Goal: Task Accomplishment & Management: Use online tool/utility

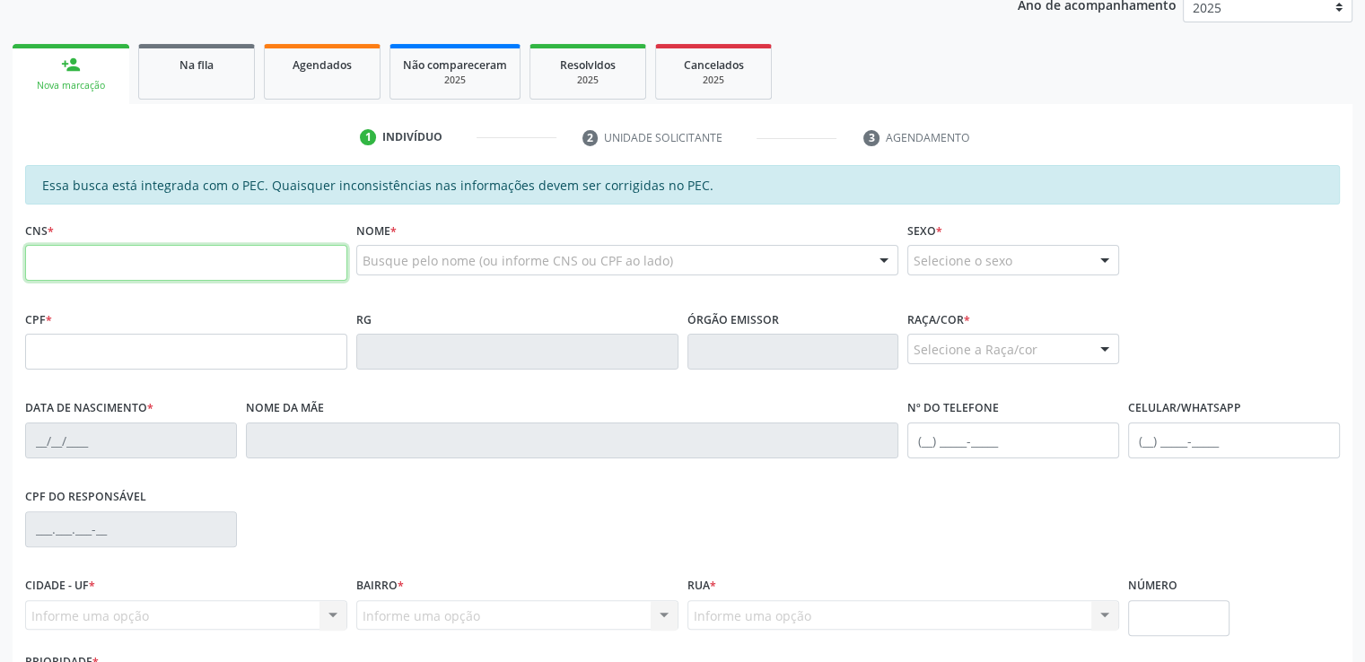
scroll to position [359, 0]
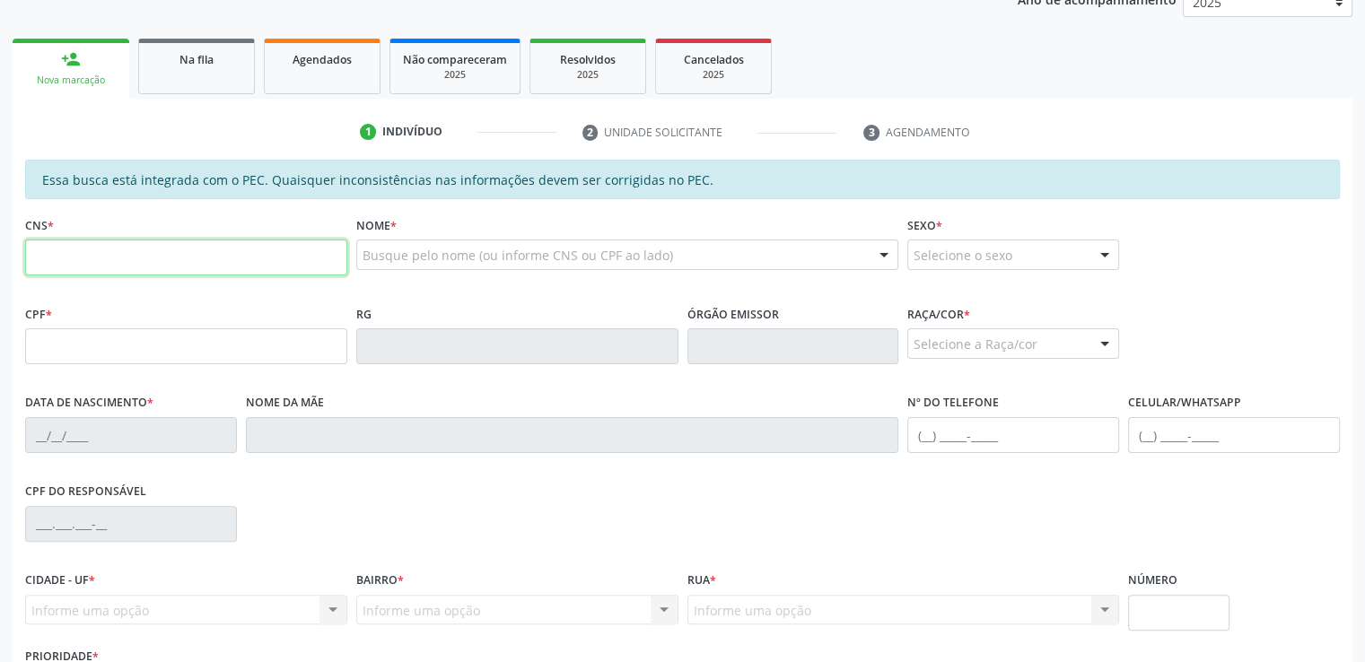
click at [170, 243] on input "text" at bounding box center [186, 258] width 322 height 36
type input "706 9021 0334 5334"
click at [413, 284] on div "Nome * Busque pelo nome (ou informe CNS ou CPF ao lado) Nenhum resultado encont…" at bounding box center [628, 256] width 552 height 89
type input "060.905.924-63"
type input "[DATE]"
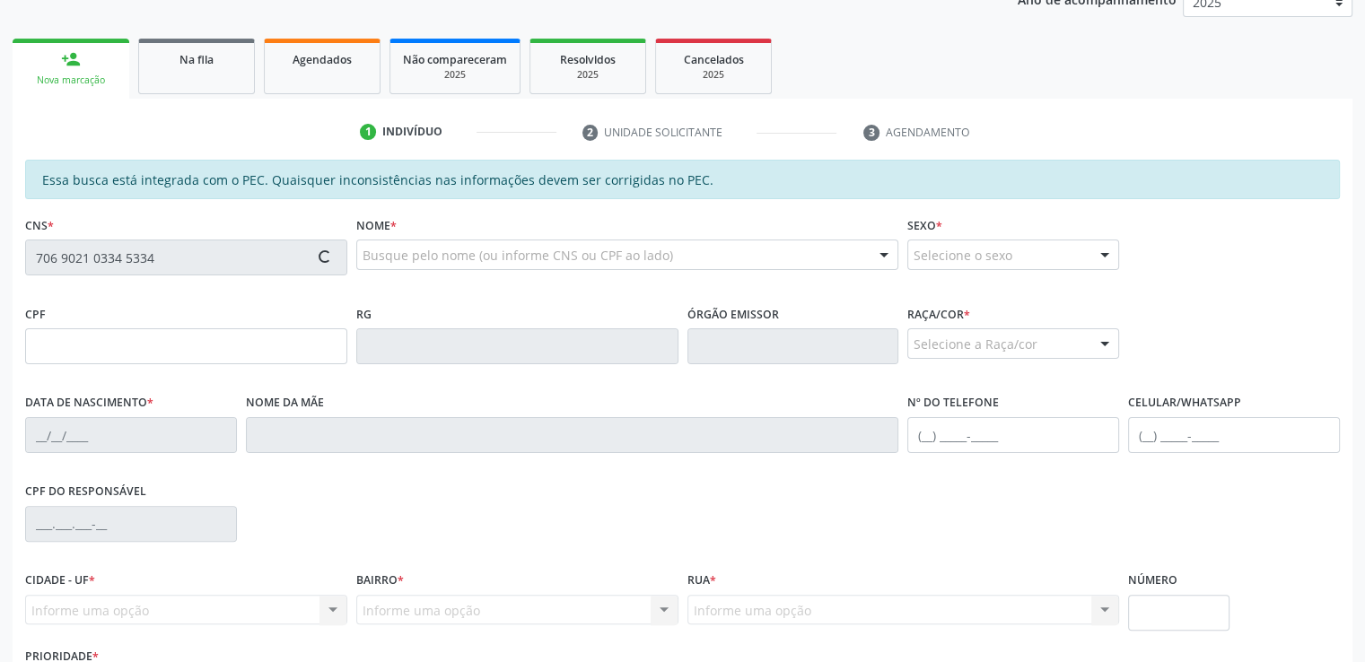
type input "[PERSON_NAME]"
type input "[PHONE_NUMBER]"
type input "6"
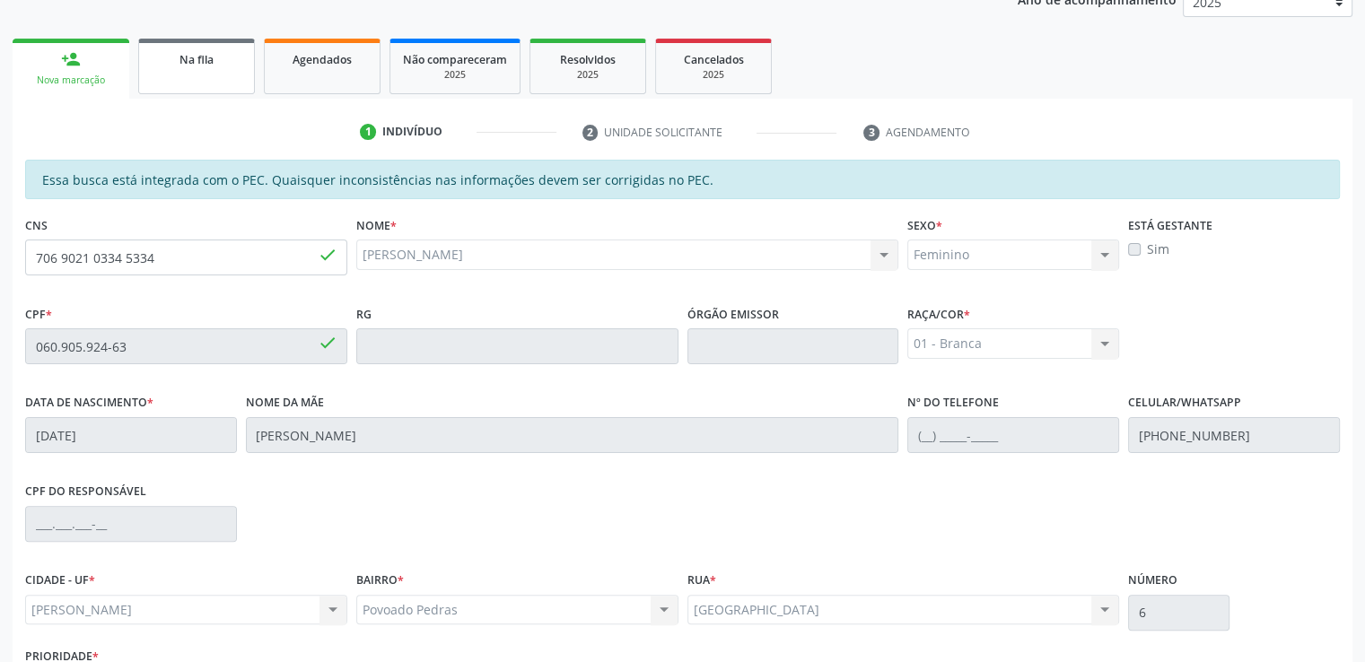
click at [188, 83] on link "Na fila" at bounding box center [196, 67] width 117 height 56
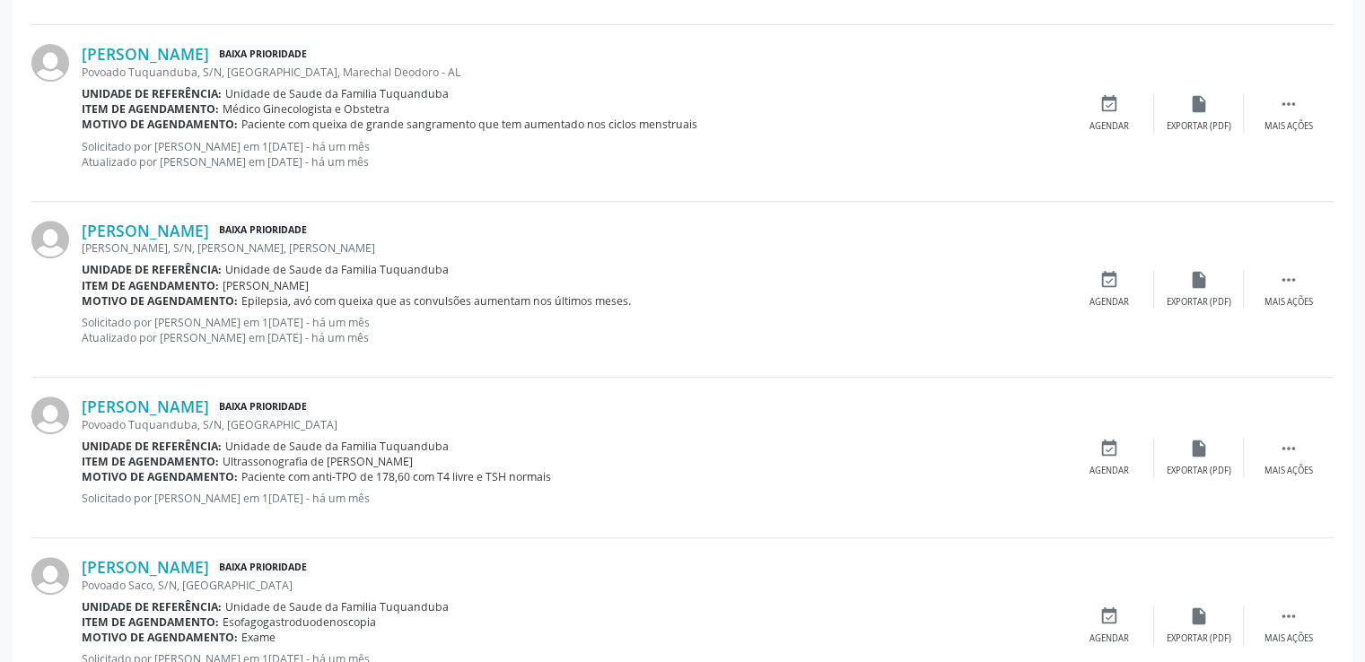
scroll to position [808, 0]
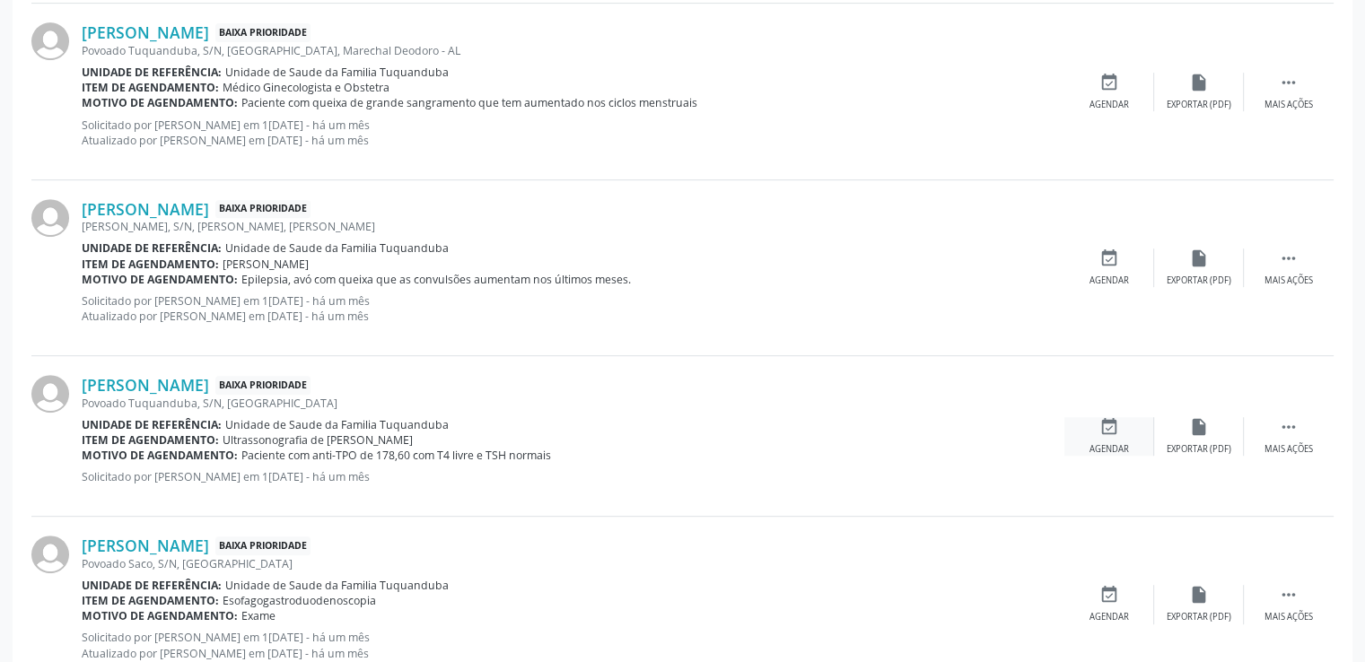
click at [1105, 433] on icon "event_available" at bounding box center [1109, 427] width 20 height 20
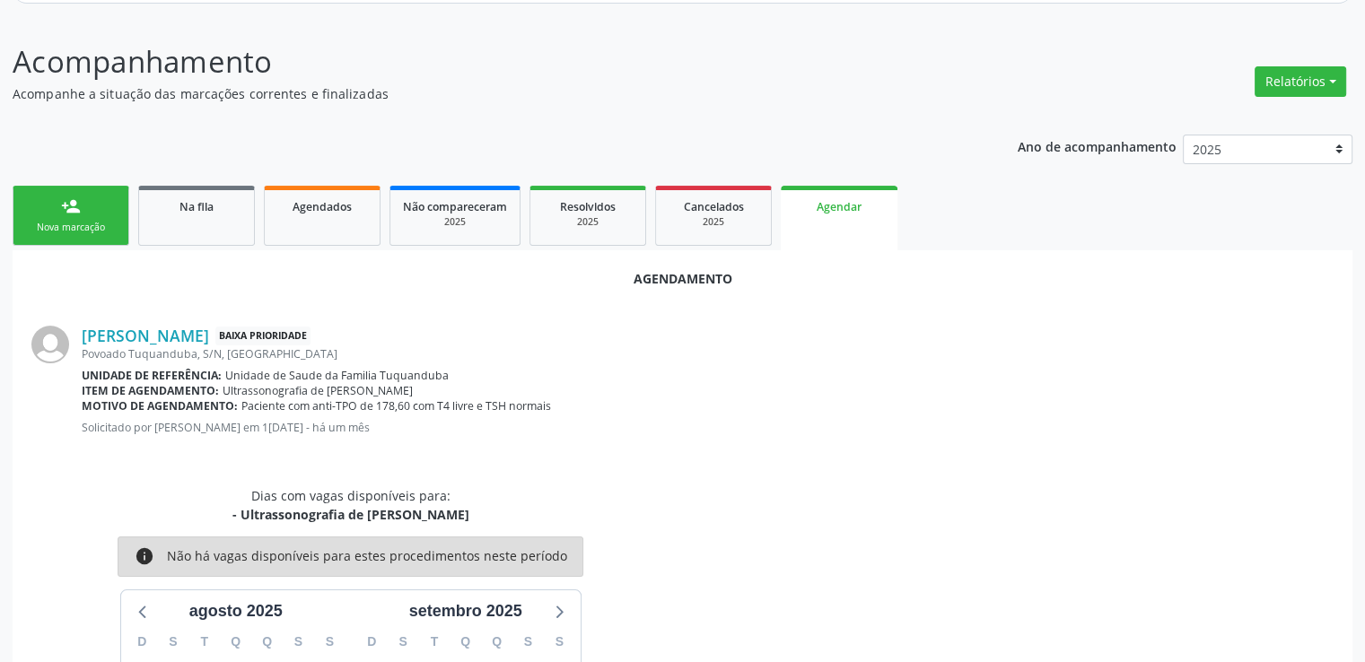
scroll to position [4, 0]
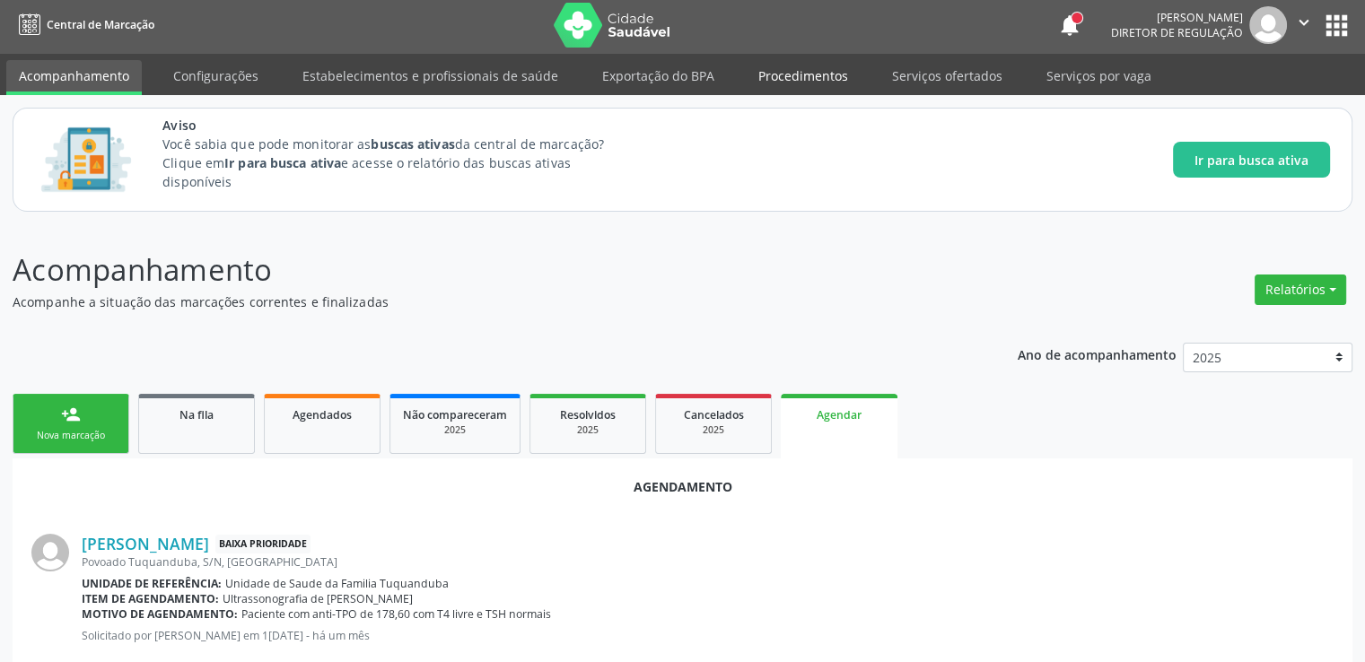
click at [779, 70] on link "Procedimentos" at bounding box center [803, 75] width 115 height 31
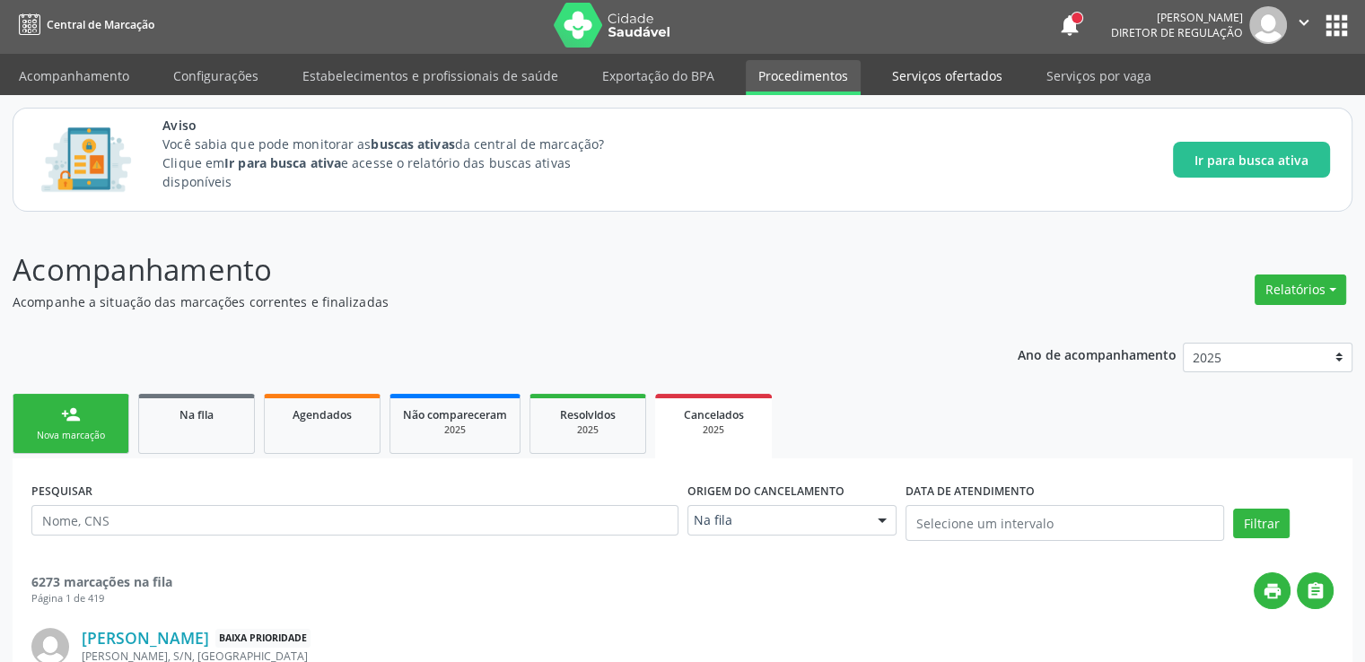
scroll to position [0, 0]
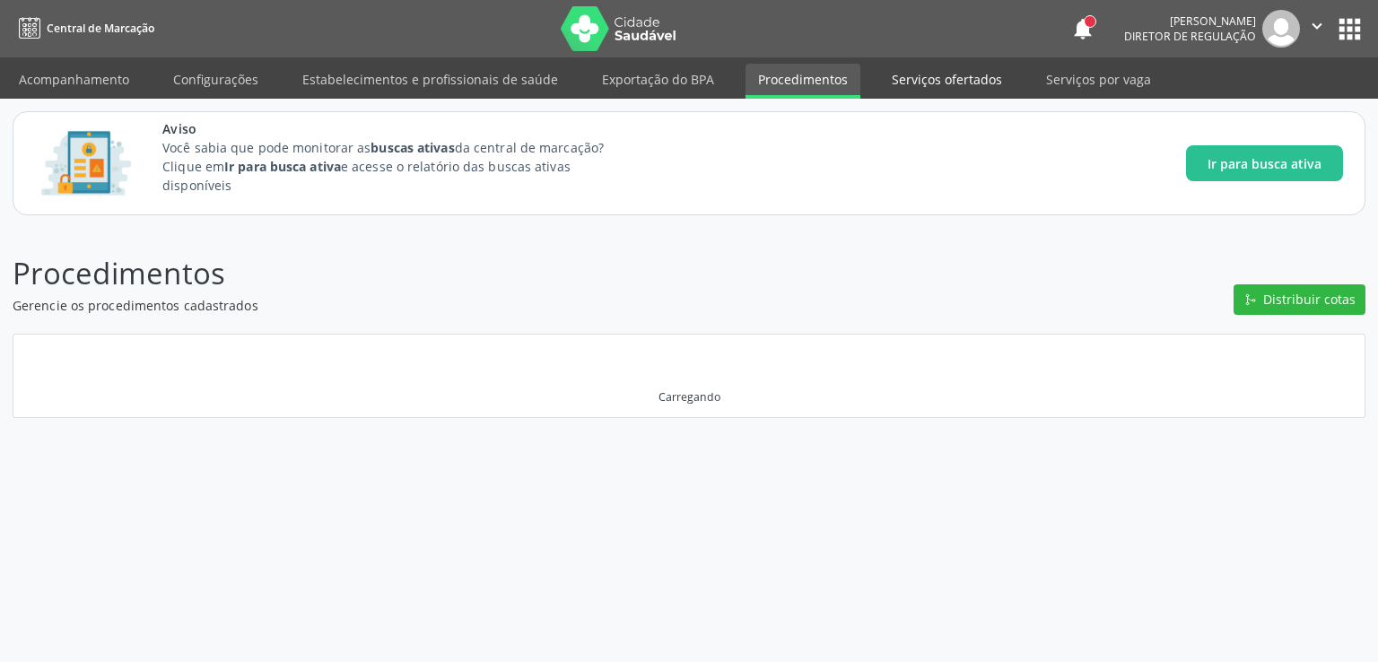
click at [937, 78] on link "Serviços ofertados" at bounding box center [946, 79] width 135 height 31
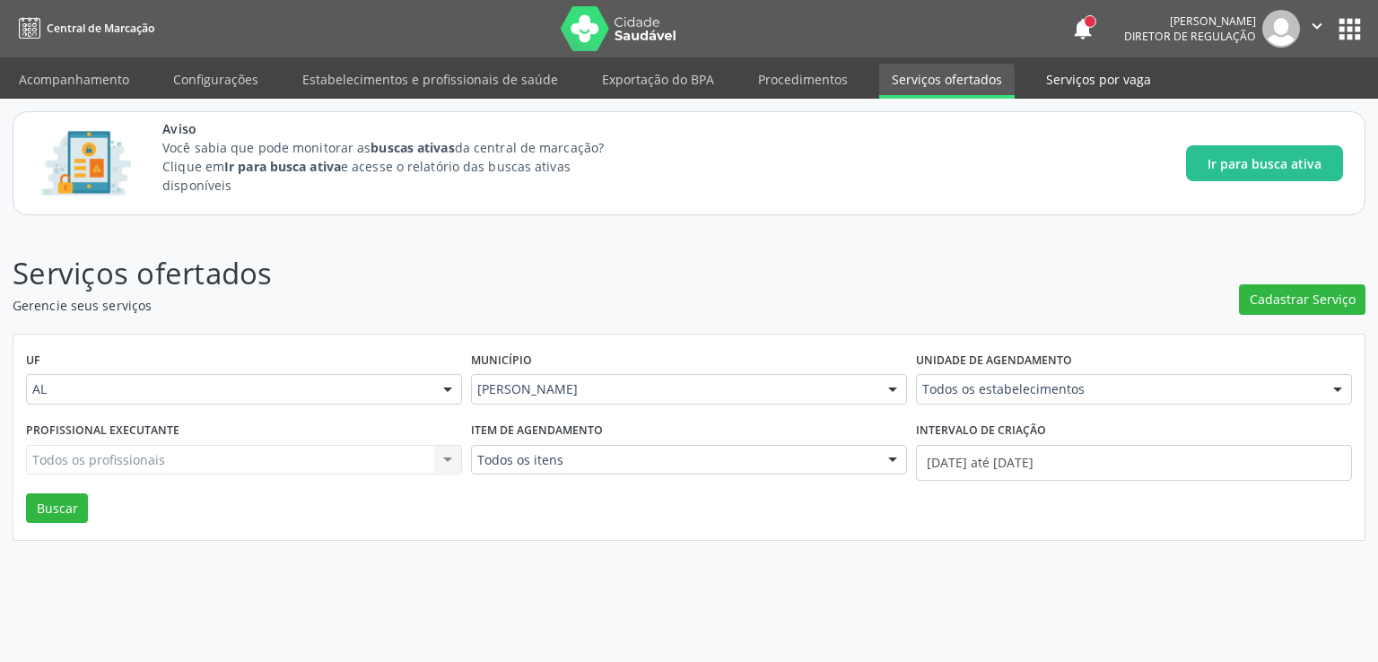
click at [1097, 83] on link "Serviços por vaga" at bounding box center [1099, 79] width 130 height 31
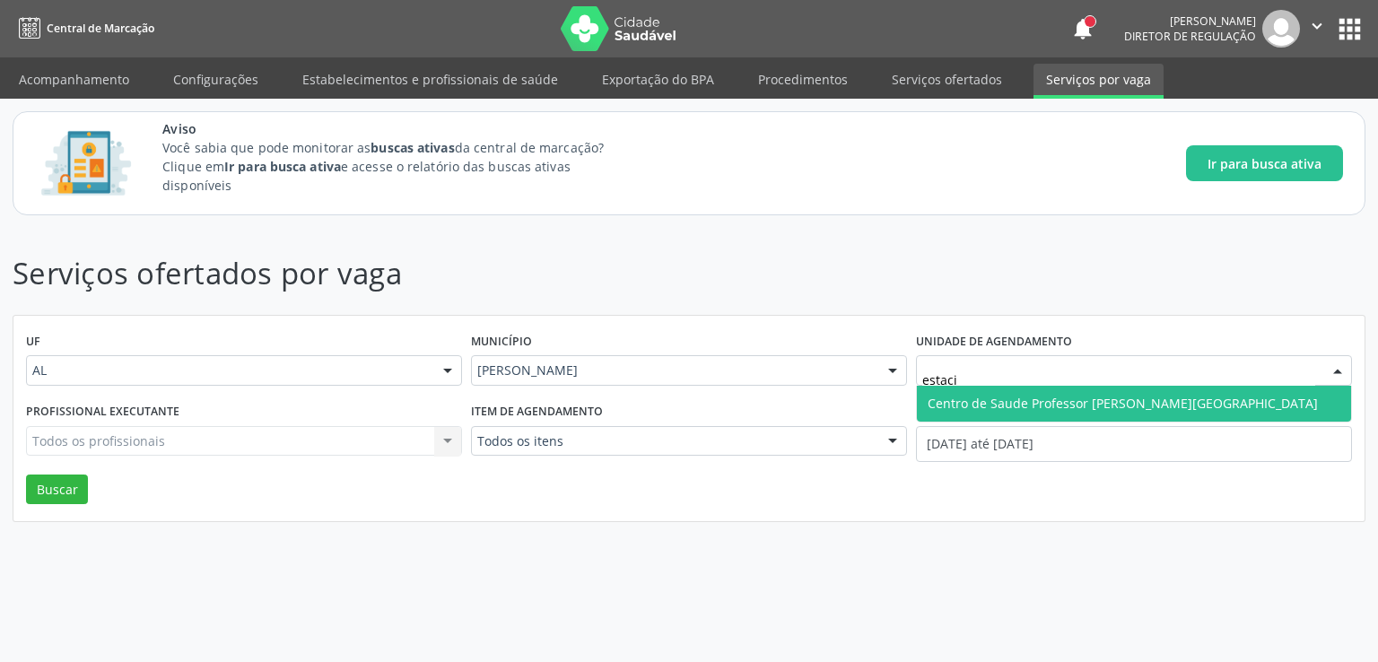
type input "estacio"
click at [991, 394] on span "Centro de Saude Professor [PERSON_NAME][GEOGRAPHIC_DATA]" at bounding box center [1134, 404] width 434 height 36
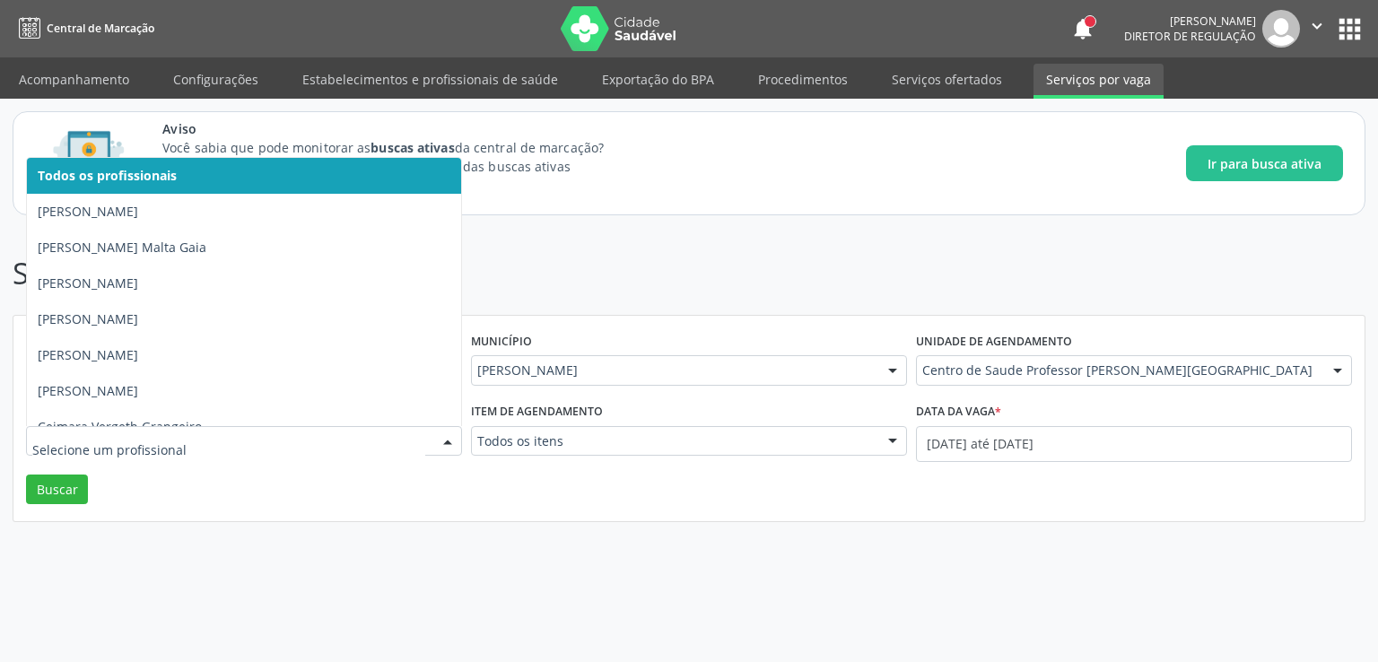
click at [298, 450] on div at bounding box center [244, 441] width 436 height 31
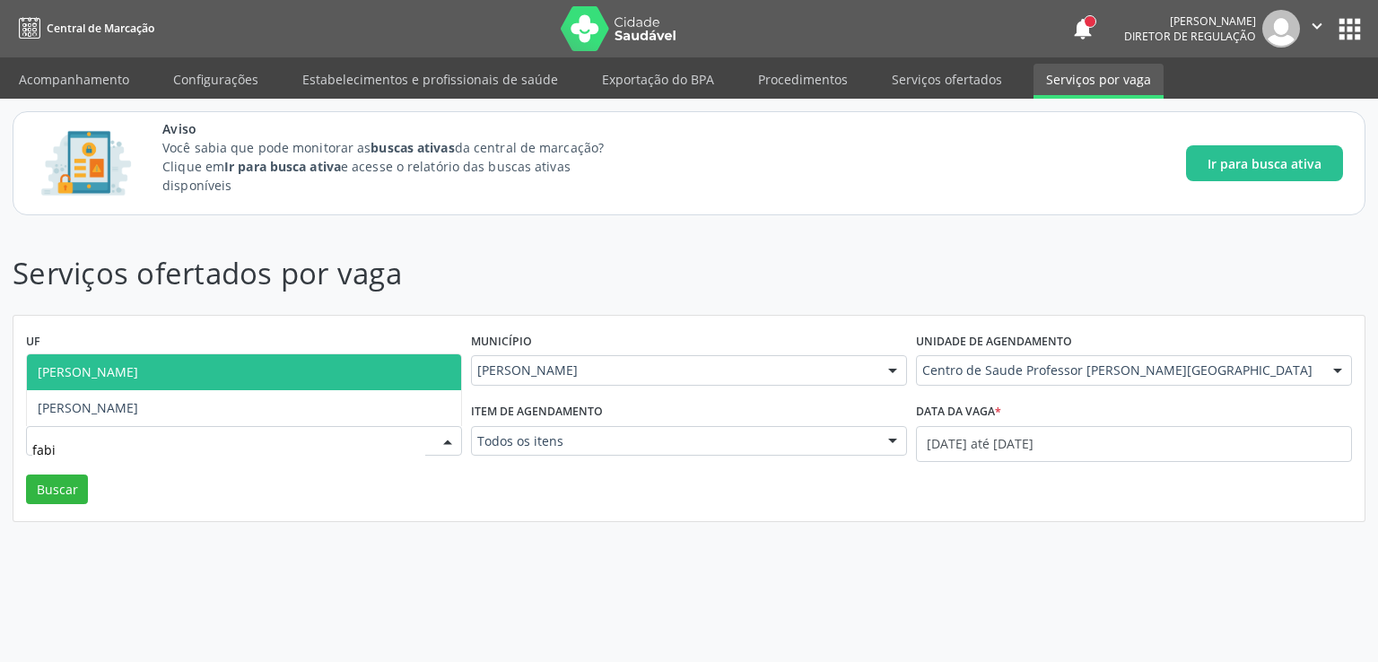
type input "[PERSON_NAME]"
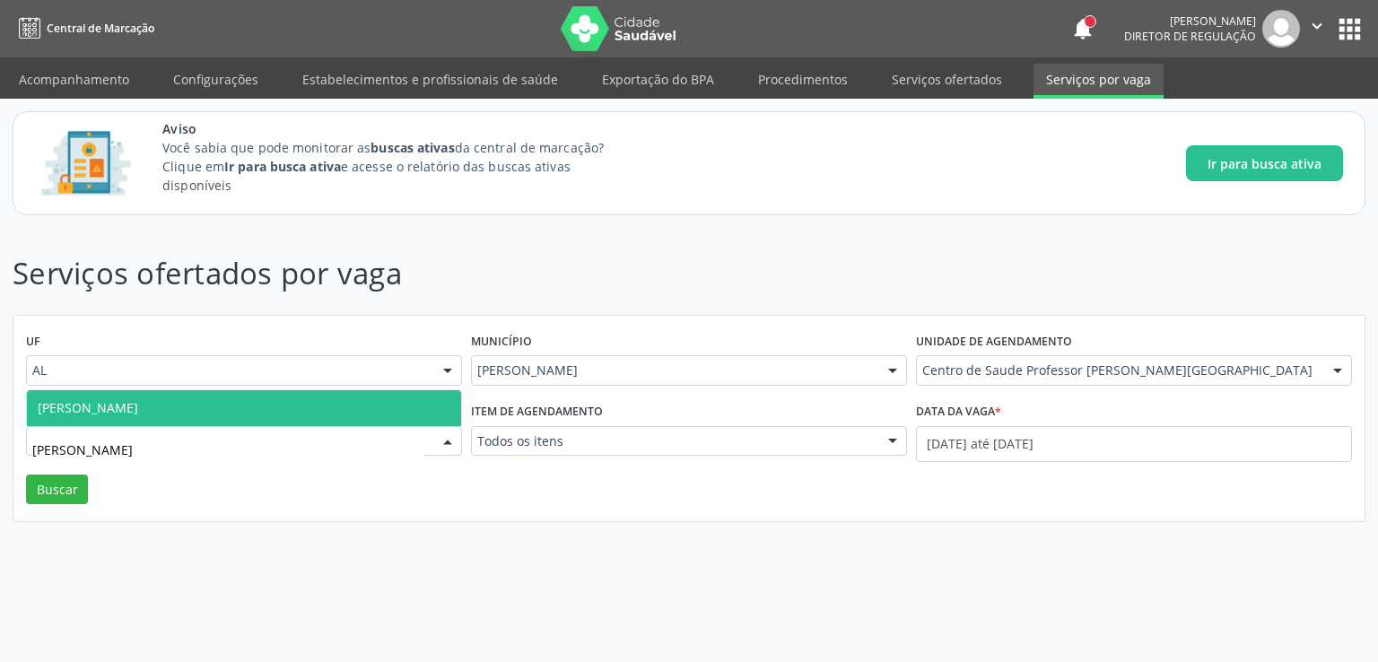
click at [176, 393] on span "[PERSON_NAME]" at bounding box center [244, 408] width 434 height 36
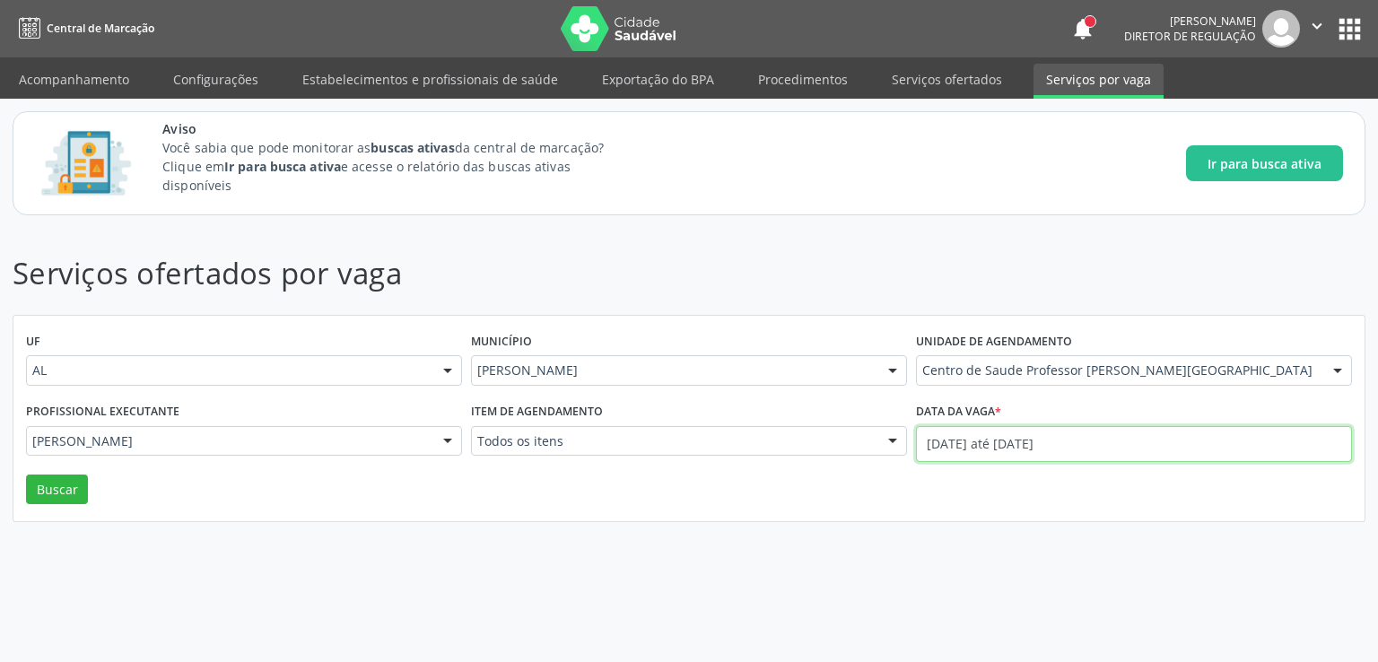
click at [992, 441] on input "[DATE] até [DATE]" at bounding box center [1134, 444] width 436 height 36
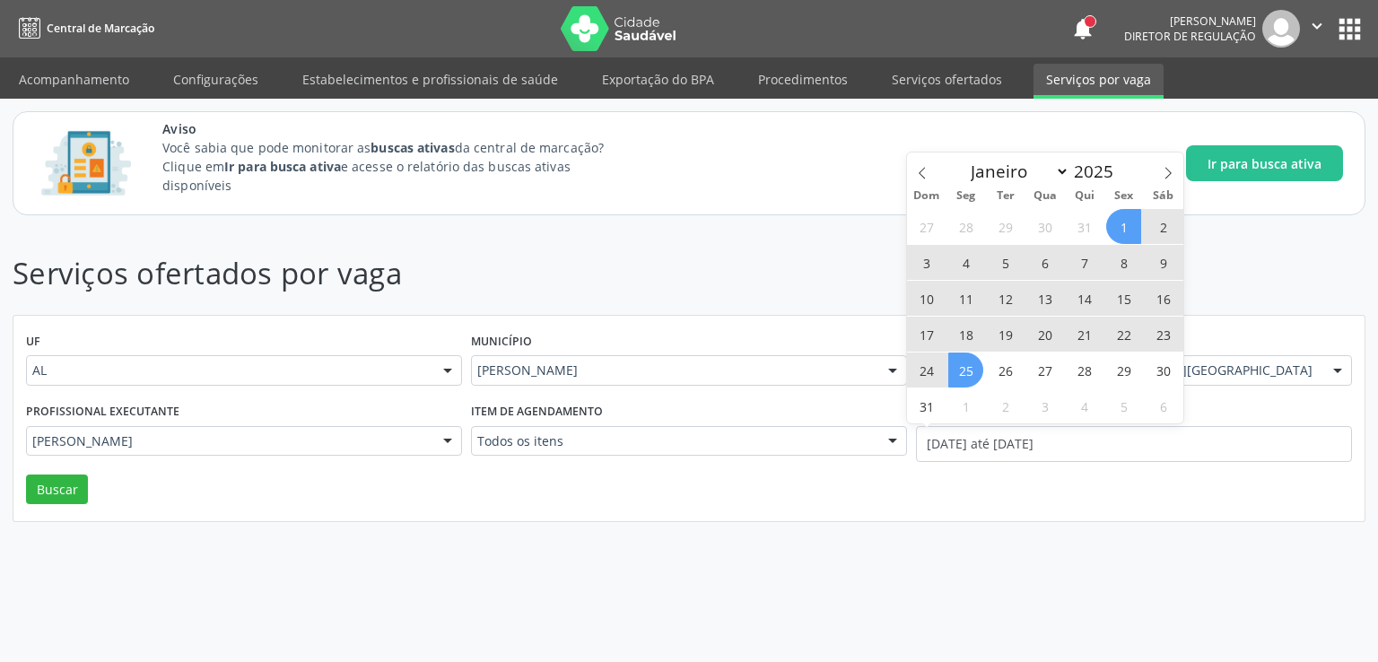
click at [1125, 224] on span "1" at bounding box center [1123, 226] width 35 height 35
type input "[DATE]"
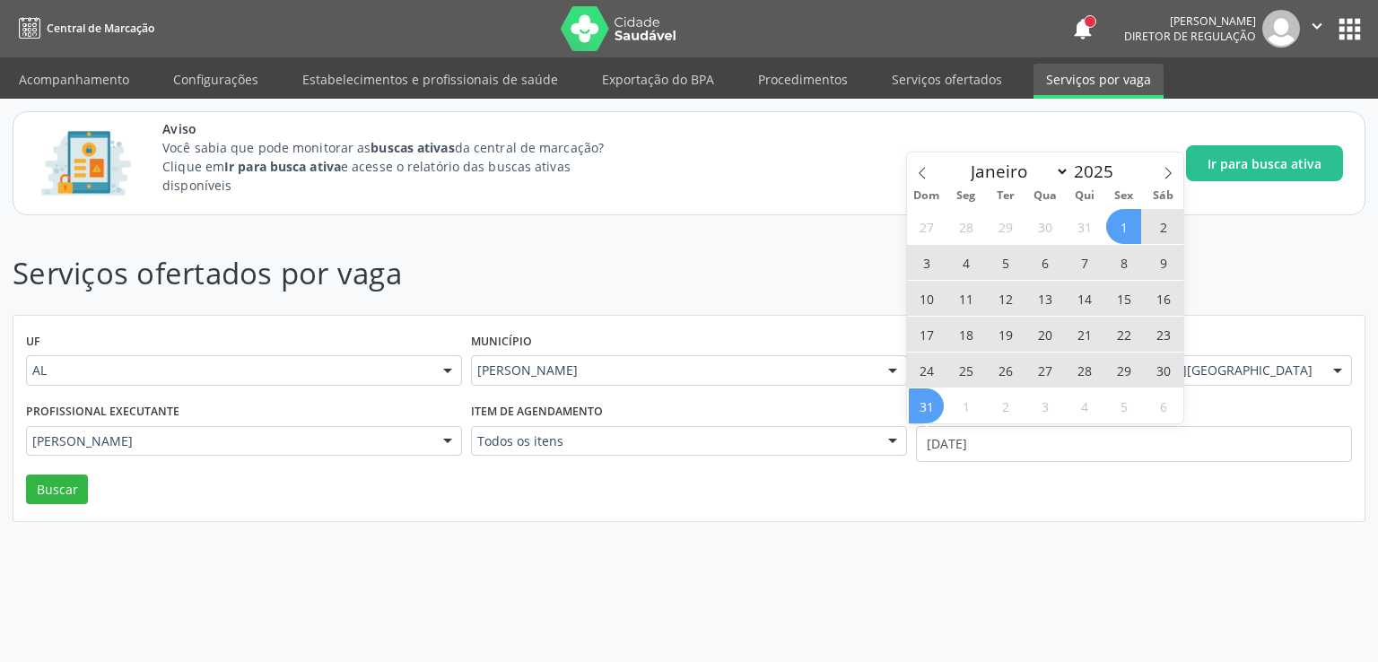
click at [930, 398] on span "31" at bounding box center [926, 406] width 35 height 35
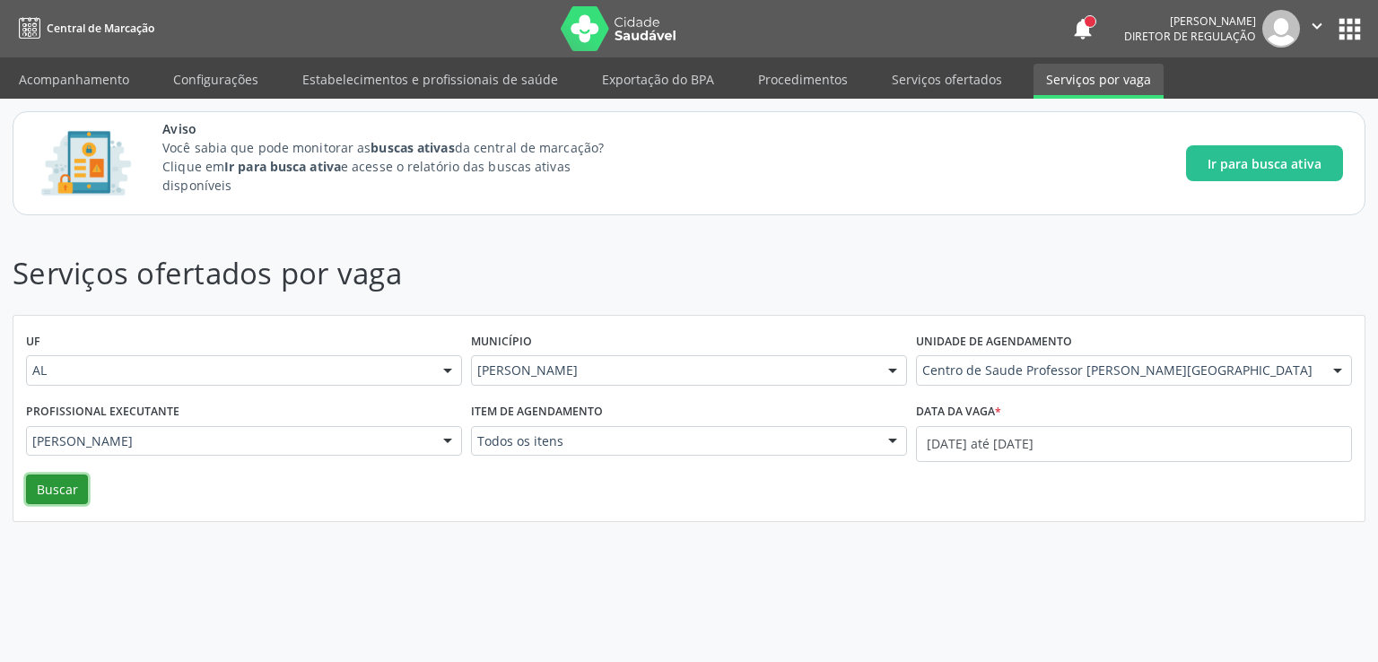
click at [51, 488] on button "Buscar" at bounding box center [57, 490] width 62 height 31
click at [927, 83] on link "Serviços ofertados" at bounding box center [946, 79] width 135 height 31
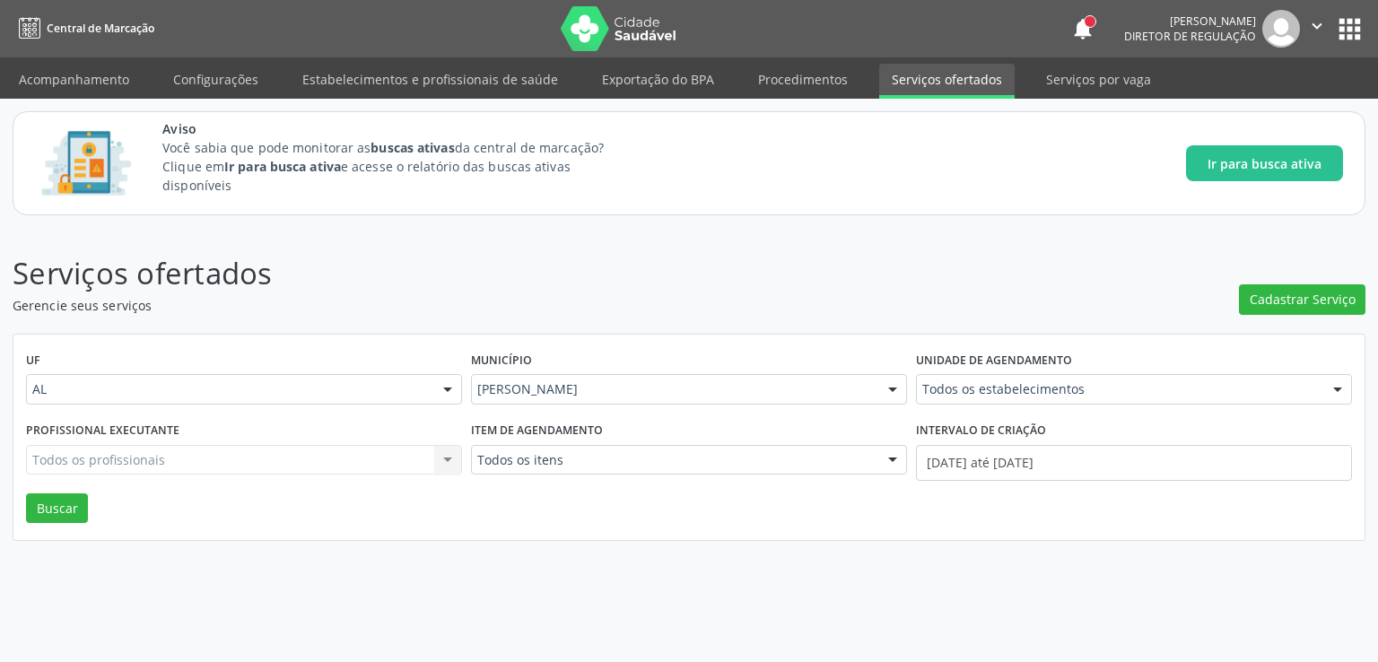
click at [923, 223] on div "Aviso Você sabia que pode monitorar as buscas ativas da central de marcação? Cl…" at bounding box center [689, 163] width 1378 height 129
click at [946, 404] on div "Unidade de agendamento Todos os estabelecimentos Todos os estabelecimentos Aero…" at bounding box center [1134, 382] width 445 height 70
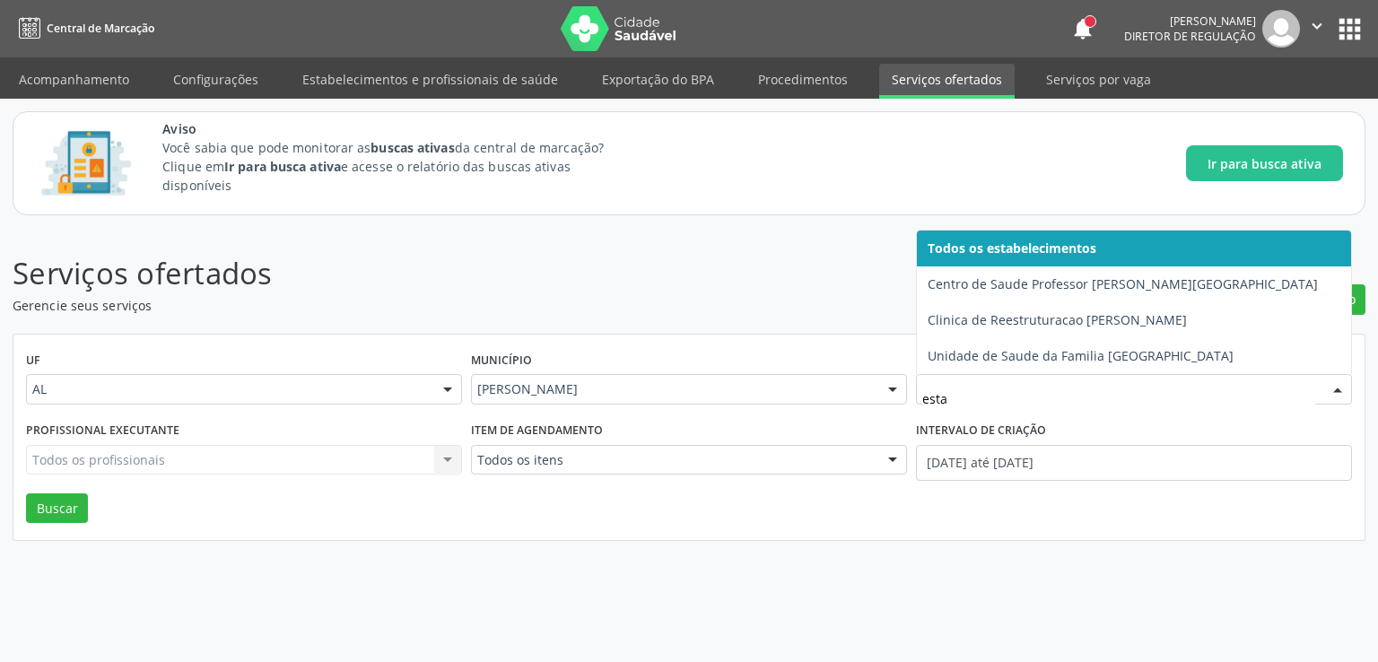
type input "estac"
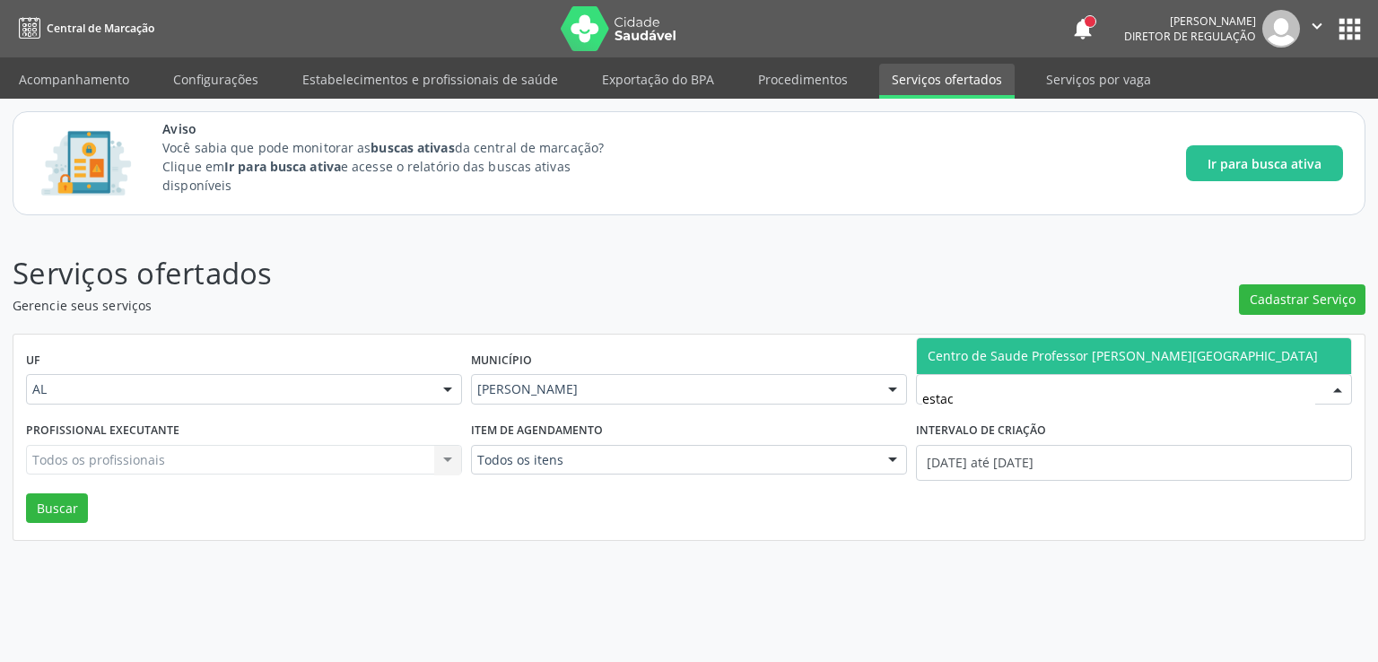
click at [992, 359] on span "Centro de Saude Professor [PERSON_NAME][GEOGRAPHIC_DATA]" at bounding box center [1123, 355] width 390 height 17
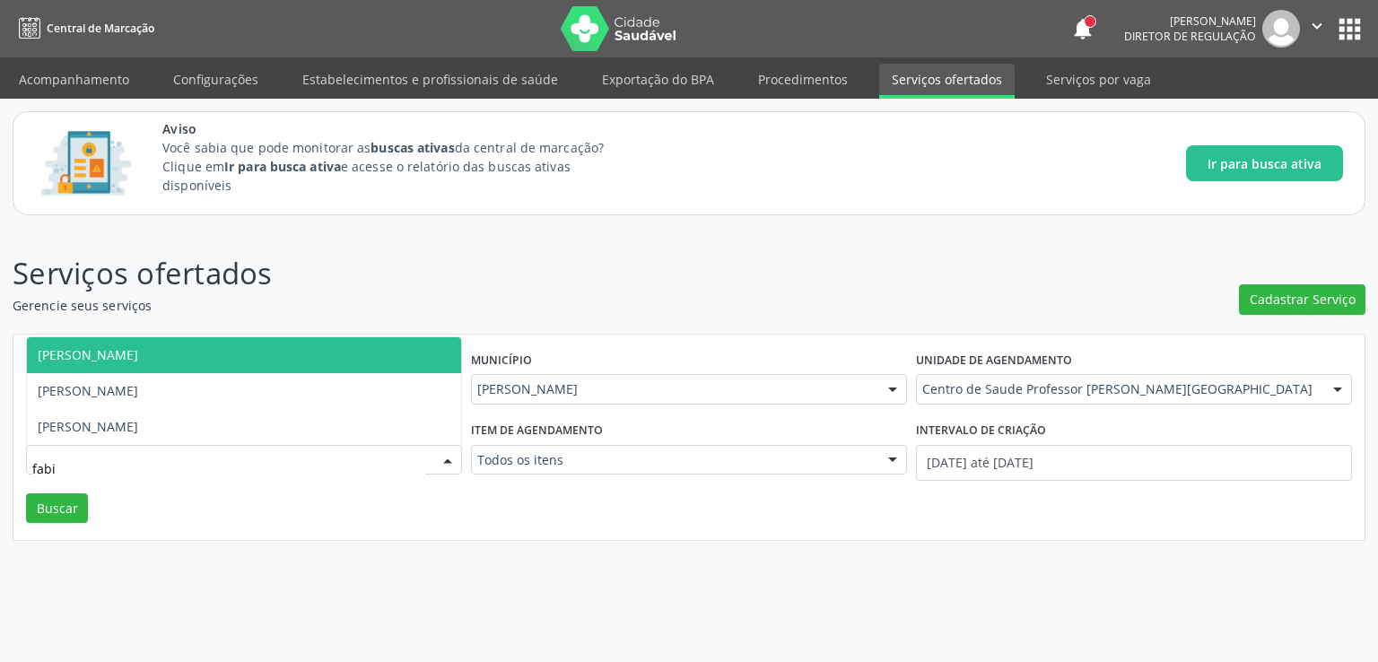
type input "[PERSON_NAME]"
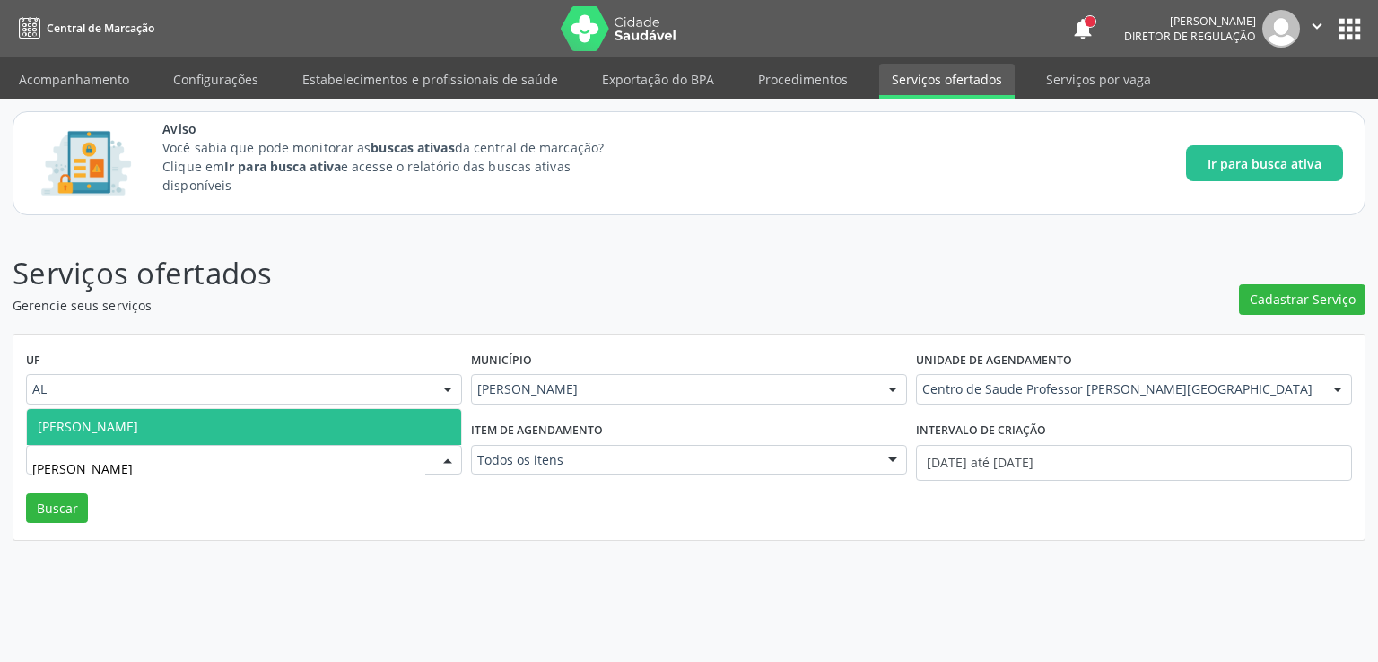
click at [138, 432] on span "[PERSON_NAME]" at bounding box center [88, 426] width 100 height 17
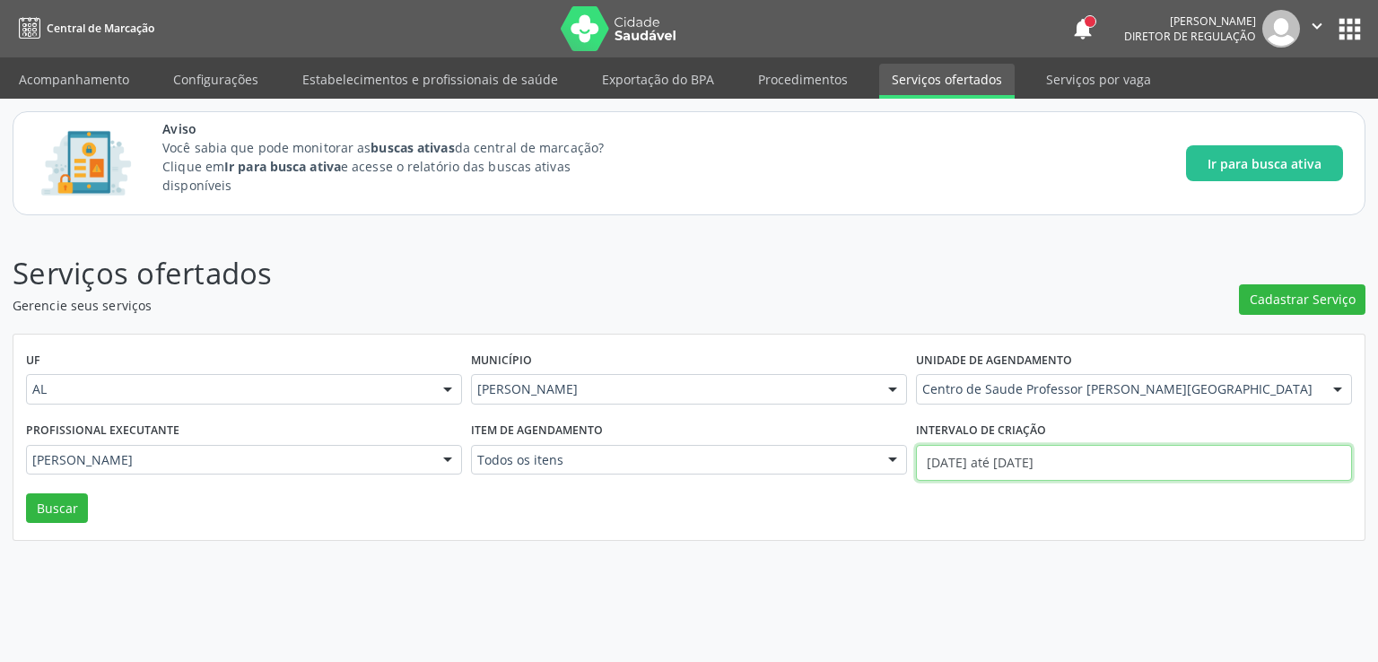
click at [1044, 453] on input "[DATE] até [DATE]" at bounding box center [1134, 463] width 436 height 36
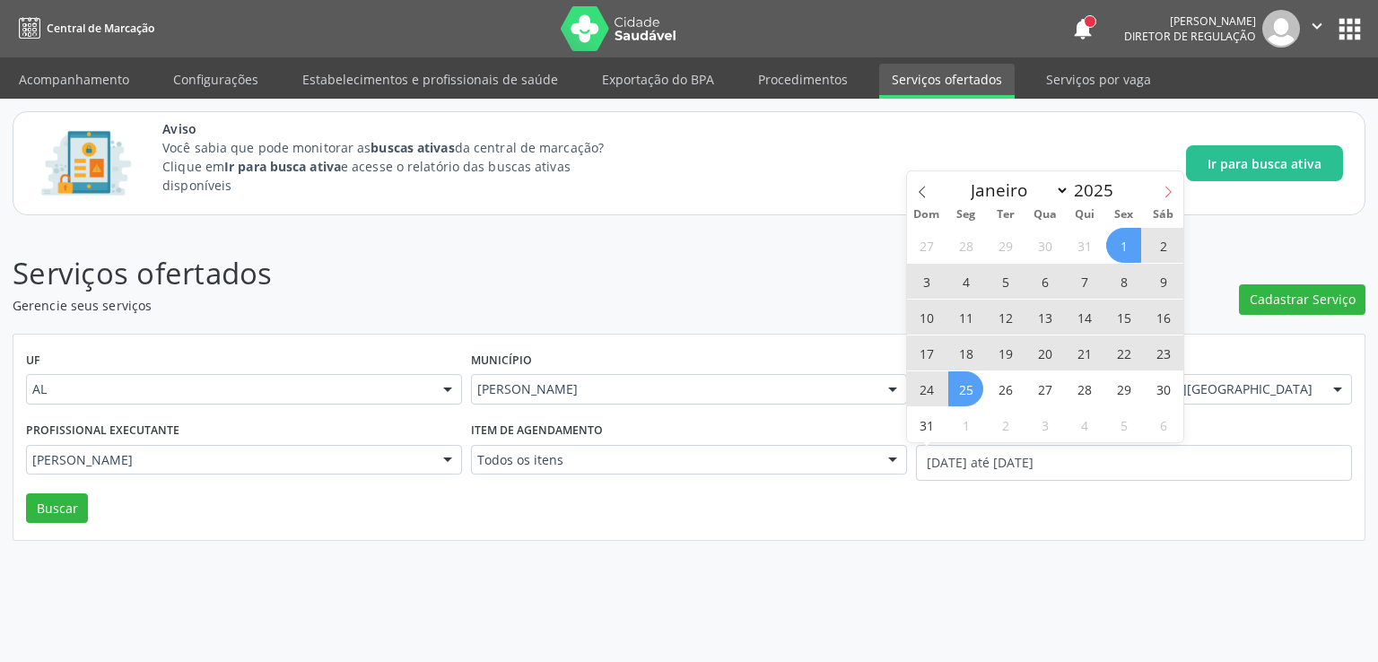
click at [1171, 193] on icon at bounding box center [1168, 192] width 13 height 13
select select "8"
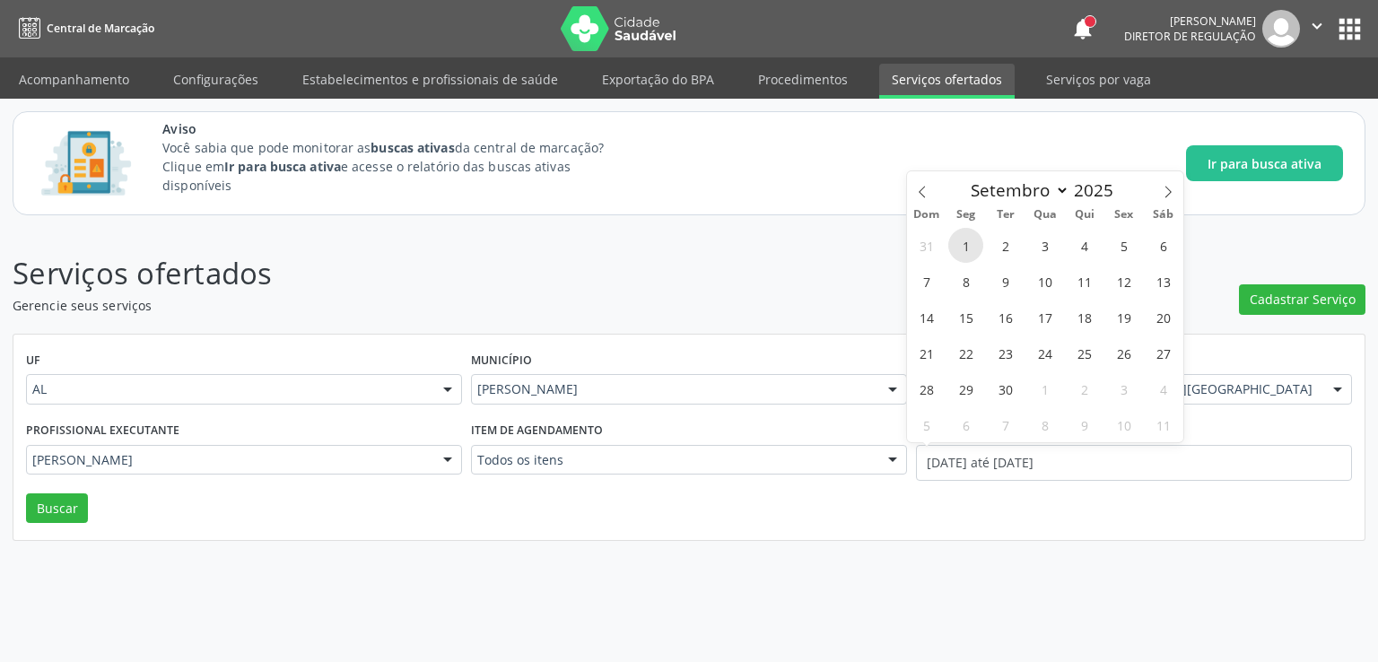
click at [967, 244] on span "1" at bounding box center [965, 245] width 35 height 35
type input "0[DATE]"
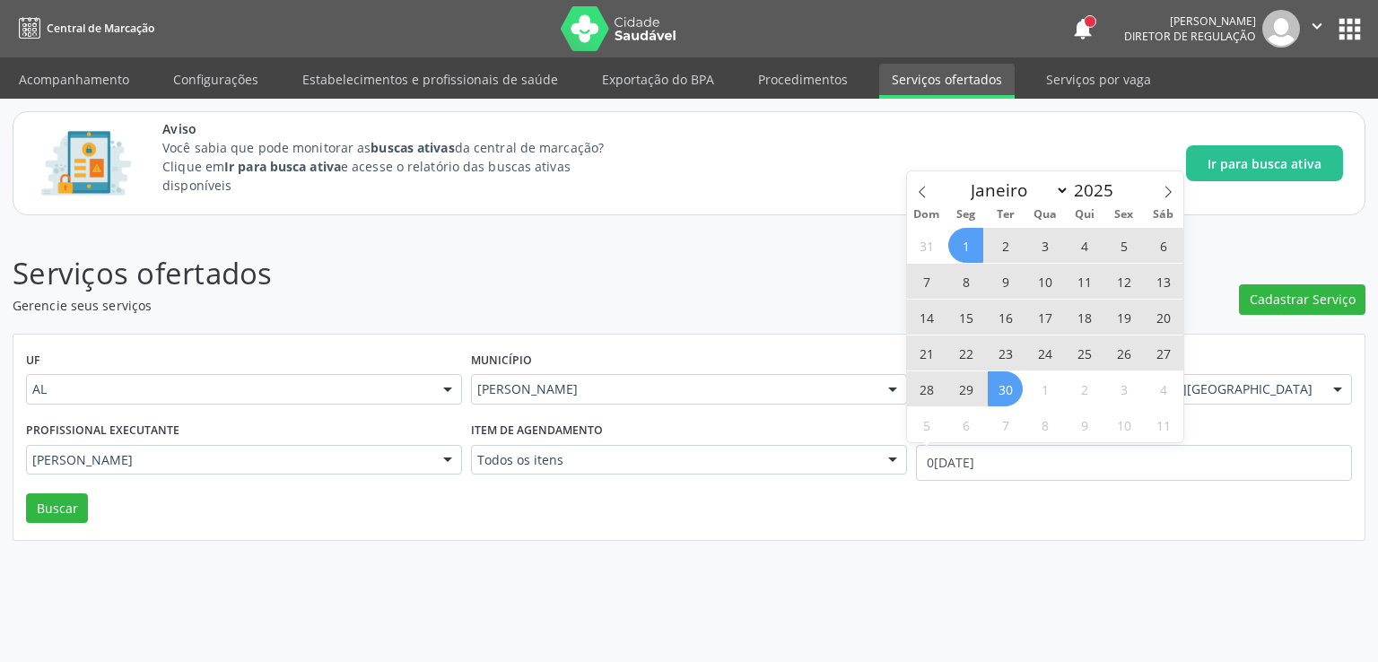
click at [994, 392] on span "30" at bounding box center [1005, 388] width 35 height 35
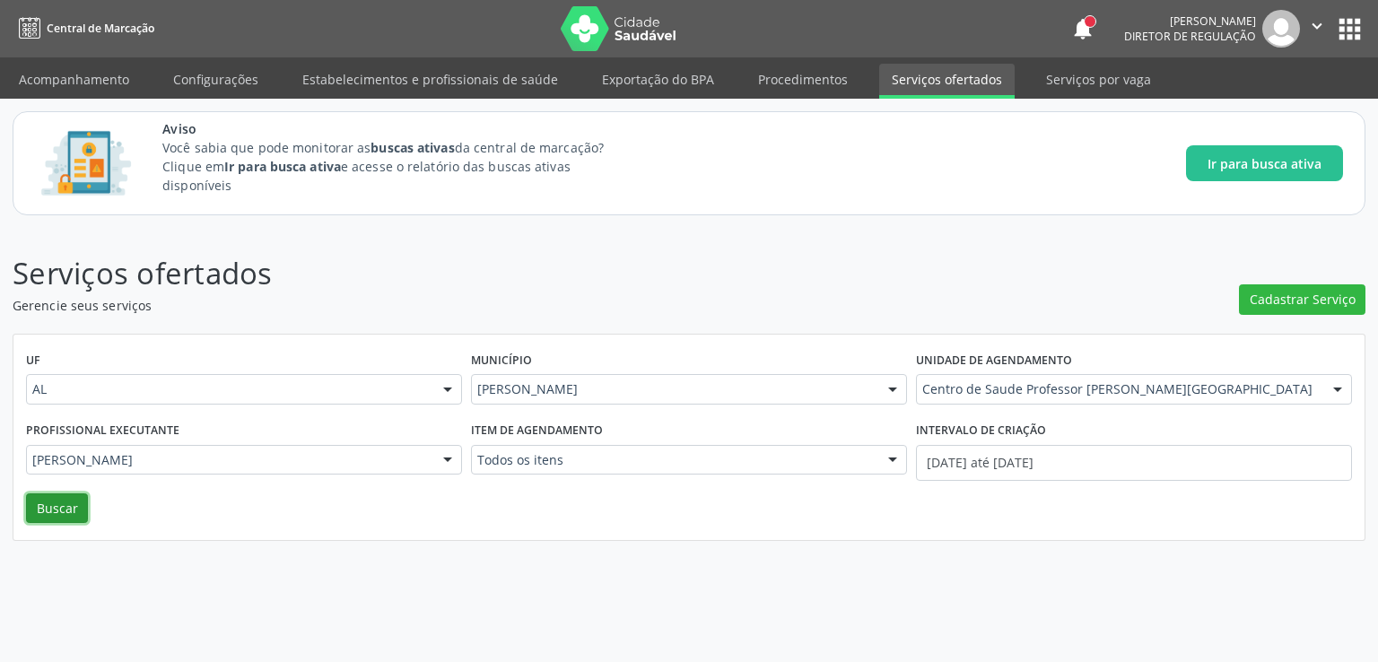
click at [57, 505] on button "Buscar" at bounding box center [57, 509] width 62 height 31
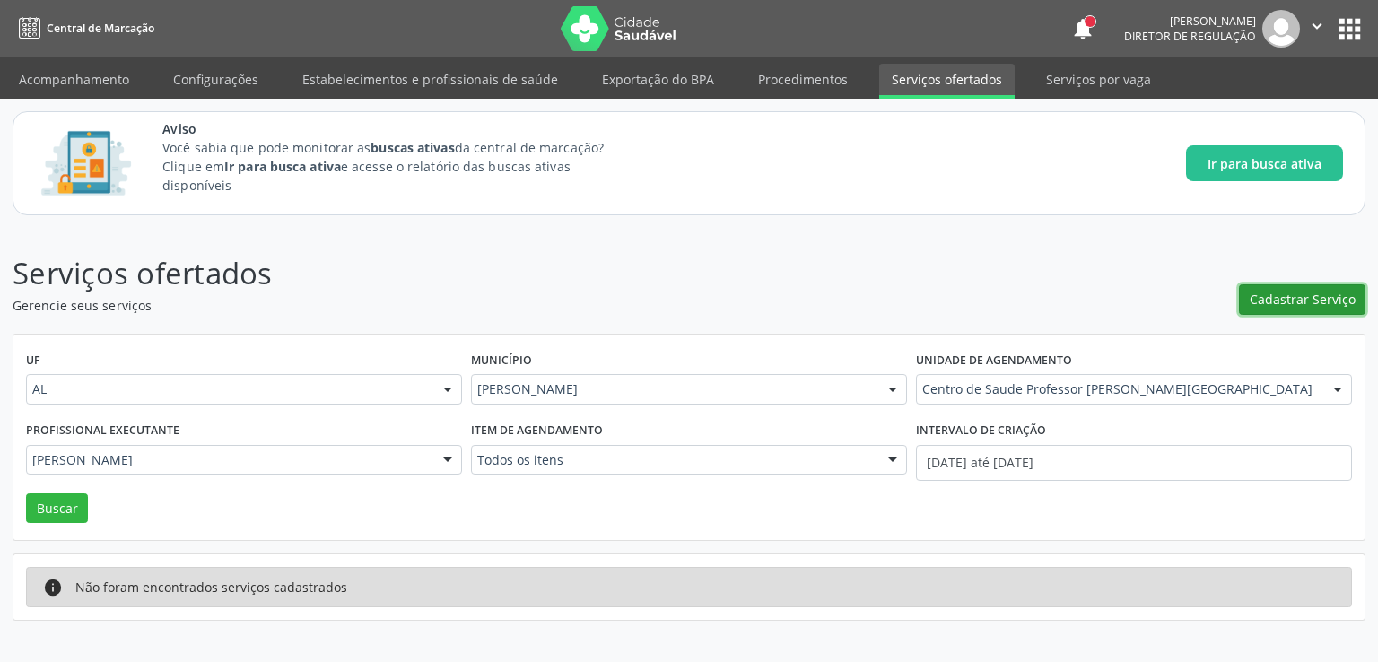
click at [1286, 295] on span "Cadastrar Serviço" at bounding box center [1303, 299] width 106 height 19
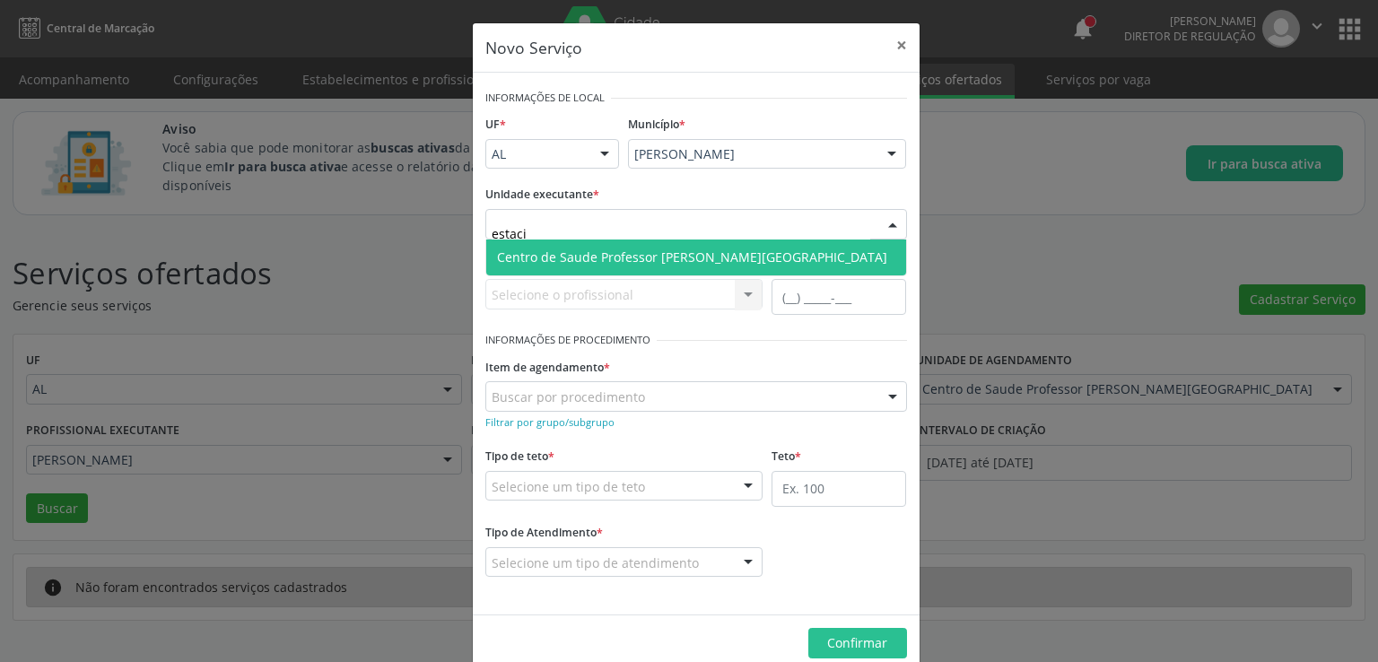
type input "estacio"
click at [529, 257] on span "Centro de Saude Professor [PERSON_NAME][GEOGRAPHIC_DATA]" at bounding box center [692, 257] width 390 height 17
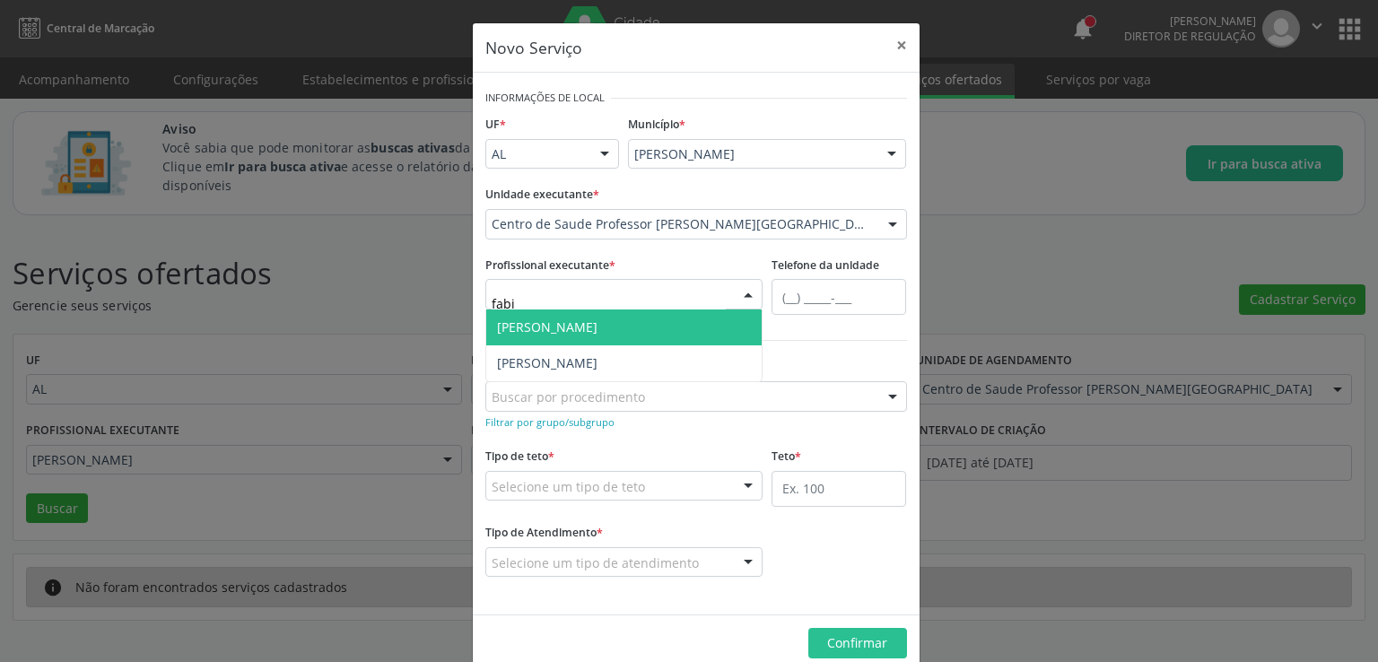
type input "[PERSON_NAME]"
click at [571, 327] on span "[PERSON_NAME]" at bounding box center [547, 327] width 100 height 17
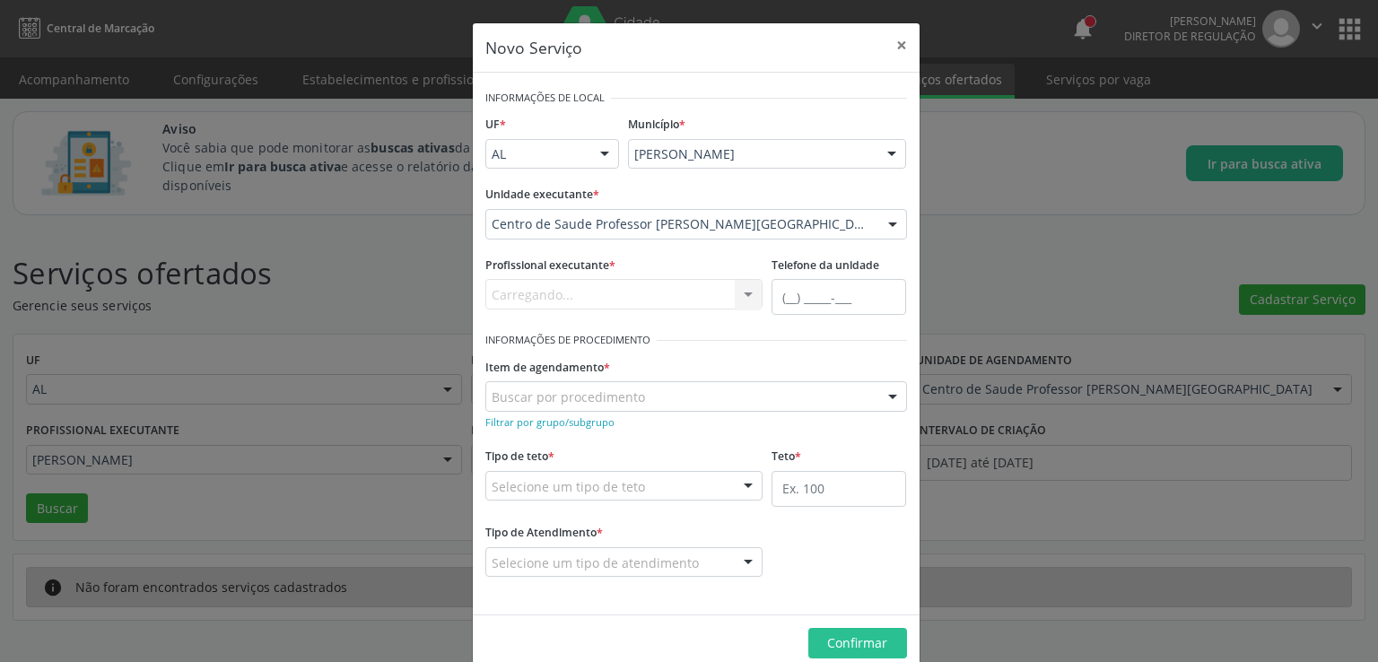
click at [648, 424] on div "Filtrar por grupo/subgrupo" at bounding box center [696, 421] width 422 height 19
click at [650, 424] on div "Filtrar por grupo/subgrupo" at bounding box center [696, 421] width 422 height 19
click at [653, 389] on div "Buscar por procedimento" at bounding box center [696, 396] width 422 height 31
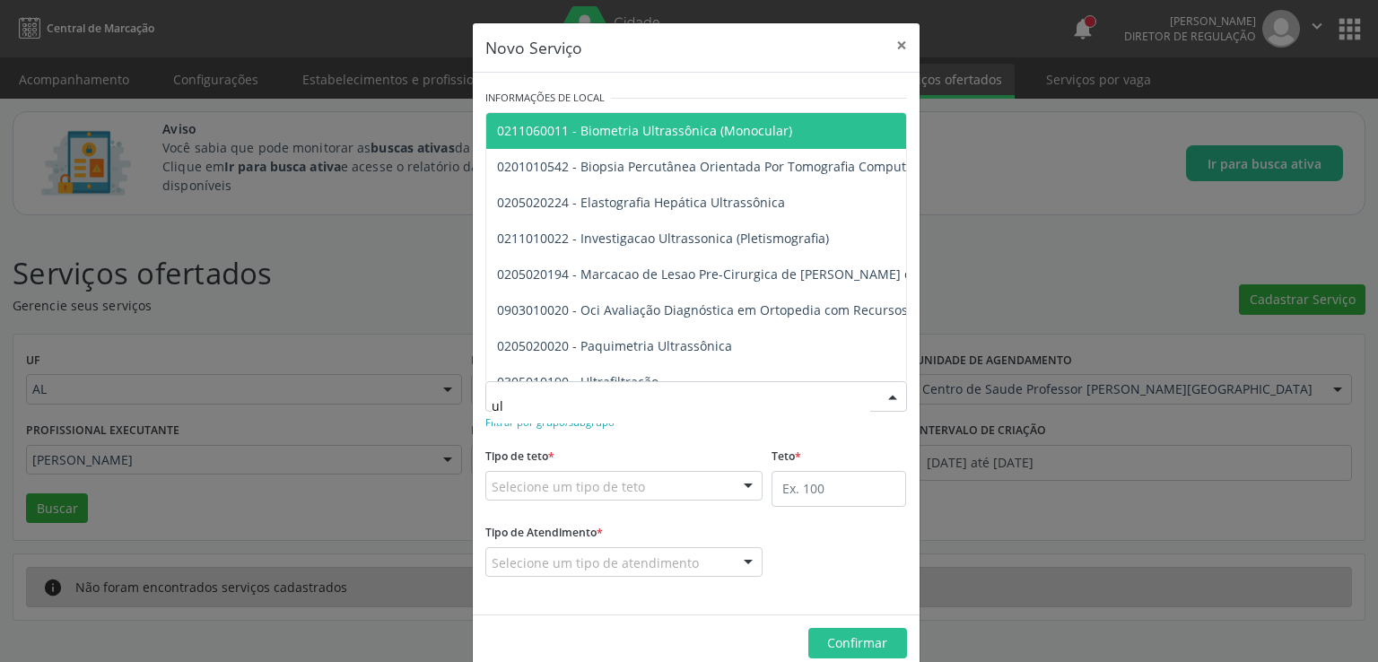
type input "u"
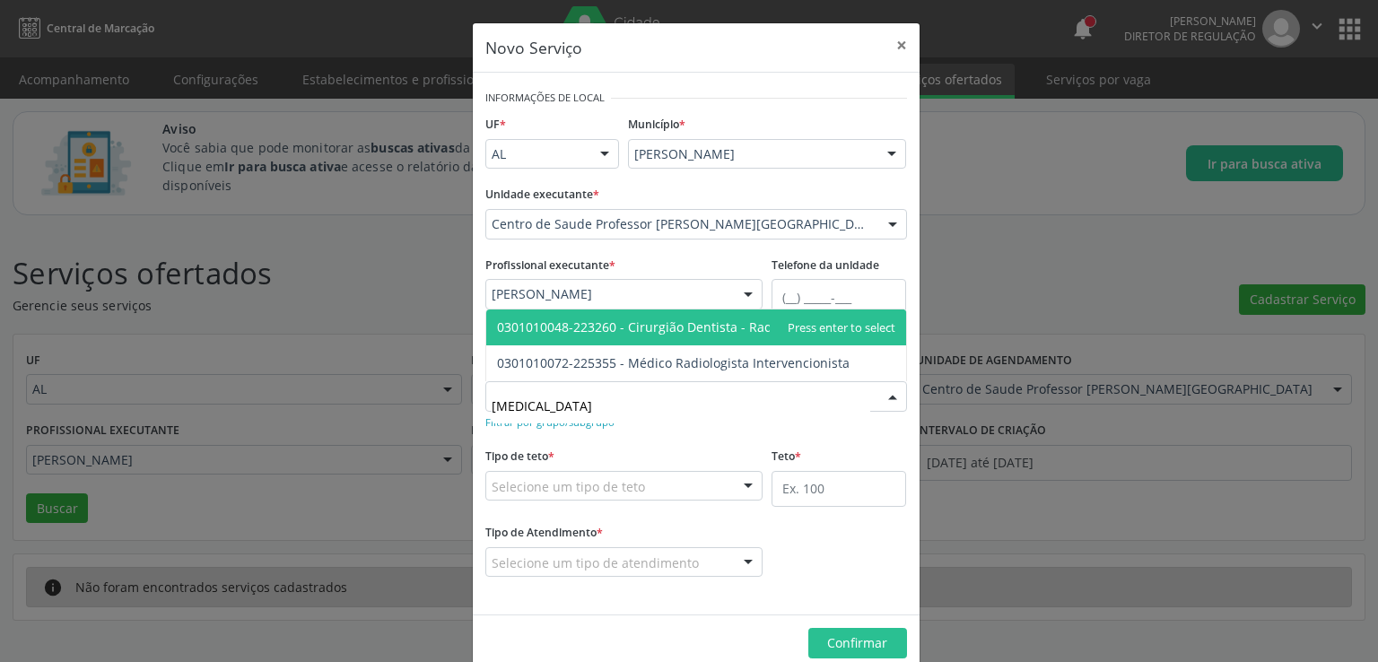
type input "radiologista"
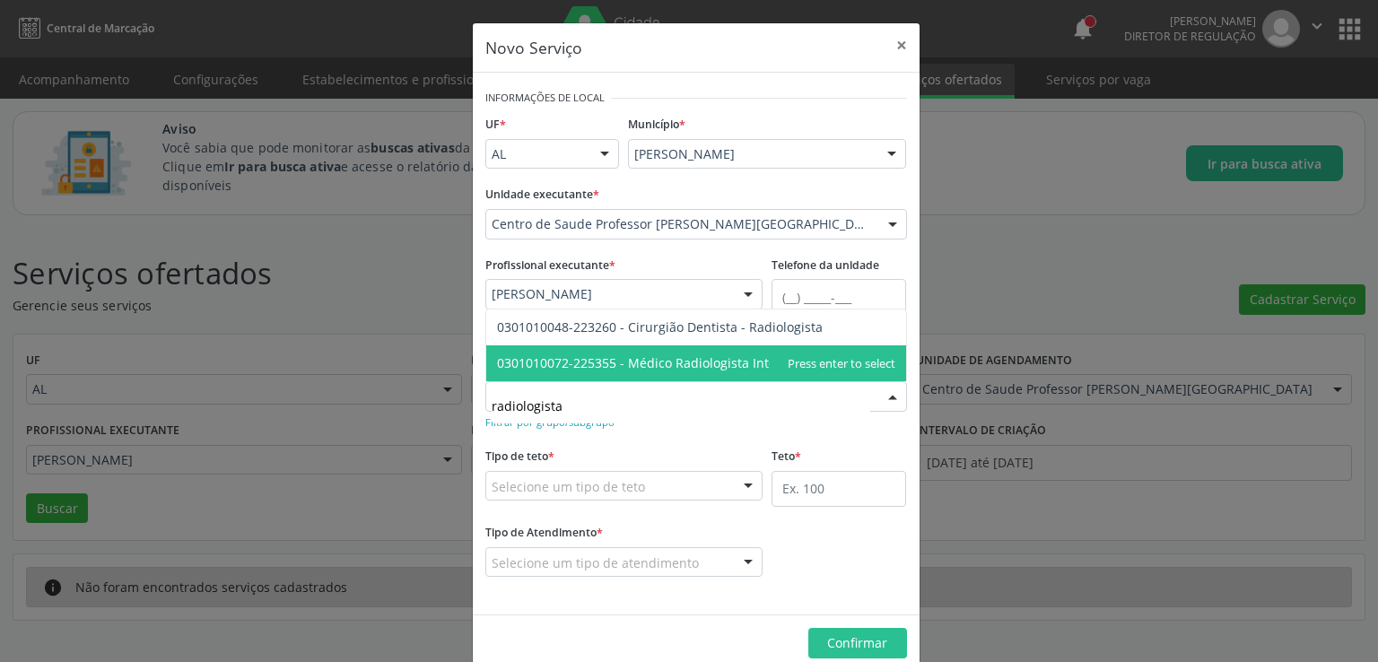
click at [707, 365] on span "0301010072-225355 - Médico Radiologista Intervencionista" at bounding box center [673, 362] width 353 height 17
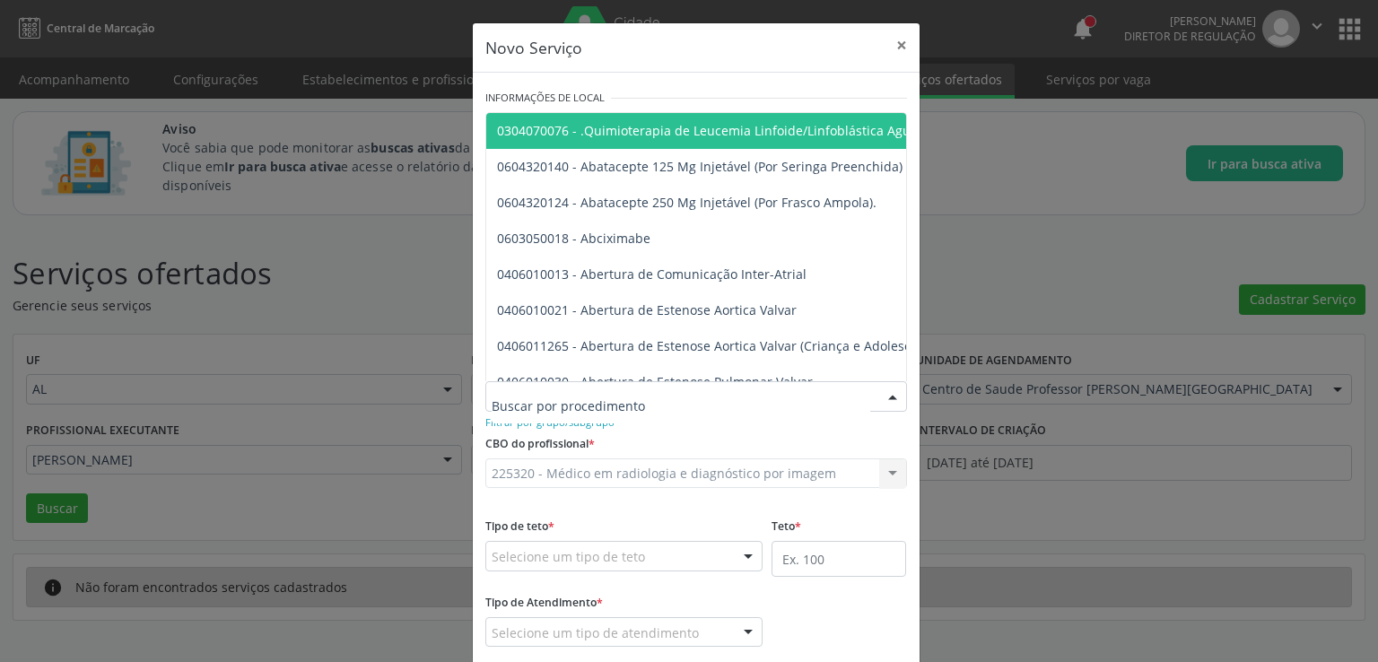
click at [656, 434] on div "CBO do profissional * 225320 - Médico em radiologia e diagnóstico por imagem 22…" at bounding box center [696, 466] width 431 height 70
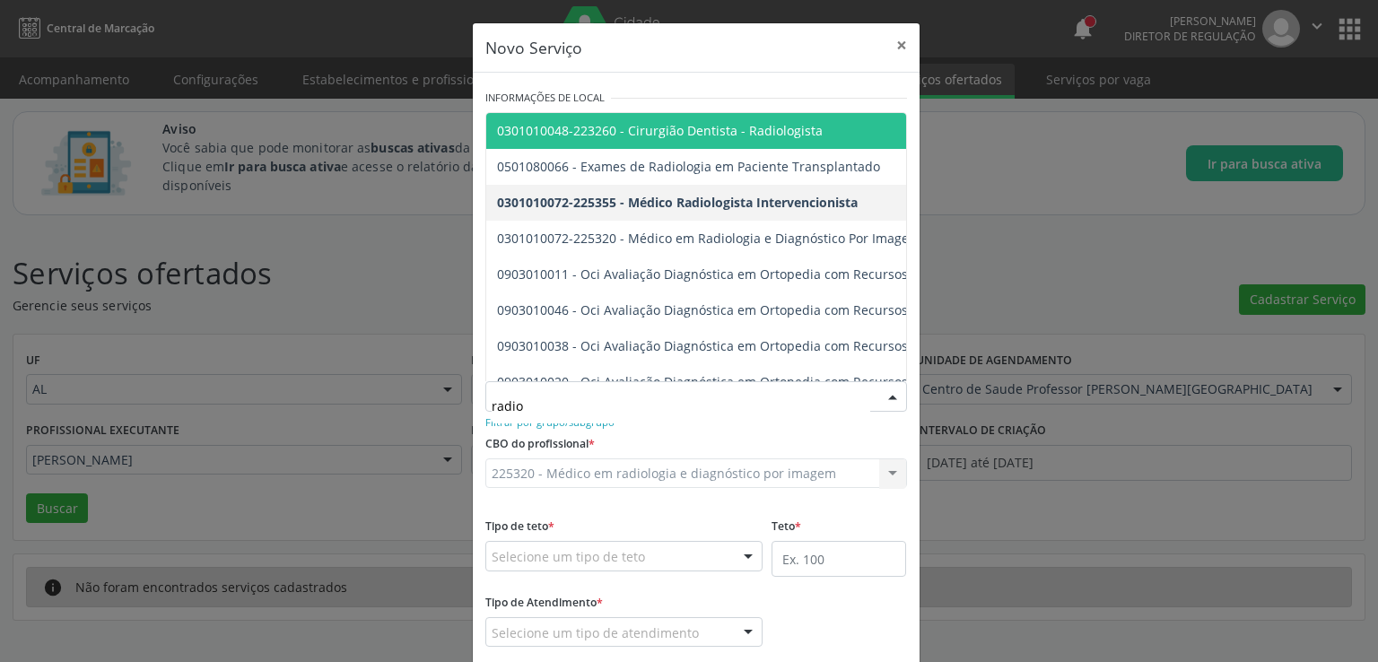
type input "radi"
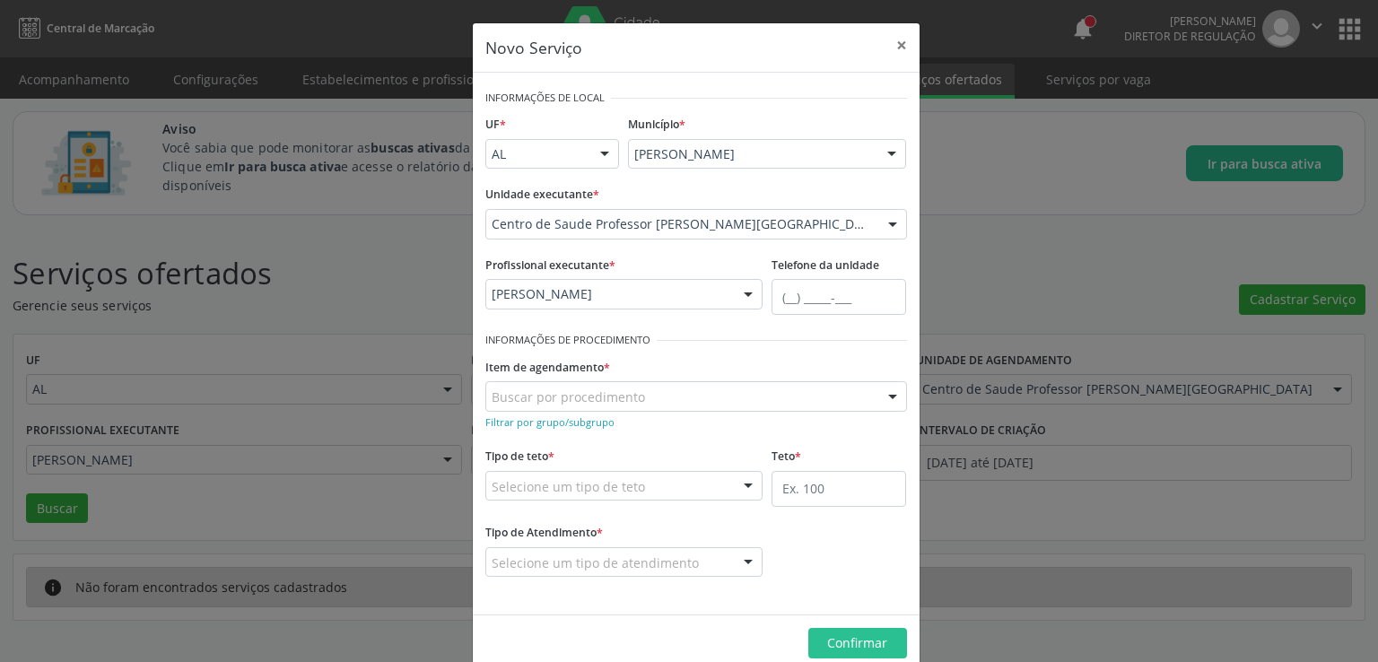
click at [822, 397] on div "Buscar por procedimento" at bounding box center [696, 396] width 422 height 31
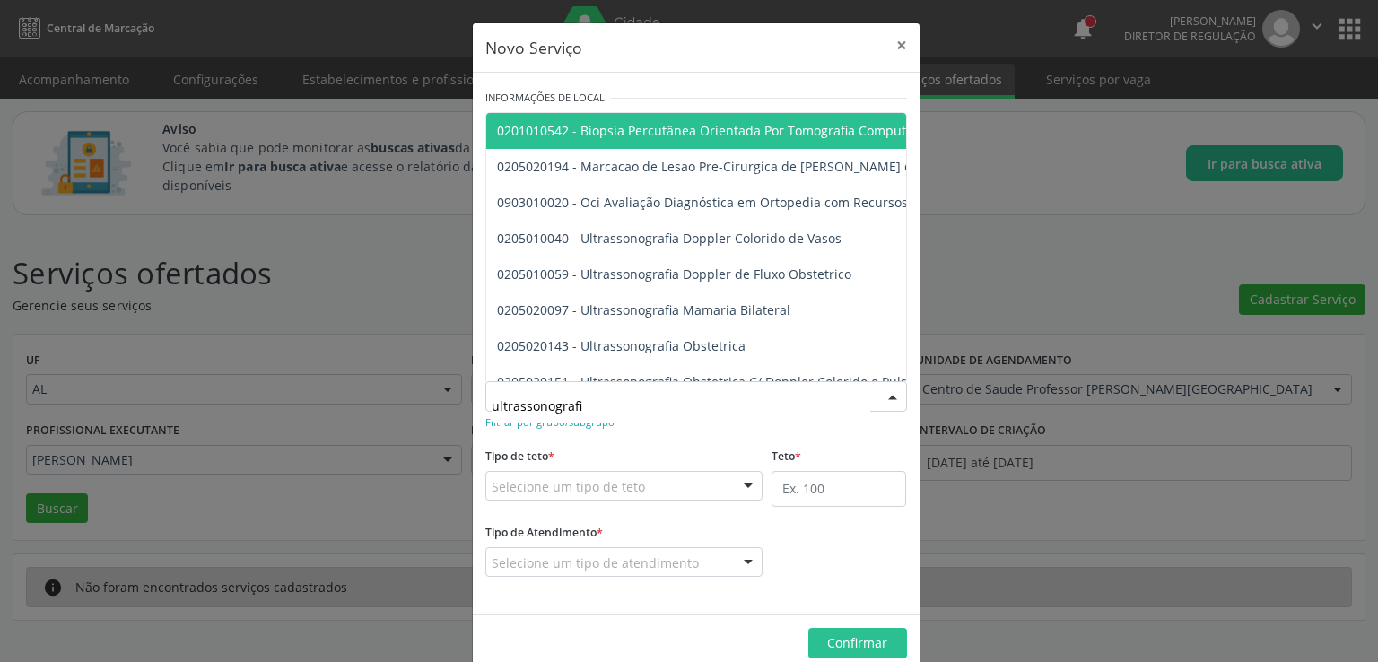
type input "ultrassonografis"
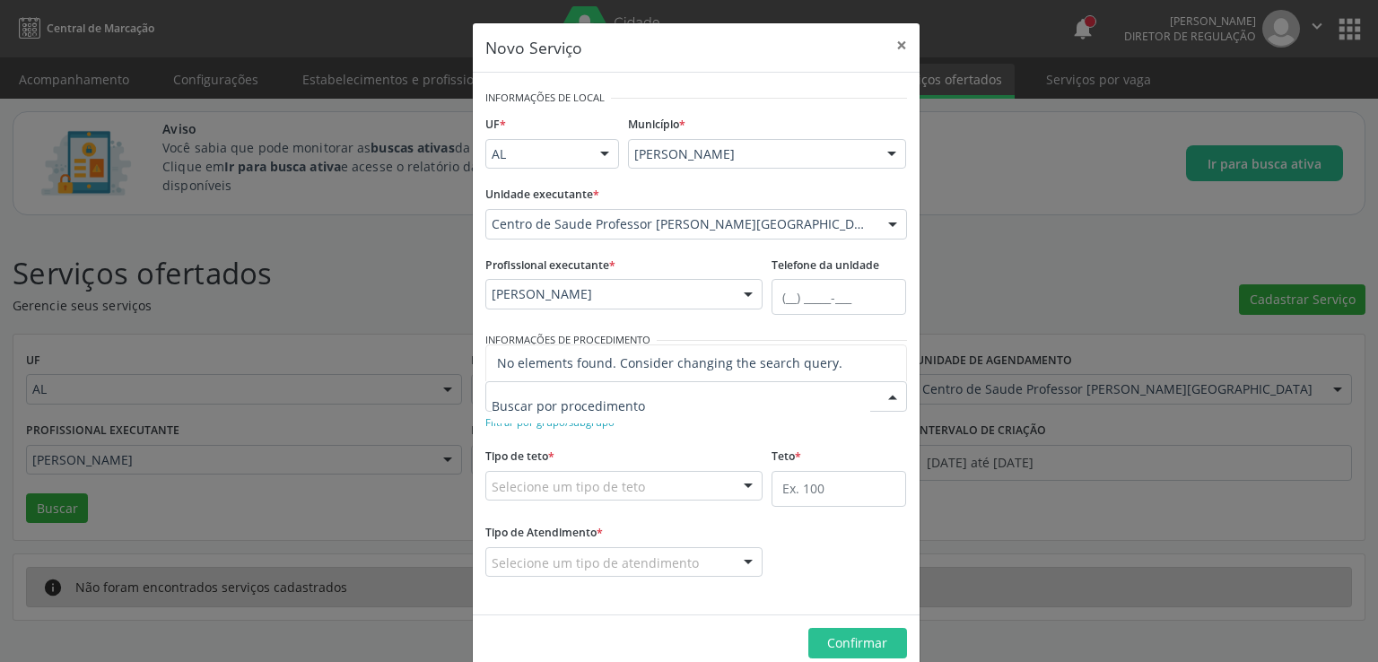
click at [1164, 209] on div "Novo Serviço × Informações de Local UF * AL AL Nenhum resultado encontrado para…" at bounding box center [689, 331] width 1378 height 662
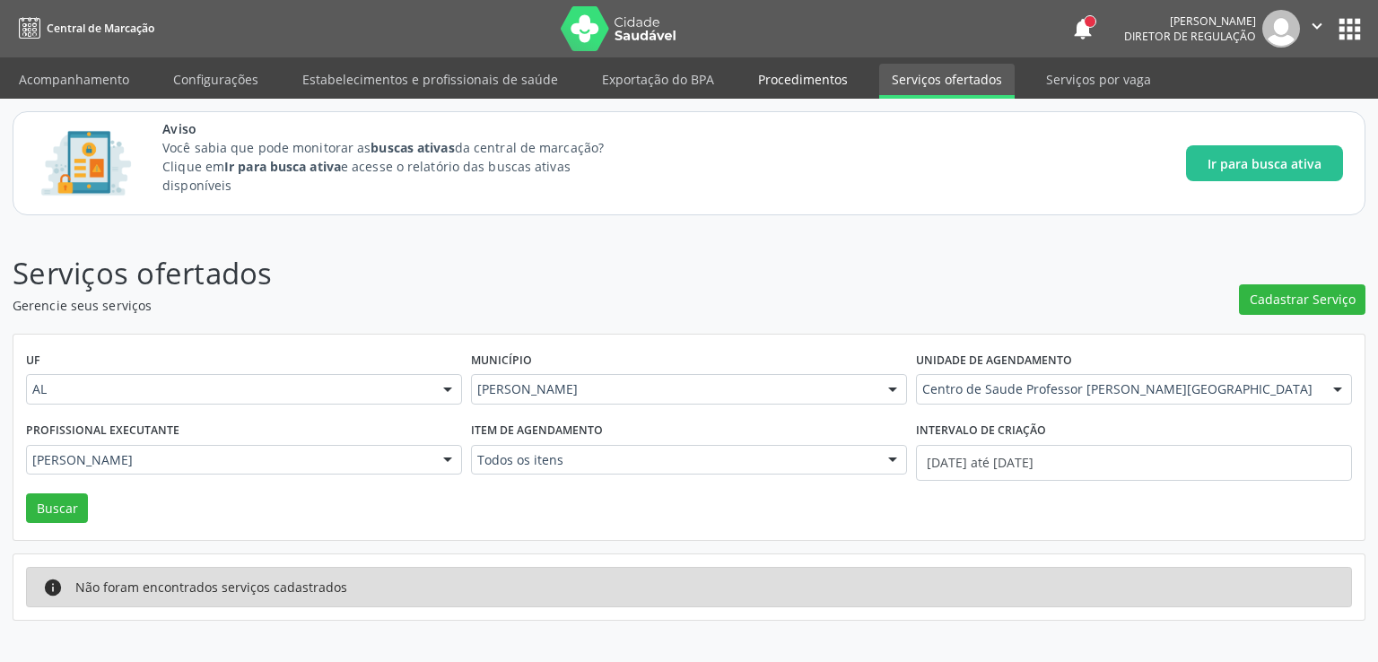
click at [808, 74] on link "Procedimentos" at bounding box center [803, 79] width 115 height 31
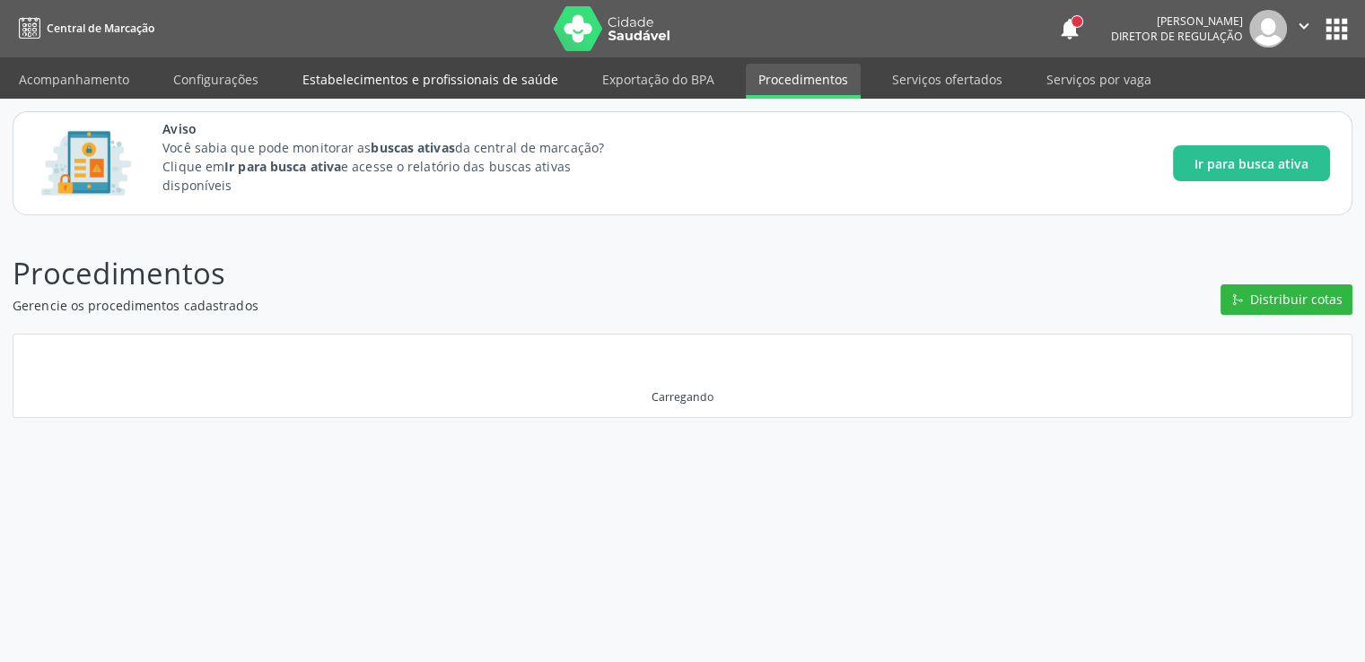
click at [467, 94] on link "Estabelecimentos e profissionais de saúde" at bounding box center [430, 79] width 281 height 31
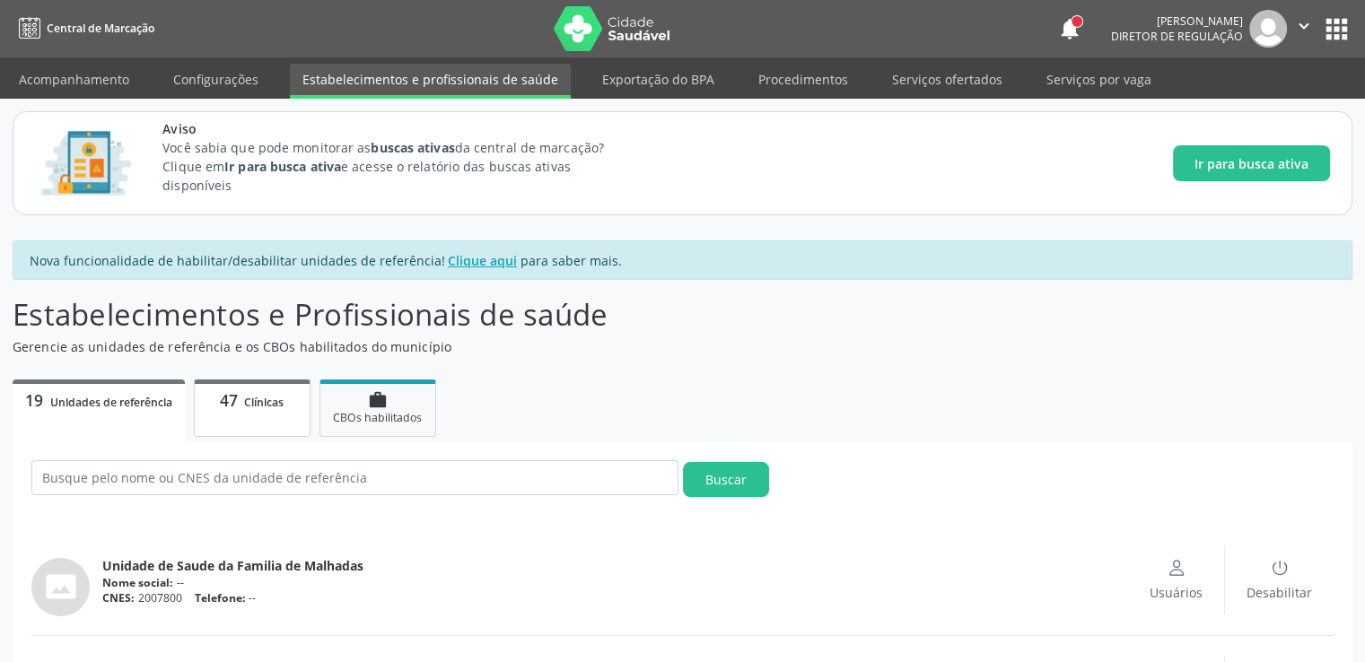
click at [238, 406] on span "47" at bounding box center [229, 400] width 18 height 22
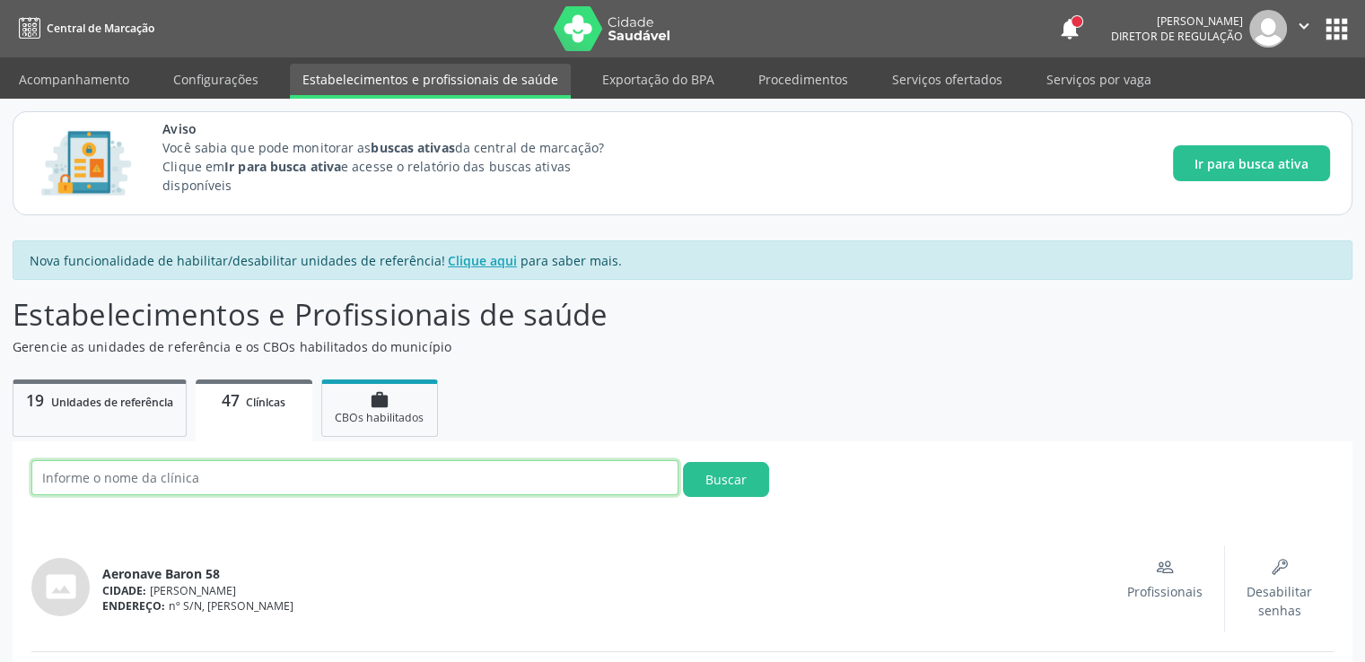
click at [216, 479] on input "text" at bounding box center [354, 477] width 647 height 35
type input "estacio"
click at [683, 462] on button "Buscar" at bounding box center [726, 479] width 86 height 35
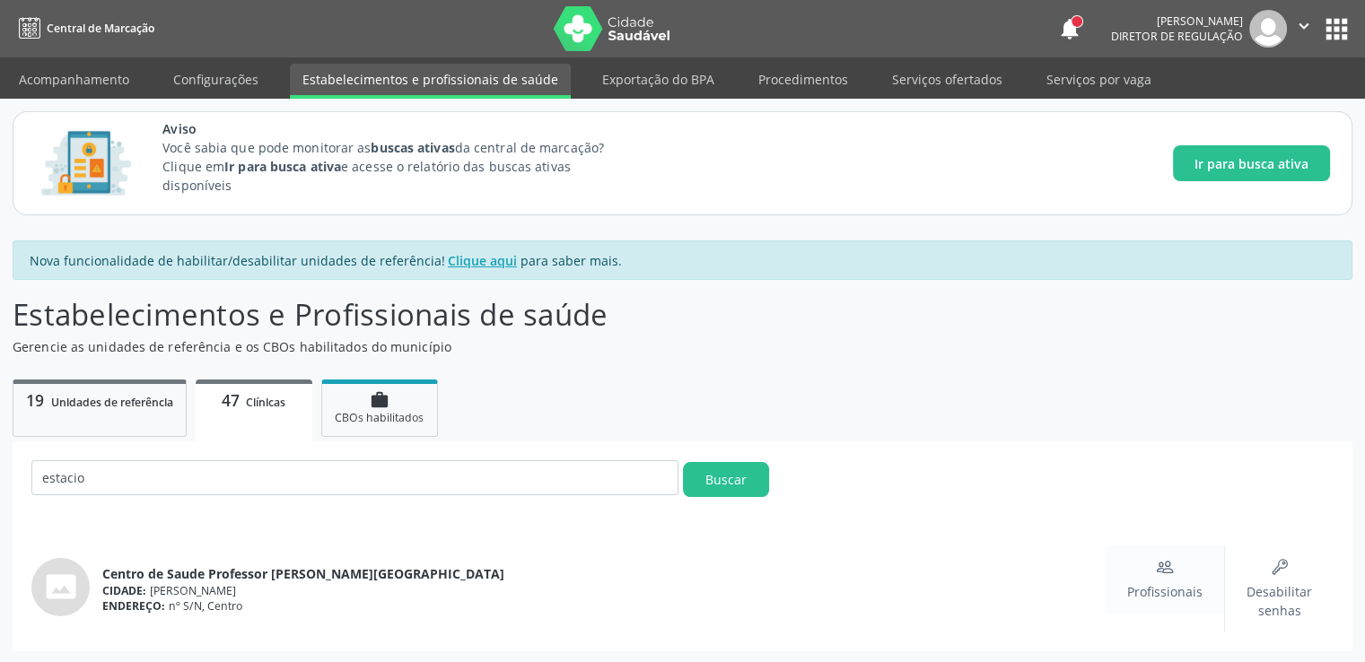
click at [1170, 582] on span "Profissionais" at bounding box center [1164, 591] width 75 height 19
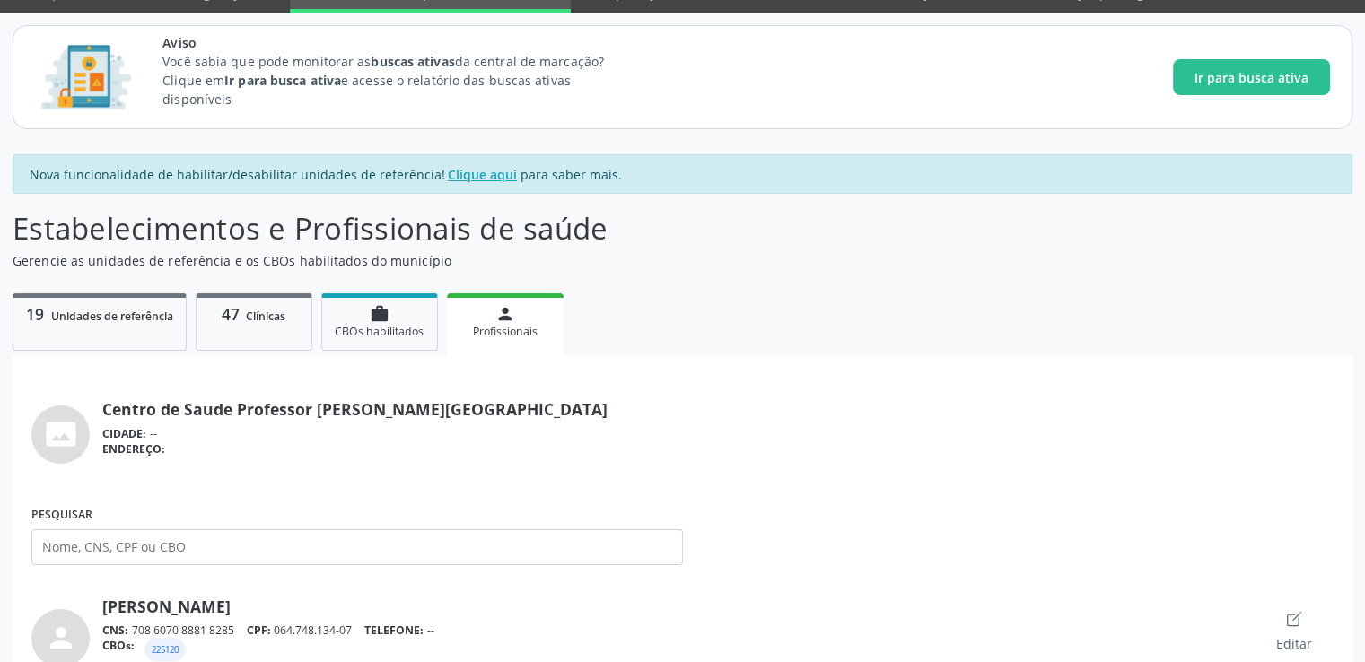
scroll to position [359, 0]
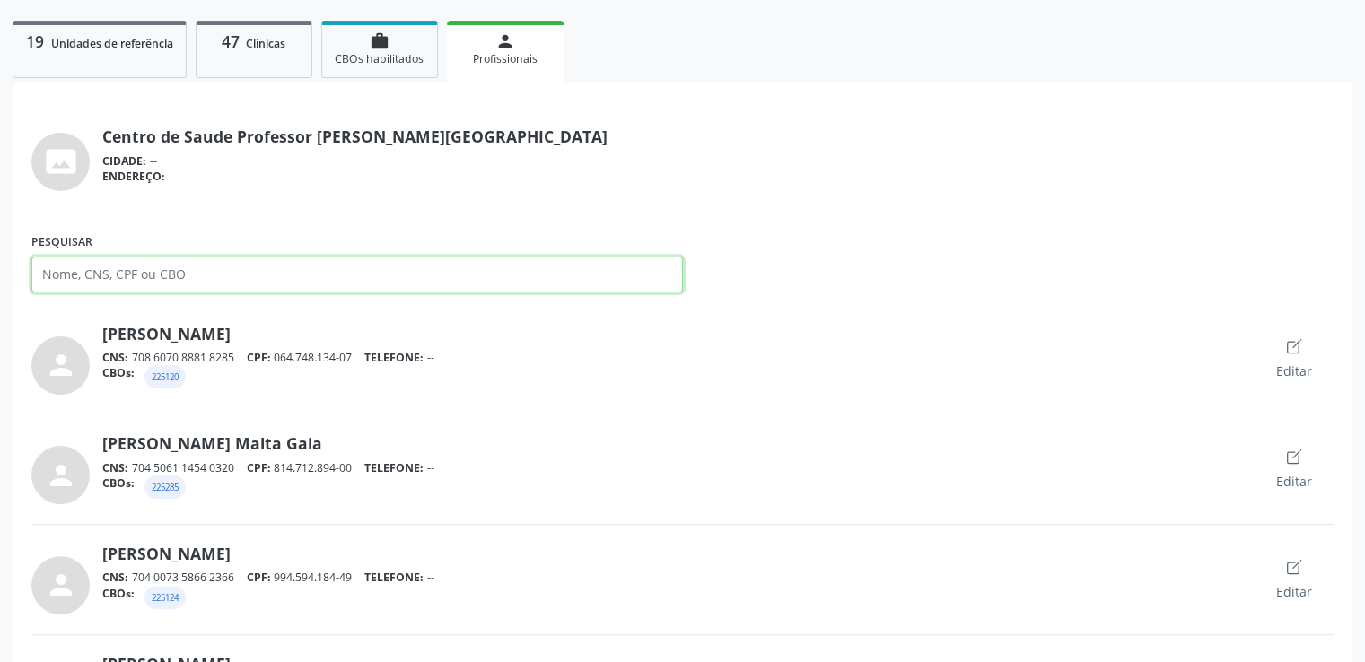
click at [118, 272] on input "Pesquisar" at bounding box center [356, 275] width 651 height 36
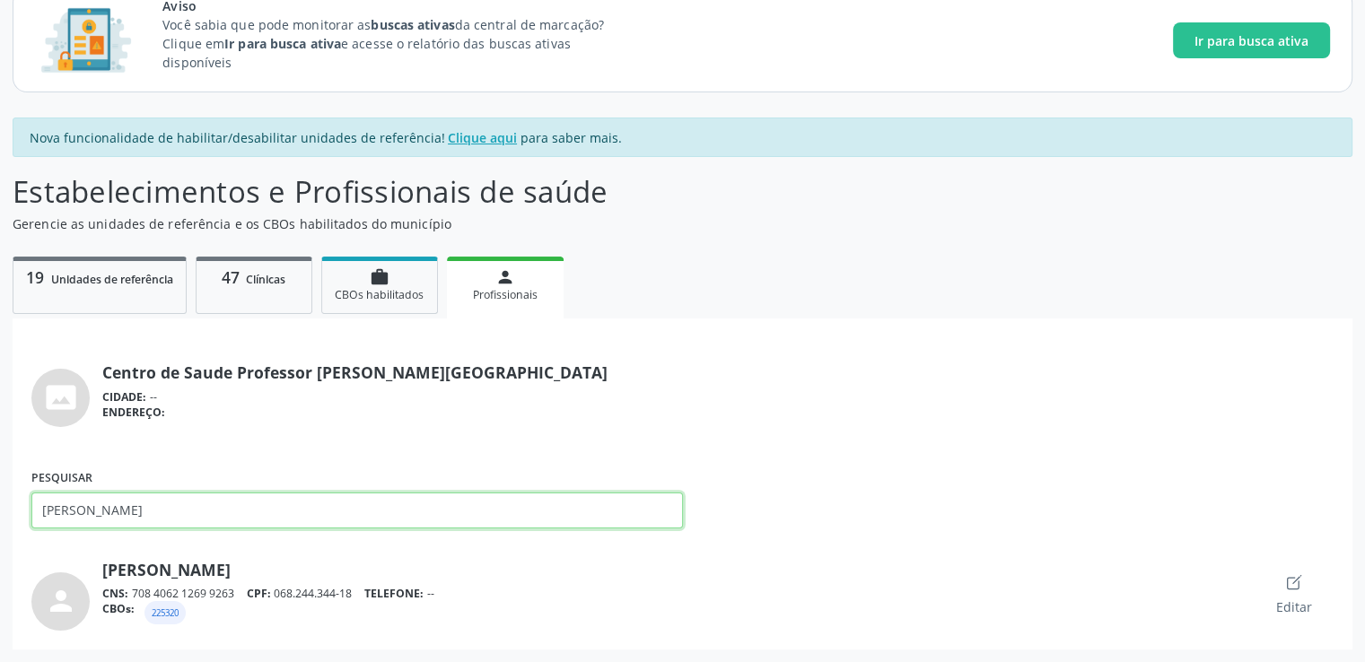
scroll to position [122, 0]
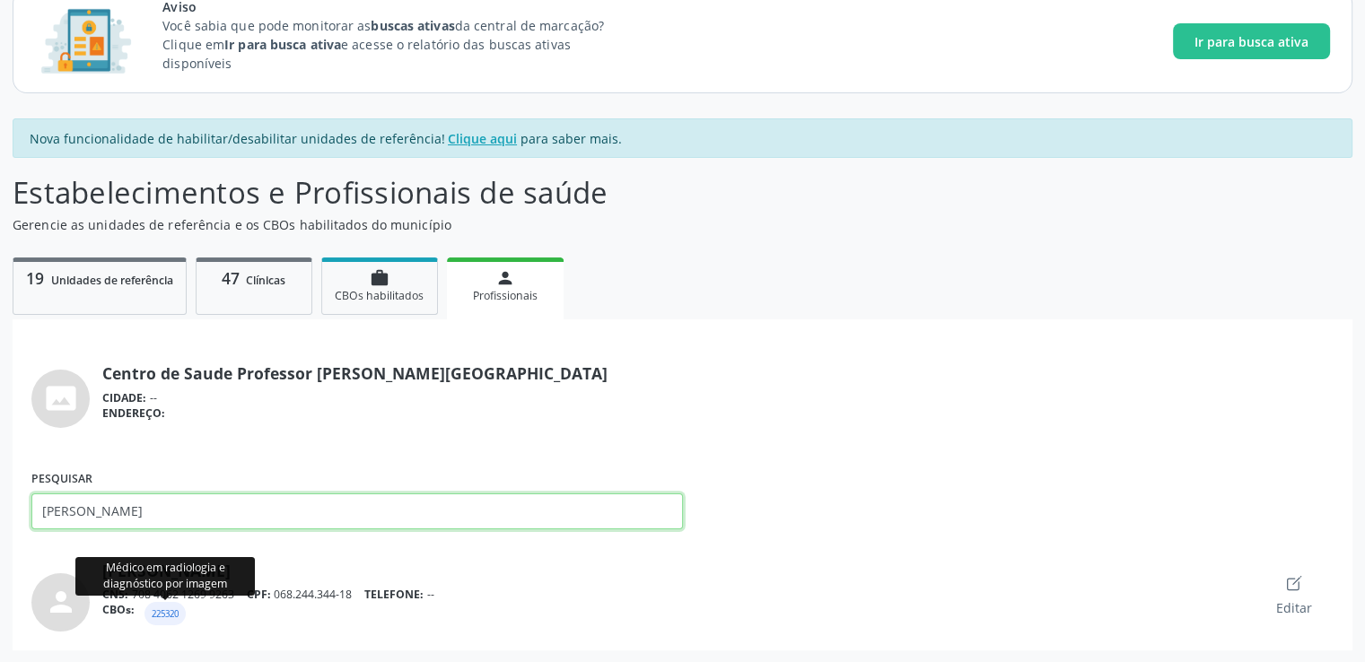
type input "[PERSON_NAME]"
click at [162, 616] on small "225320" at bounding box center [165, 614] width 27 height 12
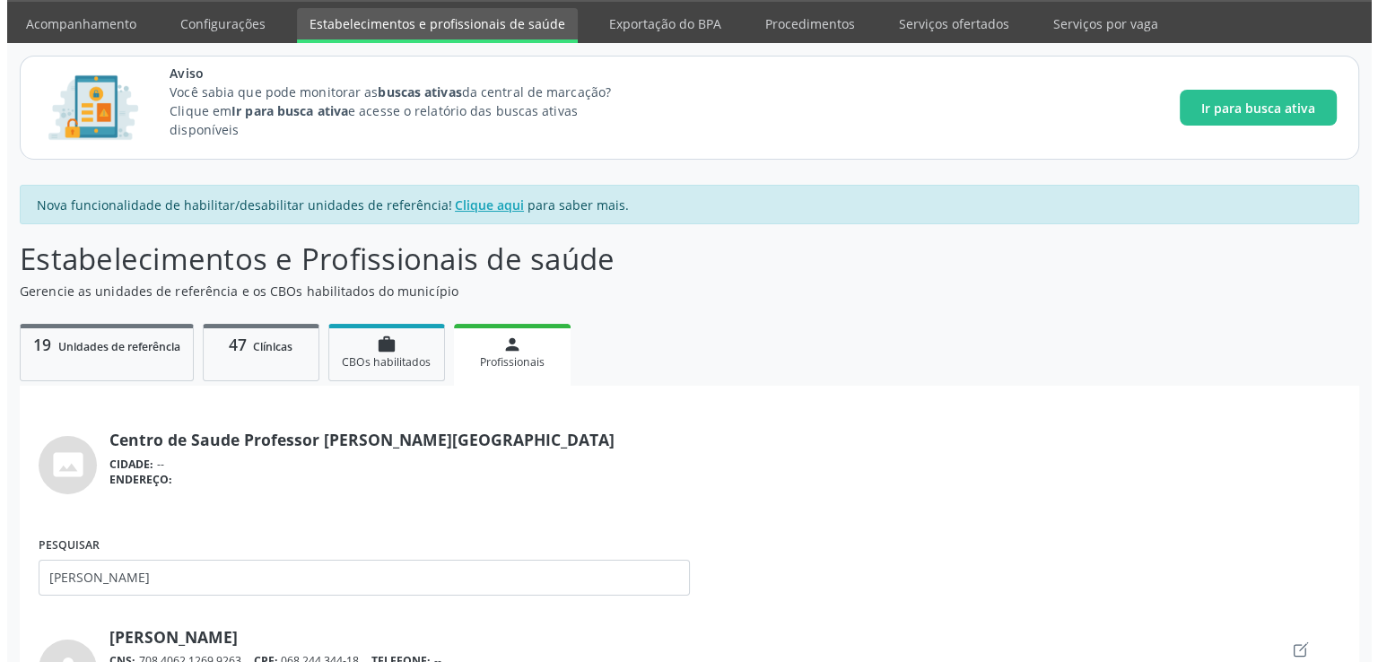
scroll to position [0, 0]
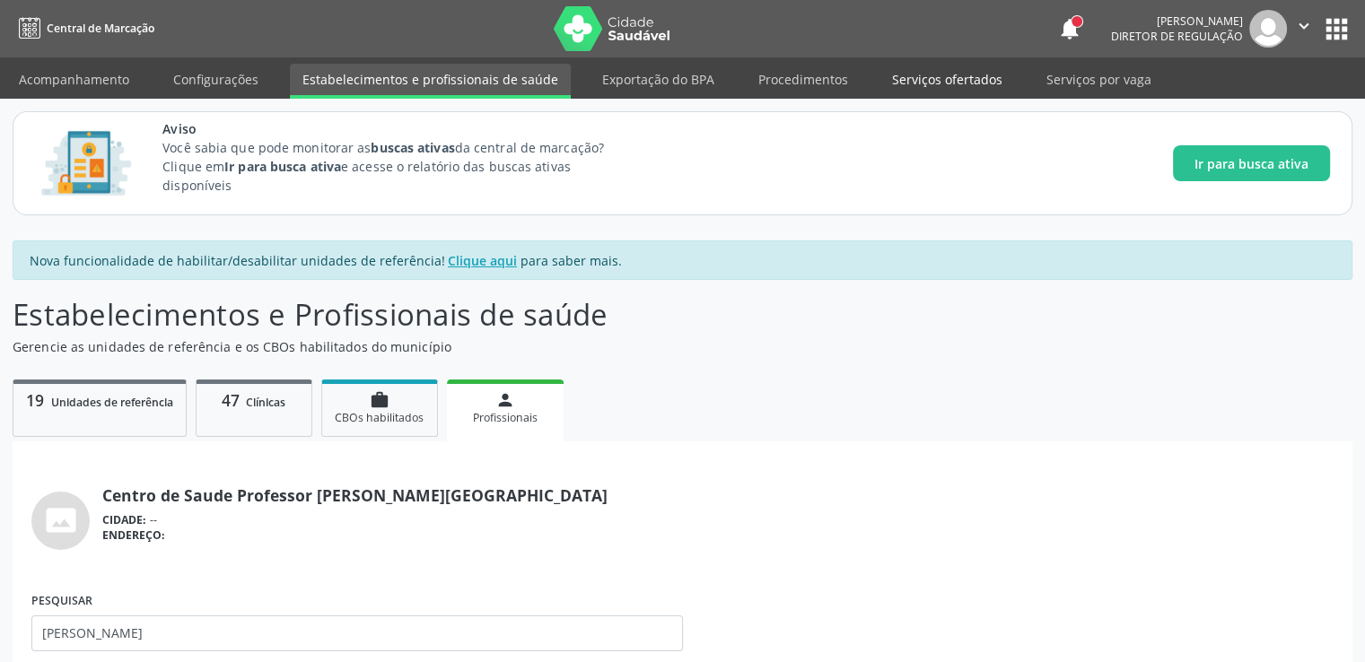
click at [915, 78] on link "Serviços ofertados" at bounding box center [946, 79] width 135 height 31
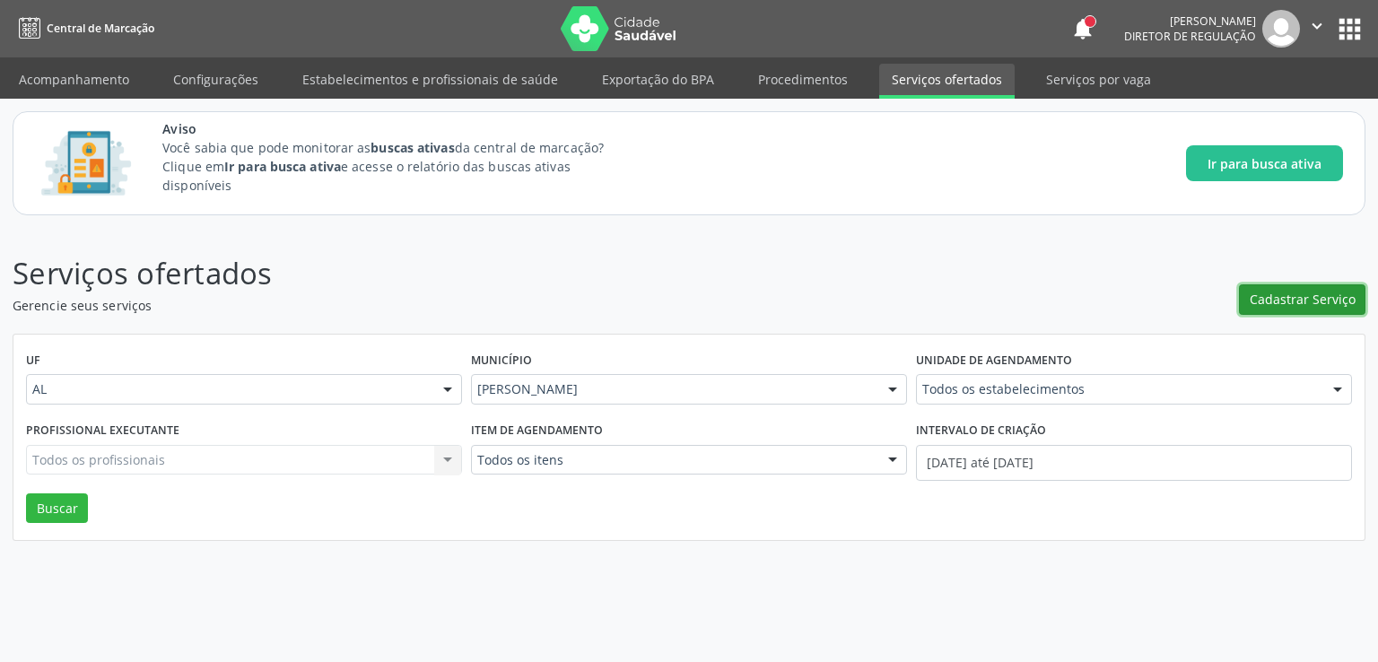
click at [1284, 301] on span "Cadastrar Serviço" at bounding box center [1303, 299] width 106 height 19
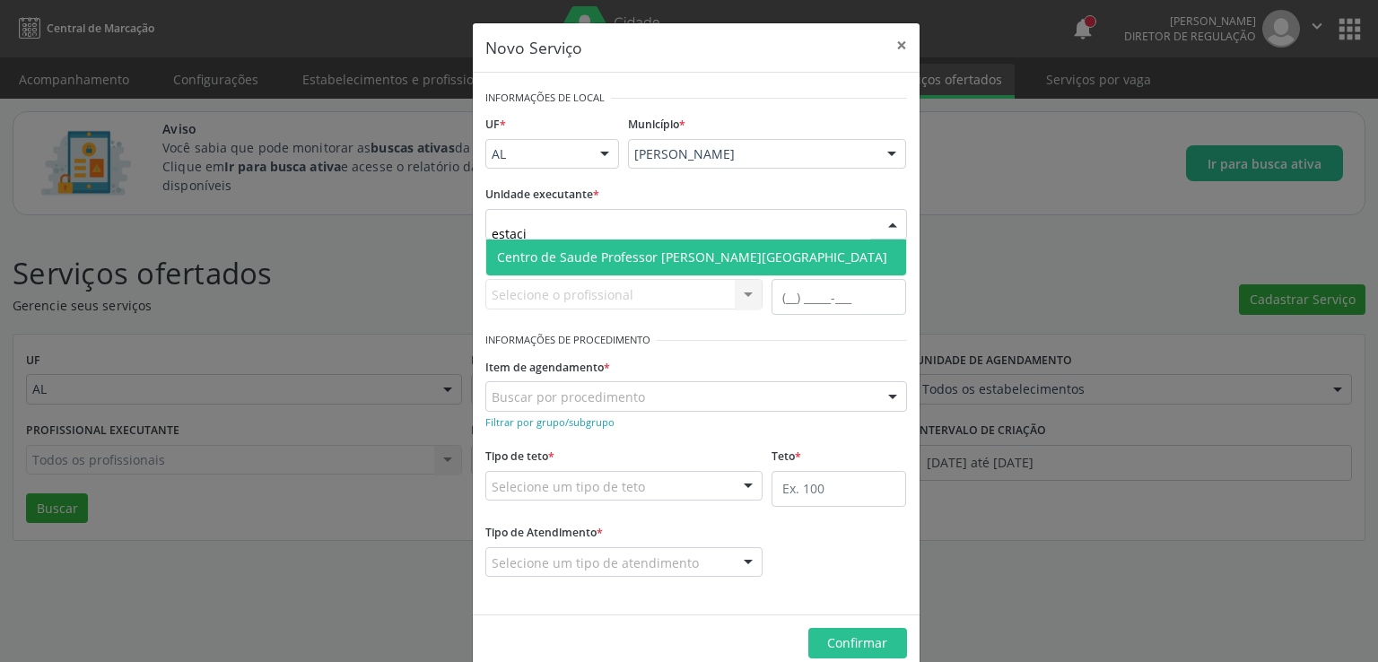
type input "estacio"
click at [634, 242] on span "Centro de Saude Professor [PERSON_NAME][GEOGRAPHIC_DATA]" at bounding box center [696, 258] width 420 height 36
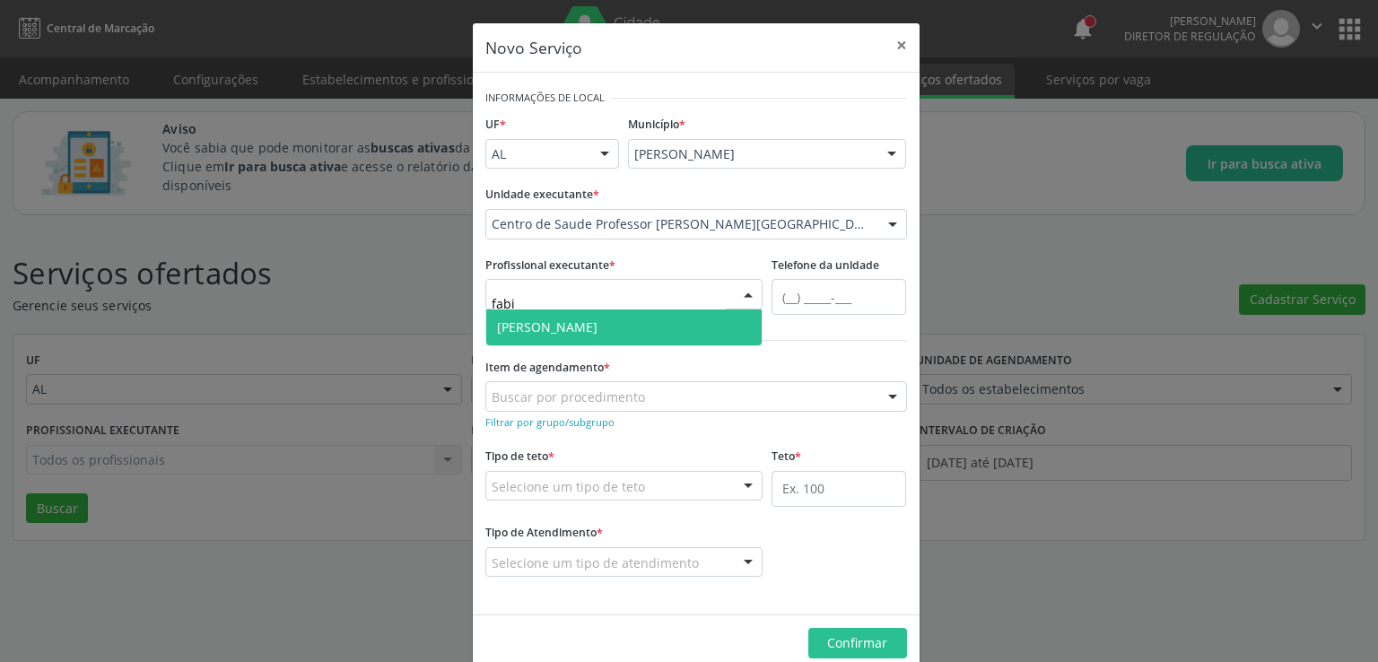
type input "[PERSON_NAME]"
click at [598, 319] on span "[PERSON_NAME]" at bounding box center [547, 327] width 100 height 17
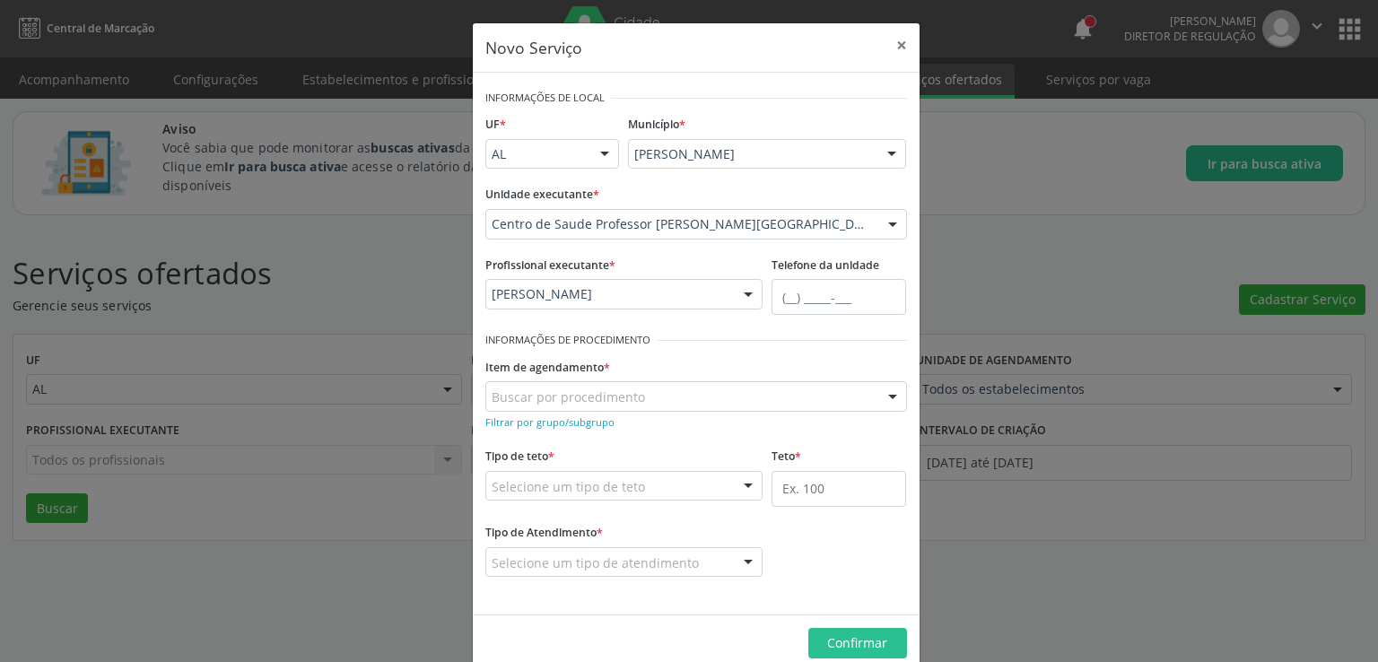
click at [682, 367] on div "Item de agendamento * Buscar por procedimento 0304070076 - .Quimioterapia de Le…" at bounding box center [696, 382] width 422 height 57
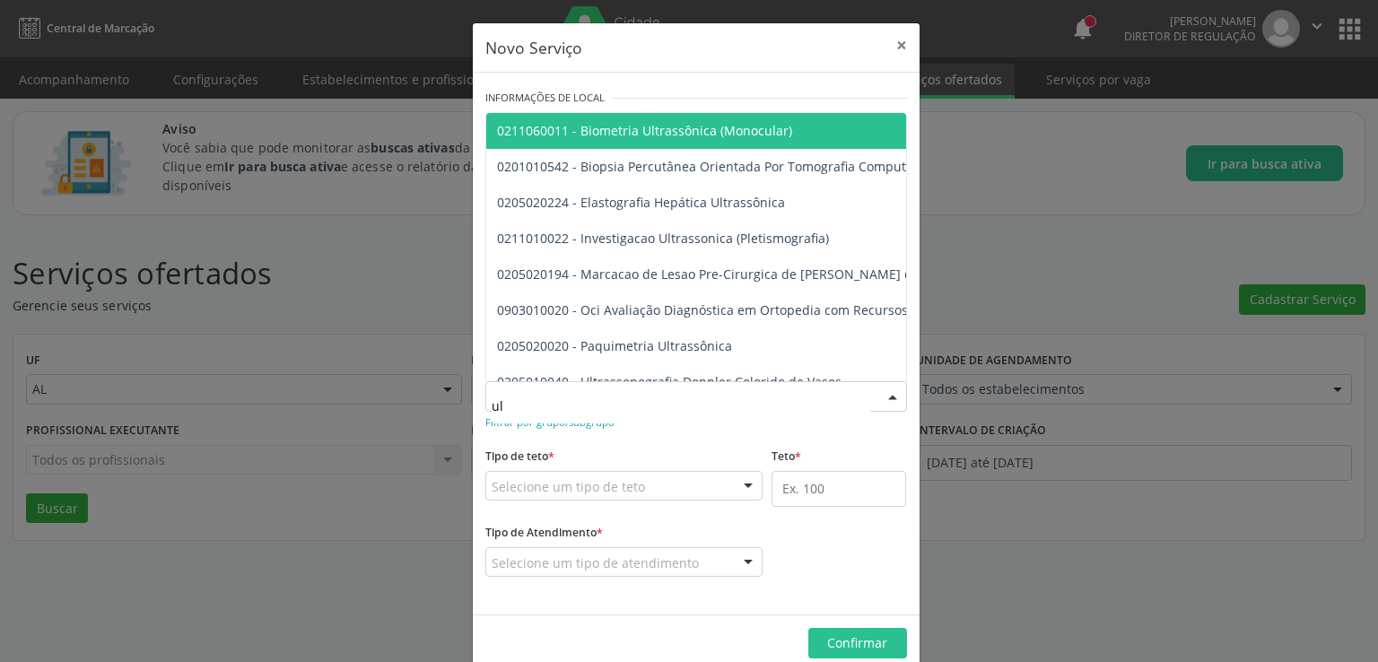
type input "u"
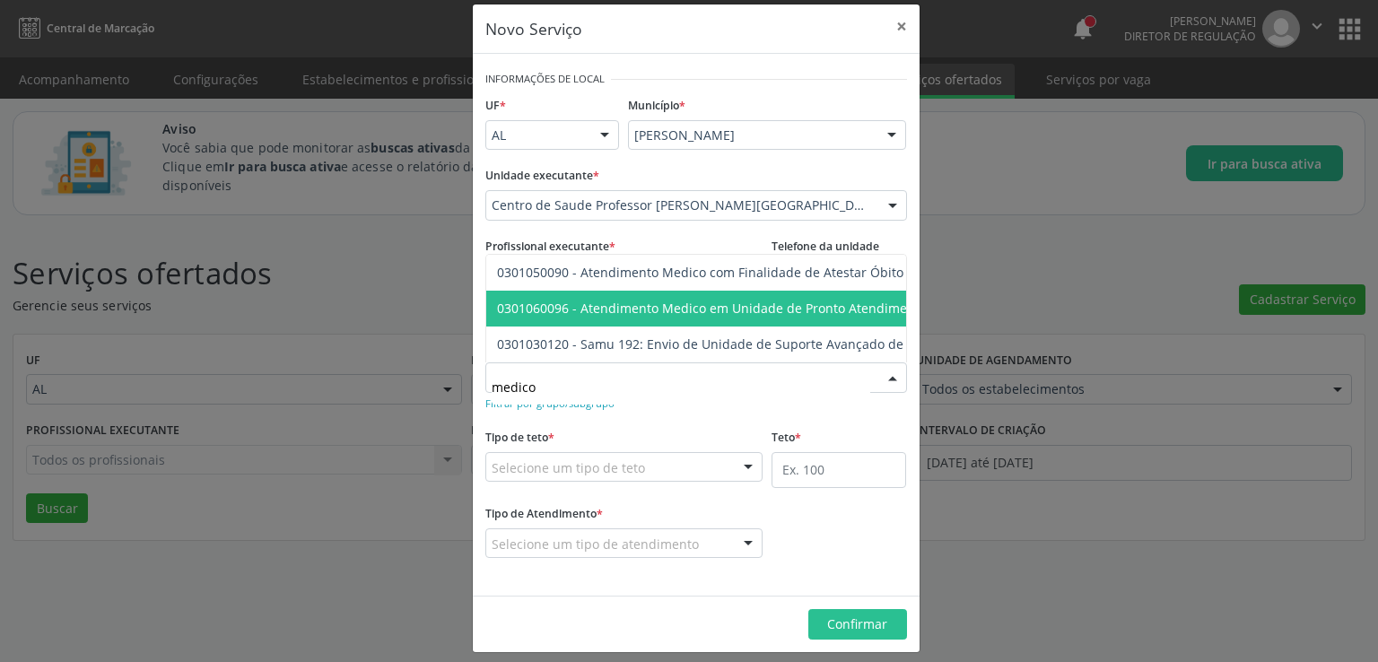
scroll to position [30, 0]
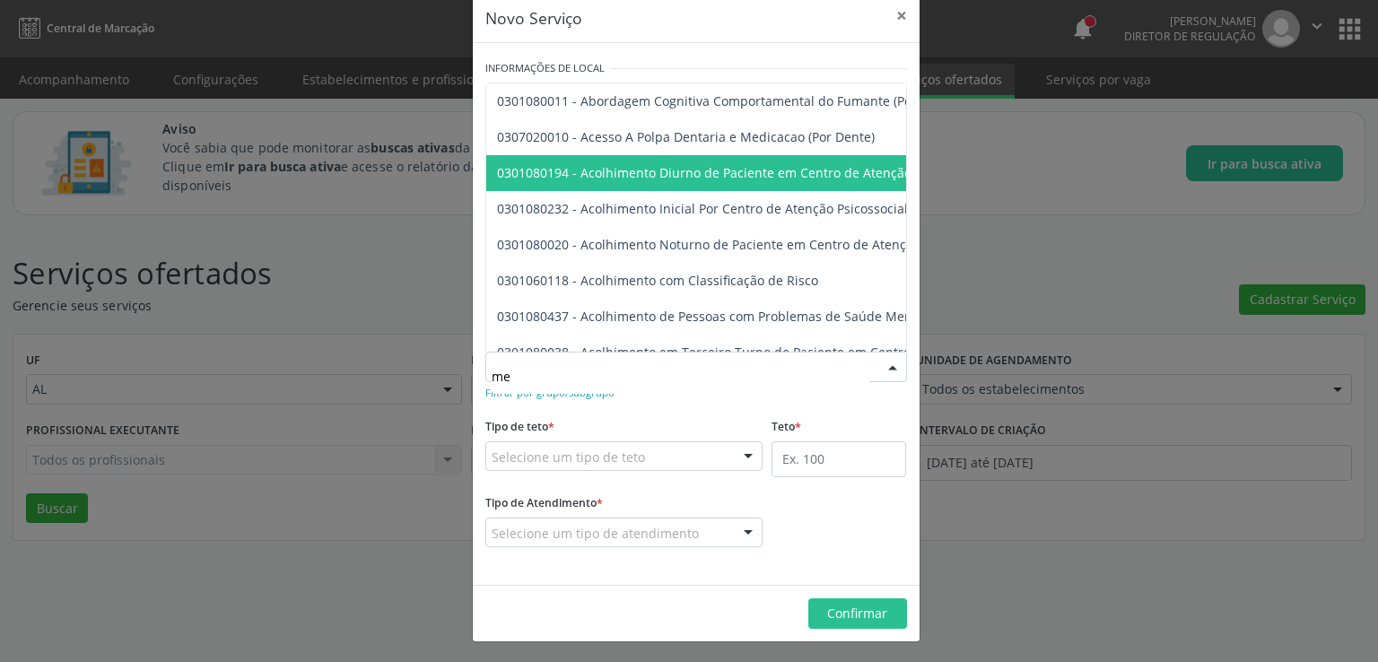
type input "m"
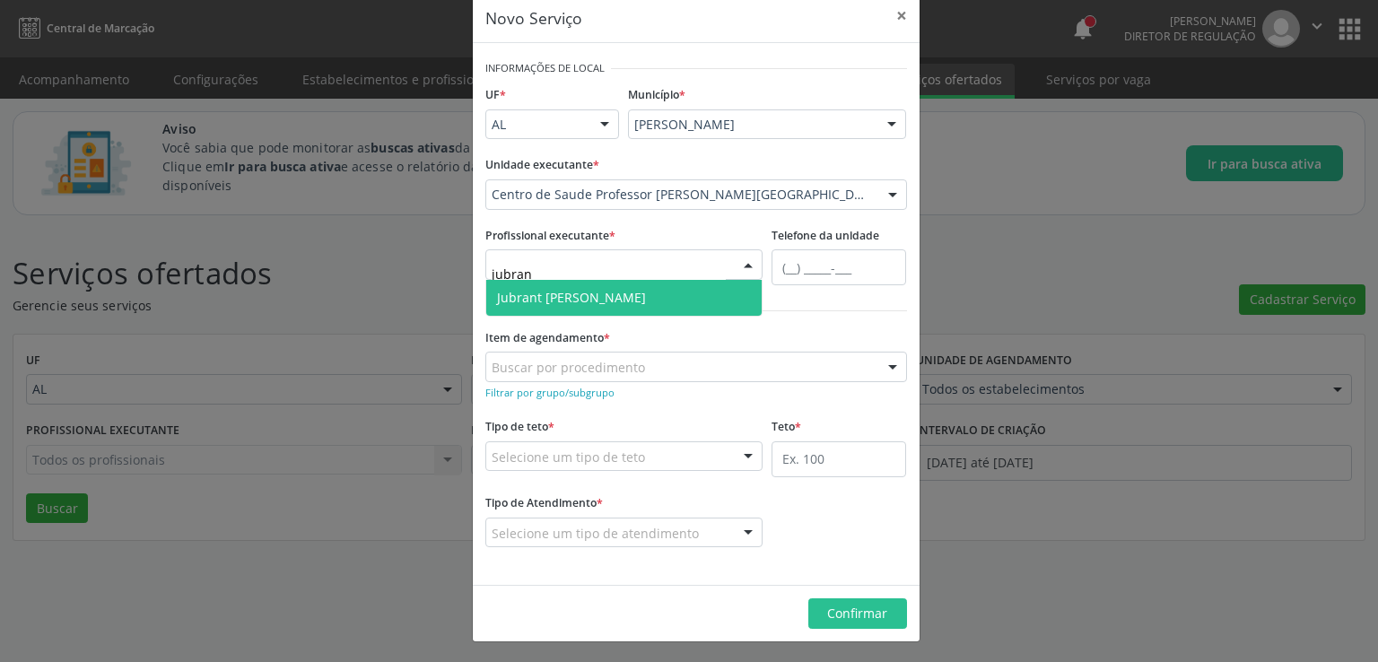
type input "jubrant"
click at [646, 295] on span "Jubrant [PERSON_NAME]" at bounding box center [624, 298] width 276 height 36
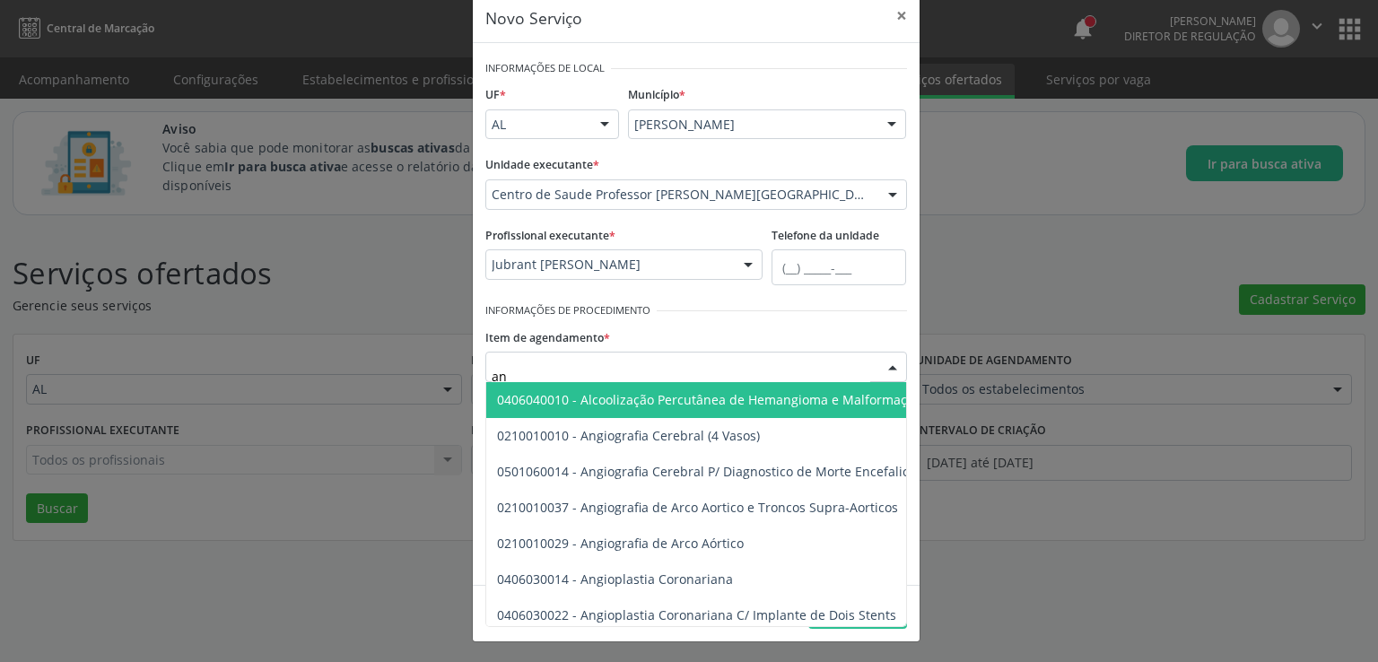
type input "a"
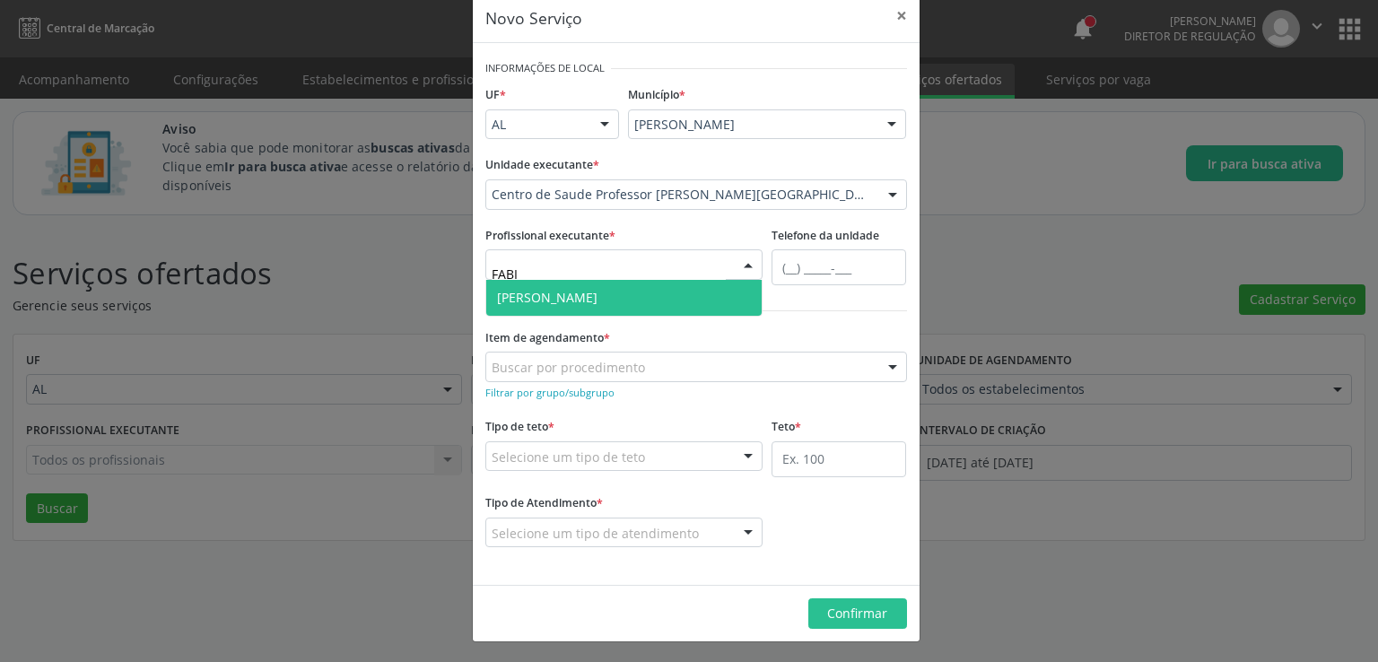
type input "[PERSON_NAME]"
click at [598, 303] on span "[PERSON_NAME]" at bounding box center [547, 297] width 100 height 17
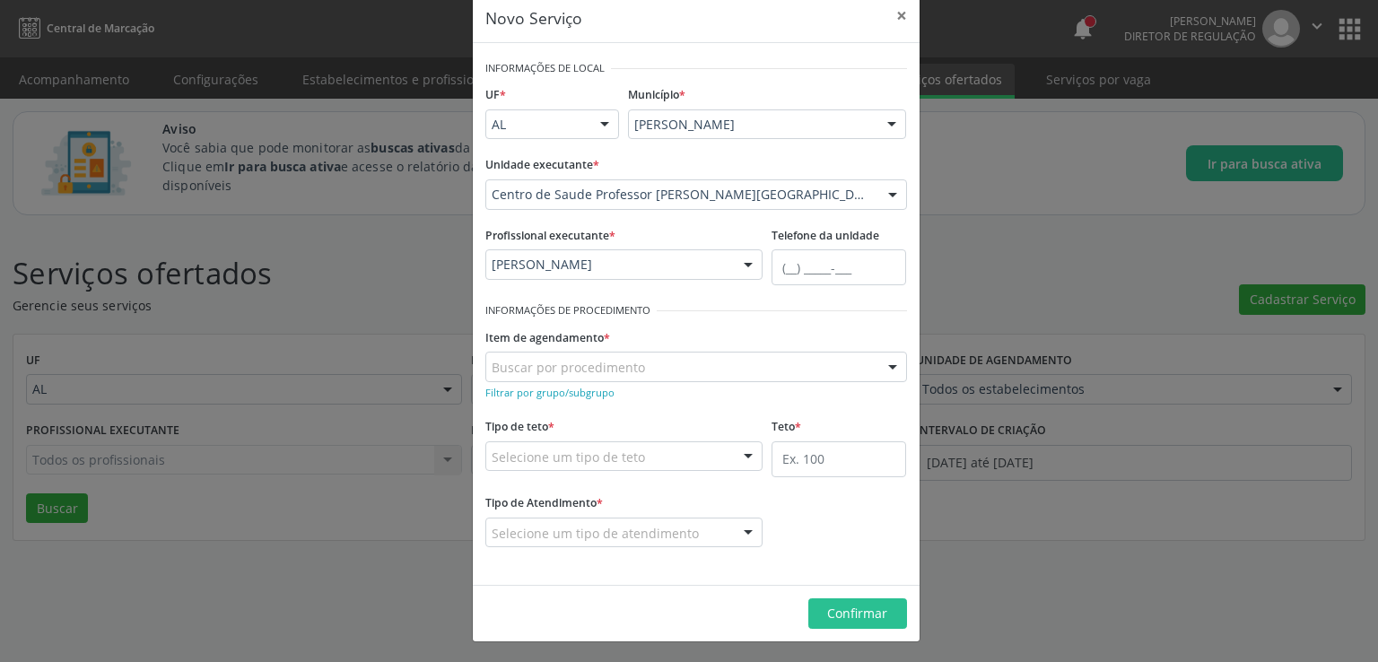
click at [505, 328] on label "Item de agendamento *" at bounding box center [547, 338] width 125 height 28
click at [540, 392] on small "Filtrar por grupo/subgrupo" at bounding box center [549, 392] width 129 height 13
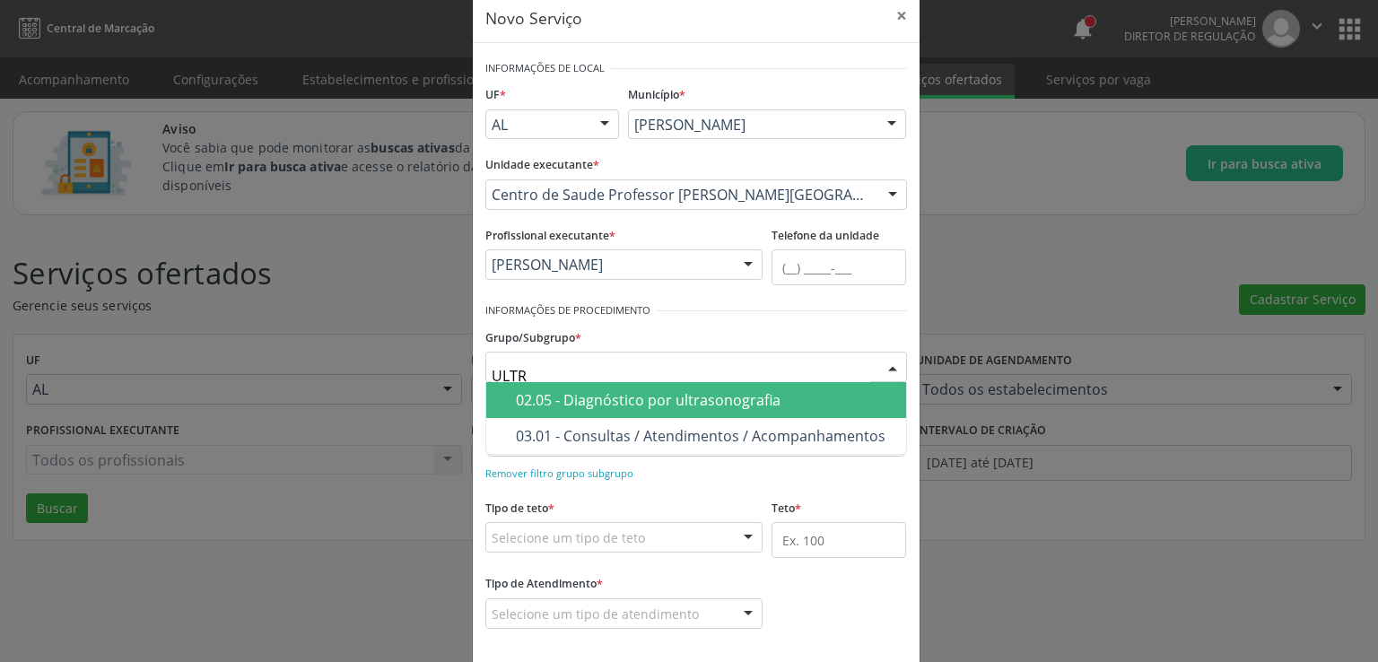
type input "ULTRA"
click at [642, 402] on div "02.05 - Diagnóstico por ultrasonografia" at bounding box center [706, 400] width 380 height 14
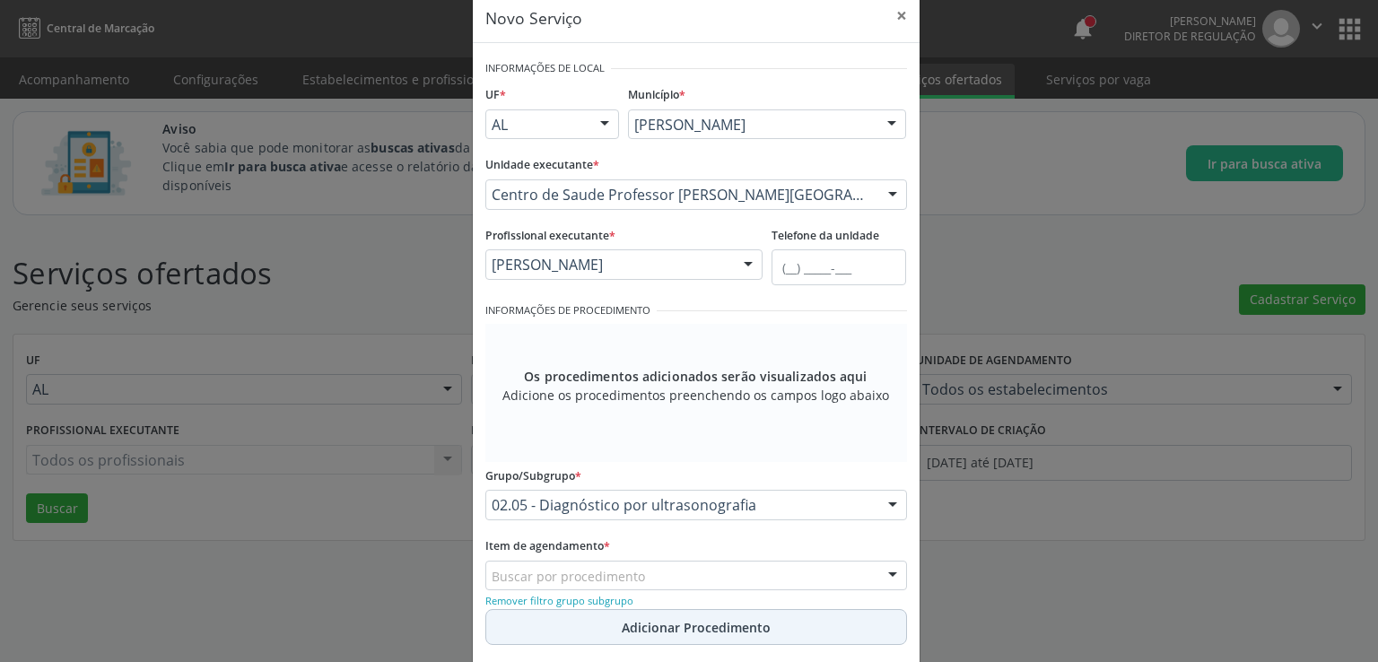
scroll to position [275, 0]
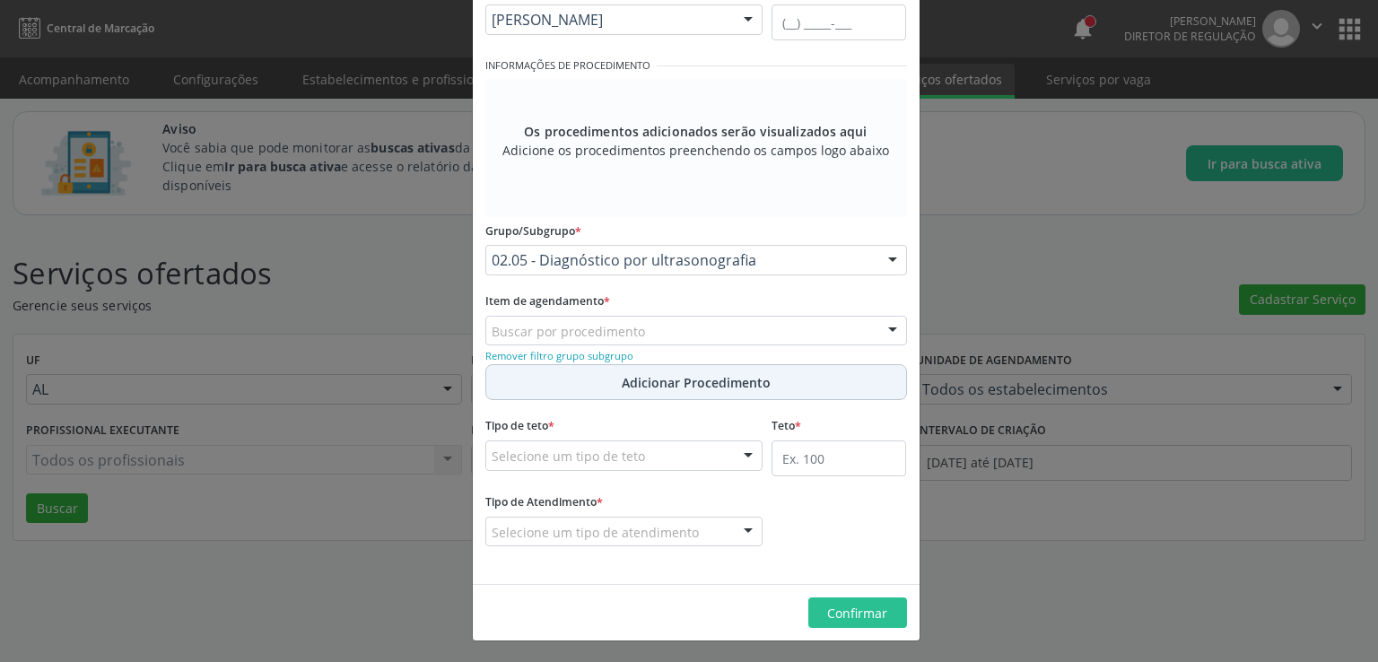
click at [641, 380] on span "Adicionar Procedimento" at bounding box center [696, 382] width 149 height 19
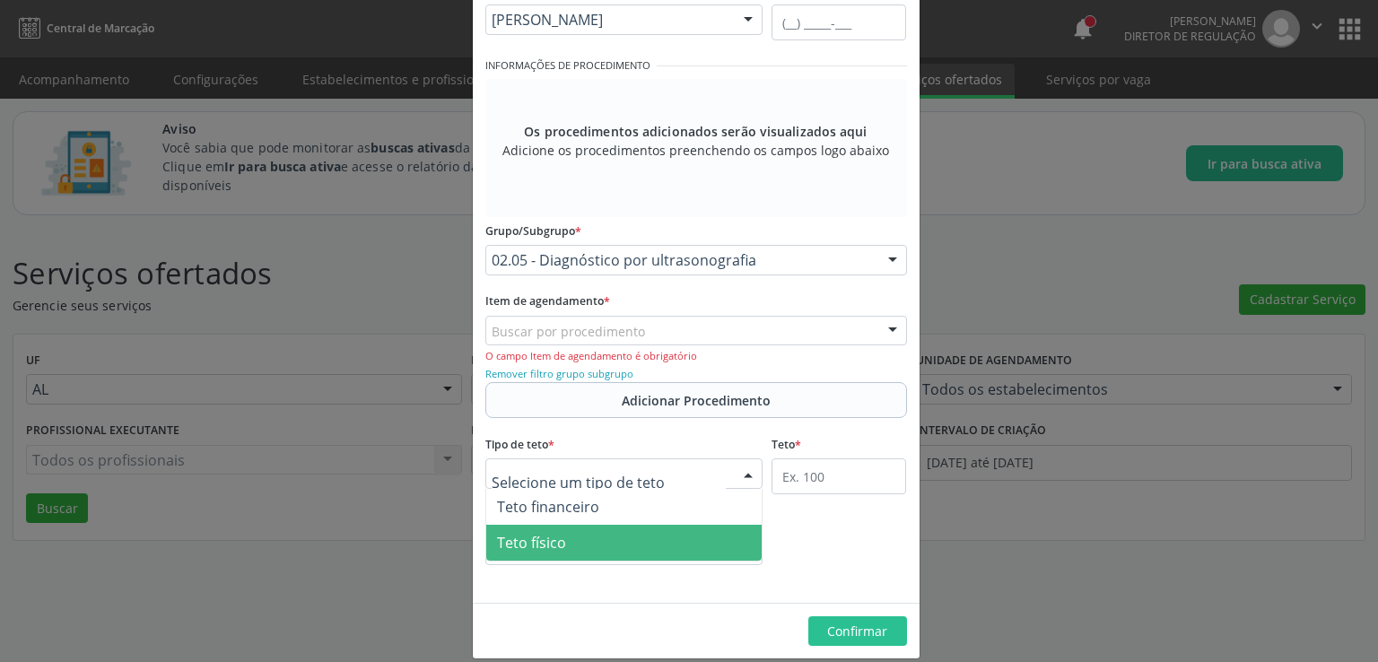
click at [549, 537] on span "Teto físico" at bounding box center [531, 543] width 69 height 20
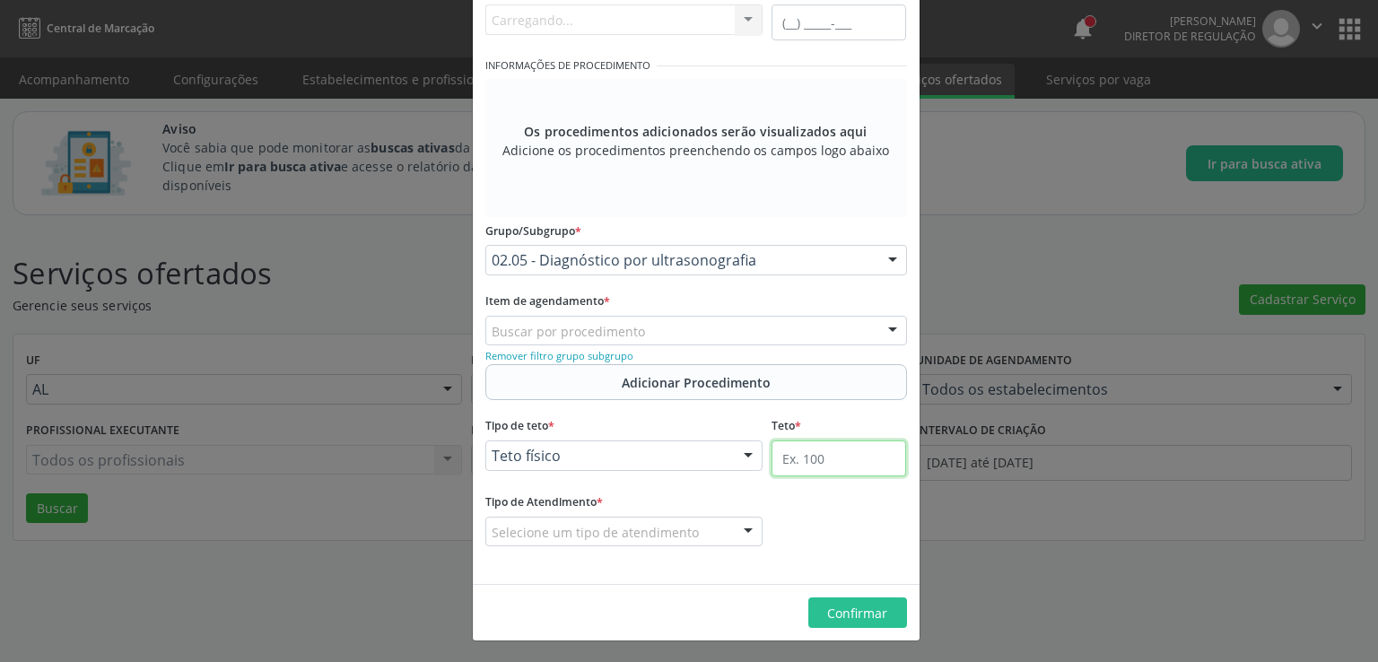
click at [796, 455] on input "text" at bounding box center [839, 459] width 135 height 36
type input "360"
click at [833, 511] on div "Tipo de Atendimento * Selecione um tipo de atendimento Ordem de chegada Horário…" at bounding box center [696, 530] width 431 height 83
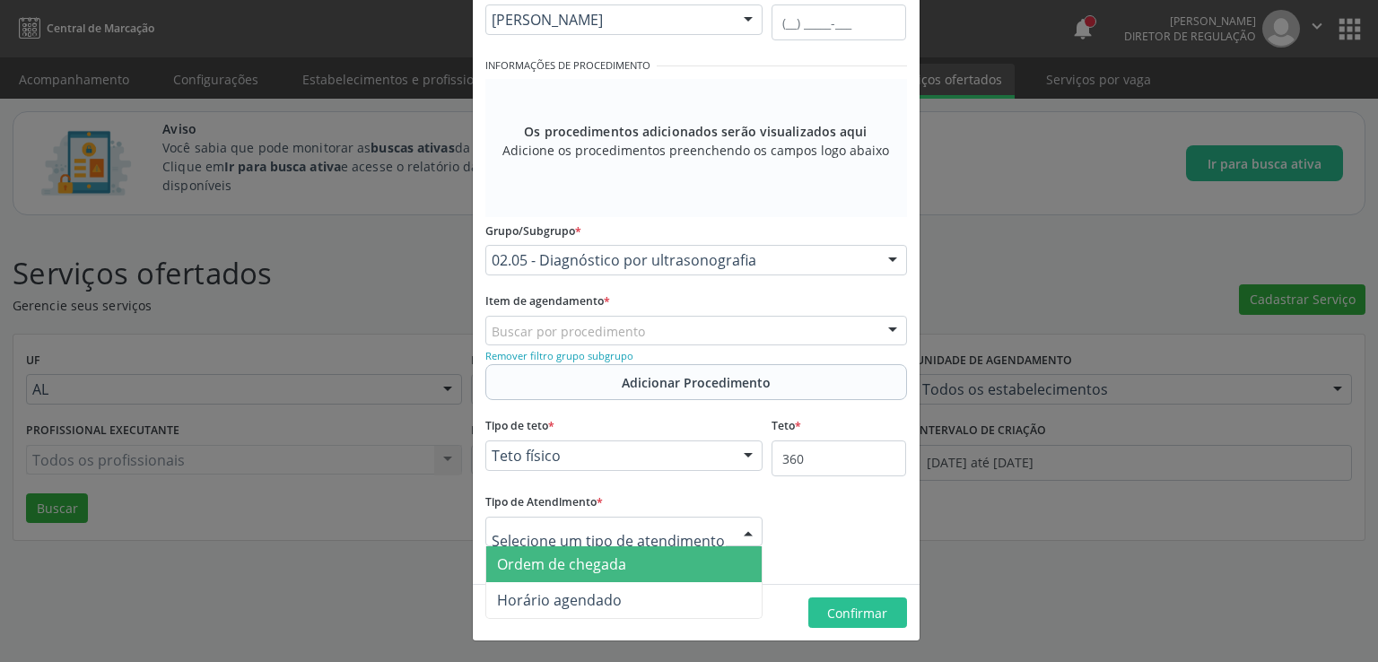
click at [581, 565] on span "Ordem de chegada" at bounding box center [561, 565] width 129 height 20
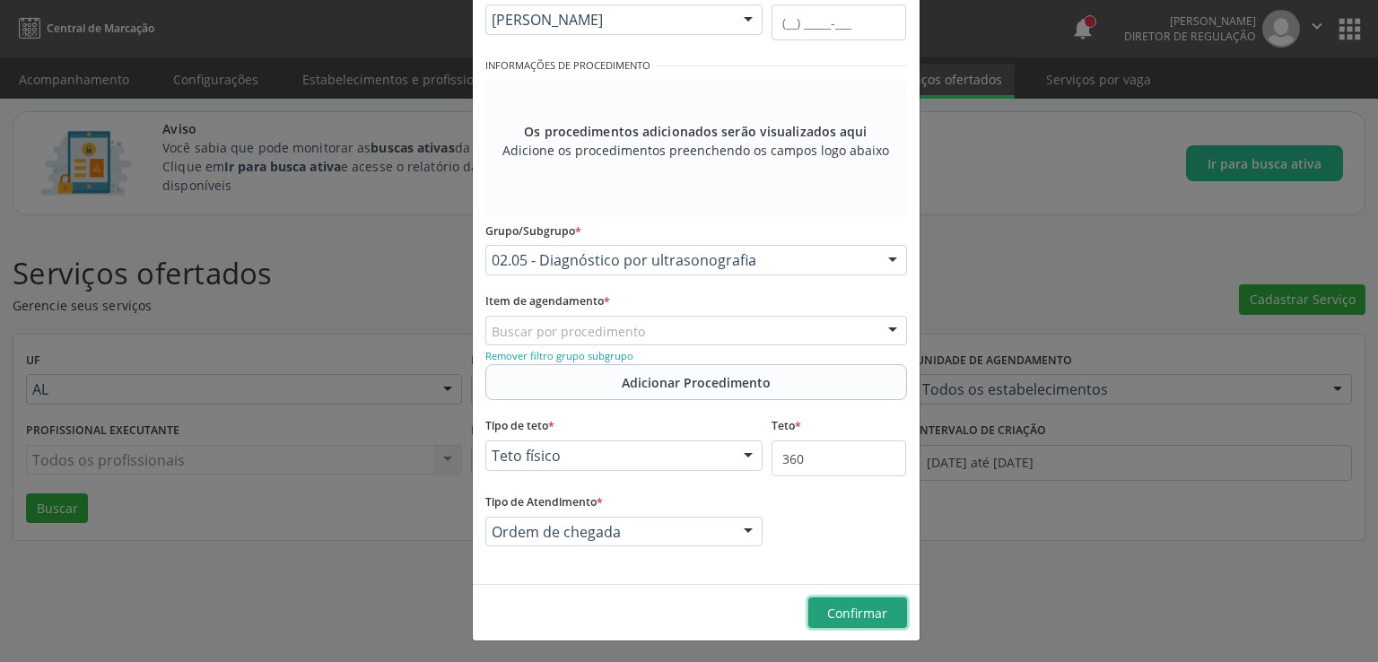
click at [840, 614] on span "Confirmar" at bounding box center [857, 613] width 60 height 17
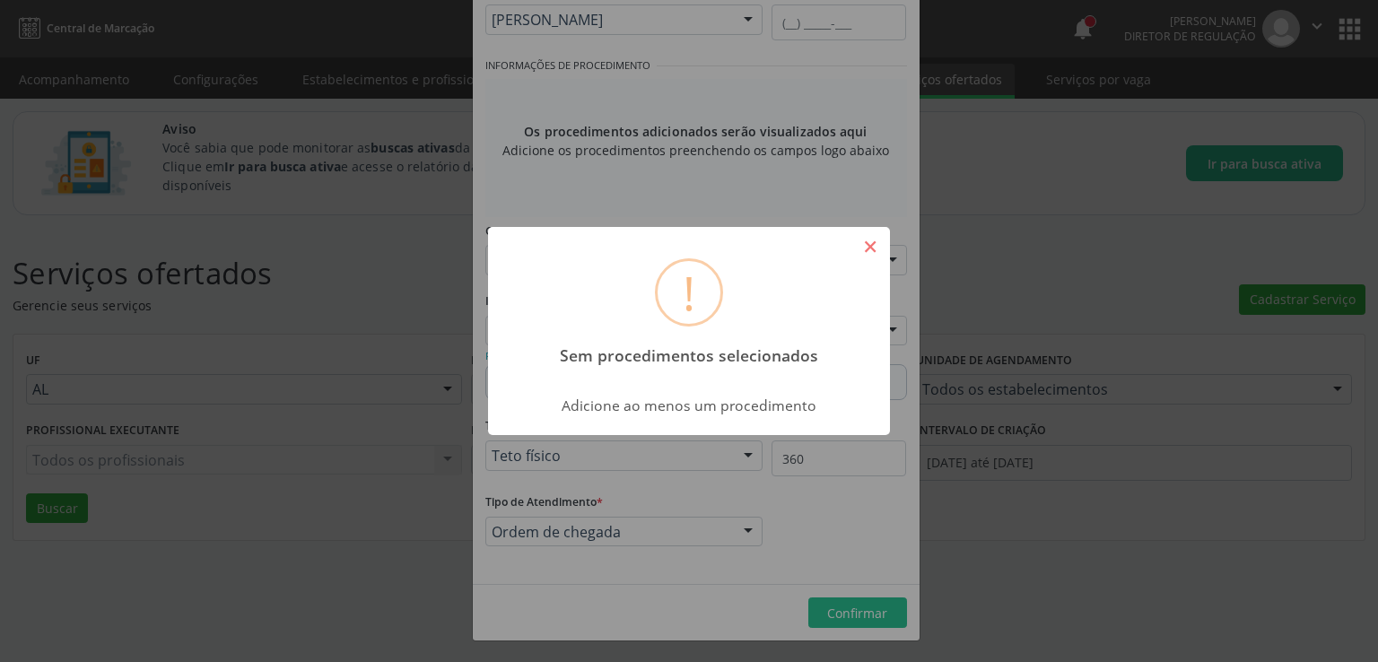
click at [869, 249] on button "×" at bounding box center [870, 247] width 31 height 31
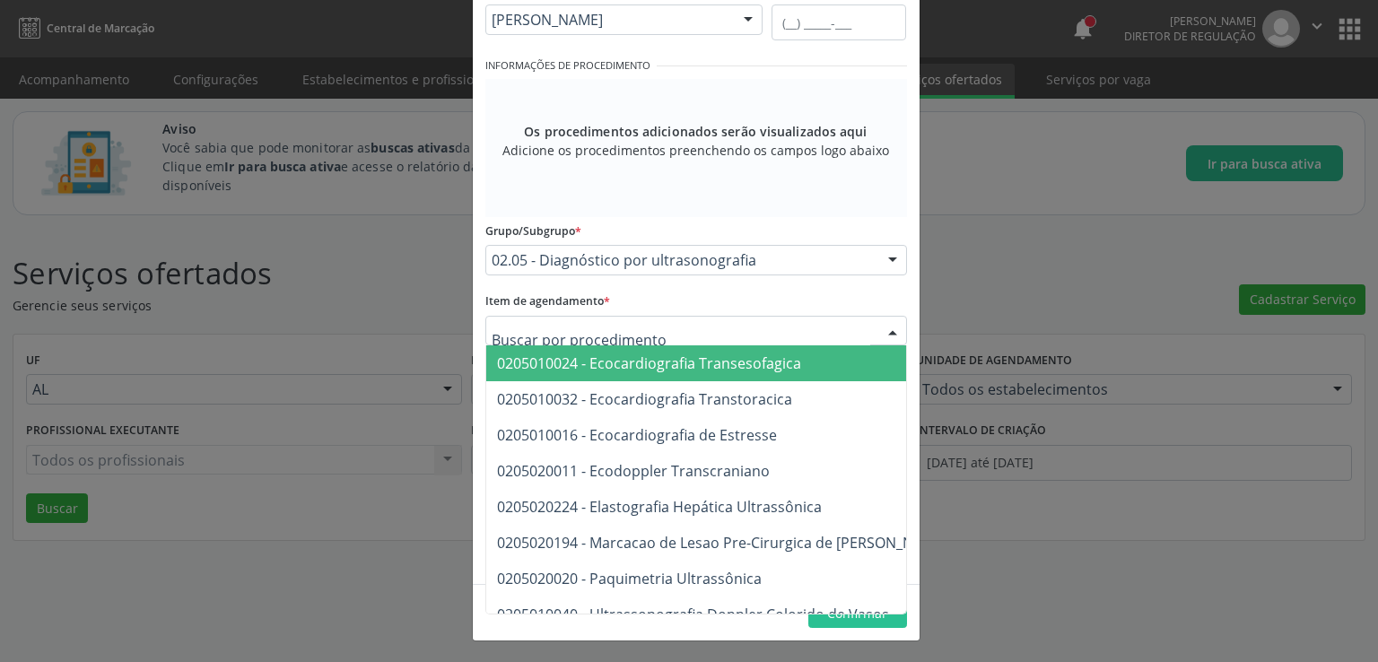
click at [644, 329] on div at bounding box center [696, 331] width 422 height 31
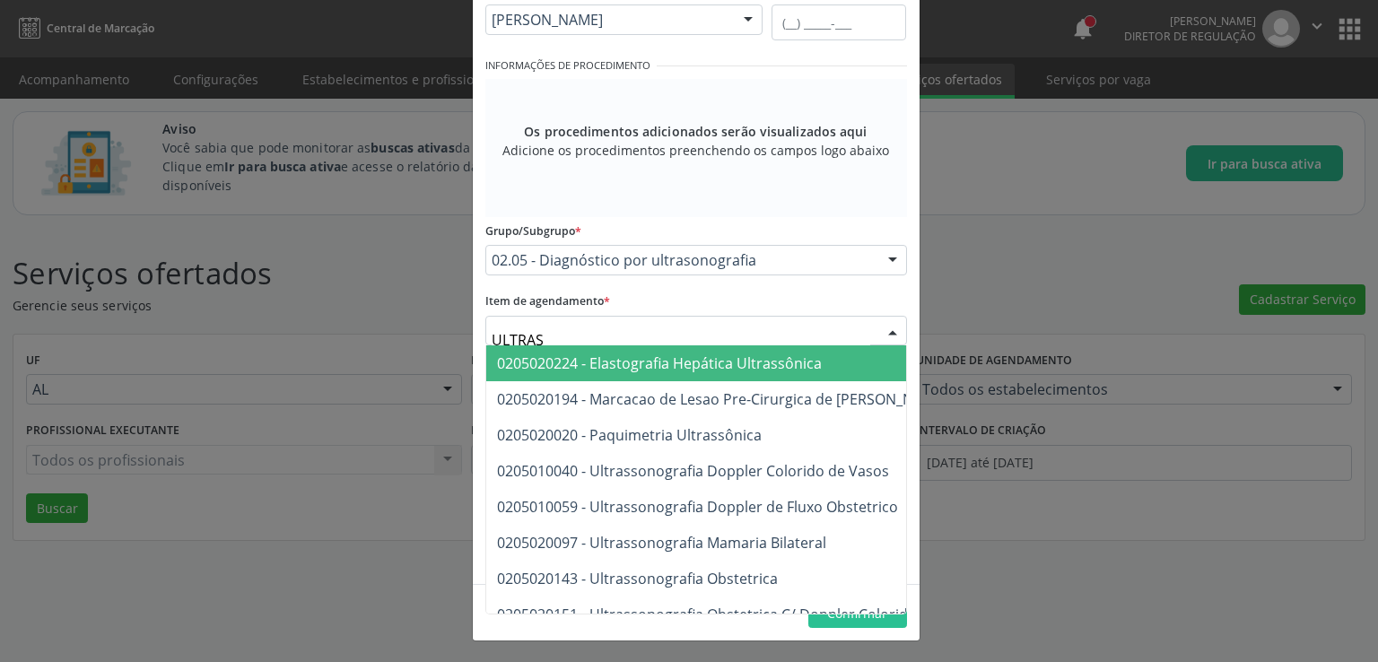
type input "ULTRASS"
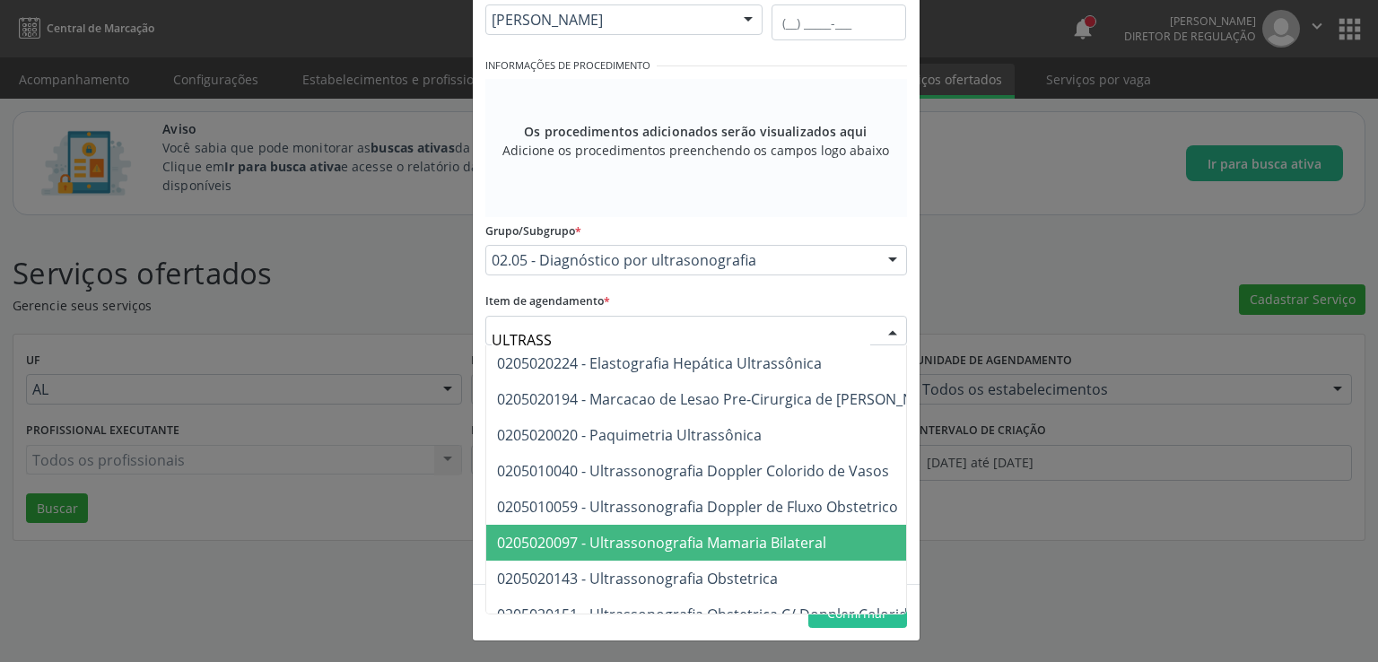
click at [760, 542] on span "0205020097 - Ultrassonografia Mamaria Bilateral" at bounding box center [661, 543] width 329 height 20
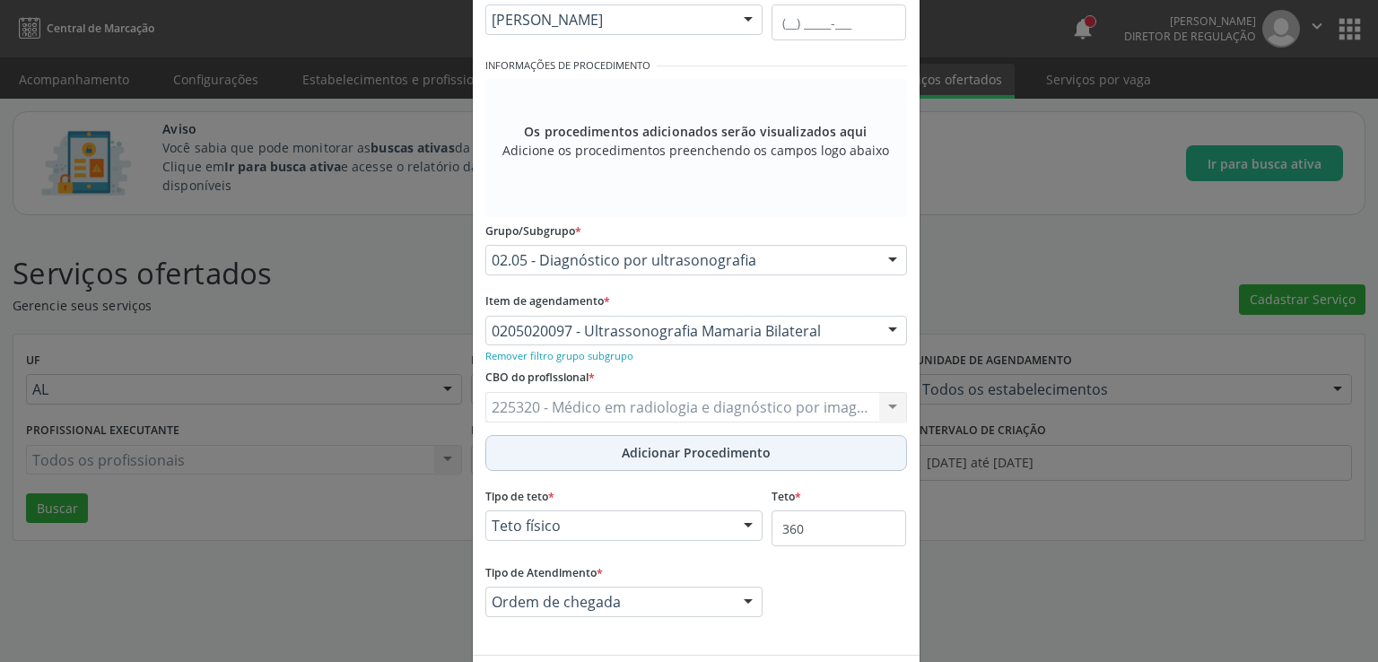
click at [666, 455] on span "Adicionar Procedimento" at bounding box center [696, 452] width 149 height 19
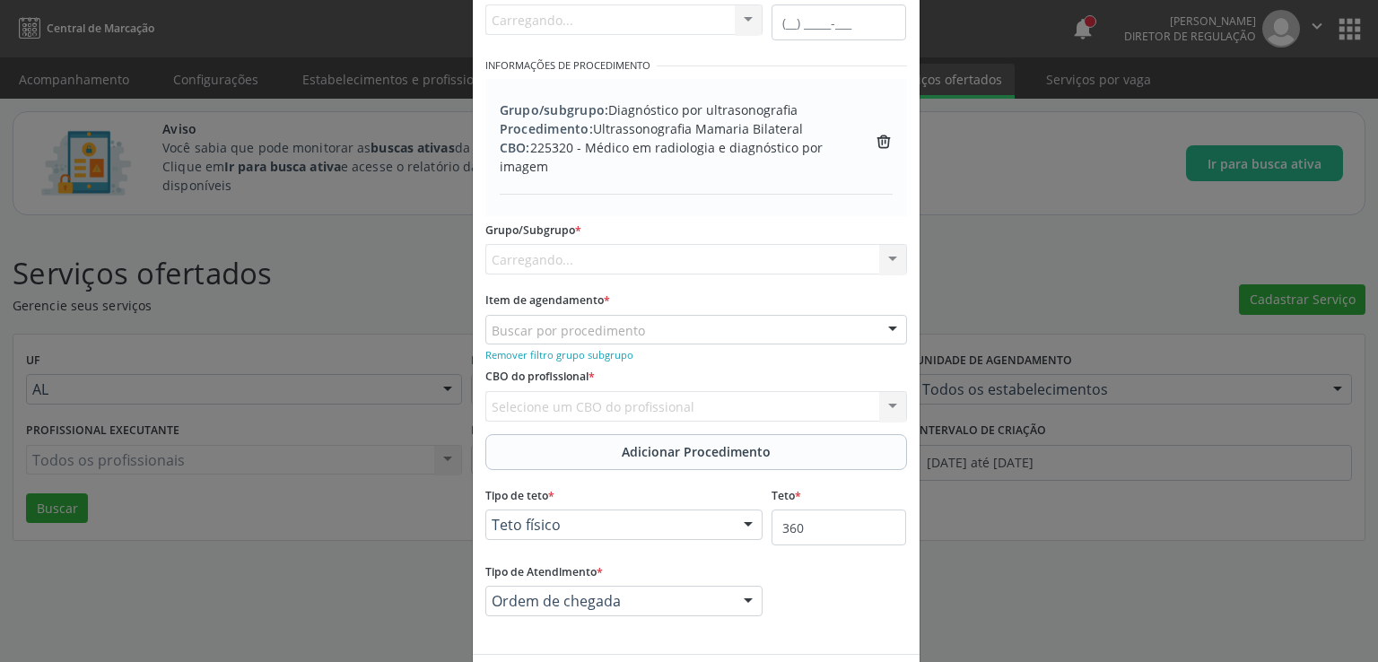
scroll to position [273, 0]
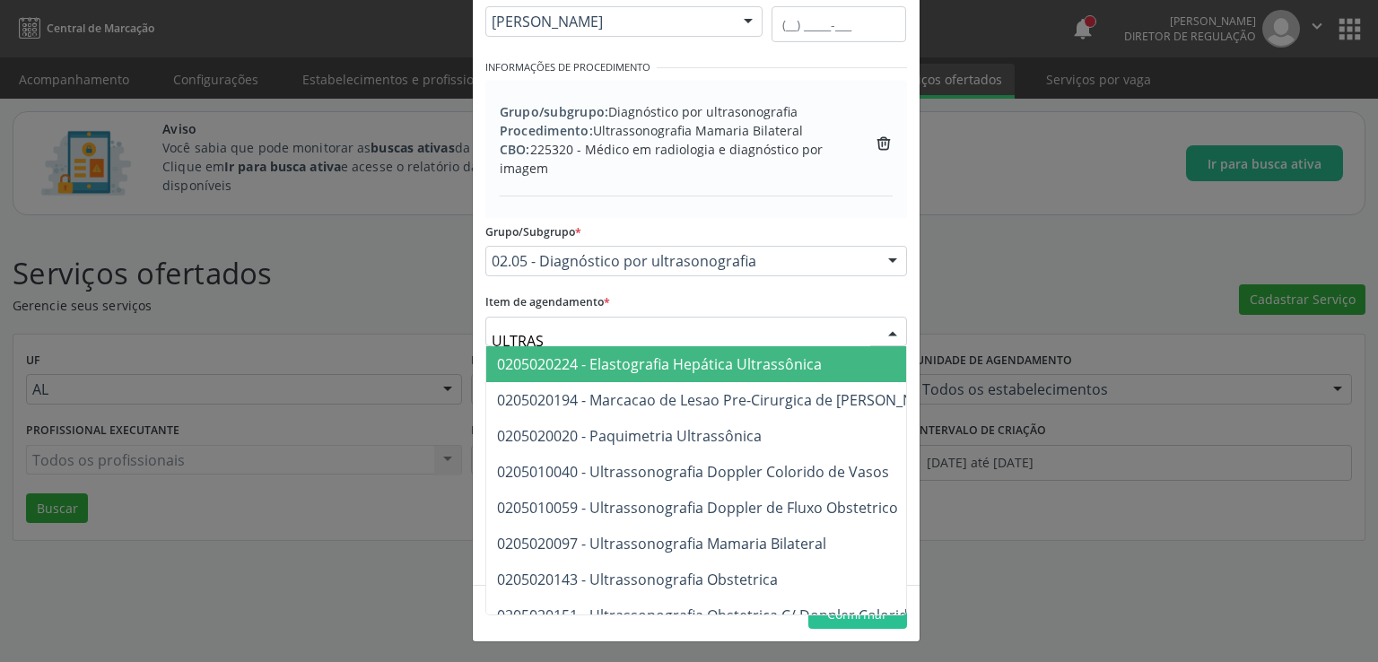
type input "ULTRASS"
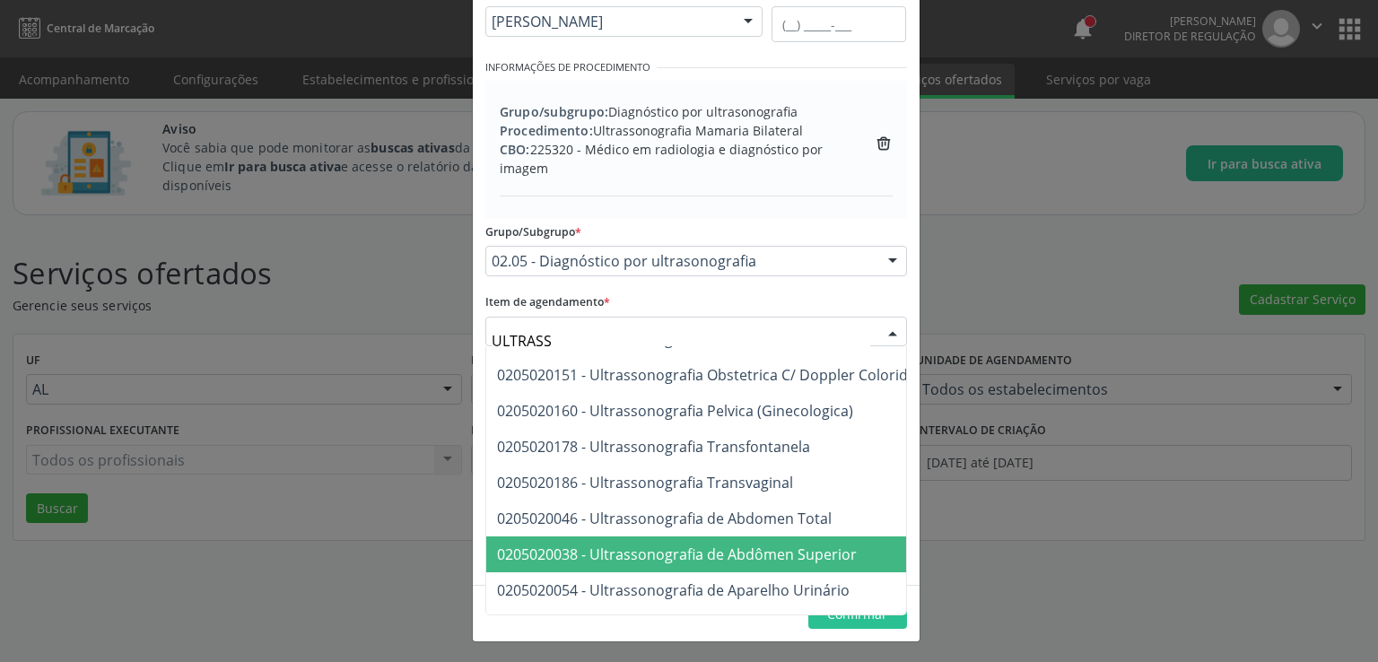
scroll to position [269, 0]
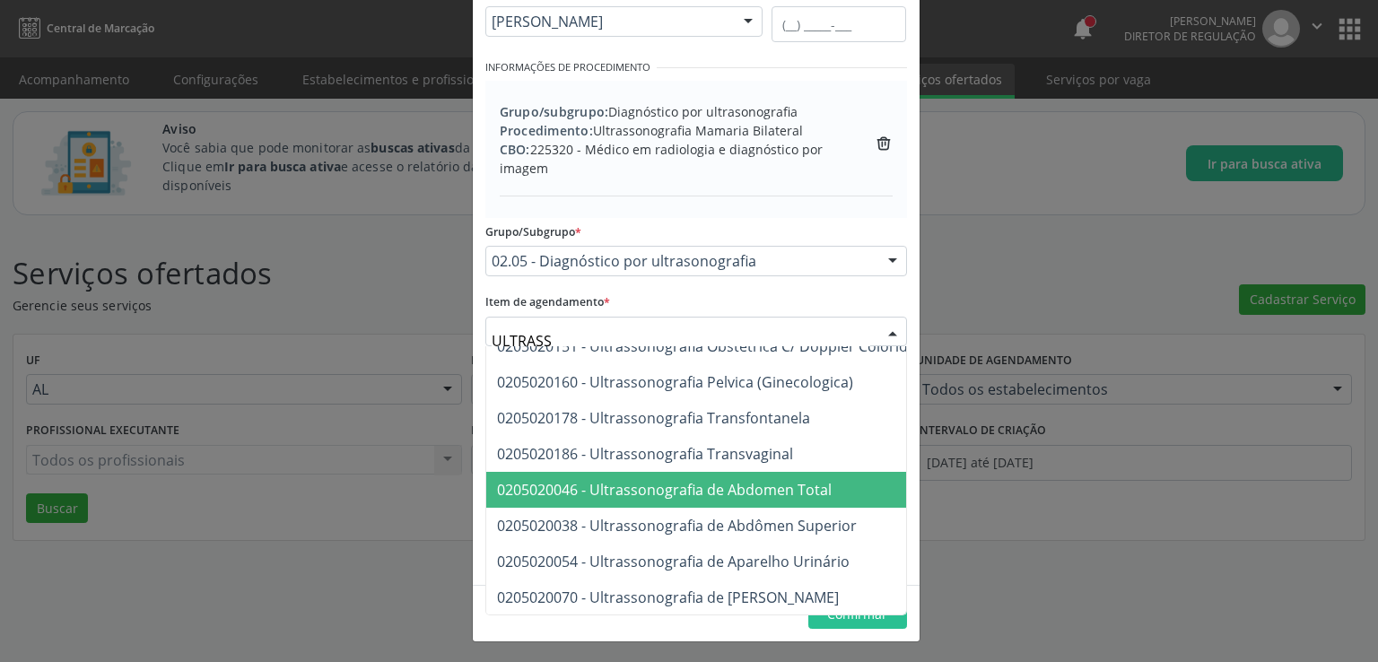
click at [714, 493] on span "0205020046 - Ultrassonografia de Abdomen Total" at bounding box center [664, 490] width 335 height 20
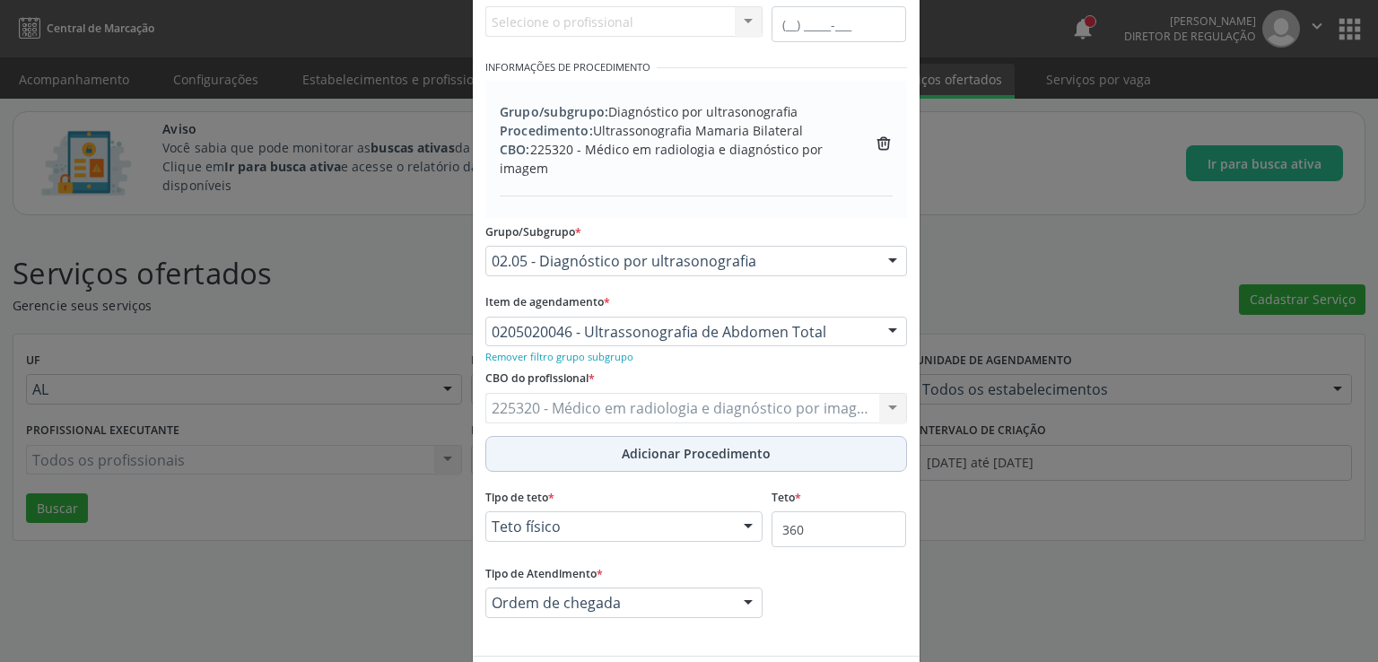
click at [677, 445] on span "Adicionar Procedimento" at bounding box center [696, 453] width 149 height 19
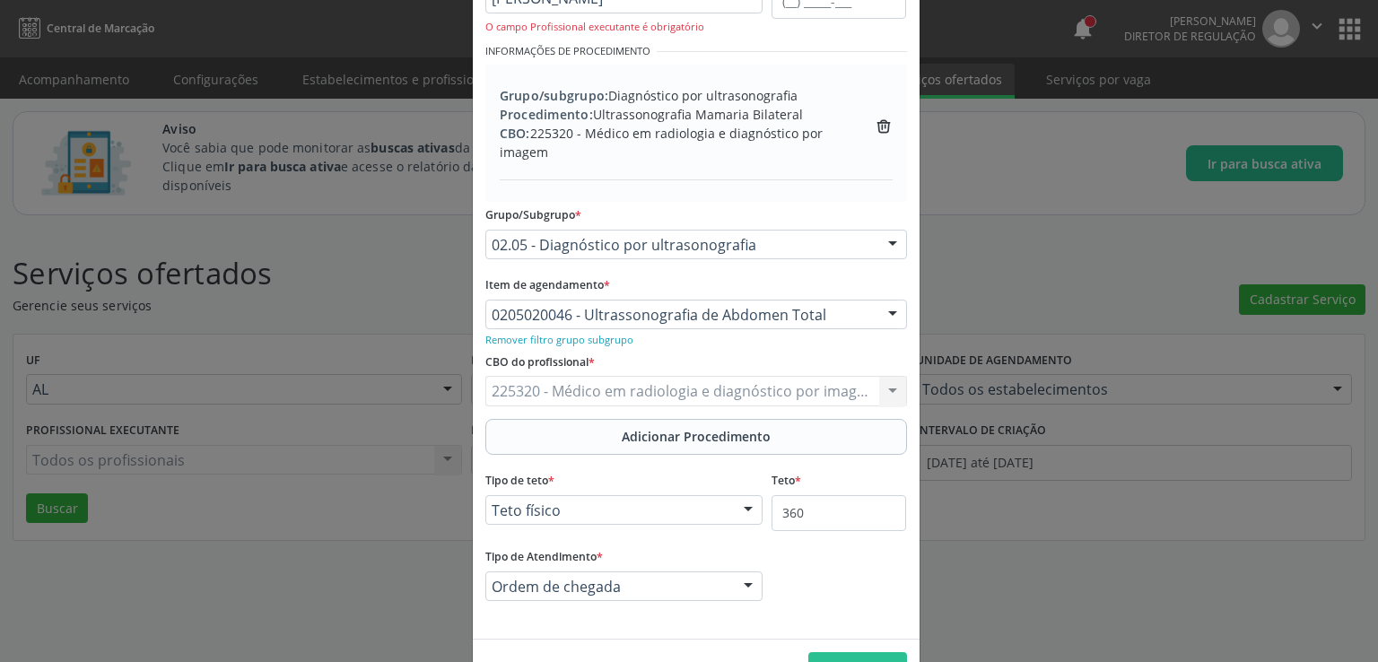
scroll to position [260, 0]
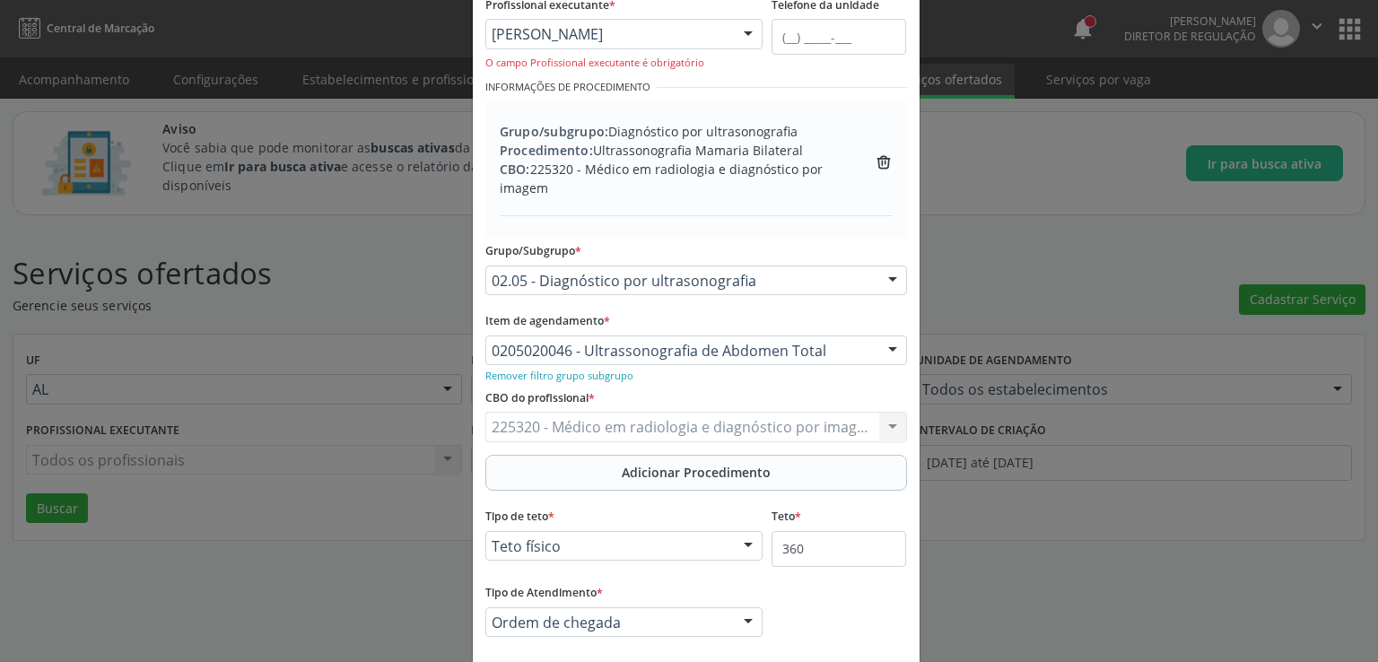
click at [647, 468] on span "Adicionar Procedimento" at bounding box center [696, 472] width 149 height 19
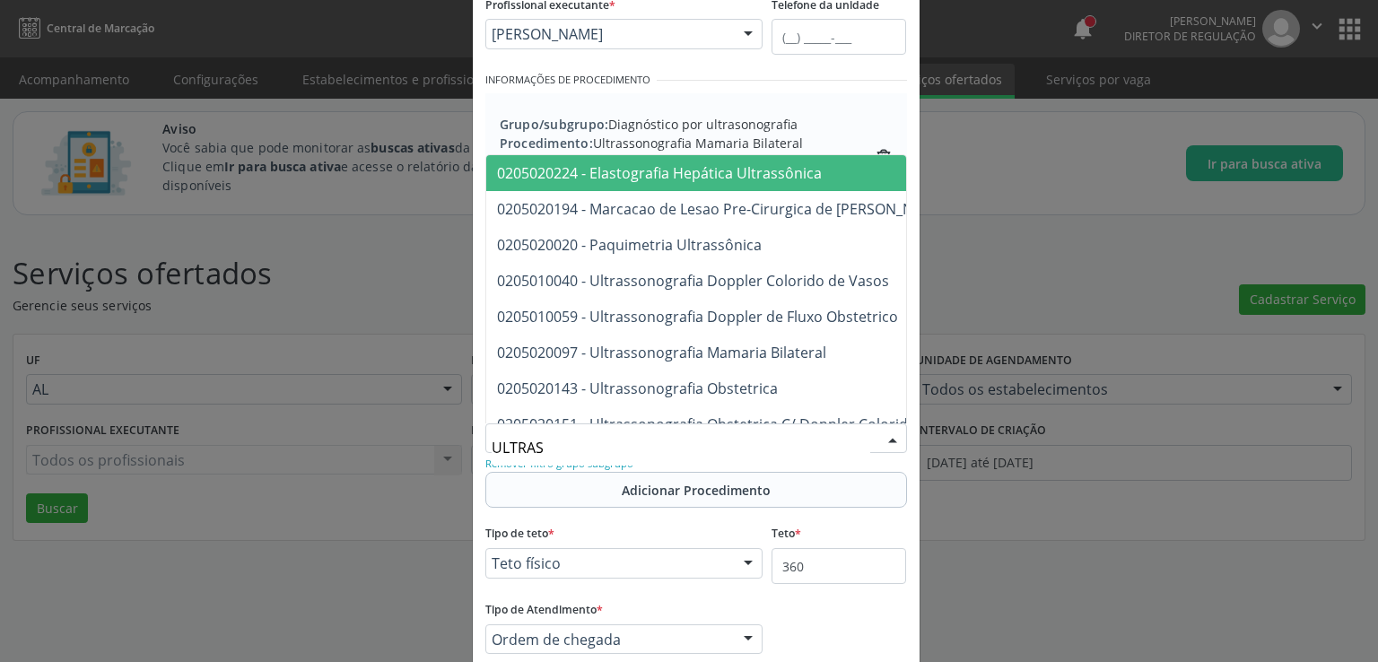
type input "ULTRASS"
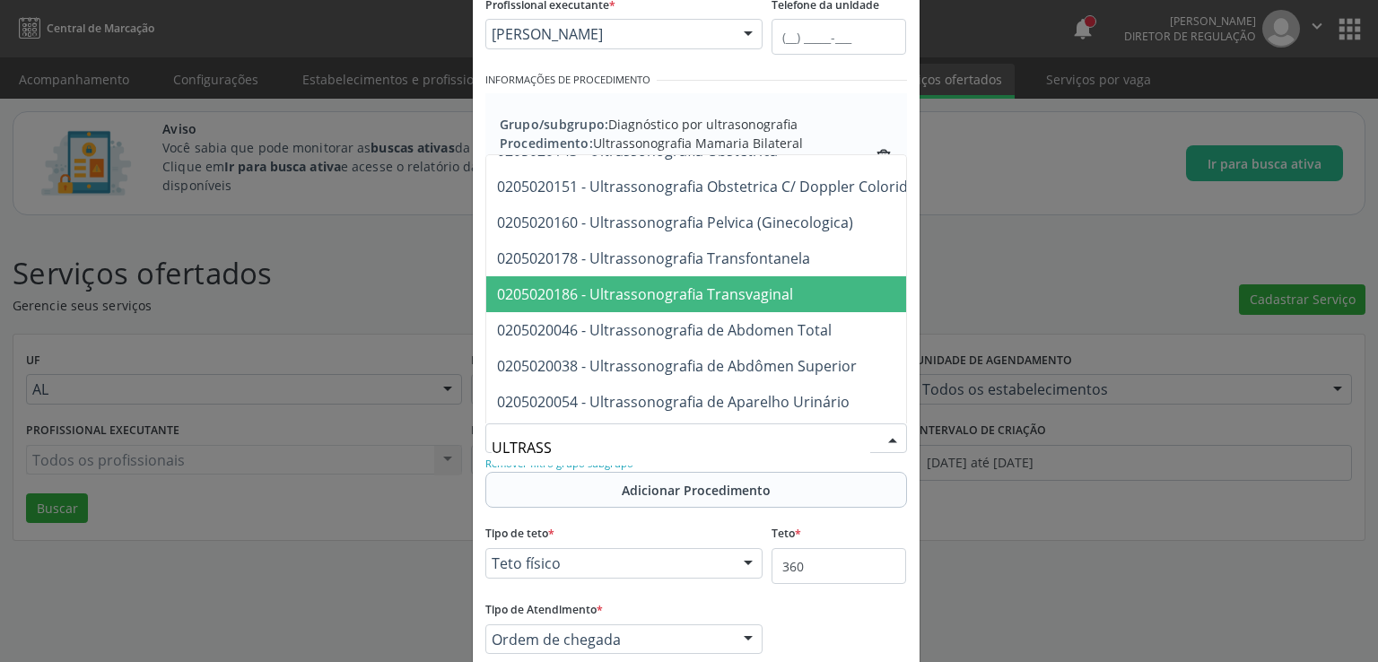
scroll to position [269, 0]
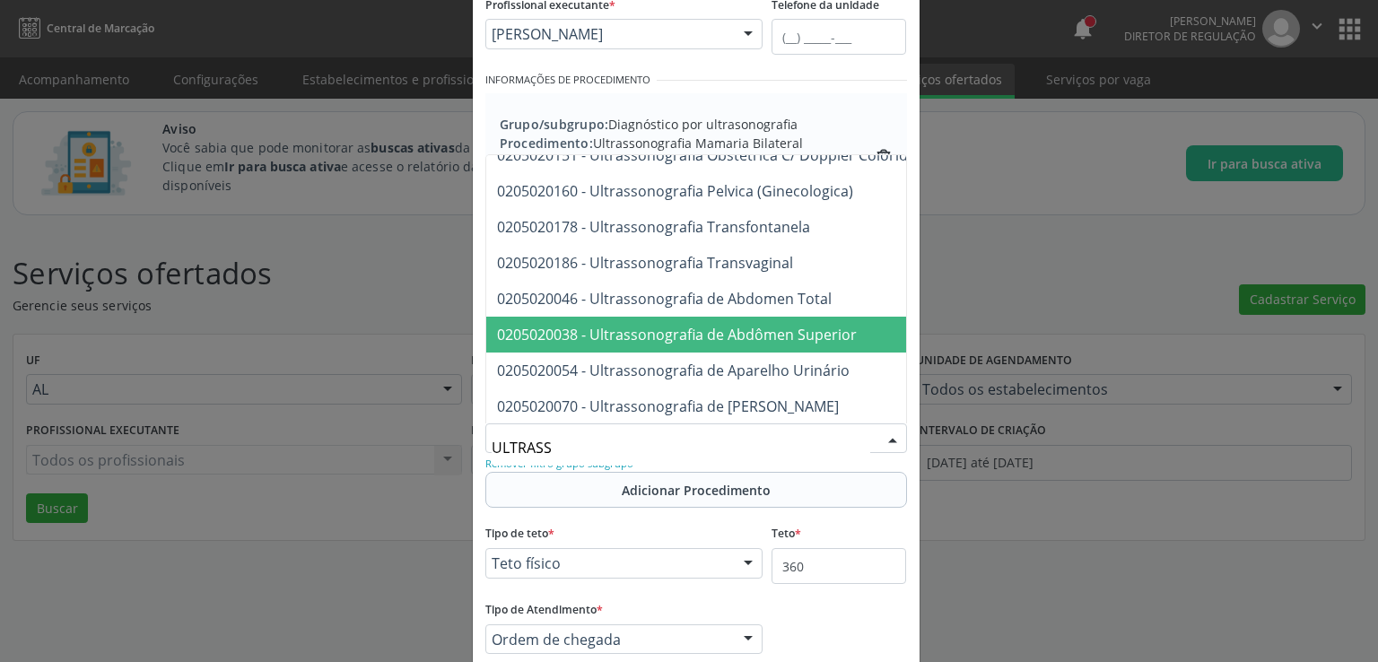
click at [739, 332] on span "0205020038 - Ultrassonografia de Abdômen Superior" at bounding box center [677, 335] width 360 height 20
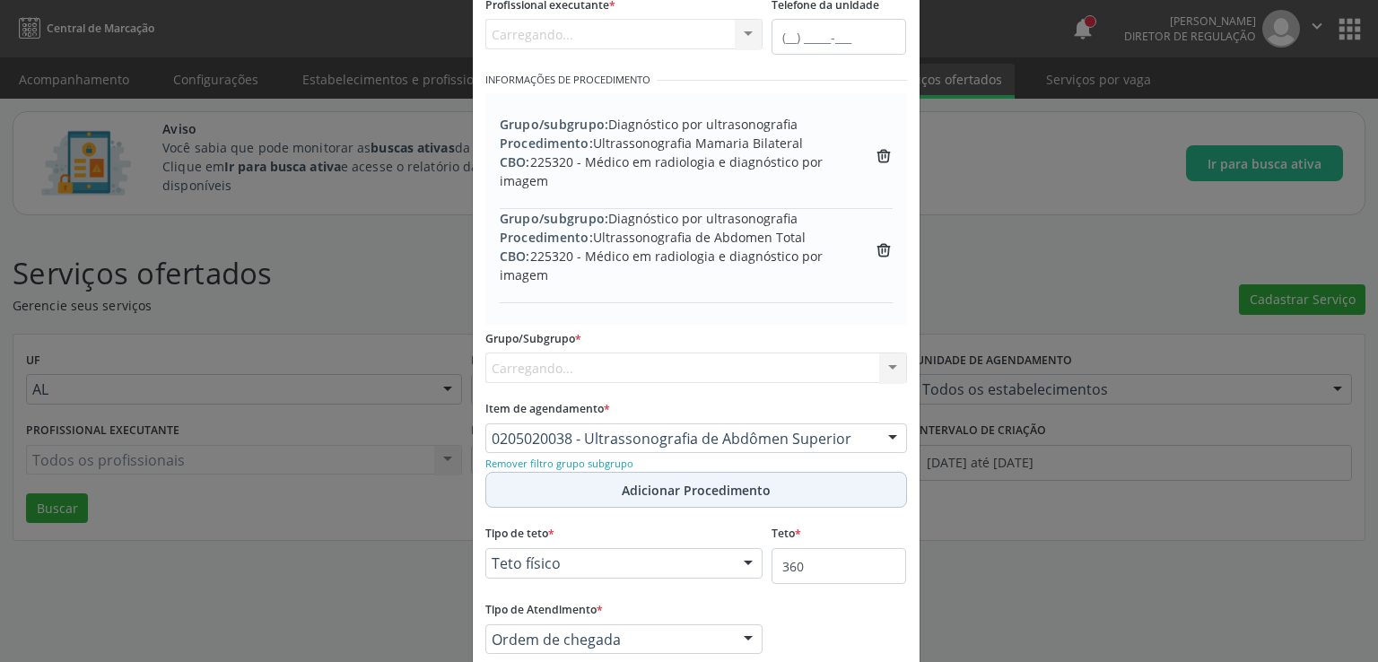
click at [700, 481] on form "Informações de Local UF * AL AL Nenhum resultado encontrado para: " " Não há ne…" at bounding box center [696, 252] width 422 height 855
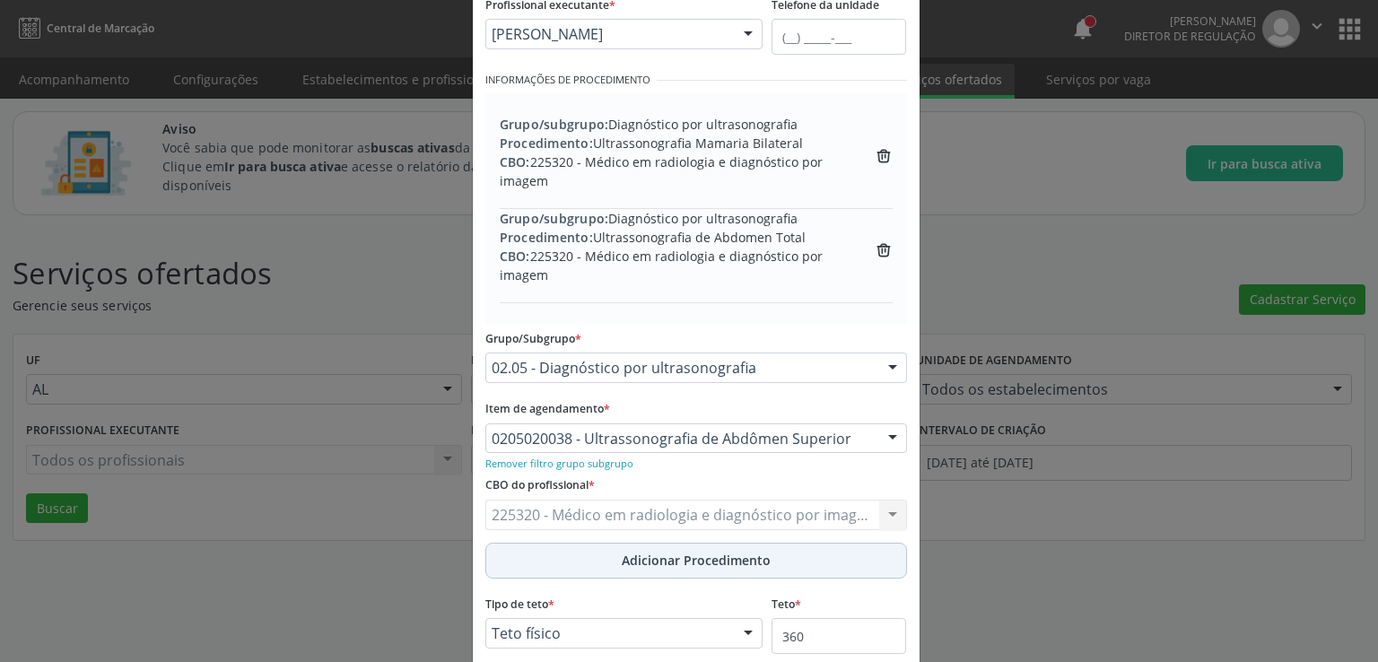
click at [681, 562] on span "Adicionar Procedimento" at bounding box center [696, 560] width 149 height 19
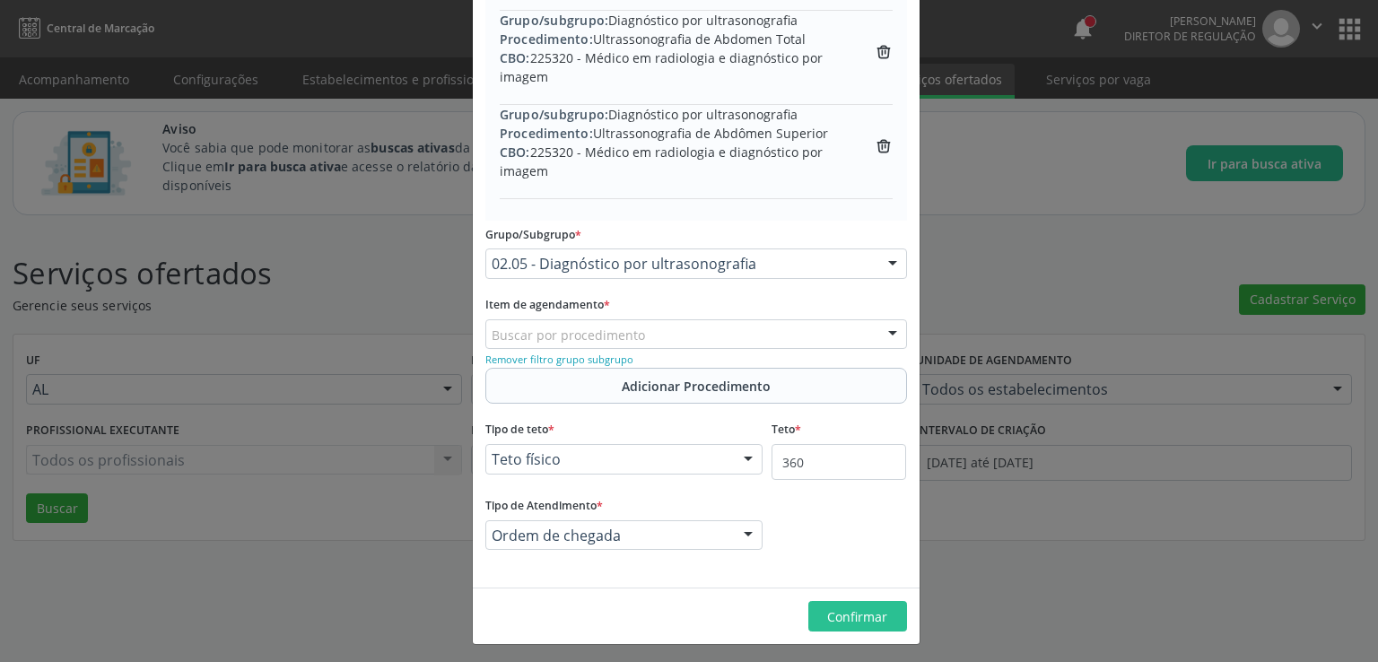
scroll to position [461, 0]
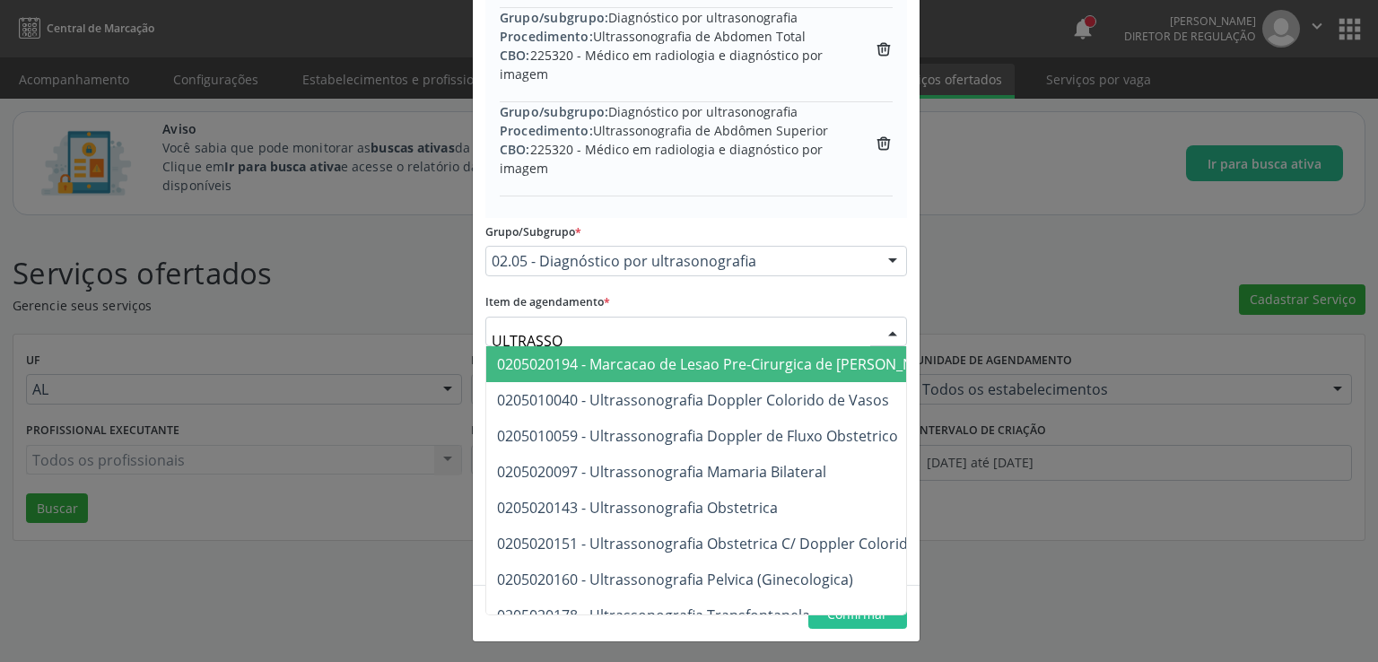
type input "ULTRASSON"
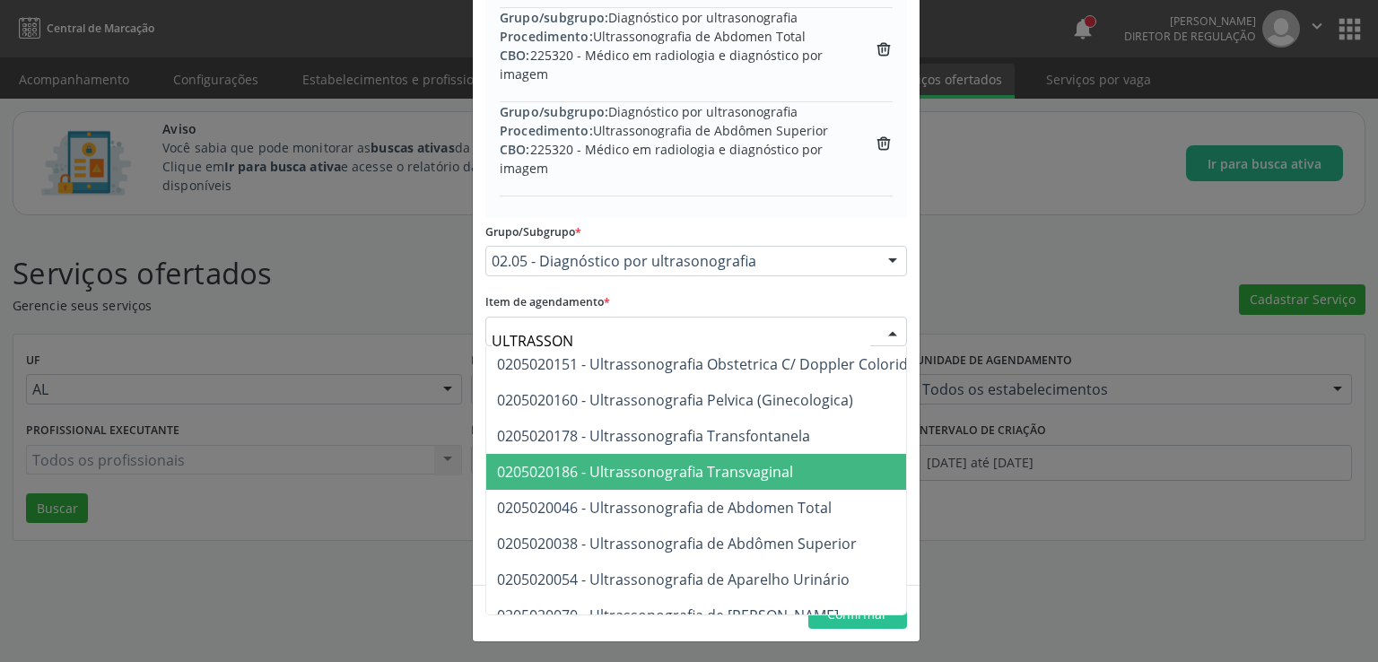
scroll to position [269, 0]
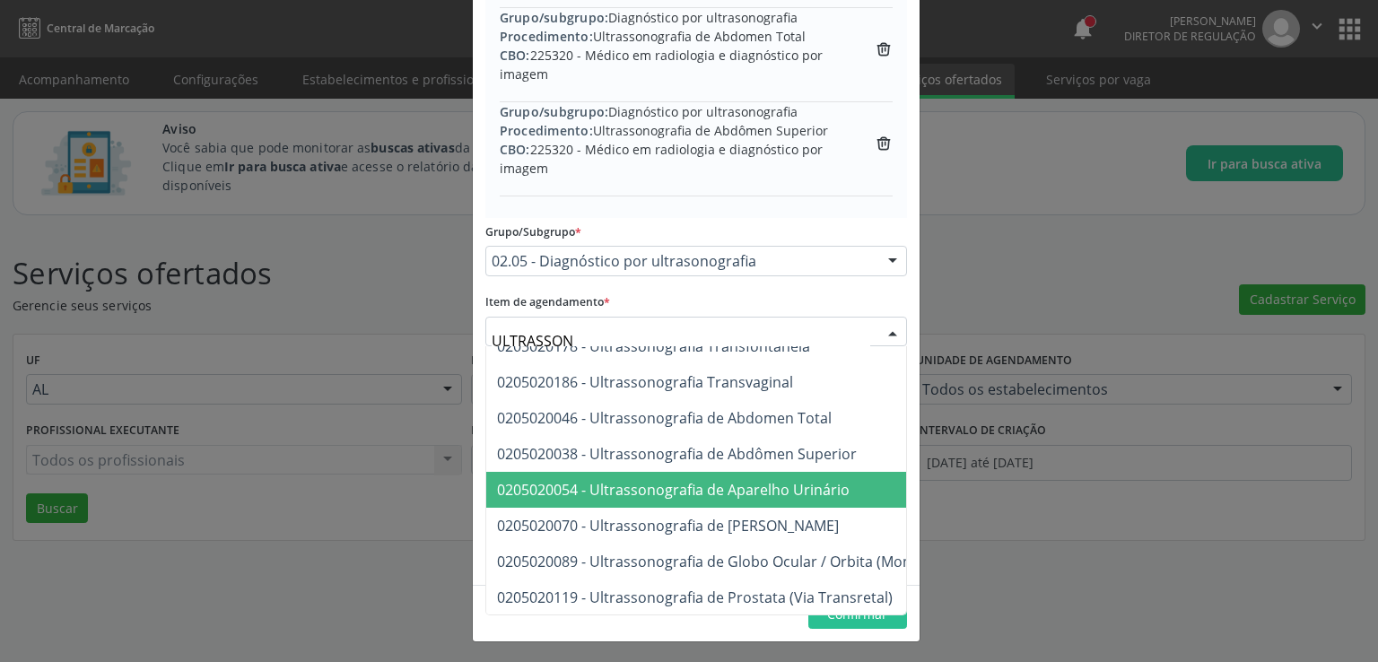
click at [826, 484] on span "0205020054 - Ultrassonografia de Aparelho Urinário" at bounding box center [673, 490] width 353 height 20
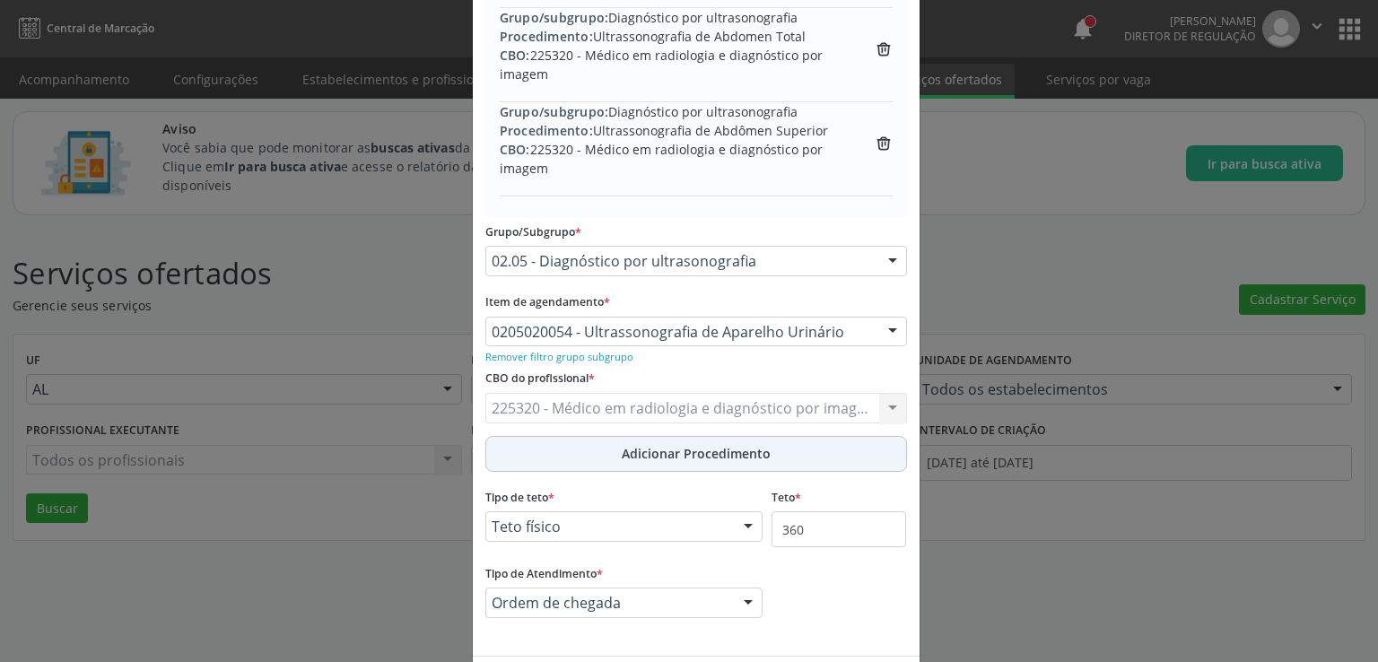
click at [692, 448] on span "Adicionar Procedimento" at bounding box center [696, 453] width 149 height 19
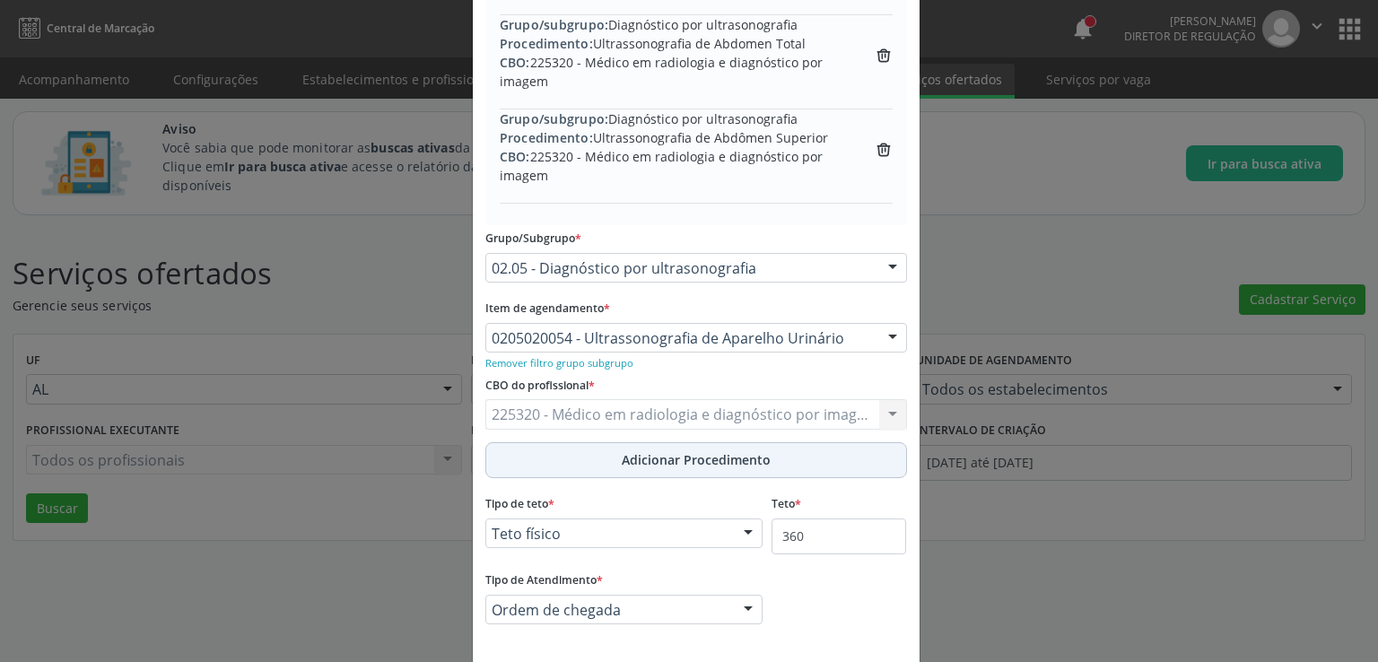
scroll to position [468, 0]
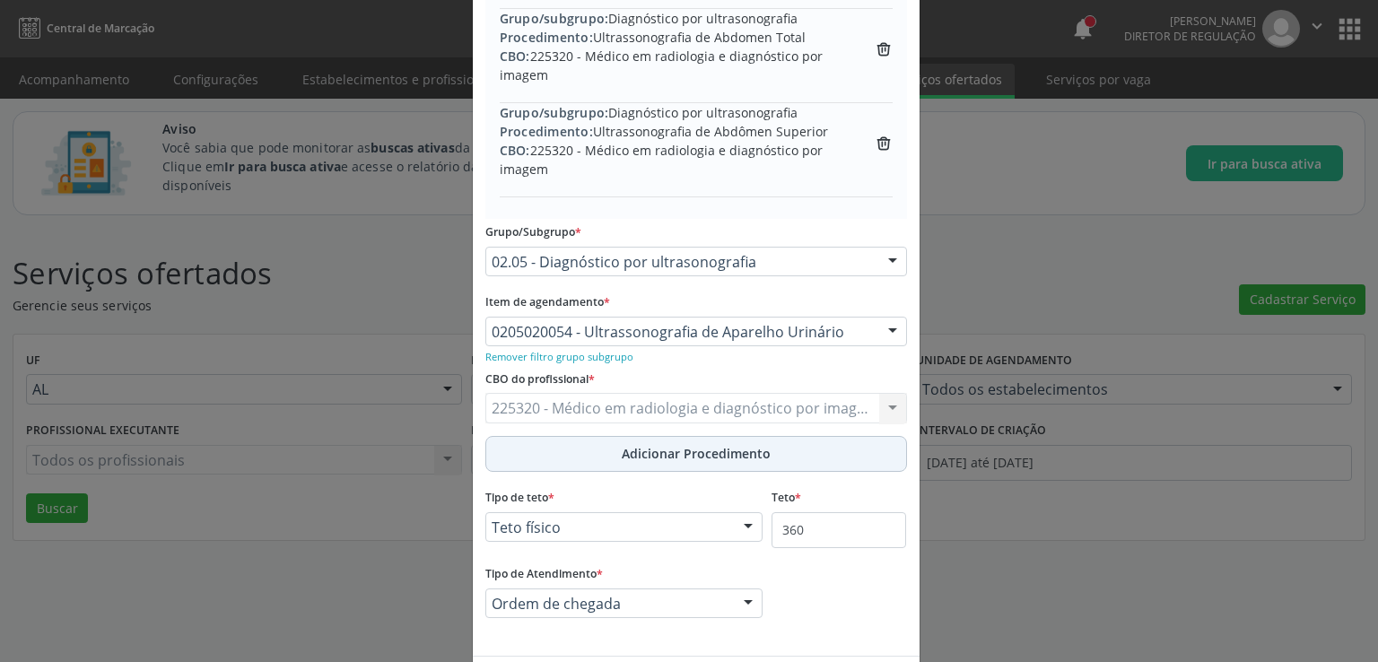
click at [692, 448] on span "Adicionar Procedimento" at bounding box center [696, 453] width 149 height 19
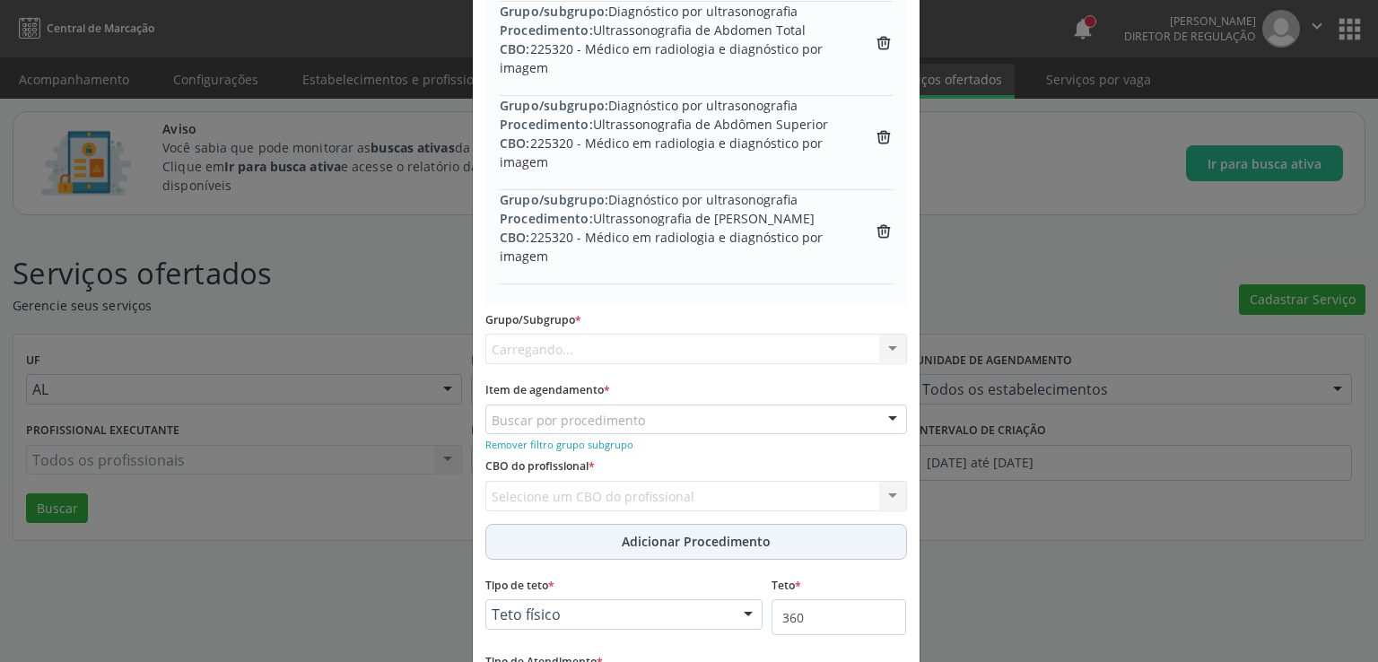
scroll to position [461, 0]
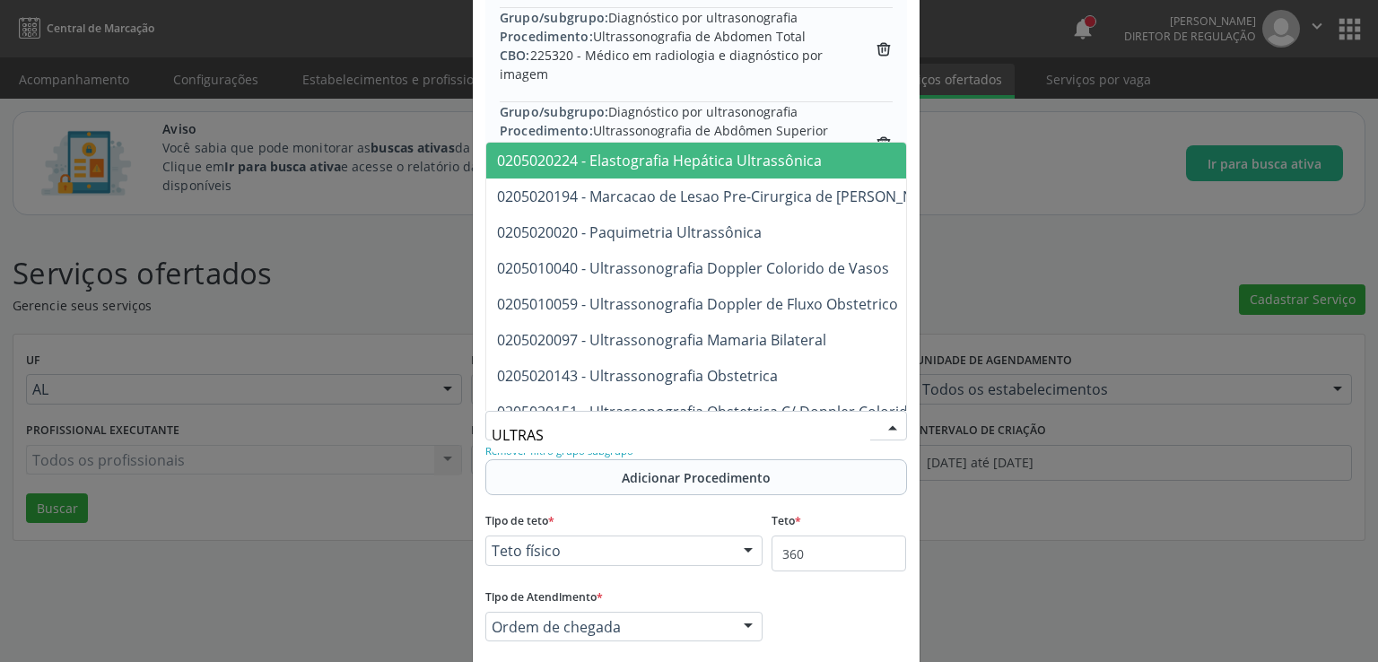
type input "ULTRASS"
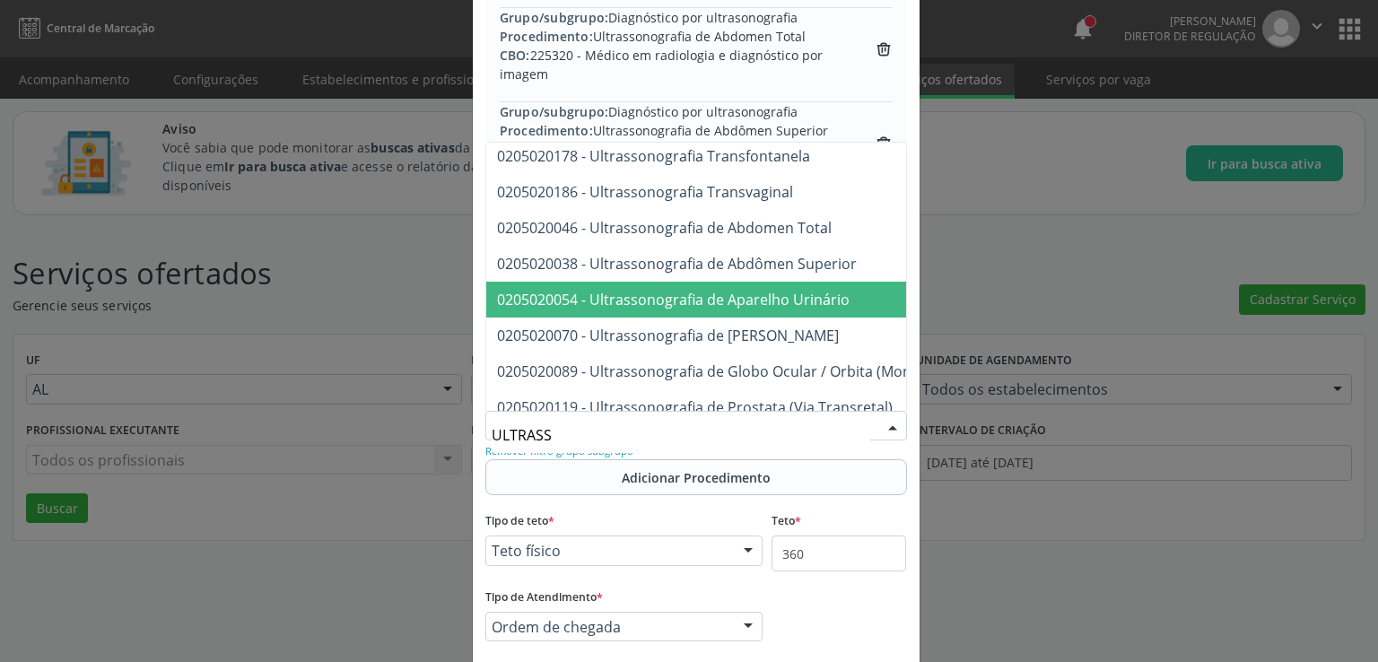
scroll to position [359, 0]
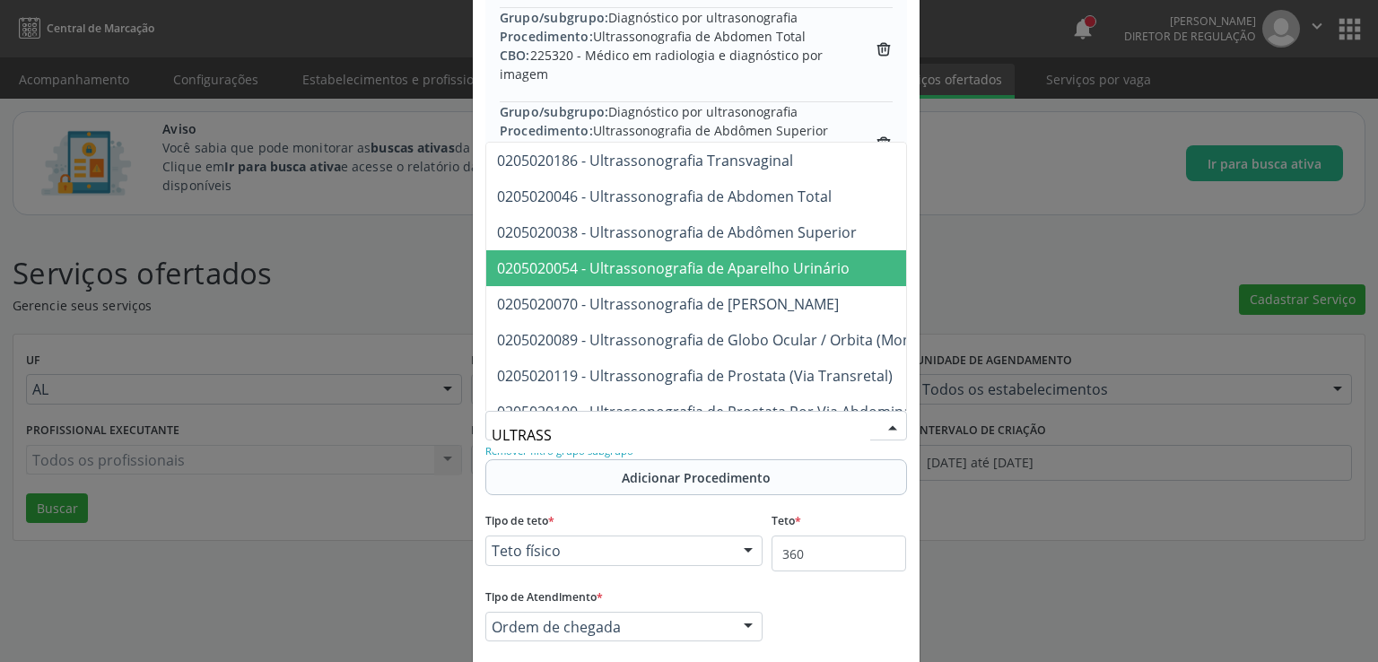
click at [671, 263] on span "0205020054 - Ultrassonografia de Aparelho Urinário" at bounding box center [673, 268] width 353 height 20
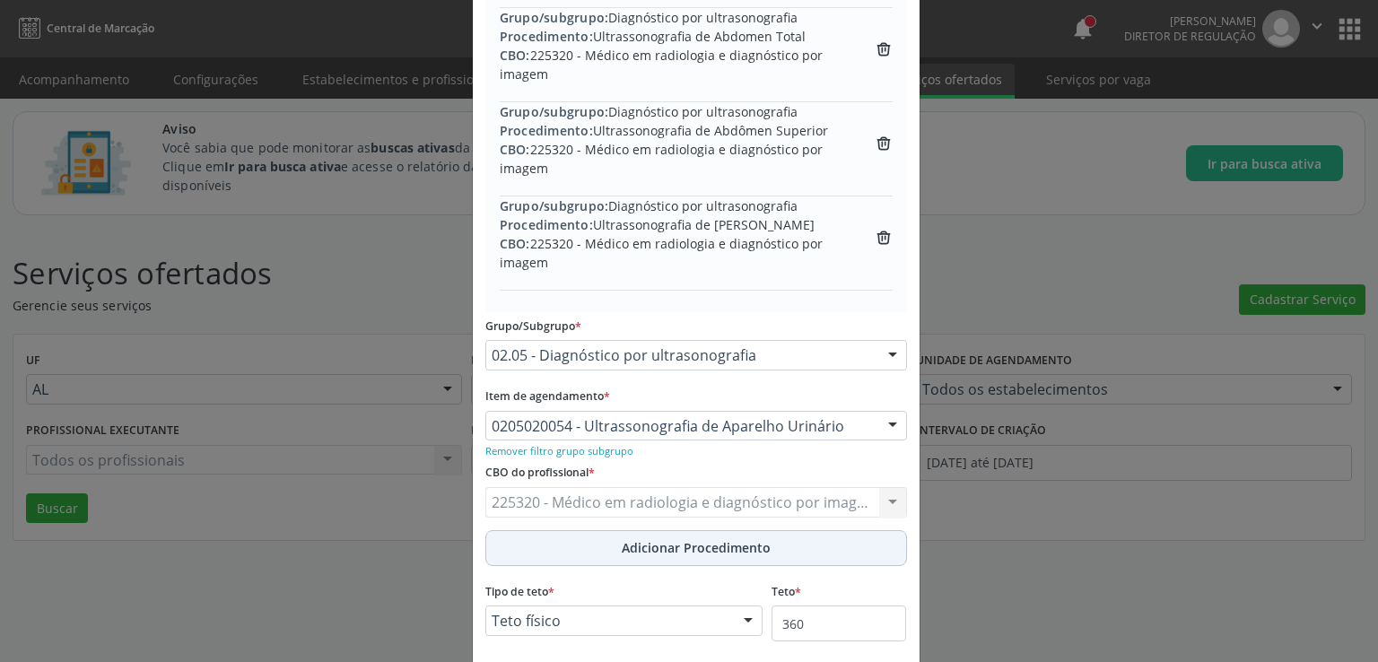
click at [680, 543] on span "Adicionar Procedimento" at bounding box center [696, 547] width 149 height 19
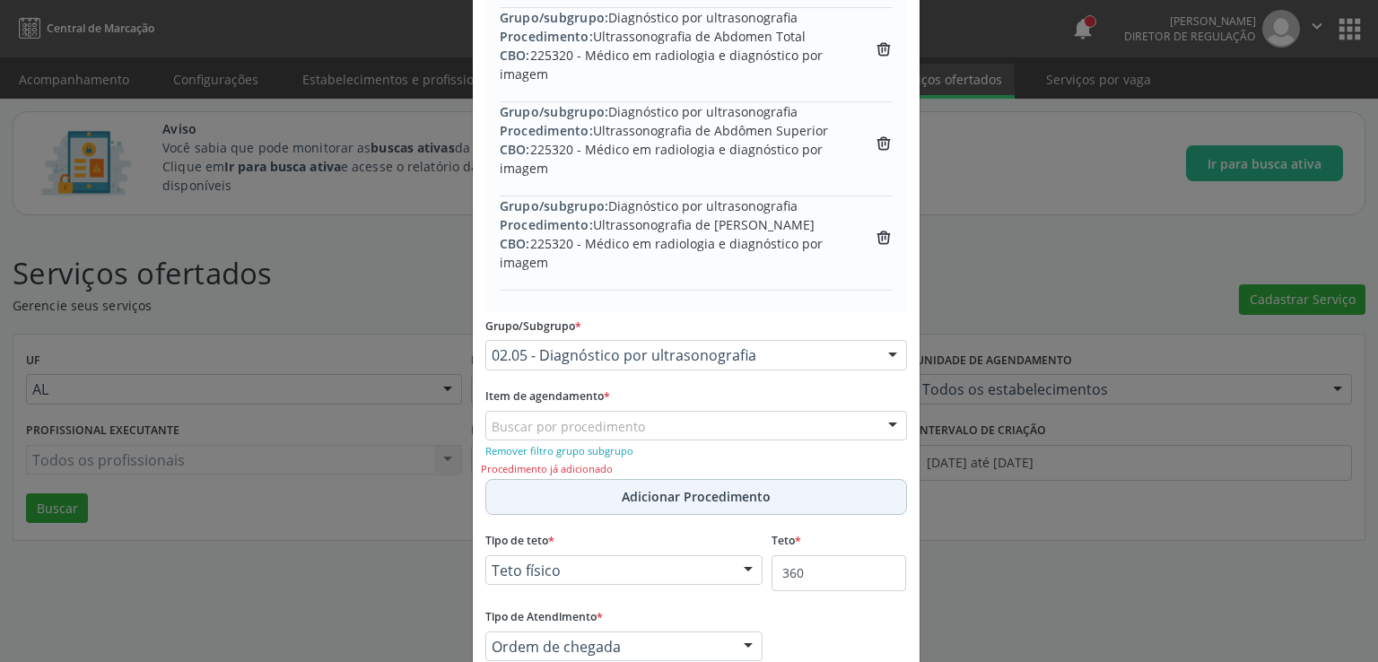
click at [674, 493] on span "Adicionar Procedimento" at bounding box center [696, 496] width 149 height 19
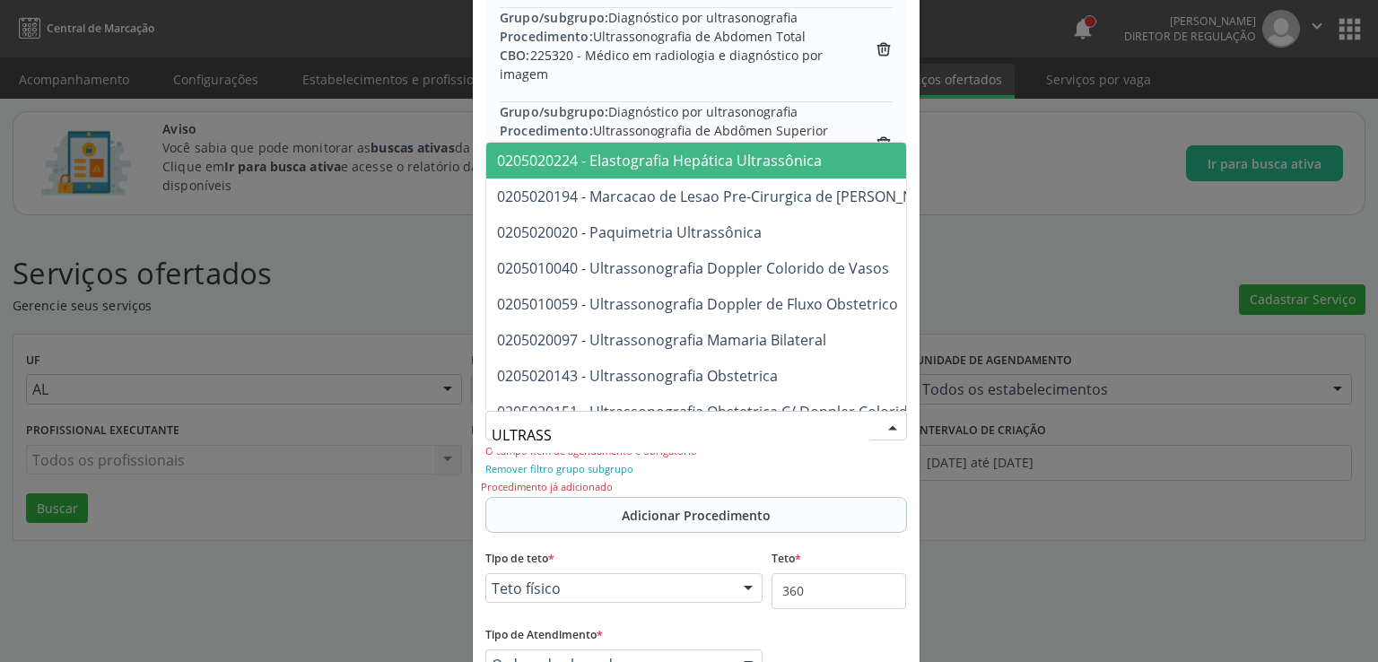
type input "ULTRASSO"
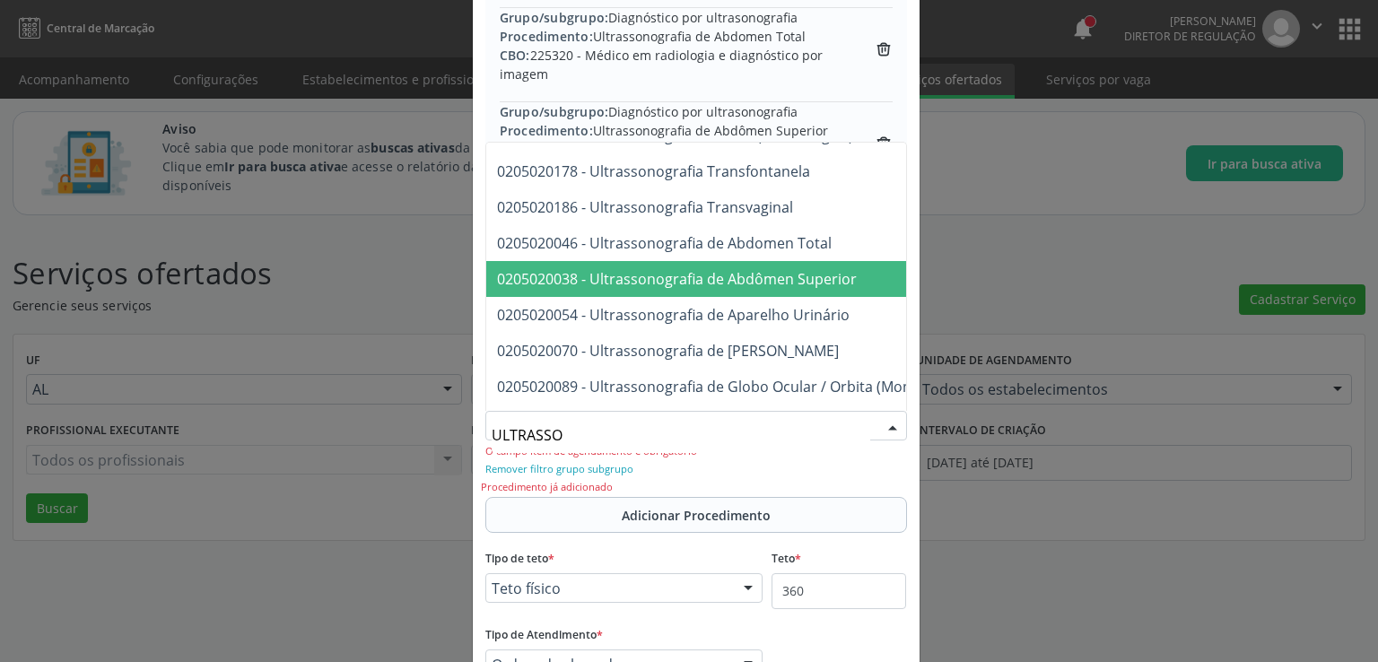
scroll to position [269, 0]
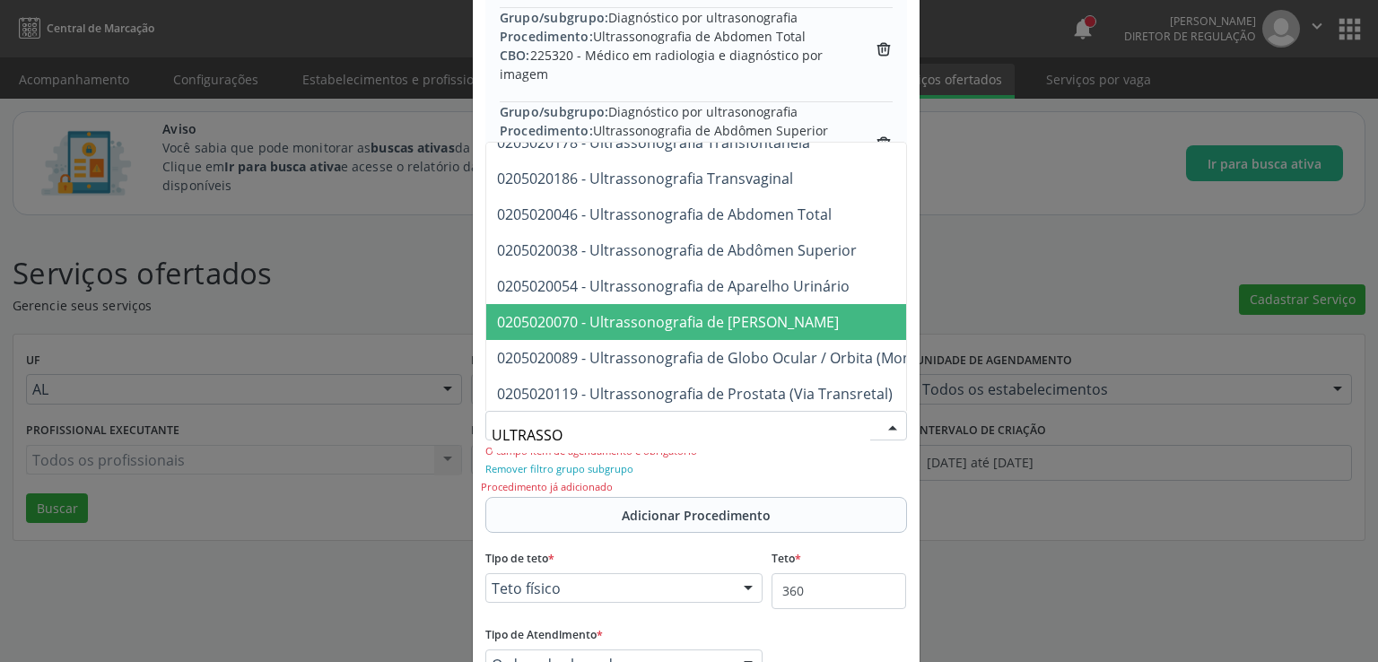
click at [649, 319] on span "0205020070 - Ultrassonografia de [PERSON_NAME]" at bounding box center [668, 322] width 342 height 20
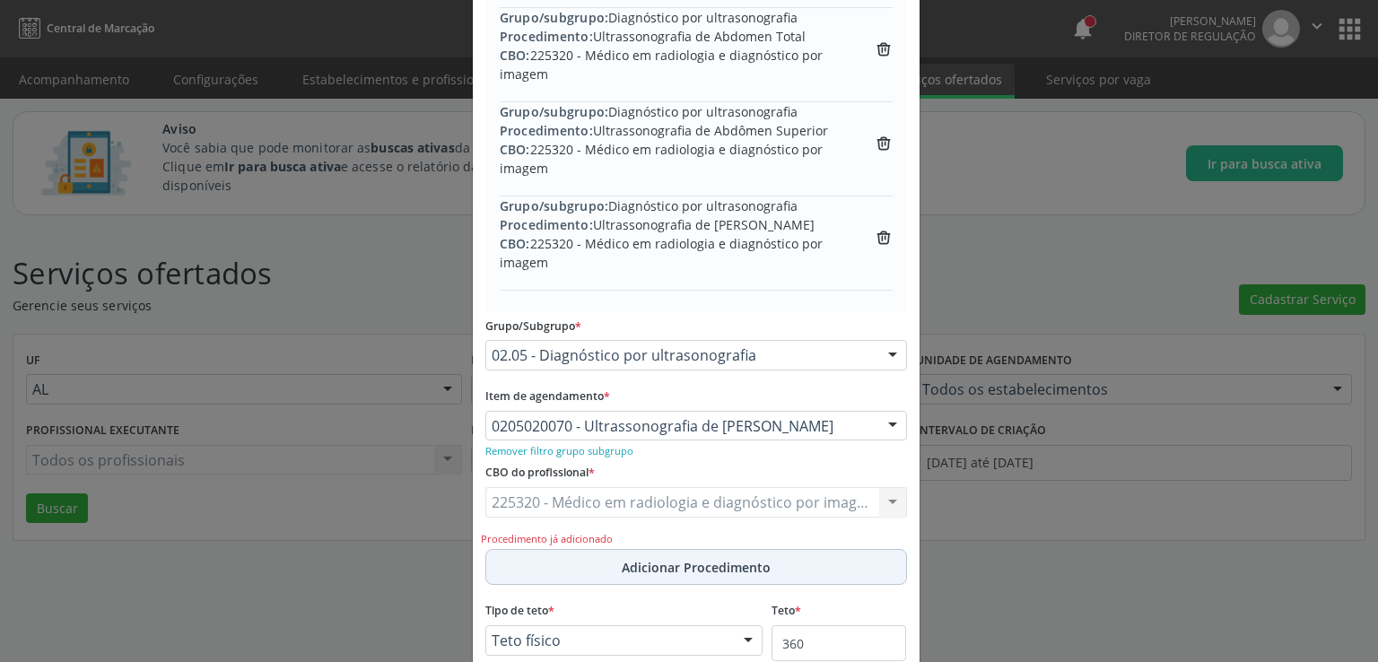
click at [683, 571] on span "Adicionar Procedimento" at bounding box center [696, 567] width 149 height 19
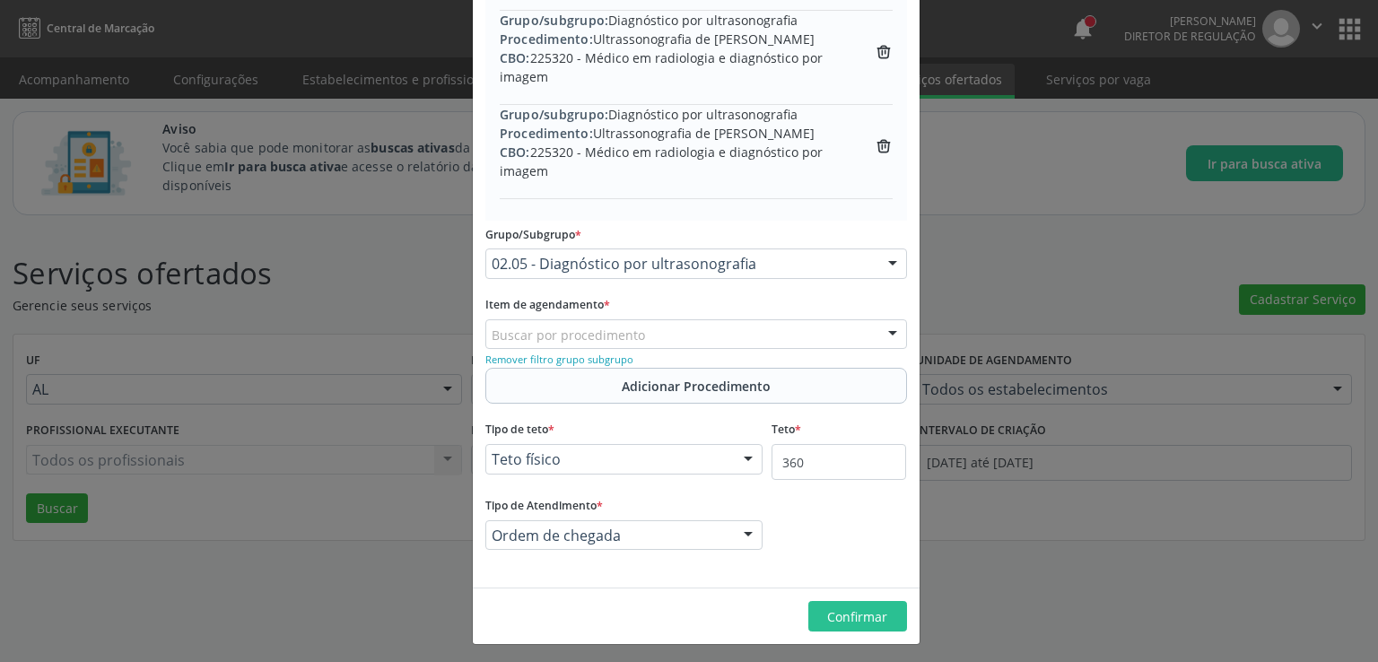
scroll to position [650, 0]
click at [856, 617] on span "Confirmar" at bounding box center [857, 614] width 60 height 17
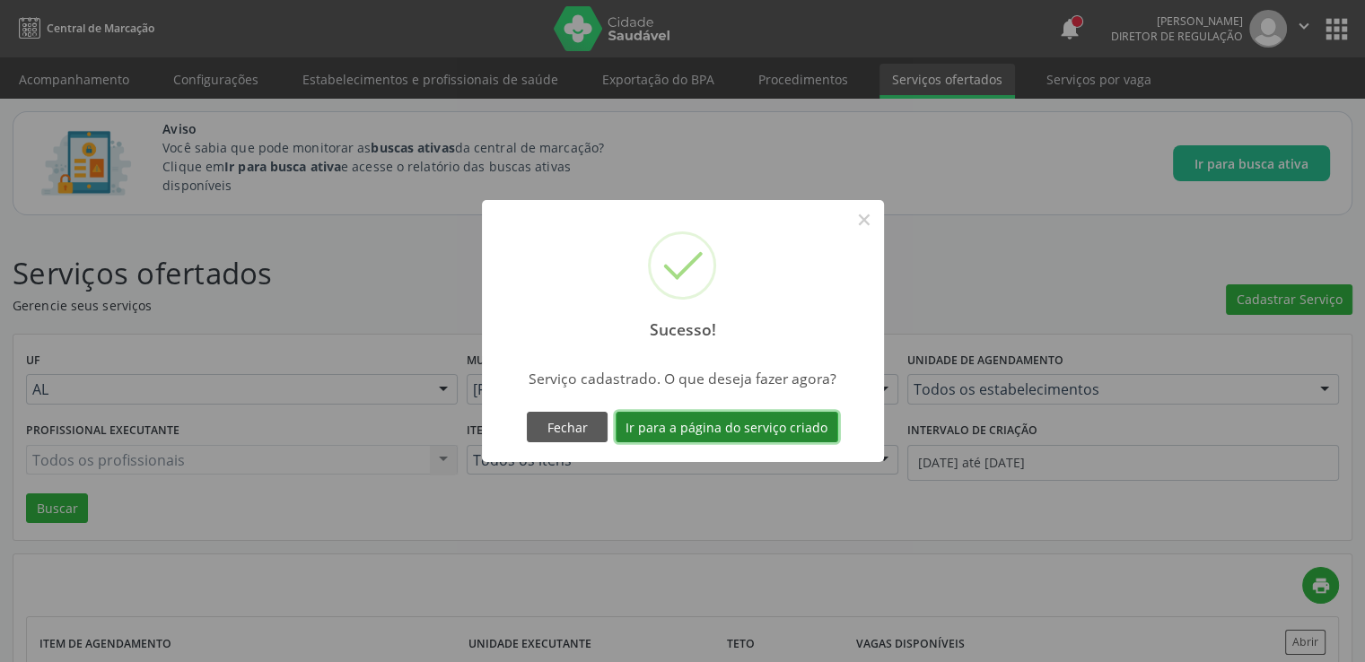
click at [711, 435] on button "Ir para a página do serviço criado" at bounding box center [727, 427] width 223 height 31
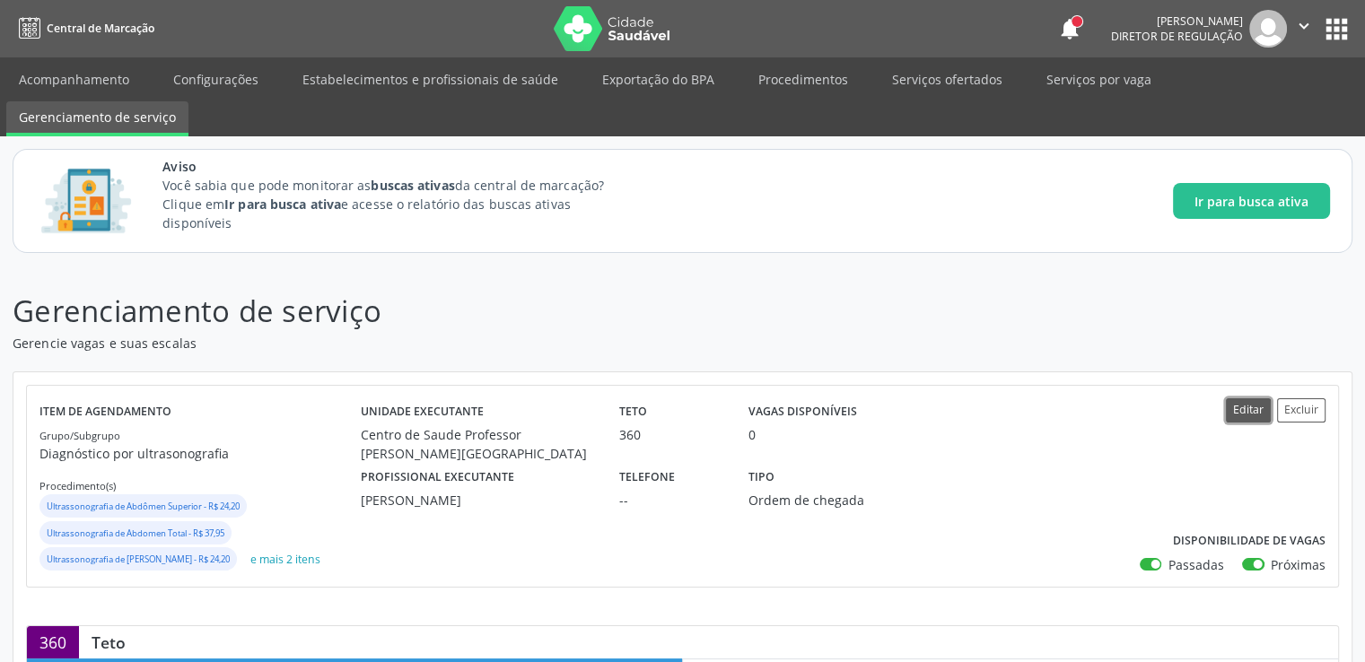
click at [1238, 413] on button "Editar" at bounding box center [1248, 410] width 45 height 24
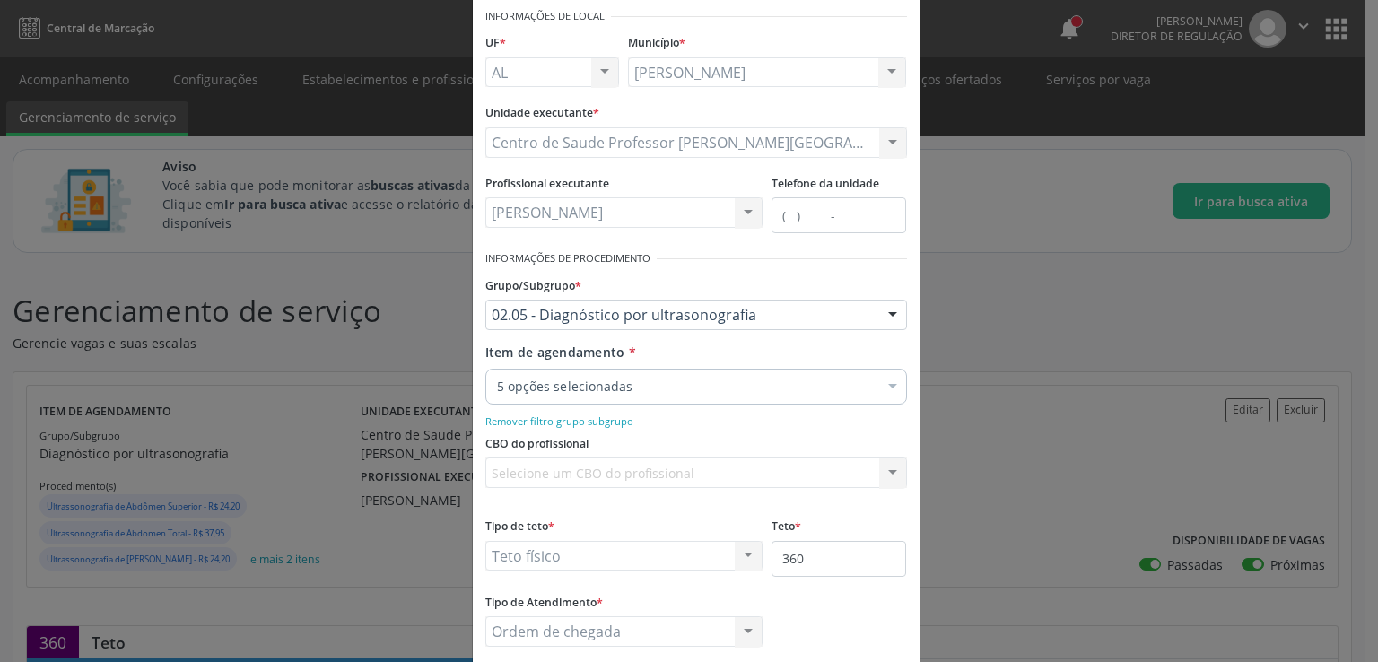
scroll to position [181, 0]
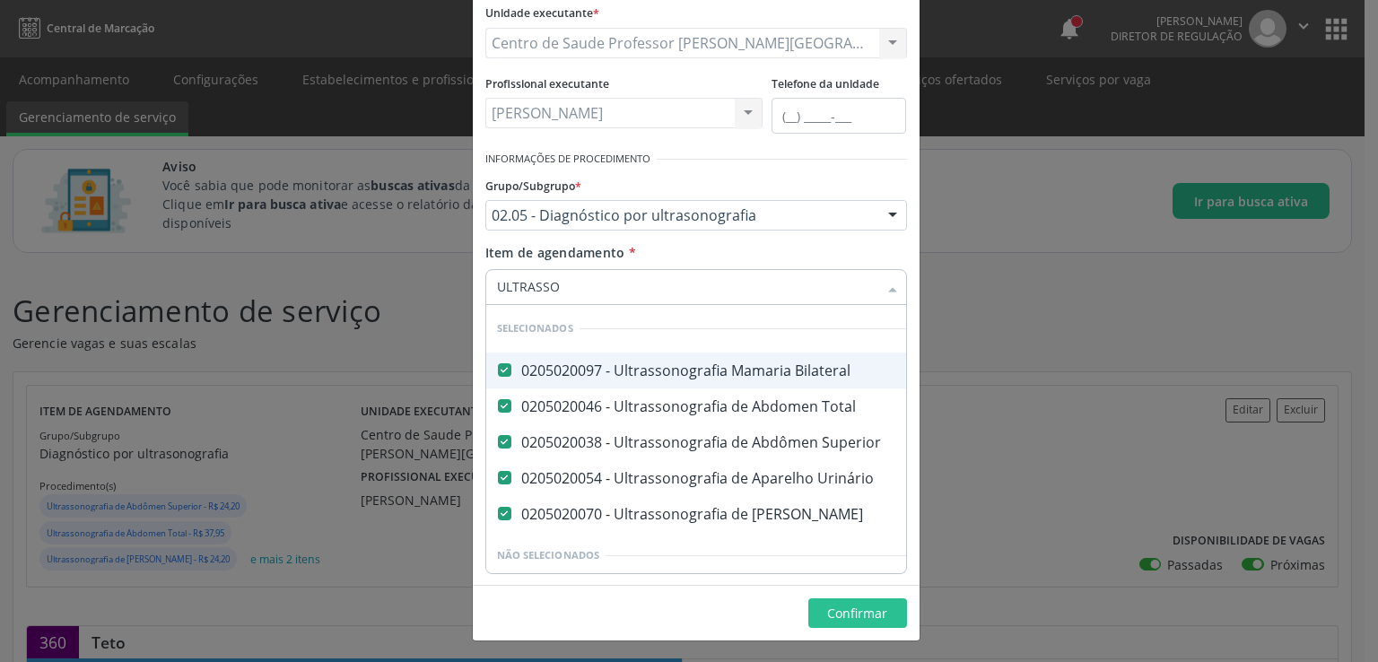
type input "ULTRASSON"
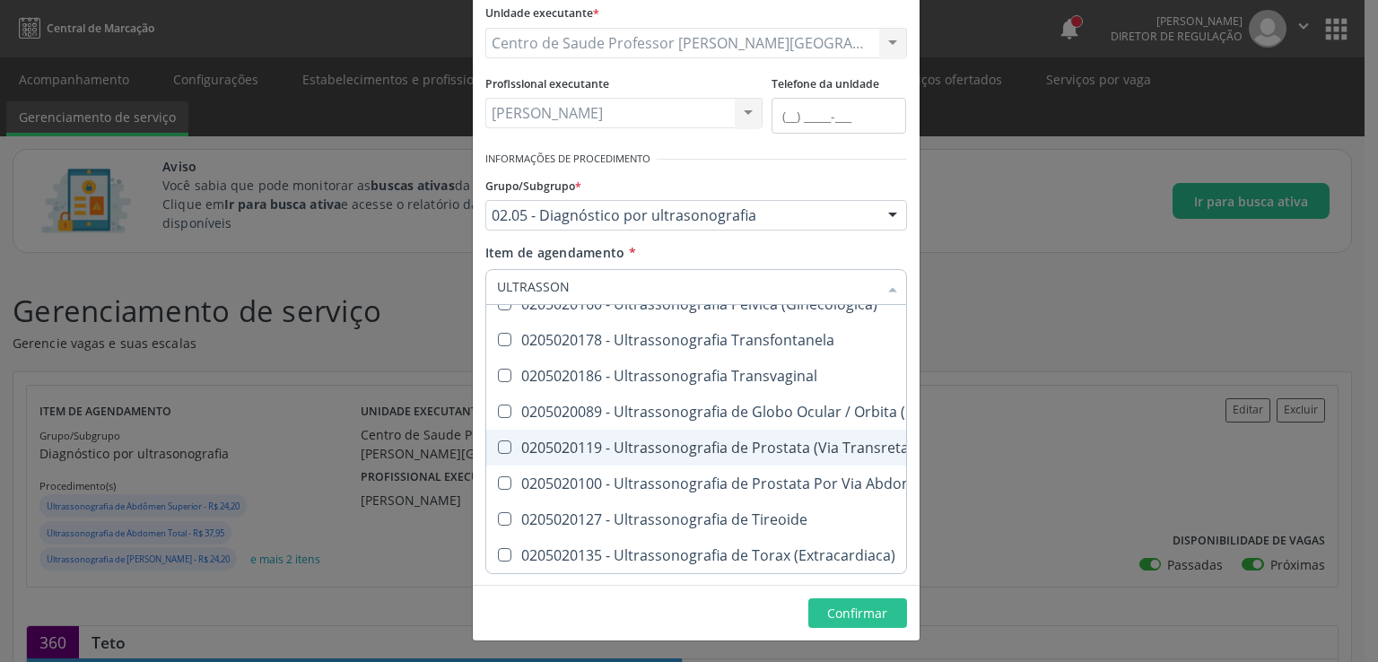
scroll to position [485, 0]
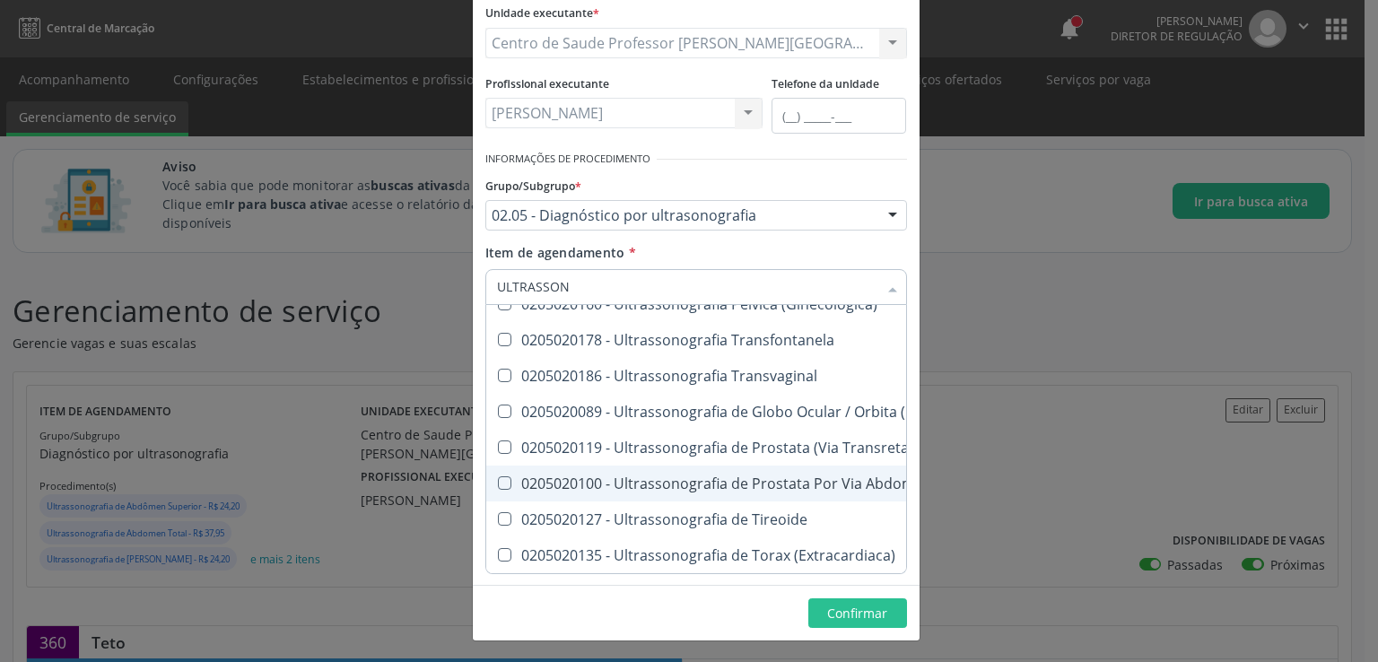
click at [498, 476] on Abdominal at bounding box center [504, 482] width 13 height 13
click at [493, 477] on Abdominal "checkbox" at bounding box center [492, 483] width 12 height 12
checkbox Abdominal "true"
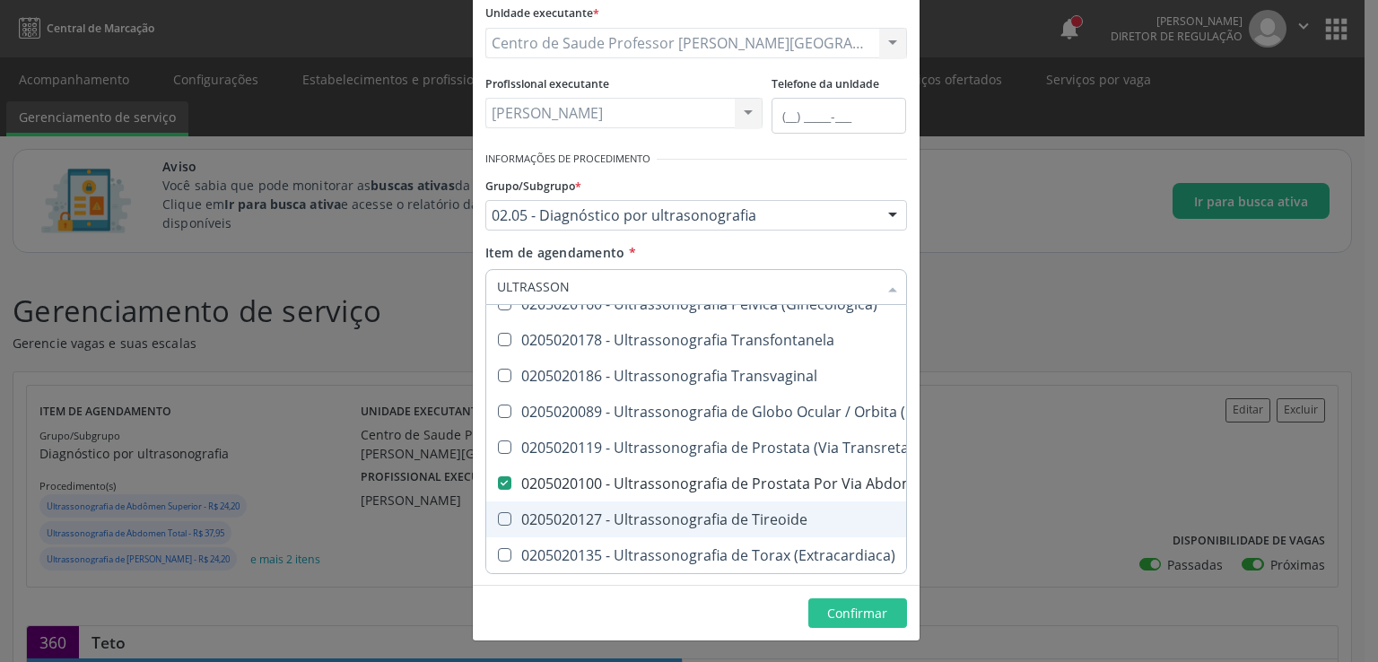
click at [498, 512] on Tireoide at bounding box center [504, 518] width 13 height 13
click at [496, 513] on Tireoide "checkbox" at bounding box center [492, 519] width 12 height 12
checkbox Tireoide "true"
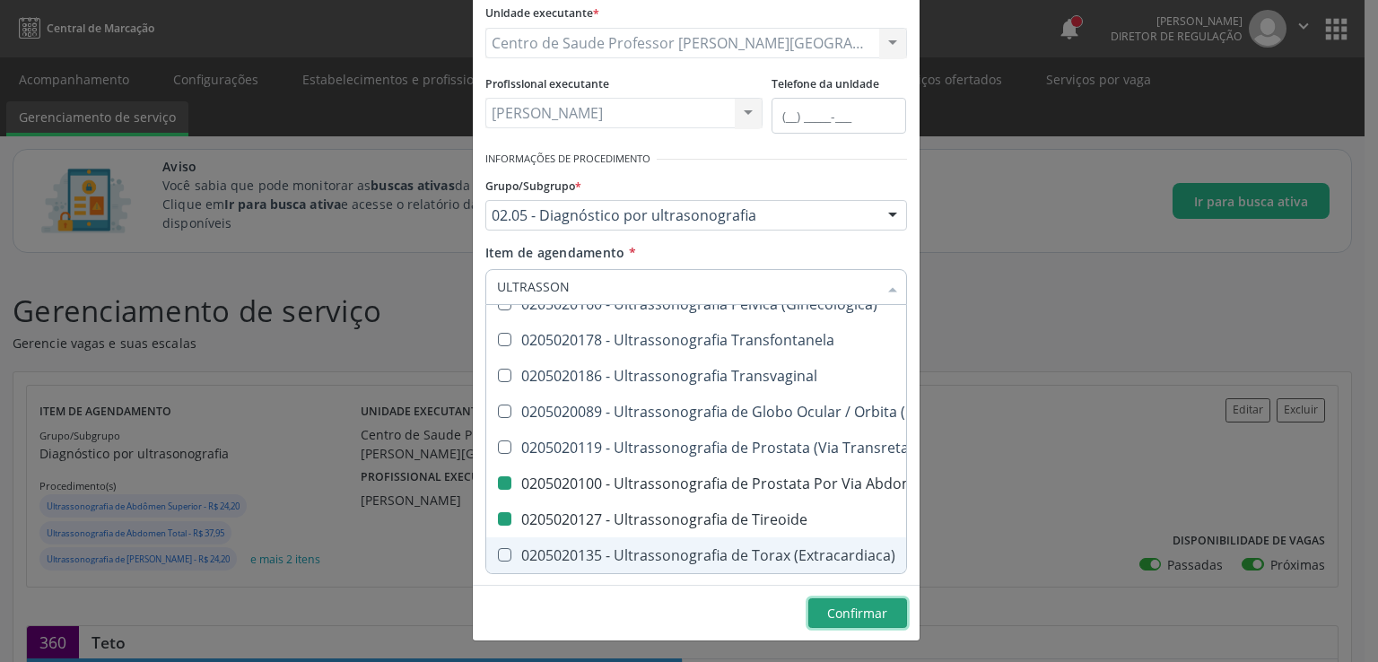
checkbox Ultrassonografia "true"
checkbox Abdominal "false"
checkbox Tireoide "false"
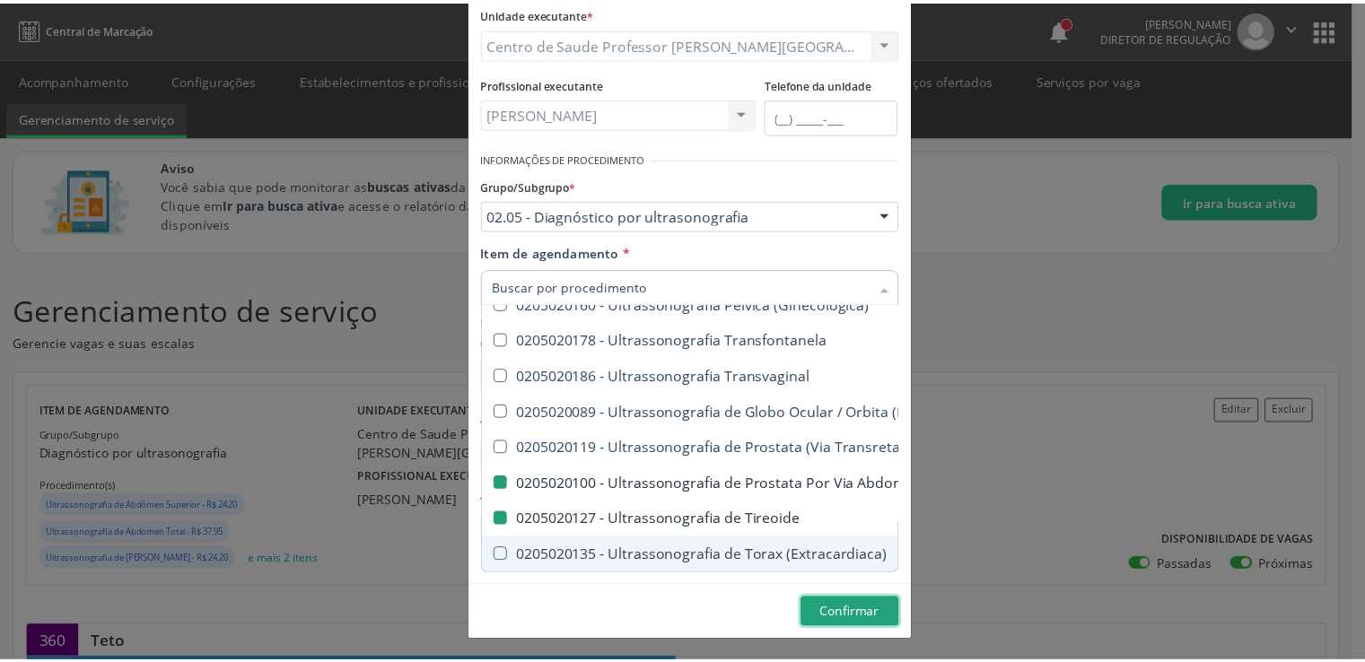
scroll to position [0, 0]
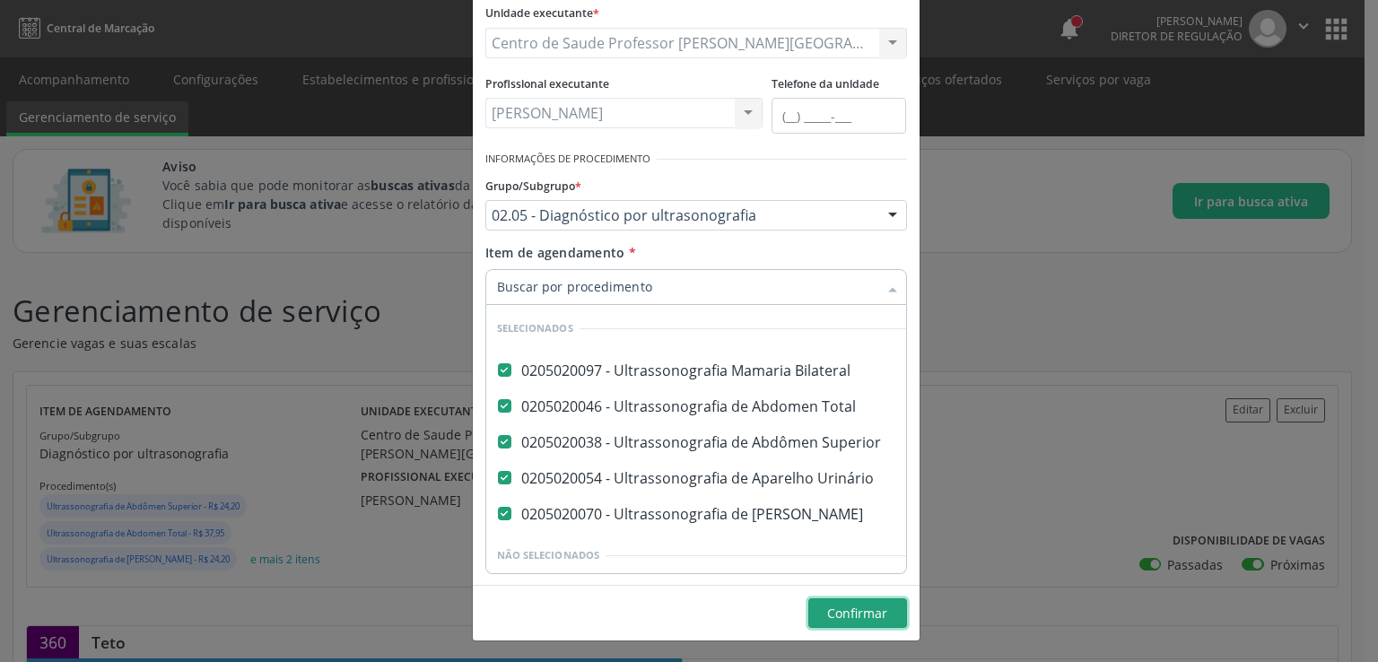
click at [839, 605] on span "Confirmar" at bounding box center [857, 613] width 60 height 17
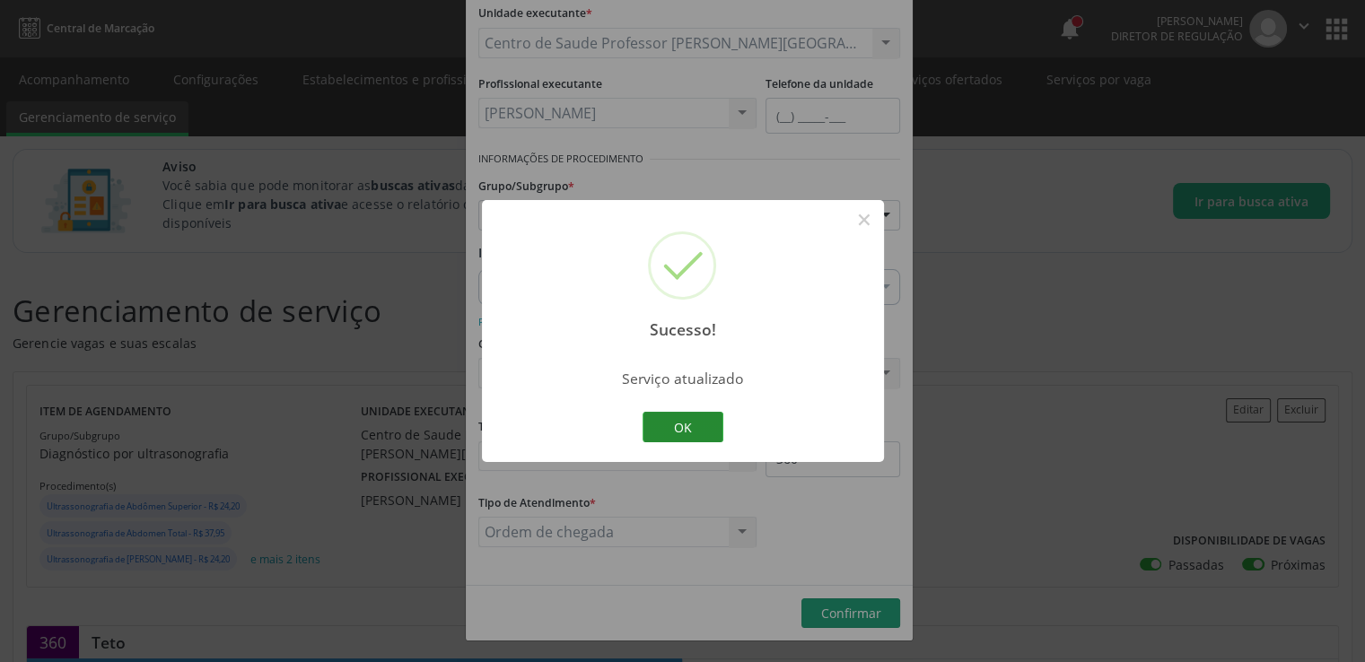
click at [689, 429] on button "OK" at bounding box center [682, 427] width 81 height 31
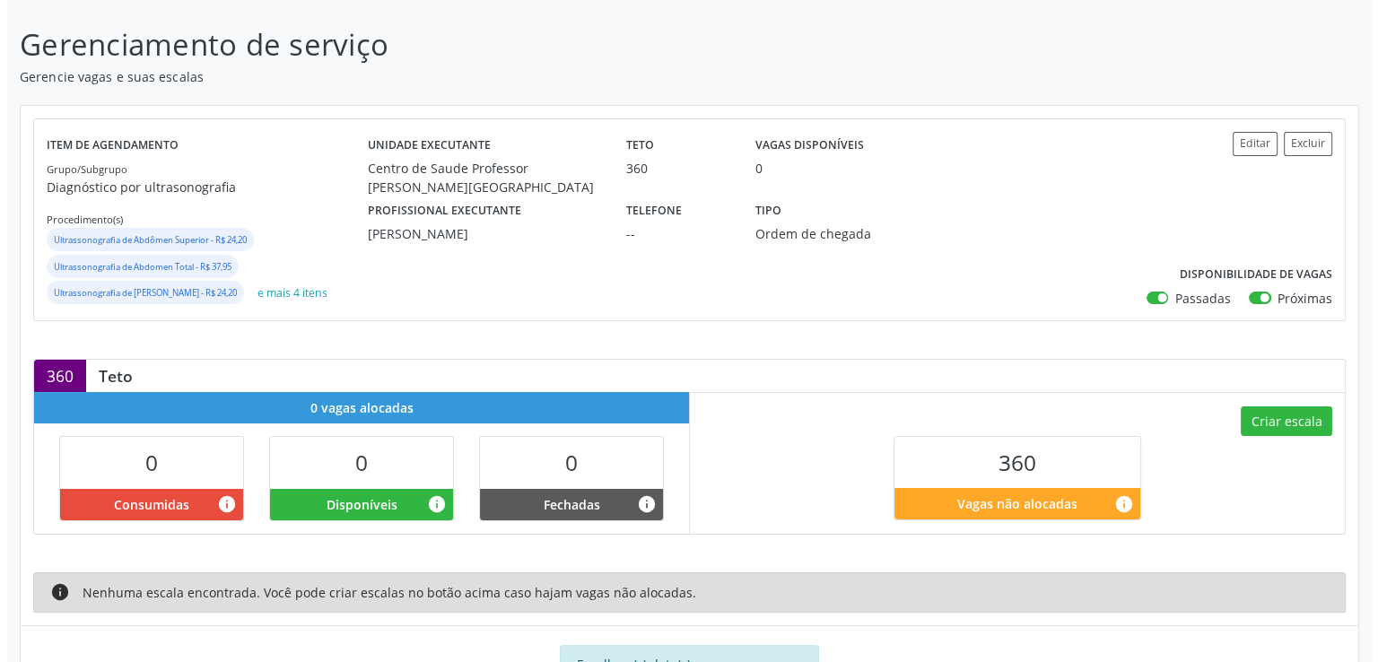
scroll to position [337, 0]
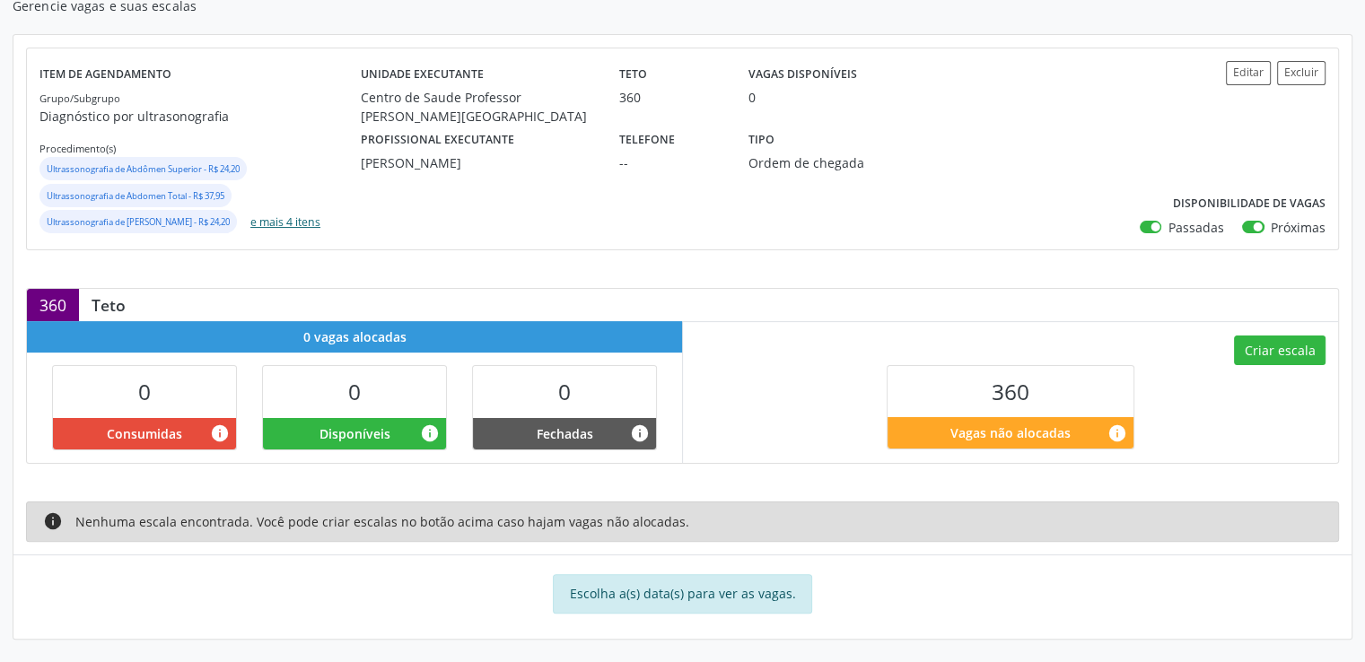
click at [301, 227] on button "e mais 4 itens" at bounding box center [285, 222] width 84 height 24
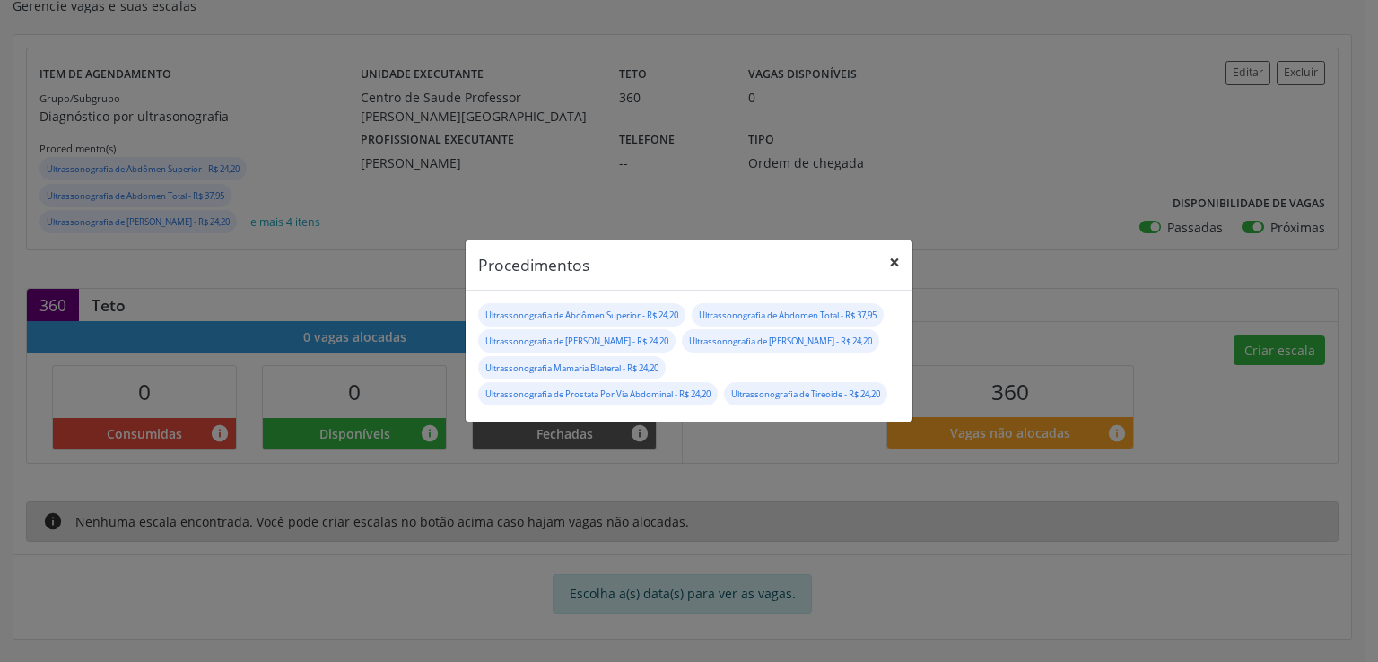
click at [891, 252] on button "×" at bounding box center [895, 262] width 36 height 44
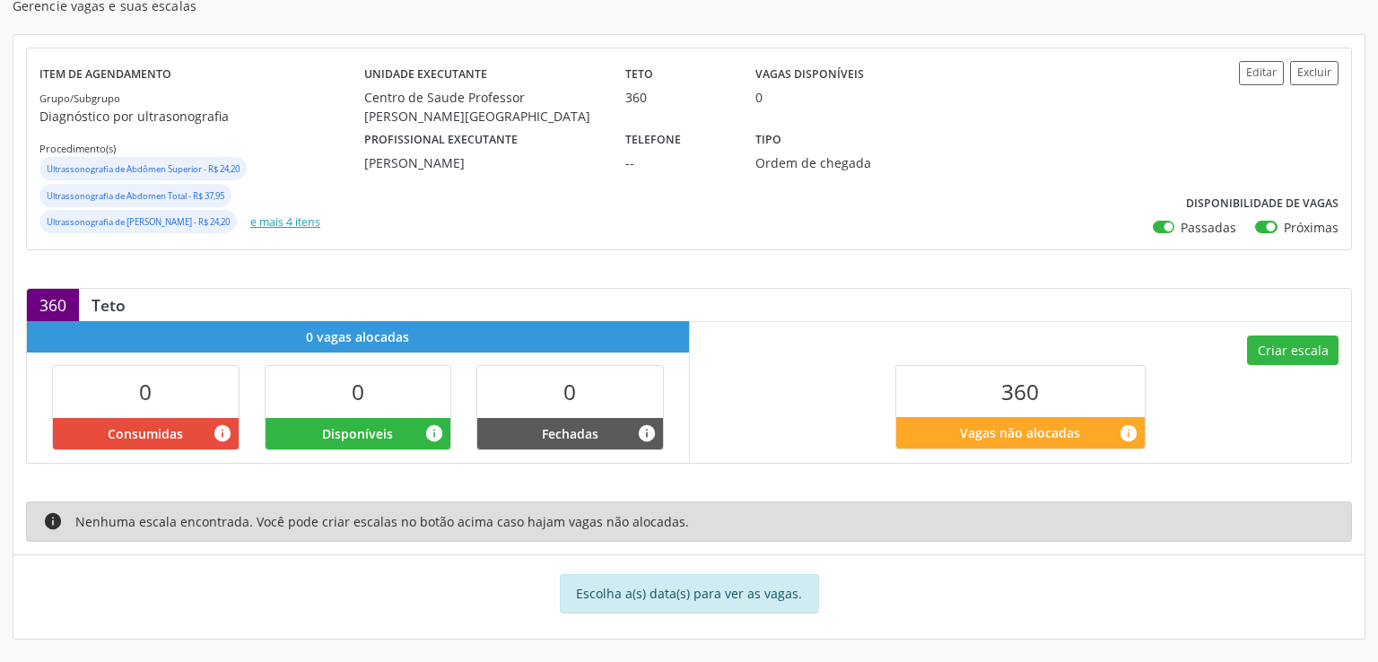
scroll to position [300, 0]
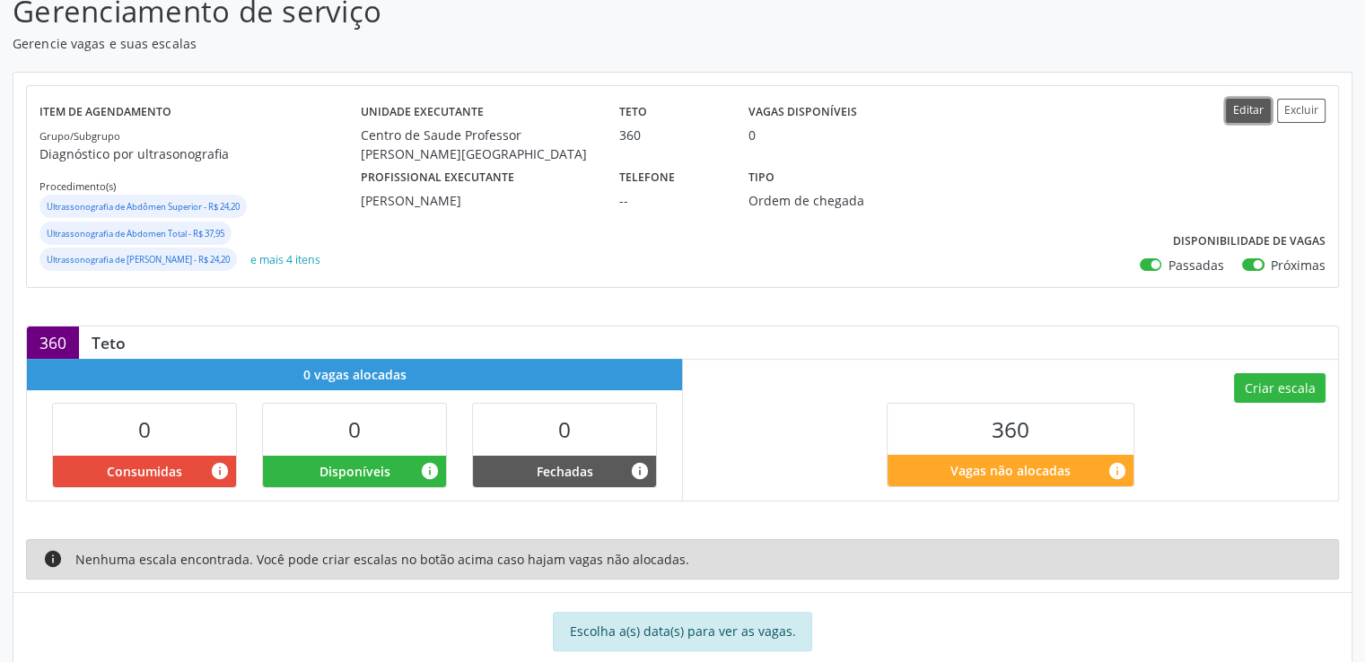
click at [1251, 115] on button "Editar" at bounding box center [1248, 111] width 45 height 24
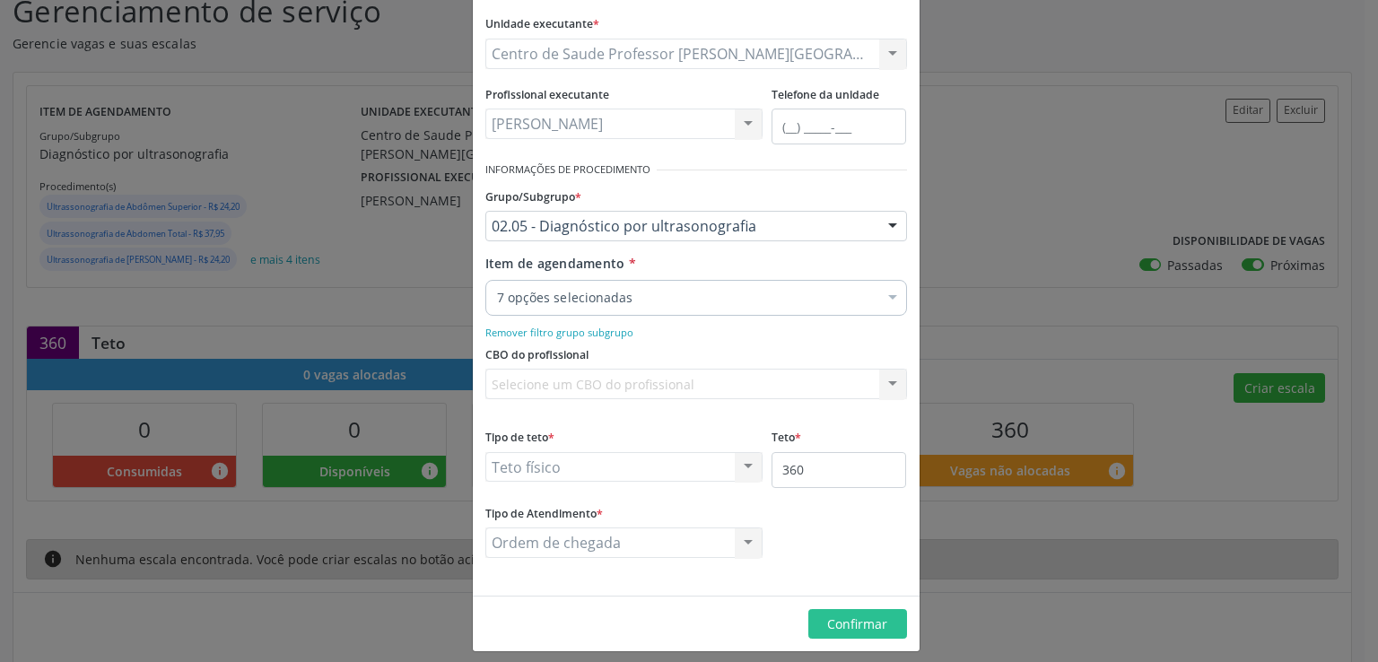
scroll to position [181, 0]
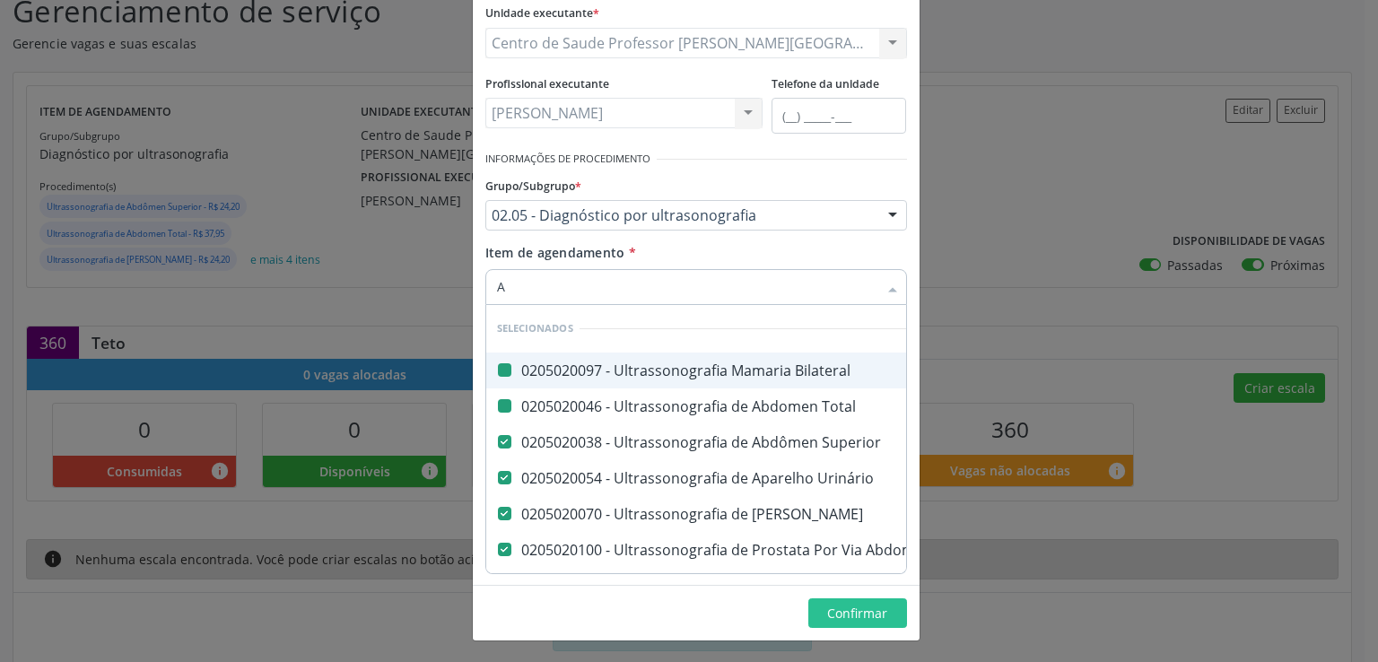
type input "AX"
checkbox Bilateral "false"
checkbox Total "false"
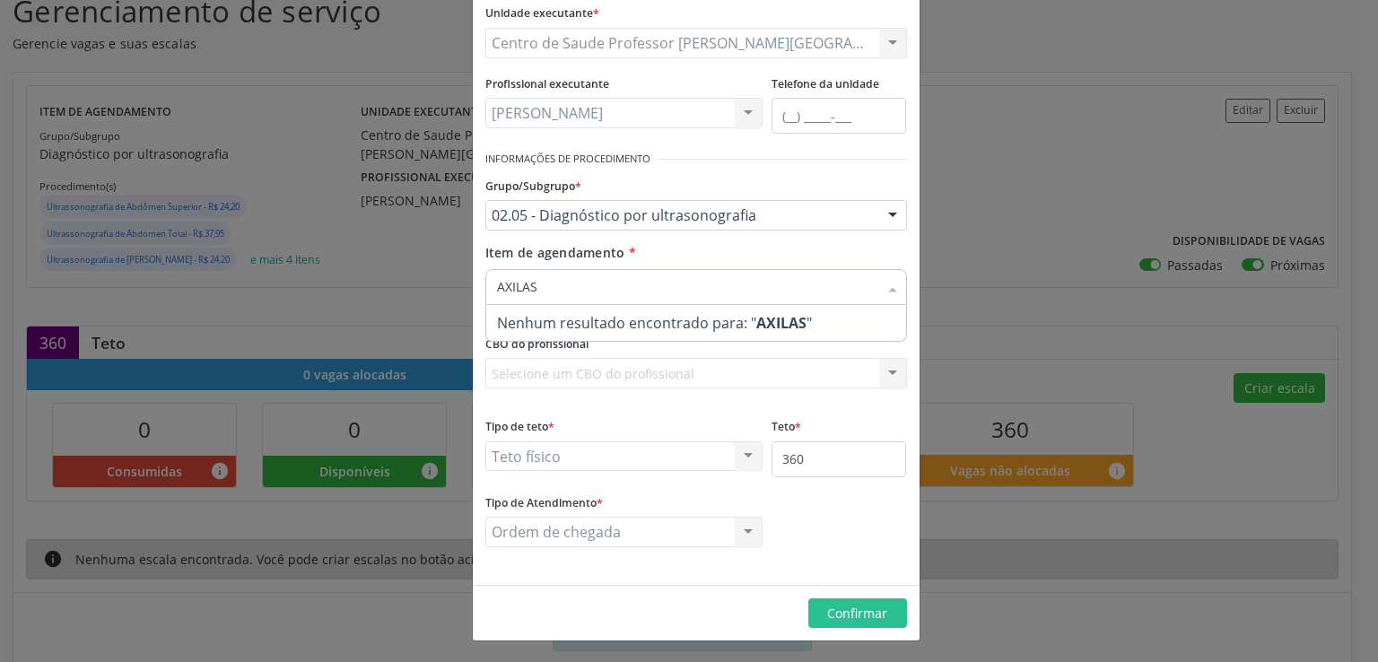
type input "AXILA"
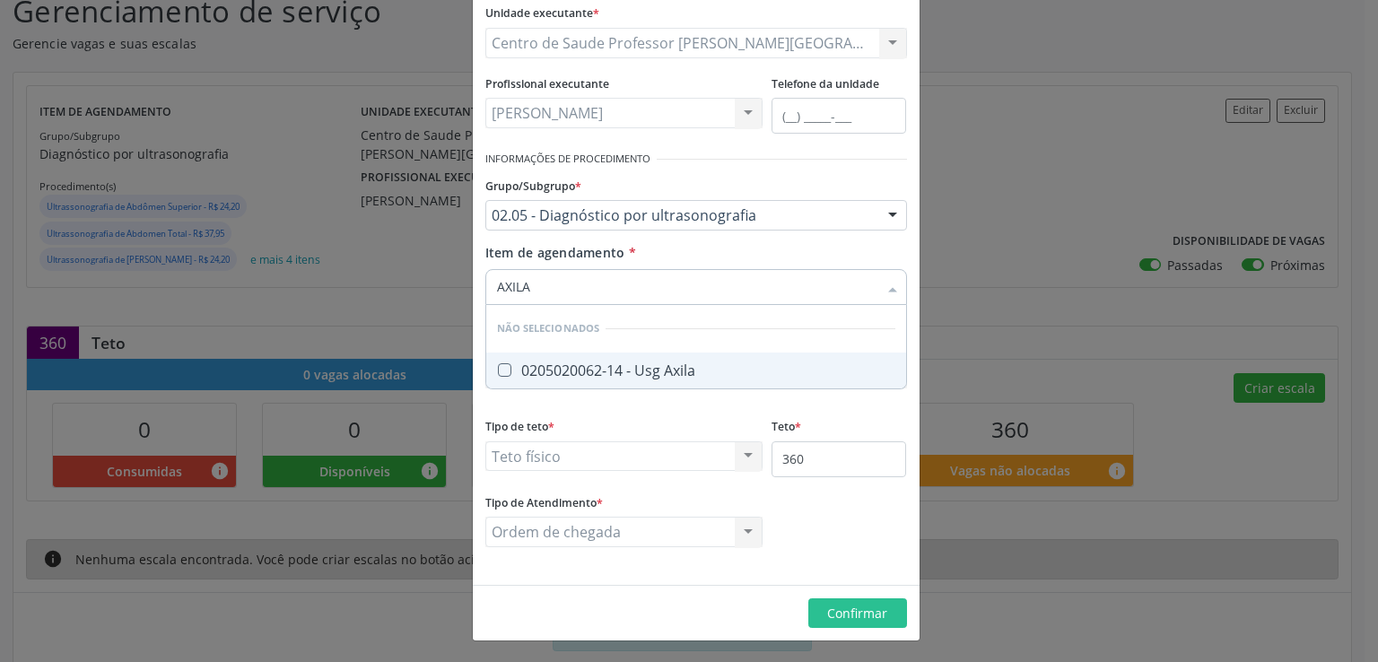
click at [498, 365] on Axila at bounding box center [504, 369] width 13 height 13
click at [496, 365] on Axila "checkbox" at bounding box center [492, 370] width 12 height 12
click at [595, 373] on div "0205020062-14 - Usg Axila" at bounding box center [696, 370] width 398 height 14
click at [498, 370] on Axila at bounding box center [504, 369] width 13 height 13
click at [495, 370] on Axila "checkbox" at bounding box center [492, 370] width 12 height 12
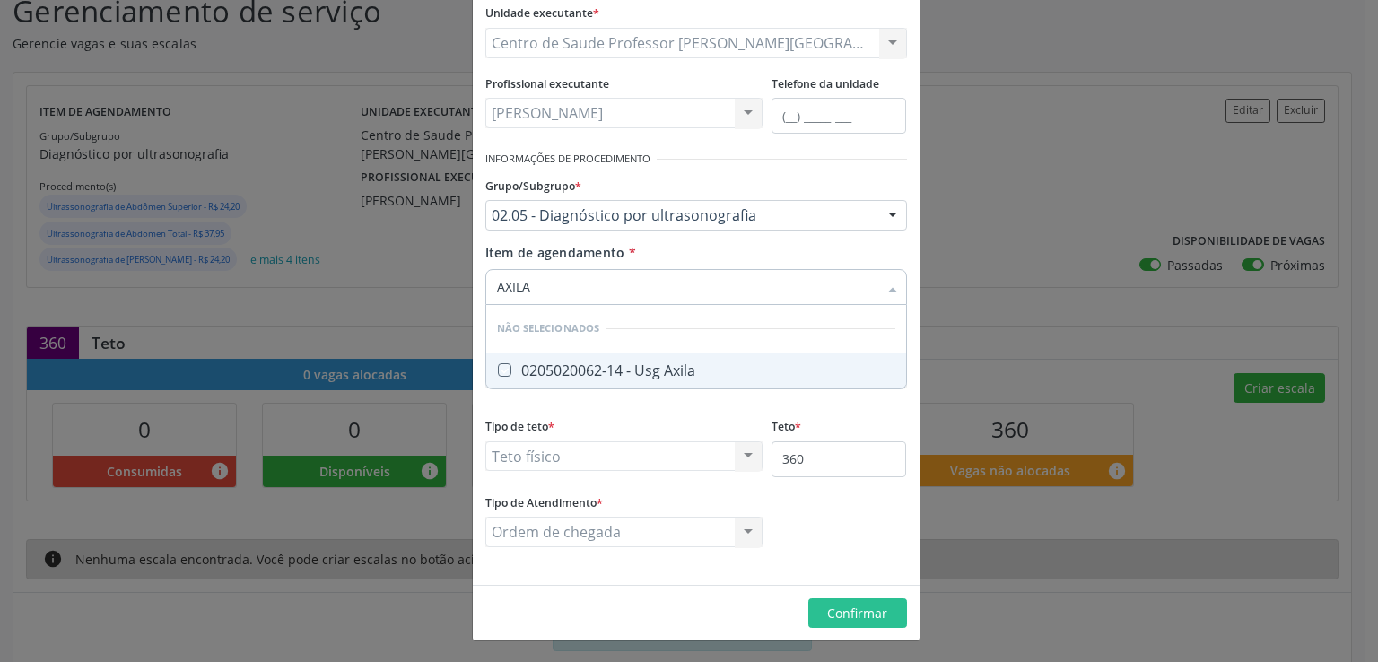
checkbox Axila "true"
type input "AXILA"
click at [607, 406] on form "Informações de Local UF * AL AL Nenhum resultado encontrado para: " " Não há ne…" at bounding box center [696, 238] width 422 height 668
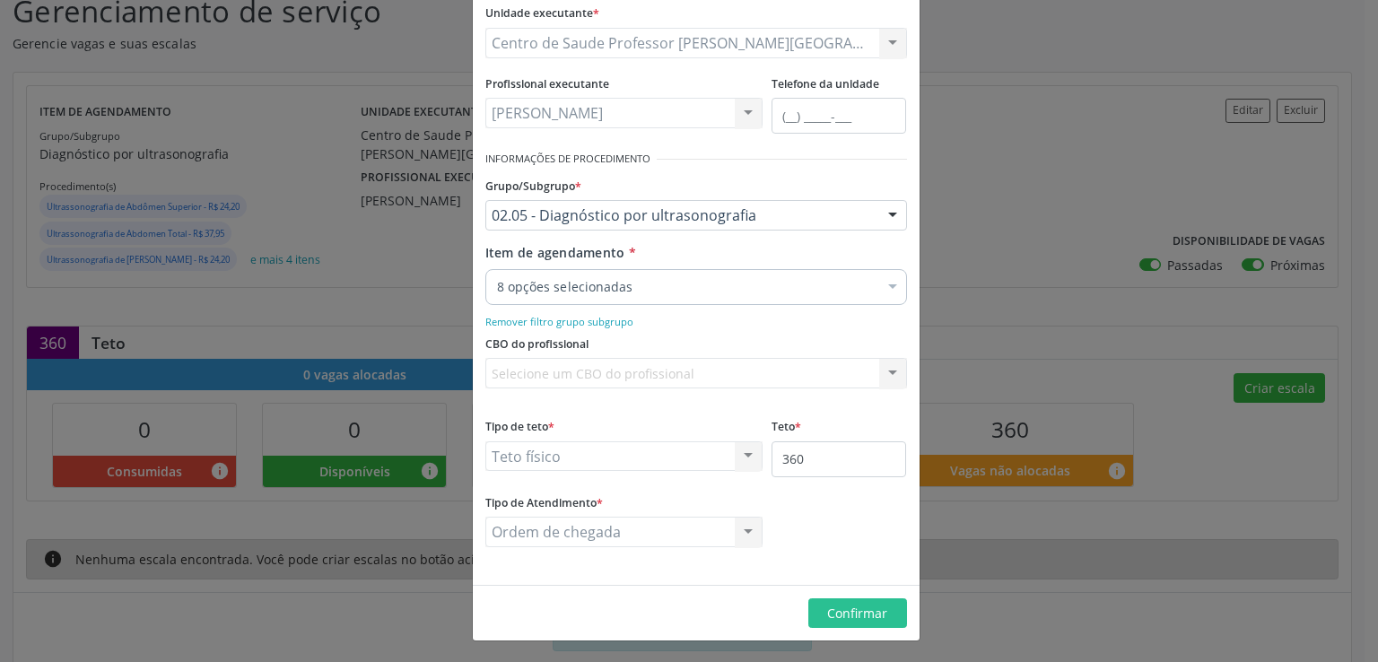
click at [652, 270] on div "8 opções selecionadas" at bounding box center [696, 287] width 422 height 36
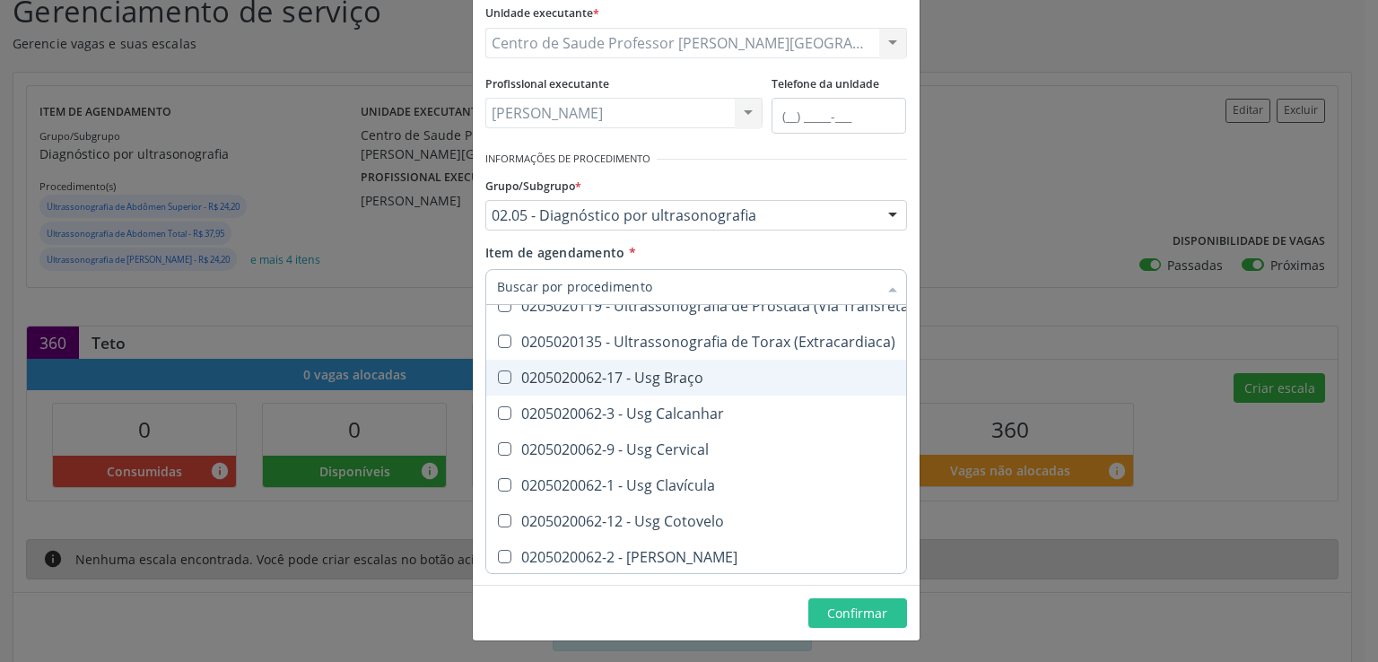
scroll to position [987, 0]
click at [497, 381] on div "0205020062-17 - Usg Braço" at bounding box center [868, 377] width 743 height 14
checkbox Braço "true"
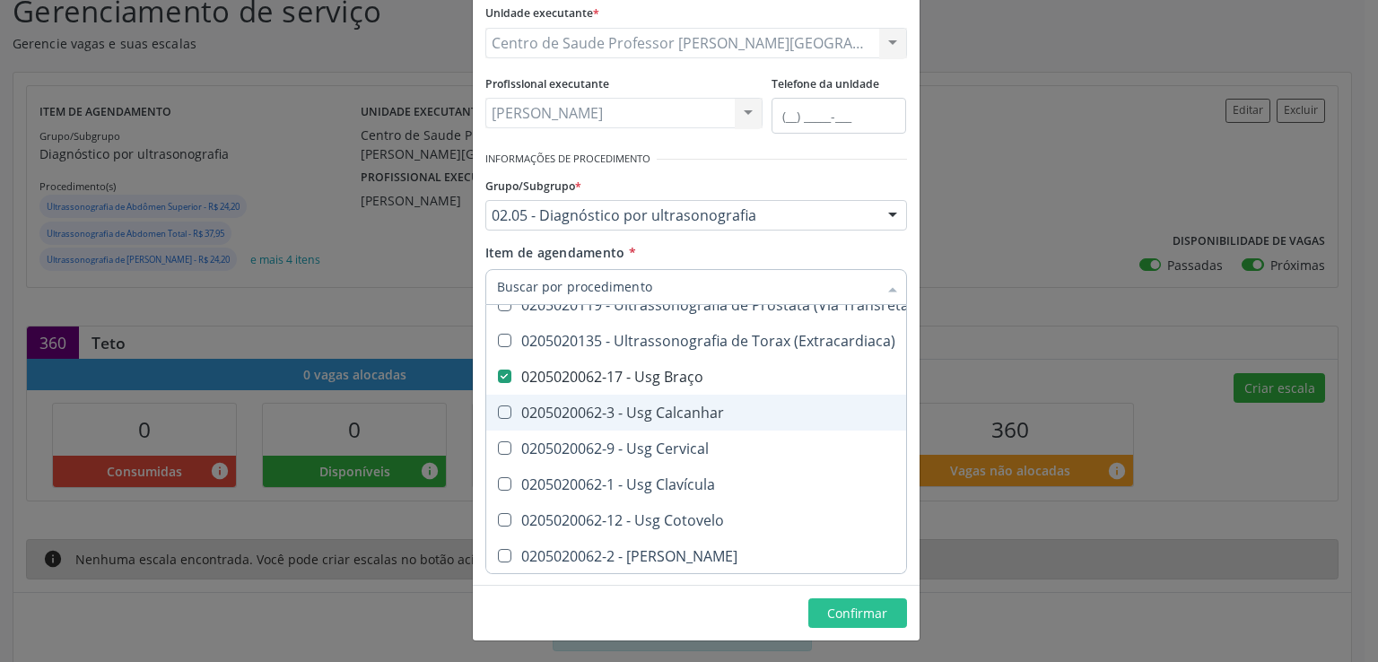
click at [498, 407] on Calcanhar at bounding box center [504, 412] width 13 height 13
click at [494, 407] on Calcanhar "checkbox" at bounding box center [492, 412] width 12 height 12
checkbox Calcanhar "true"
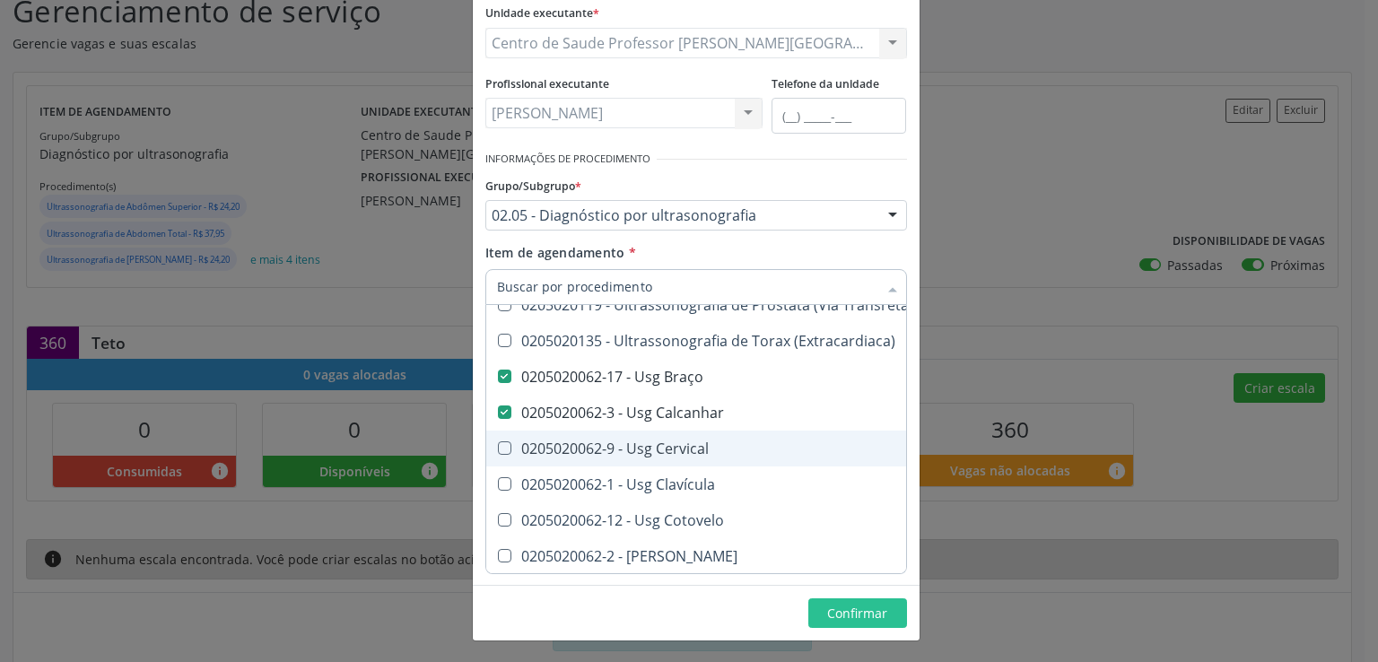
click at [498, 442] on Cervical at bounding box center [504, 447] width 13 height 13
click at [497, 442] on Cervical "checkbox" at bounding box center [492, 448] width 12 height 12
checkbox Cervical "true"
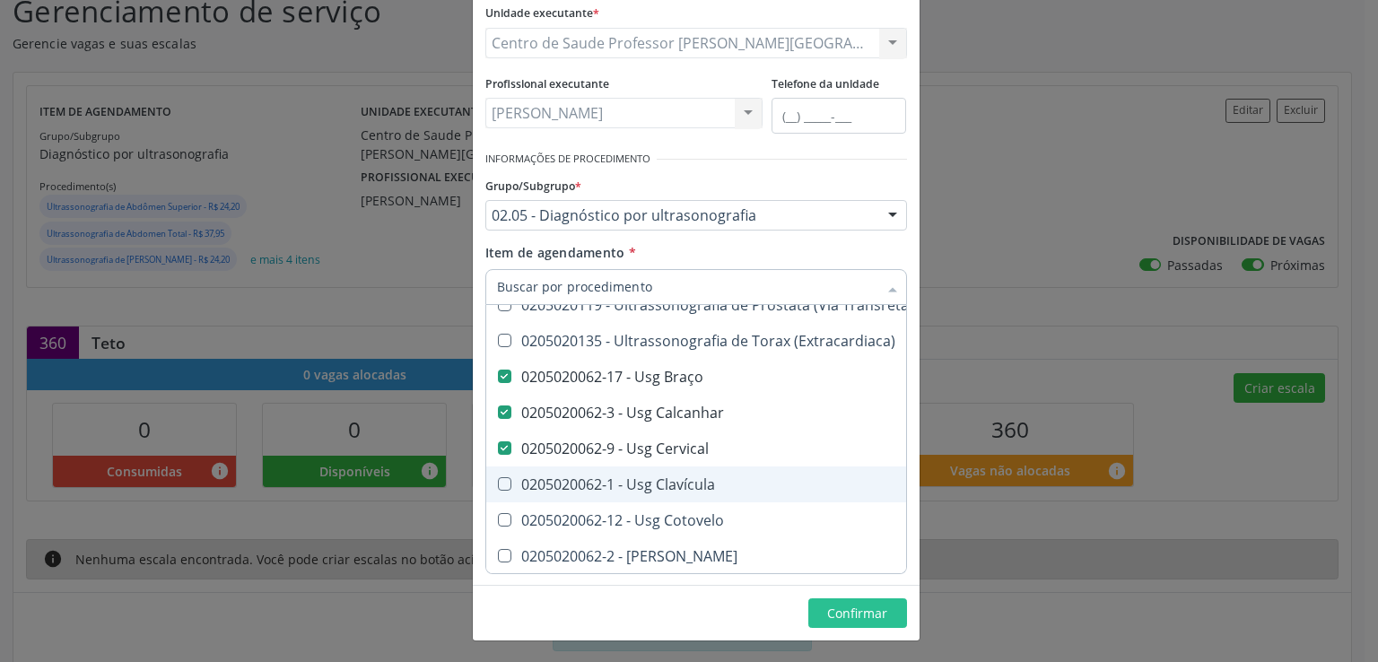
click at [498, 477] on Clavícula at bounding box center [504, 483] width 13 height 13
click at [498, 478] on Clavícula "checkbox" at bounding box center [492, 484] width 12 height 12
checkbox Clavícula "true"
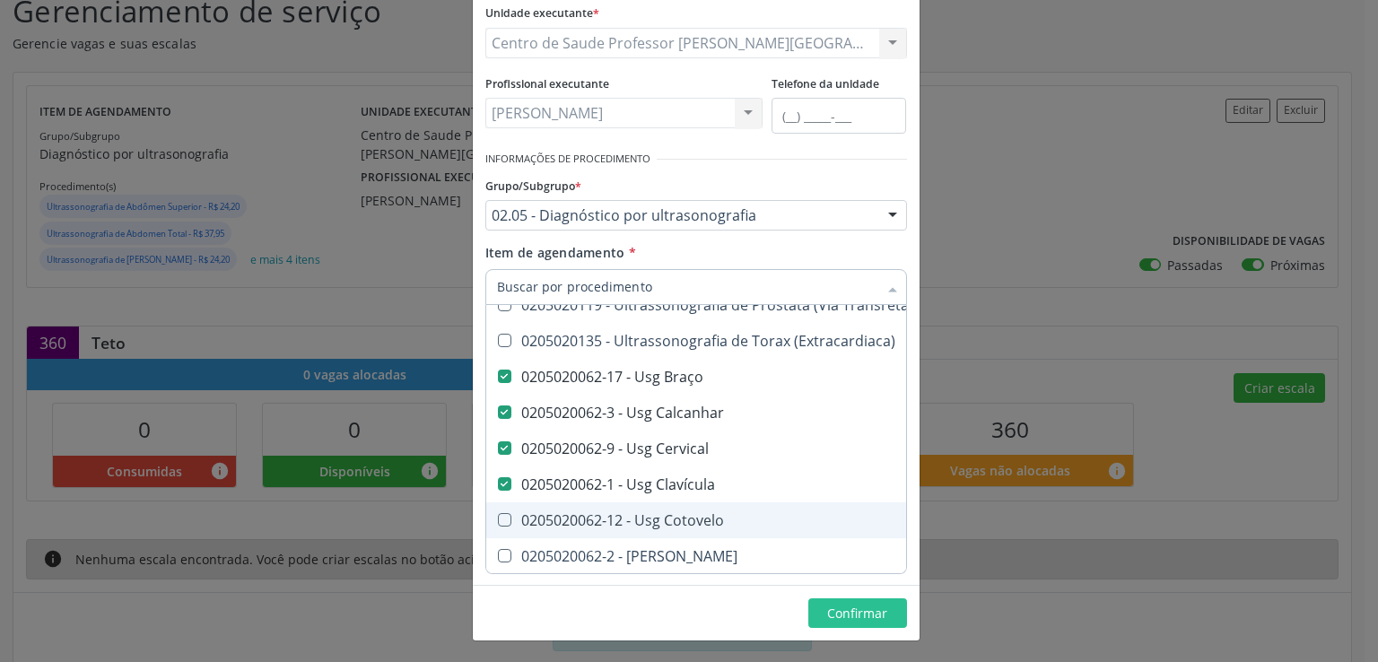
click at [498, 514] on Cotovelo at bounding box center [504, 519] width 13 height 13
click at [494, 514] on Cotovelo "checkbox" at bounding box center [492, 520] width 12 height 12
checkbox Cotovelo "true"
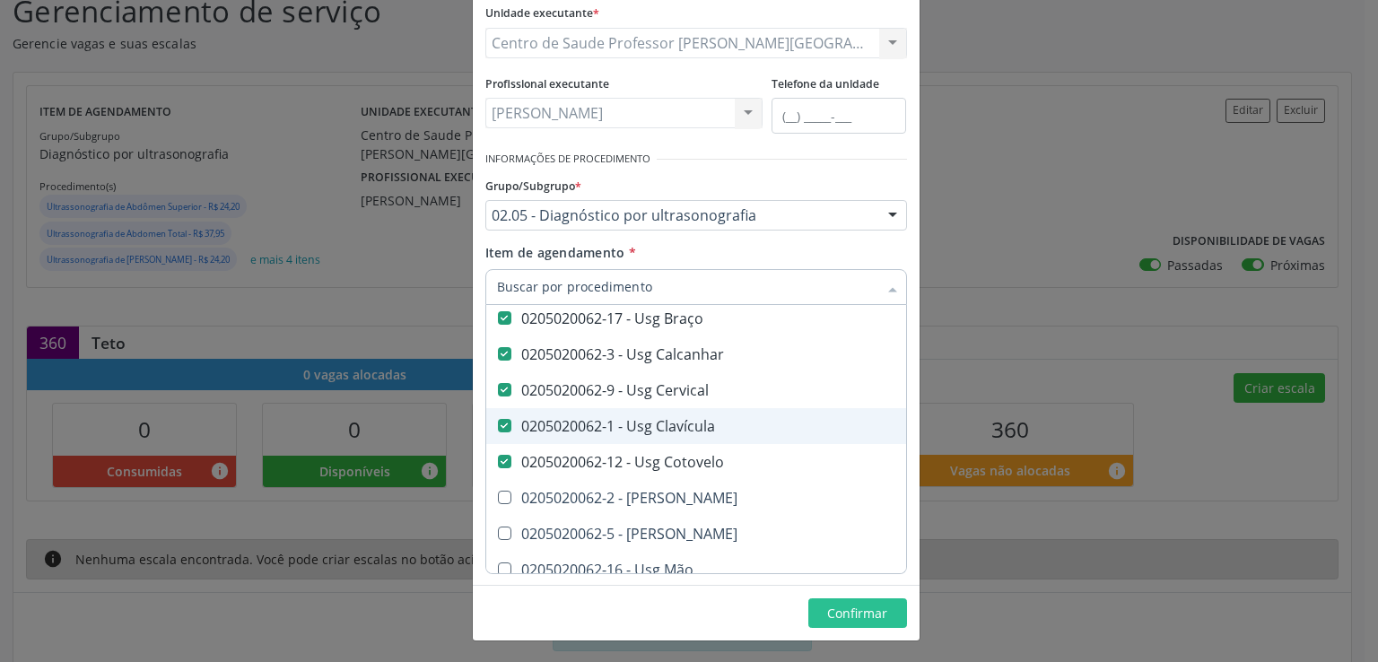
scroll to position [1077, 0]
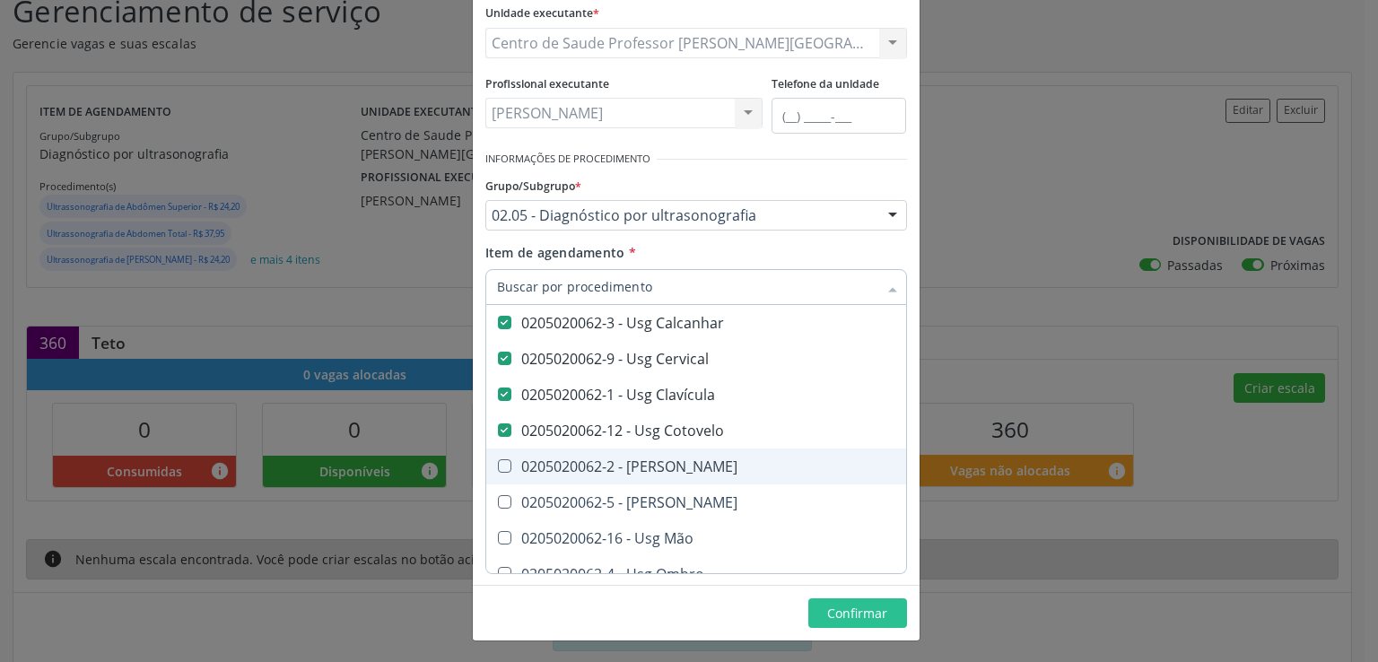
click at [498, 467] on Coxa at bounding box center [504, 465] width 13 height 13
click at [497, 467] on Coxa "checkbox" at bounding box center [492, 466] width 12 height 12
checkbox Coxa "true"
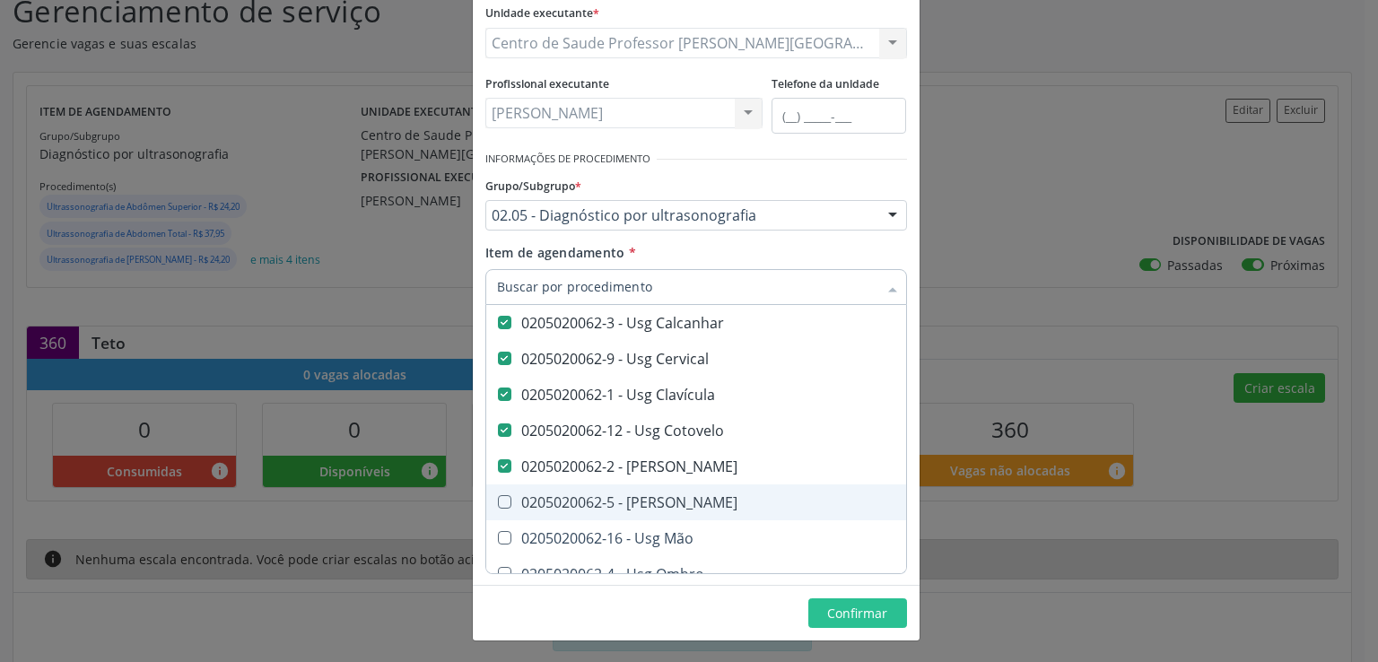
click at [498, 500] on Joelho at bounding box center [504, 501] width 13 height 13
click at [492, 500] on Joelho "checkbox" at bounding box center [492, 502] width 12 height 12
checkbox Joelho "true"
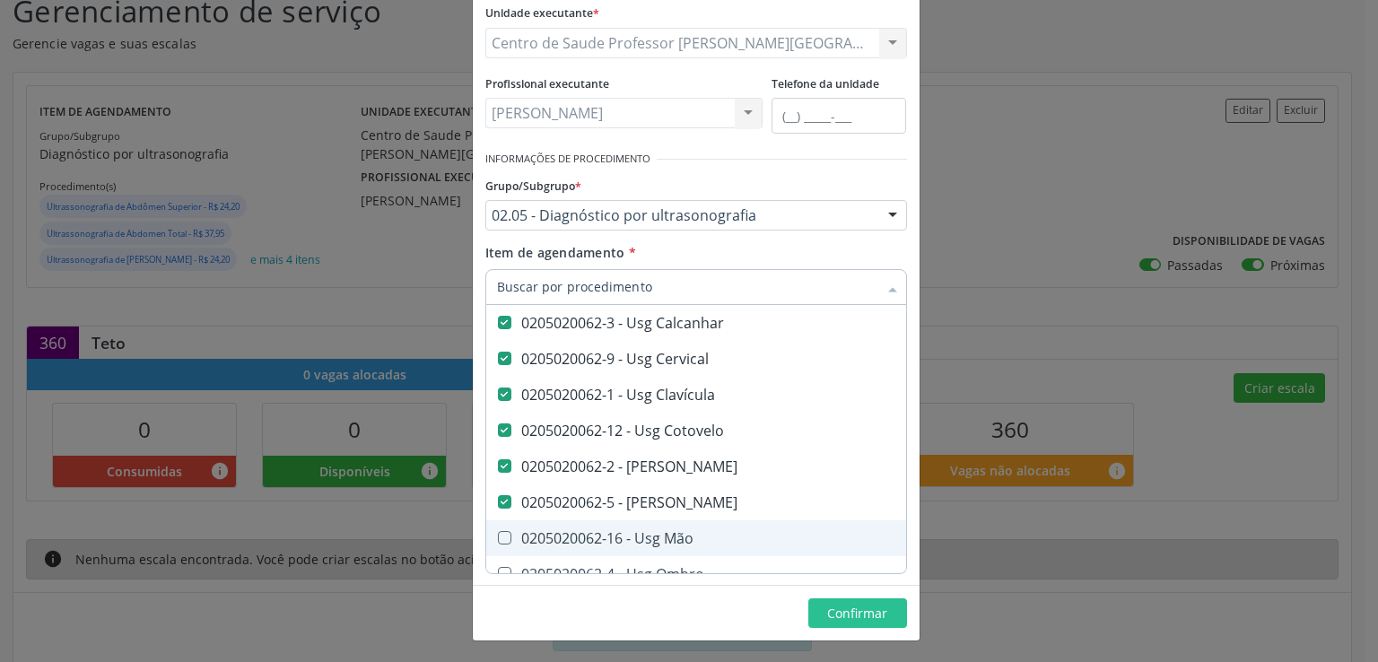
click at [498, 537] on Mão at bounding box center [504, 537] width 13 height 13
click at [497, 537] on Mão "checkbox" at bounding box center [492, 538] width 12 height 12
checkbox Mão "true"
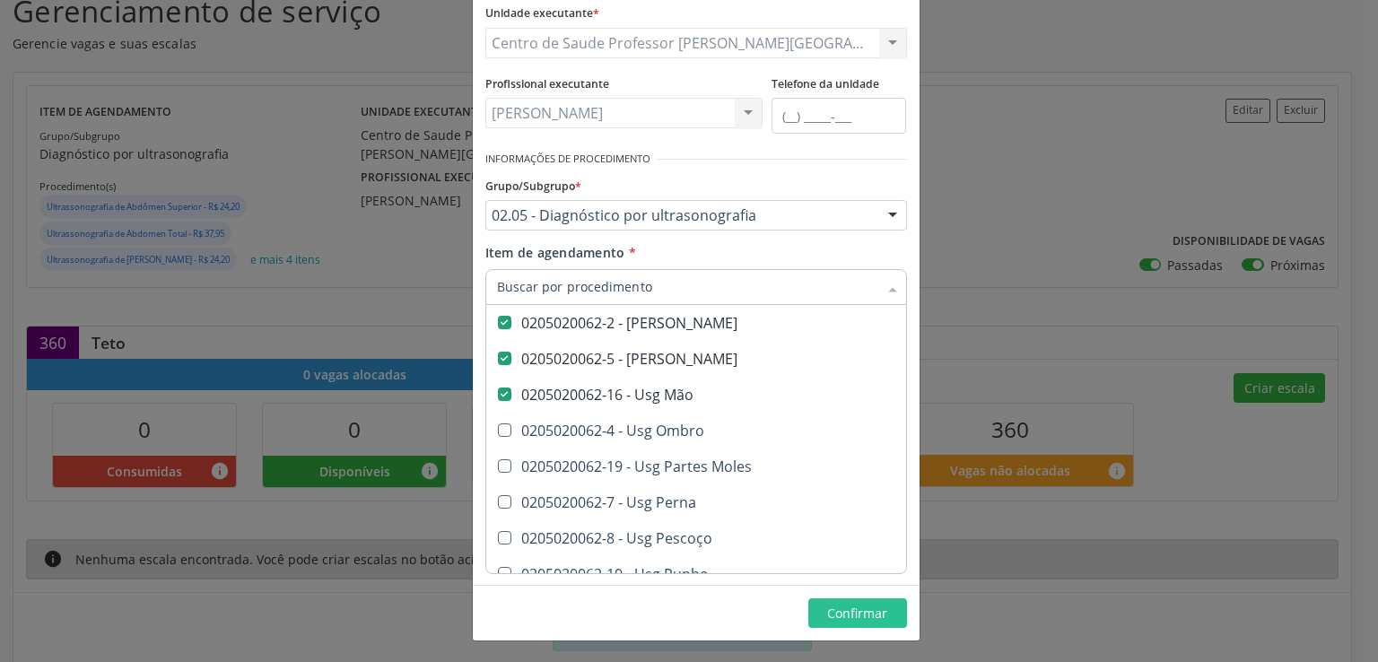
scroll to position [1256, 0]
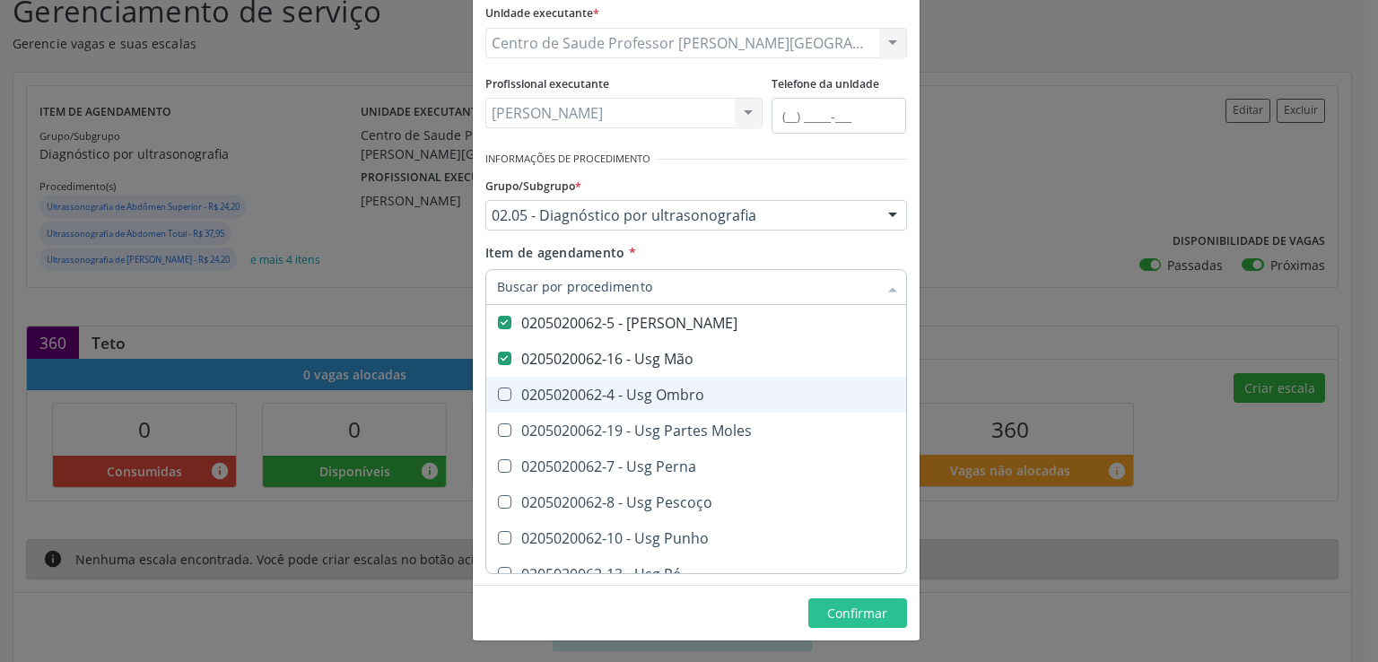
click at [498, 389] on Ombro at bounding box center [504, 394] width 13 height 13
click at [497, 389] on Ombro "checkbox" at bounding box center [492, 395] width 12 height 12
checkbox Ombro "true"
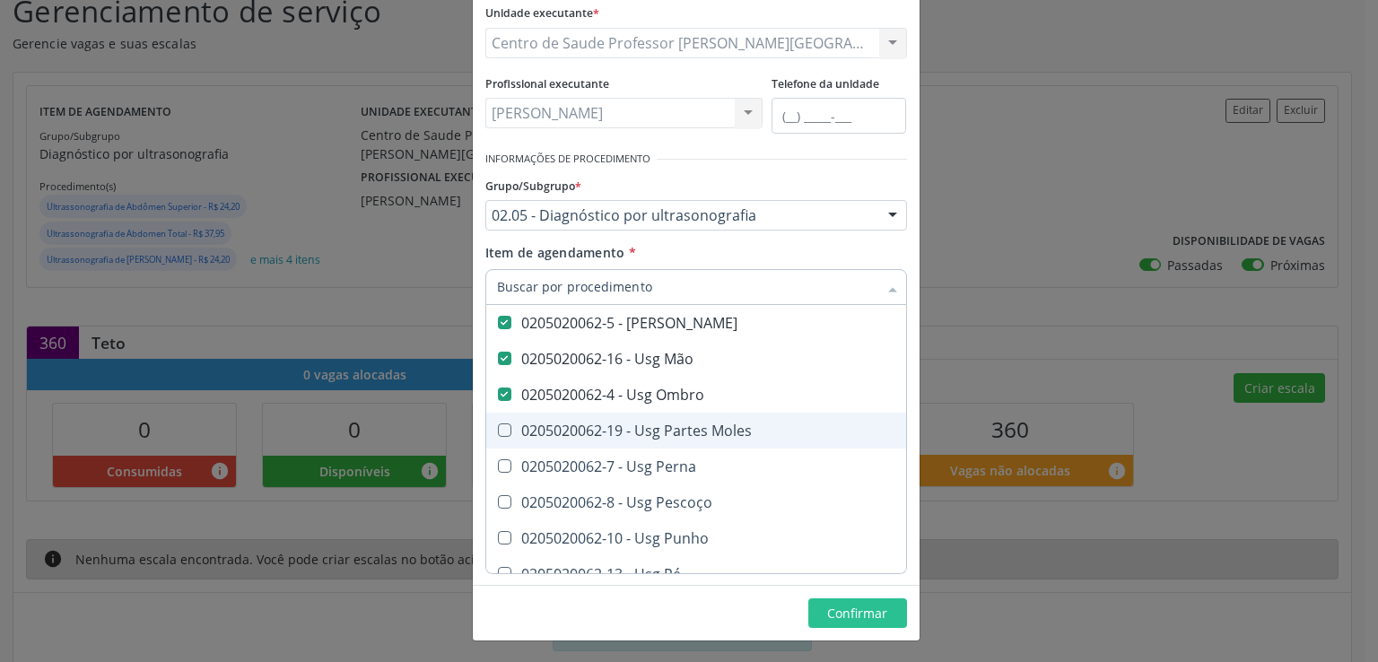
click at [498, 432] on Moles at bounding box center [504, 430] width 13 height 13
click at [494, 432] on Moles "checkbox" at bounding box center [492, 430] width 12 height 12
checkbox Moles "true"
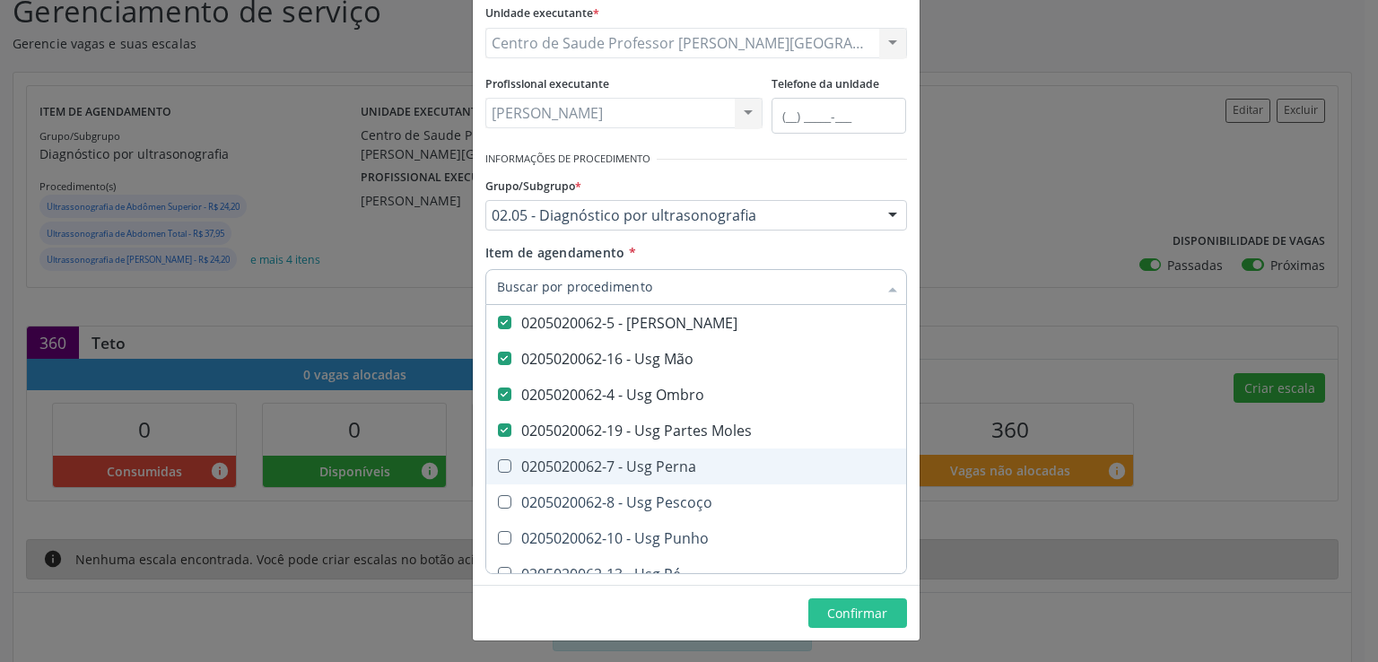
click at [499, 463] on Perna at bounding box center [504, 465] width 13 height 13
click at [498, 463] on Perna "checkbox" at bounding box center [492, 466] width 12 height 12
checkbox Perna "true"
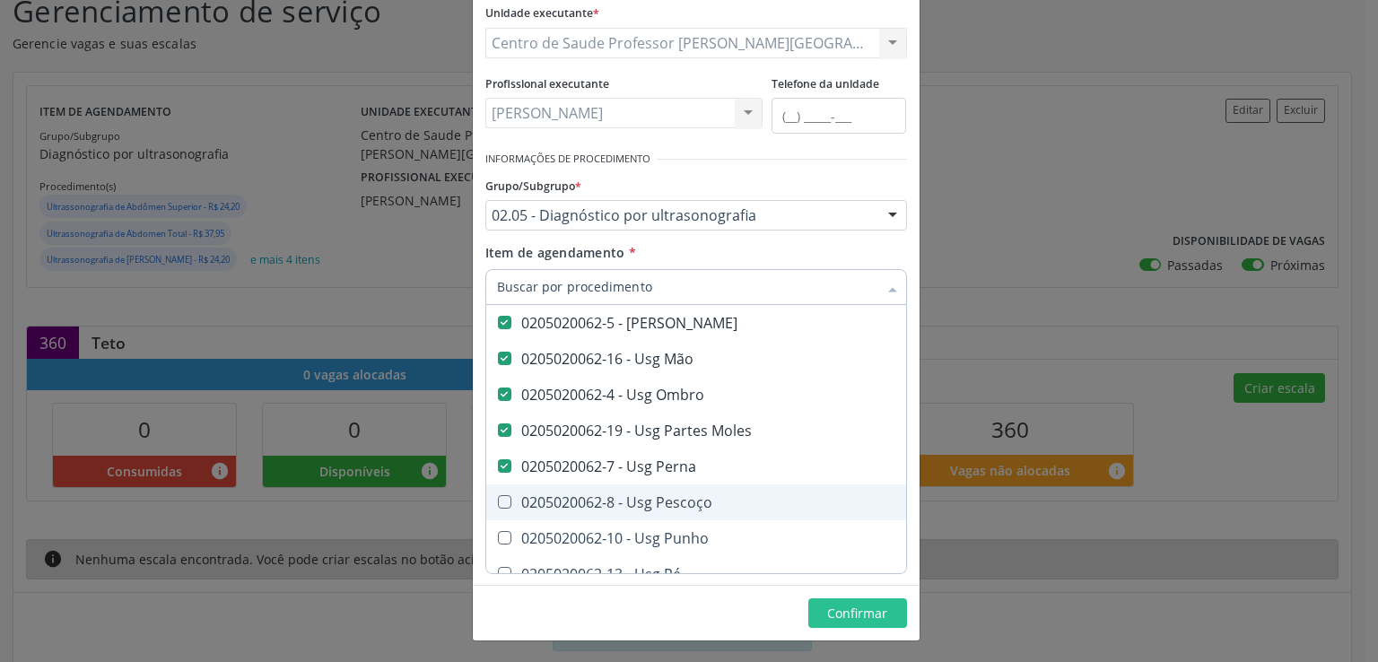
click at [501, 490] on span "0205020062-8 - Usg Pescoço" at bounding box center [868, 503] width 765 height 36
checkbox Pescoço "true"
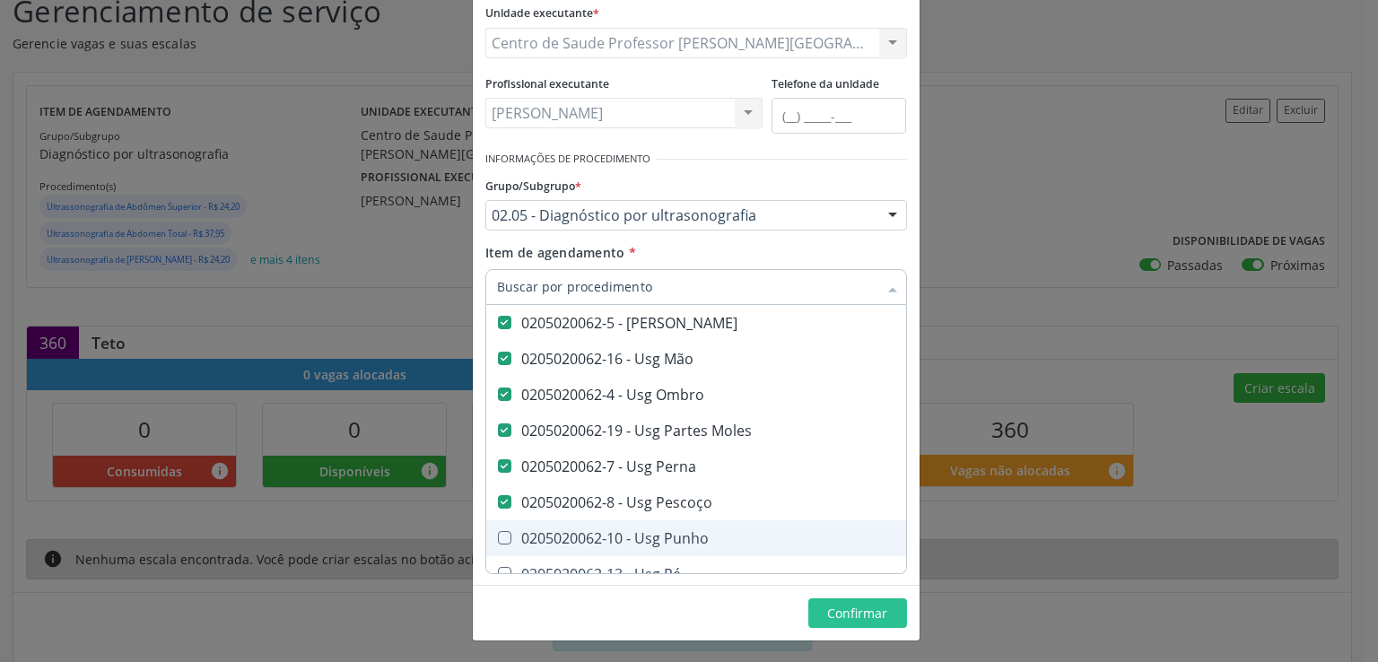
click at [502, 538] on Punho at bounding box center [504, 537] width 13 height 13
click at [498, 538] on Punho "checkbox" at bounding box center [492, 538] width 12 height 12
checkbox Punho "true"
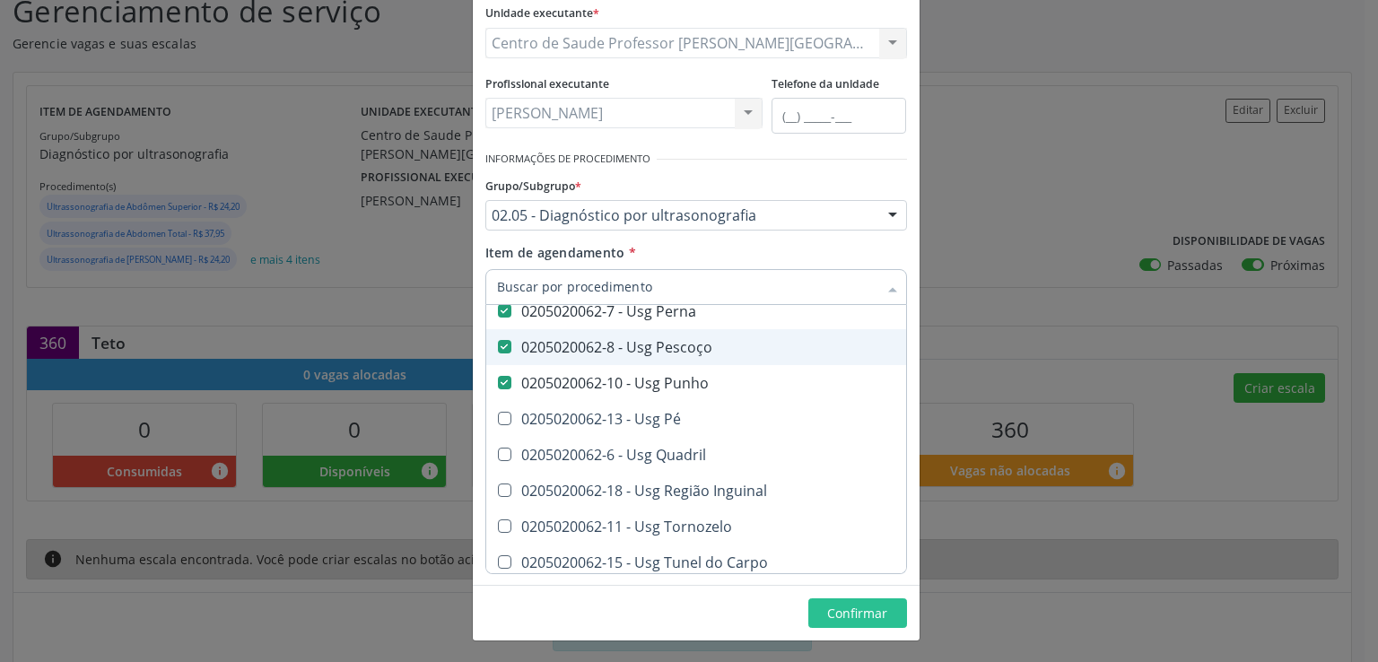
scroll to position [1432, 0]
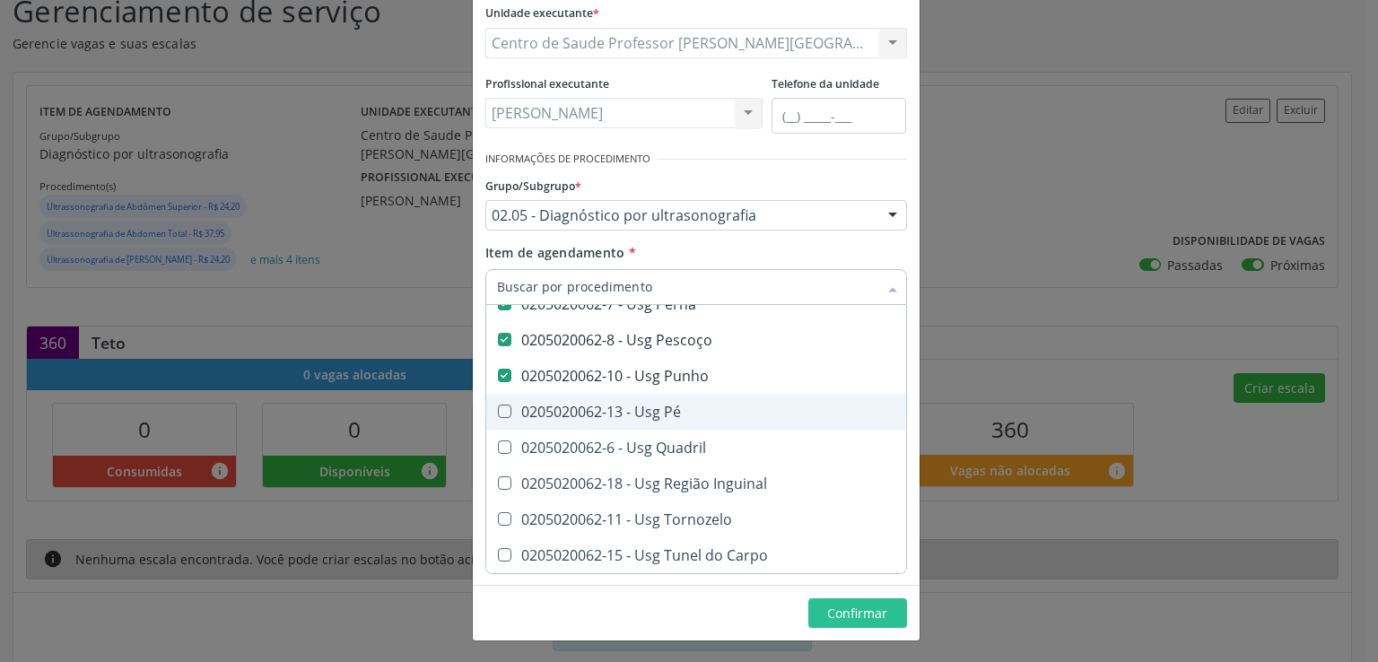
click at [501, 405] on Pé at bounding box center [504, 411] width 13 height 13
click at [498, 406] on Pé "checkbox" at bounding box center [492, 412] width 12 height 12
checkbox Pé "true"
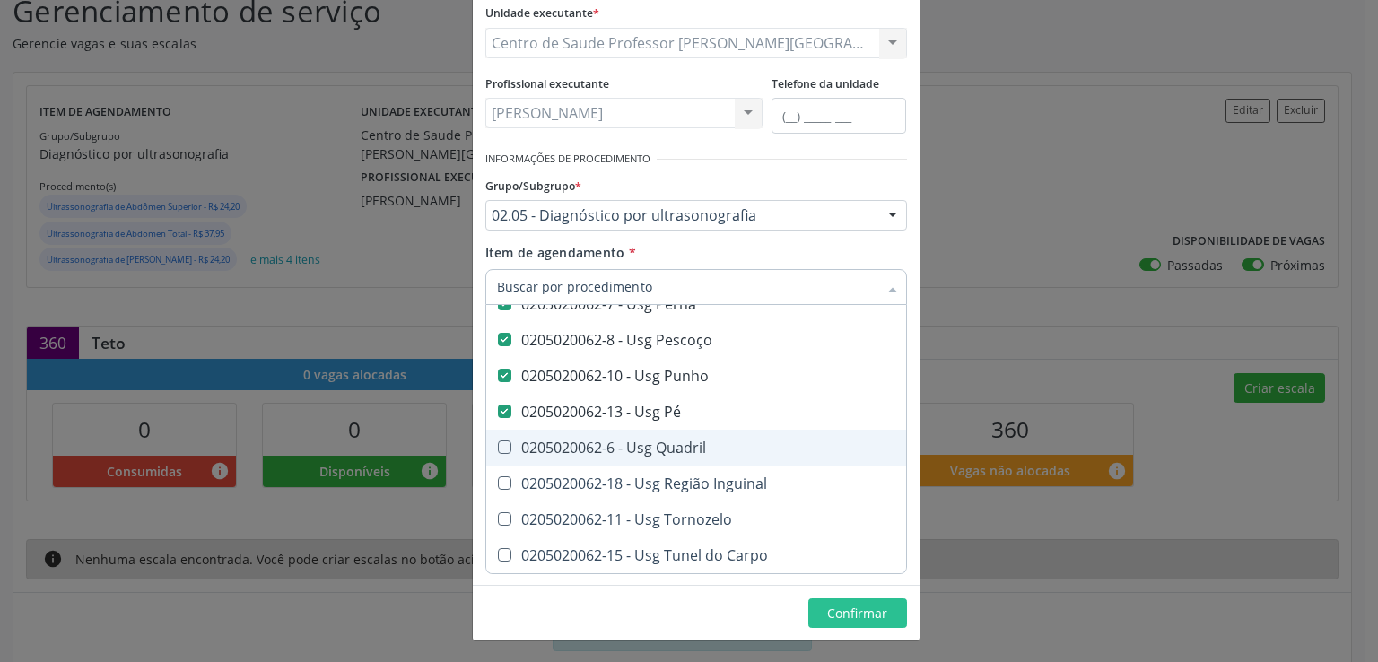
click at [498, 441] on Quadril at bounding box center [504, 447] width 13 height 13
click at [498, 441] on Quadril "checkbox" at bounding box center [492, 447] width 12 height 12
checkbox Quadril "true"
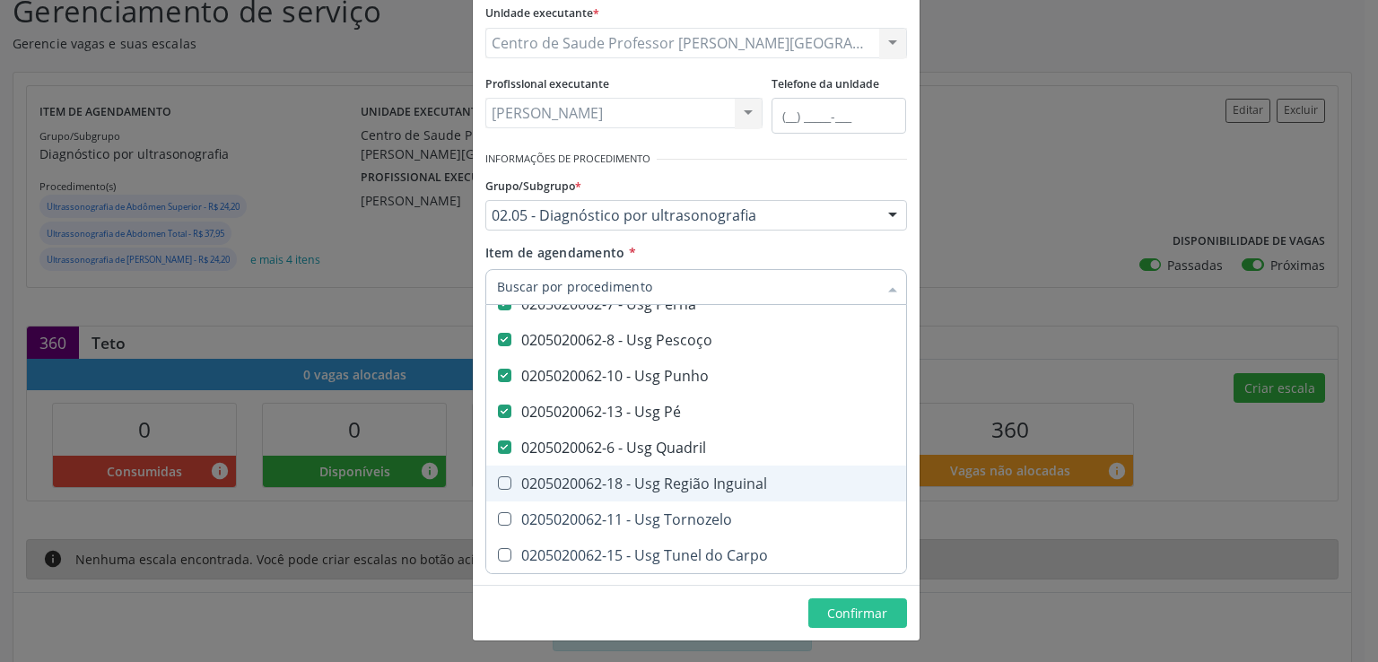
click at [498, 476] on Inguinal at bounding box center [504, 482] width 13 height 13
click at [494, 477] on Inguinal "checkbox" at bounding box center [492, 483] width 12 height 12
checkbox Inguinal "true"
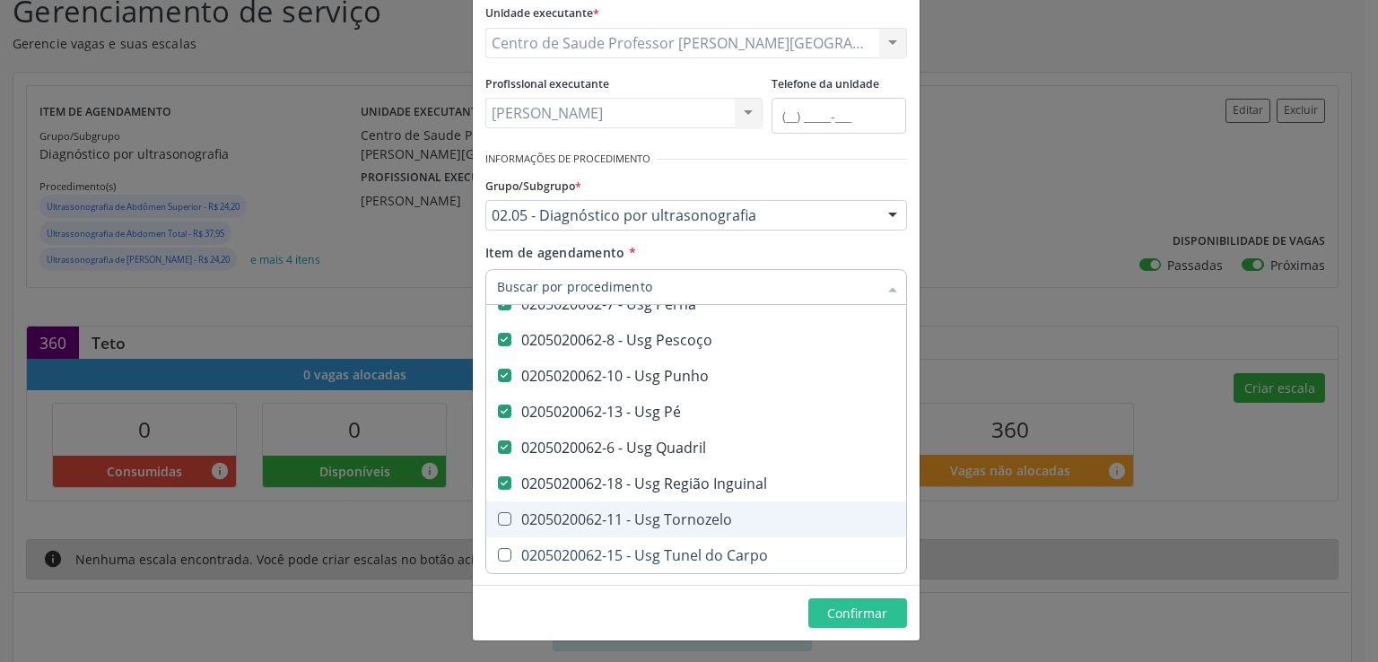
click at [498, 512] on Tornozelo at bounding box center [504, 518] width 13 height 13
click at [498, 513] on Tornozelo "checkbox" at bounding box center [492, 519] width 12 height 12
checkbox Tornozelo "true"
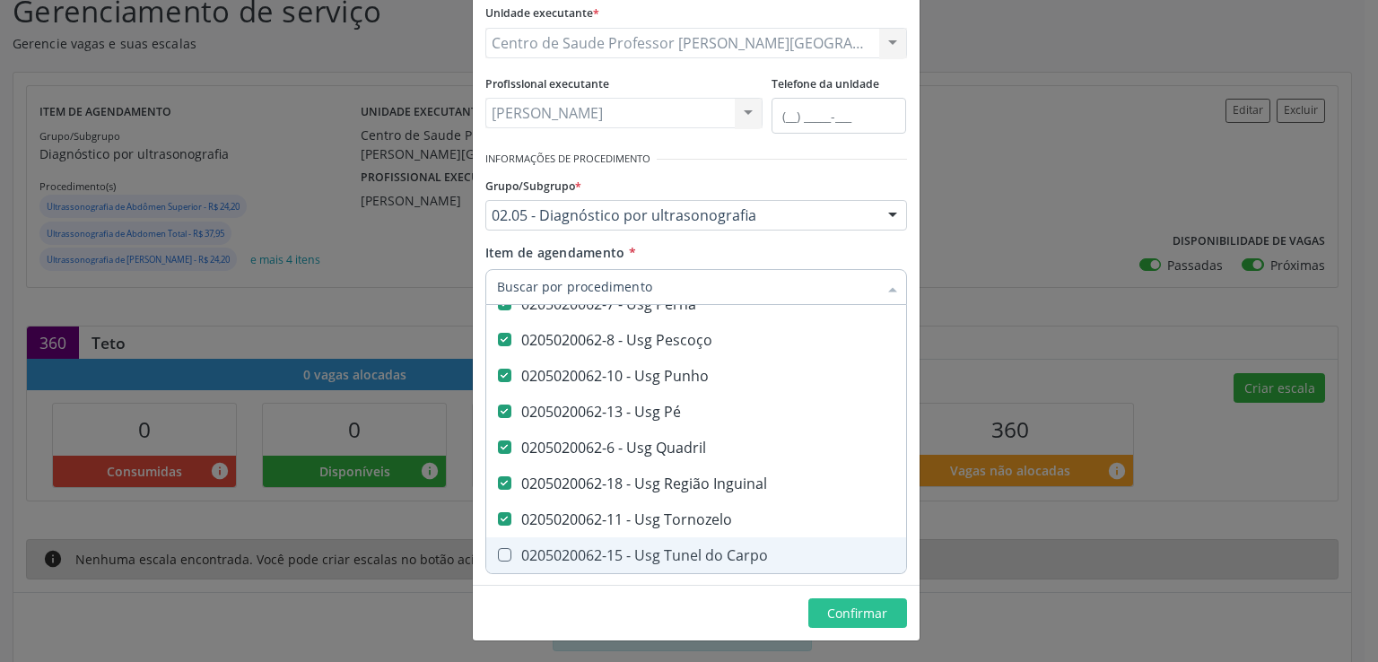
click at [499, 548] on Carpo at bounding box center [504, 554] width 13 height 13
click at [498, 549] on Carpo "checkbox" at bounding box center [492, 555] width 12 height 12
checkbox Carpo "true"
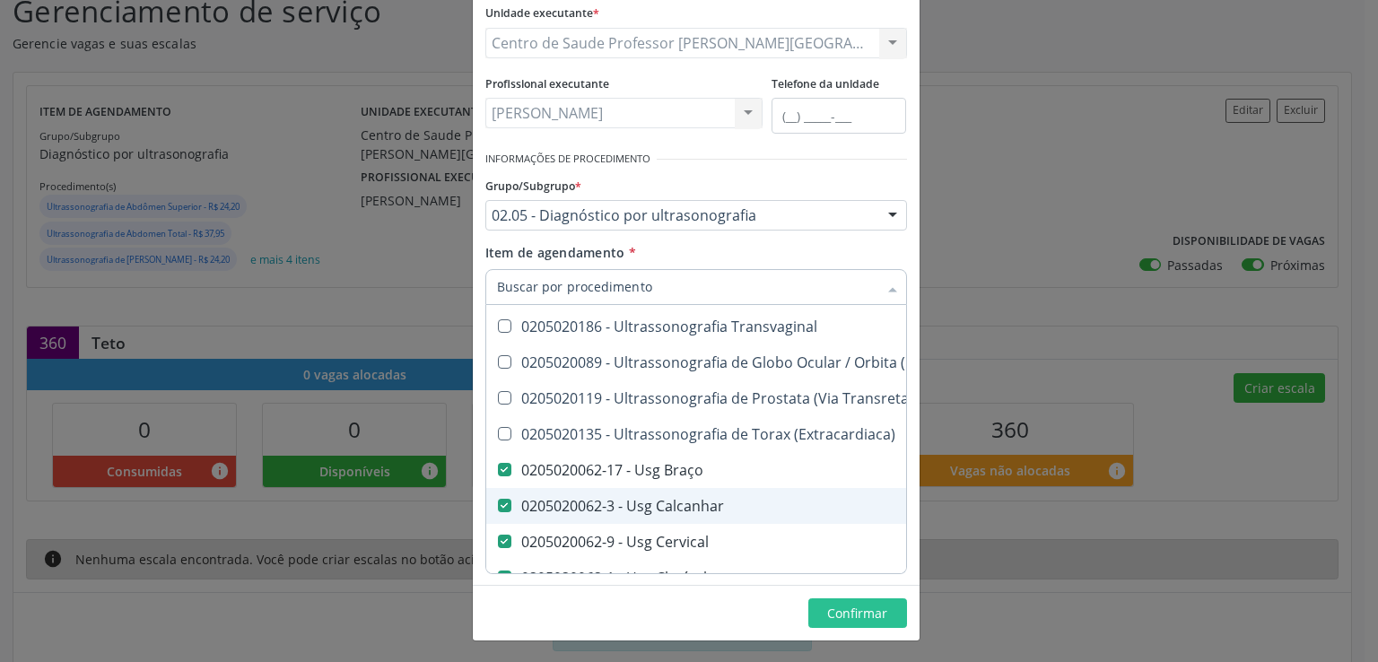
scroll to position [983, 0]
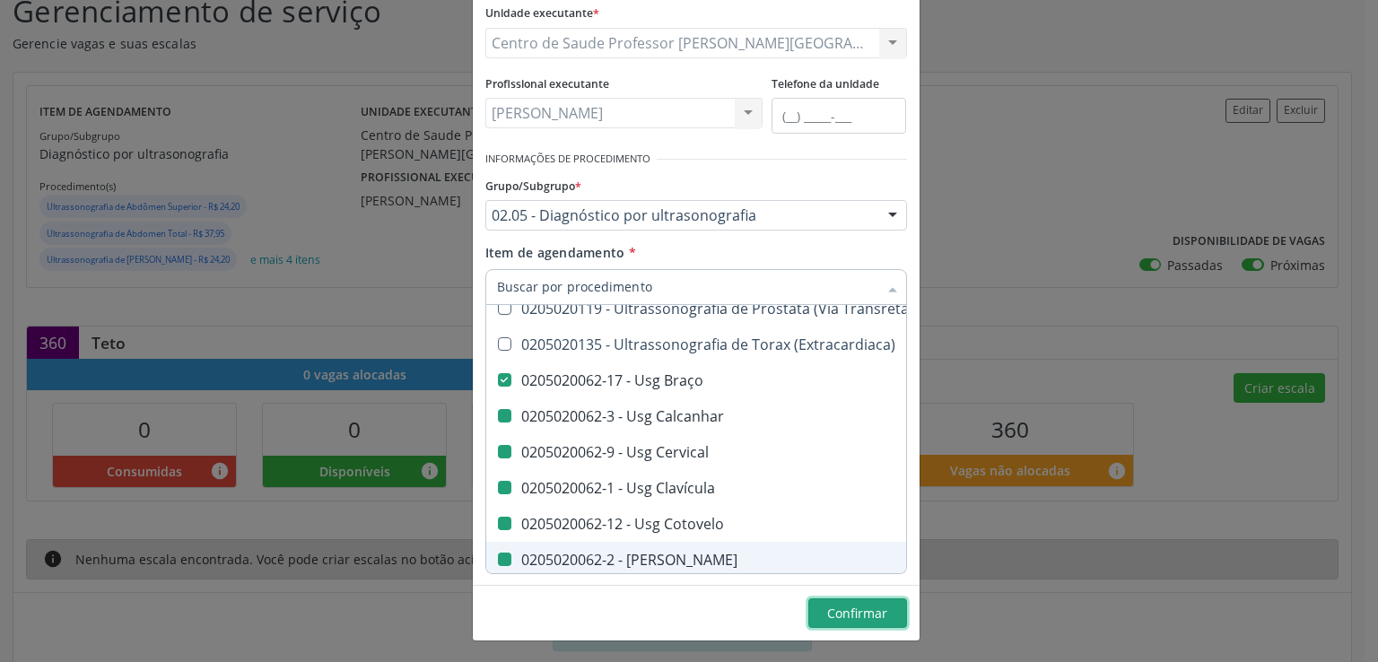
checkbox Transesofagica "true"
checkbox Transtoracica "true"
checkbox Estresse "true"
checkbox Transcraniano "true"
checkbox Ultrassônica "true"
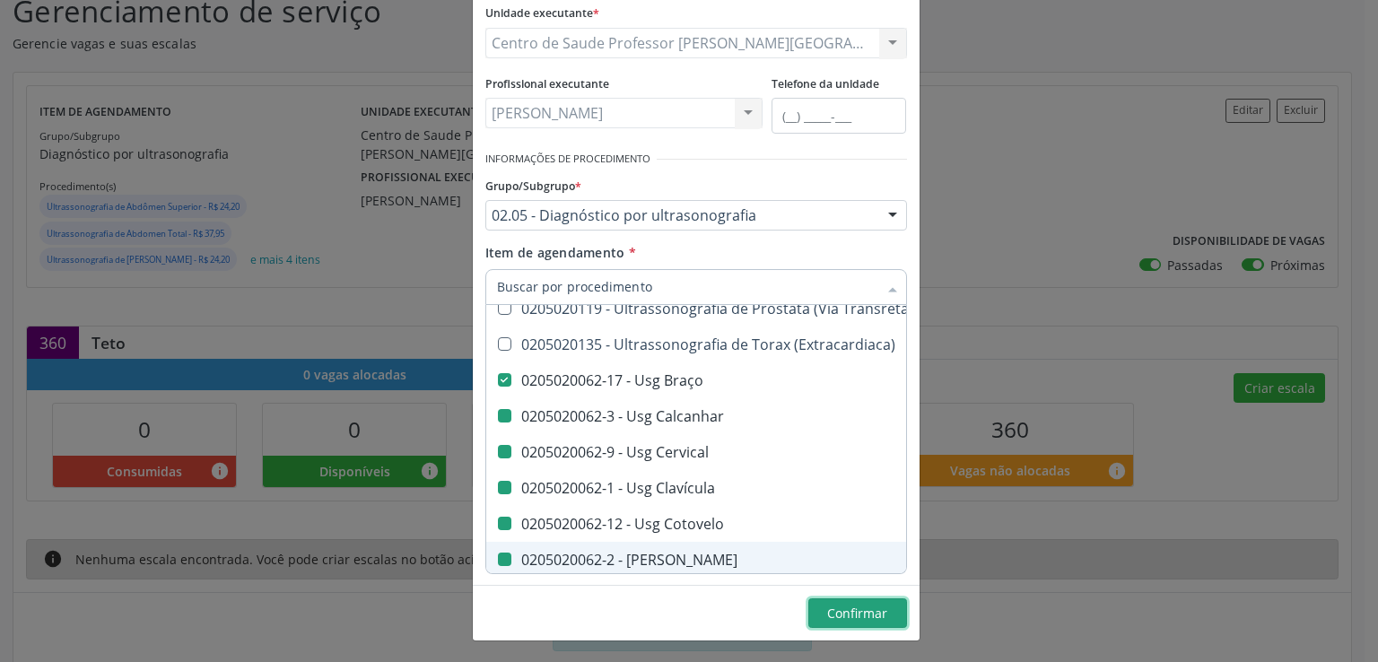
checkbox Ultrassonografia "true"
checkbox Ultrassônica "true"
checkbox Vasos "true"
checkbox Obstetrico "true"
checkbox Obstetrica "true"
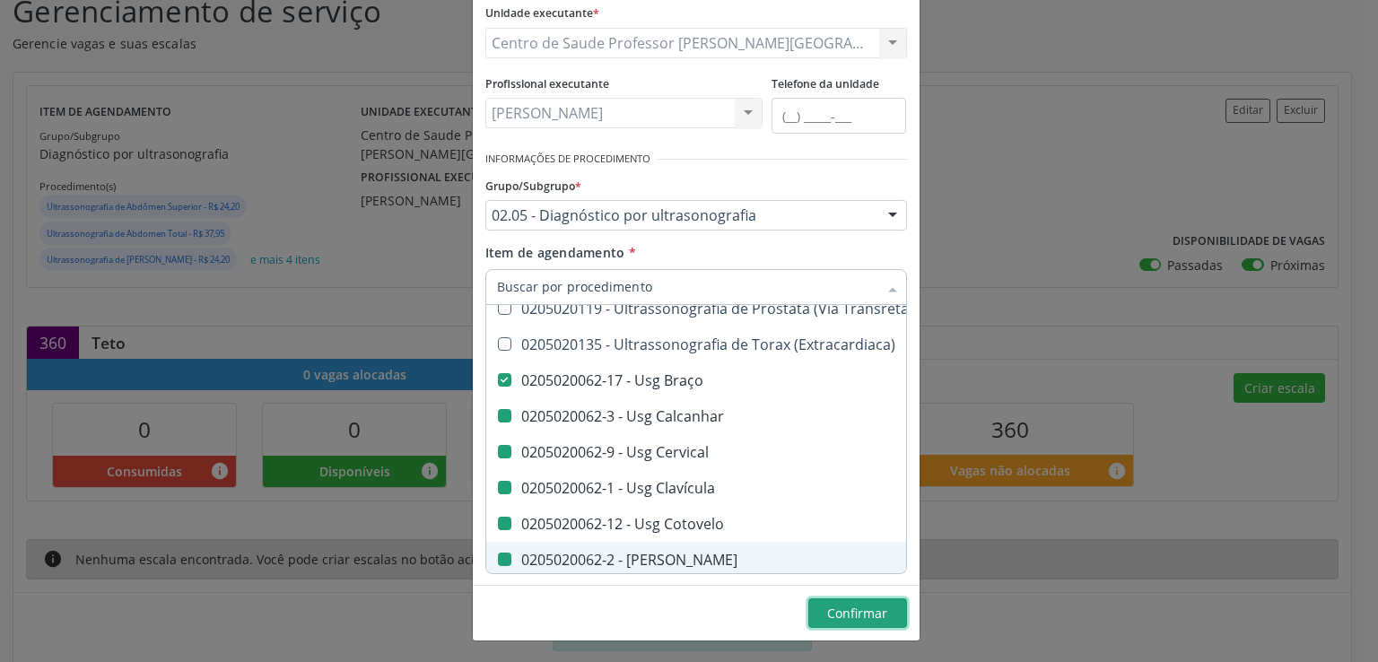
checkbox Pulsado "true"
checkbox \(Ginecologica\) "true"
checkbox Transfontanela "true"
checkbox Transvaginal "true"
checkbox \(Monocular\) "true"
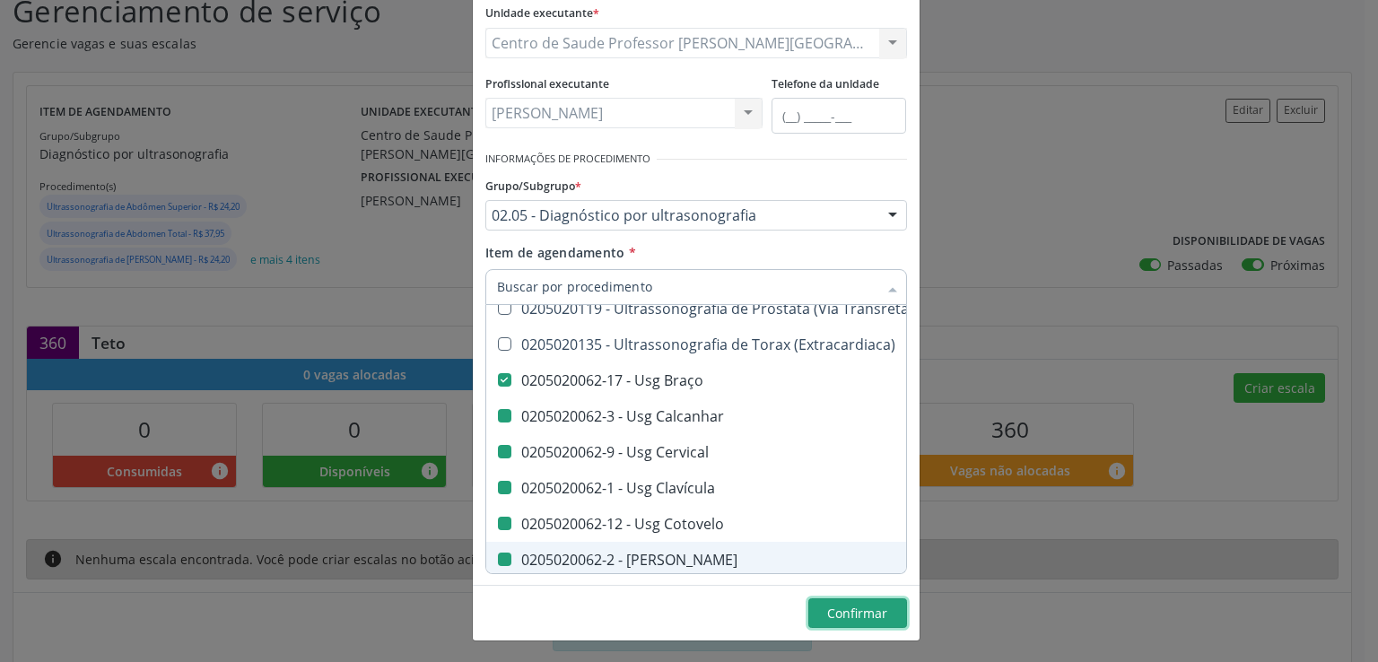
checkbox Transretal\) "true"
checkbox \(Extracardiaca\) "true"
checkbox Calcanhar "false"
checkbox Cervical "false"
checkbox Clavícula "false"
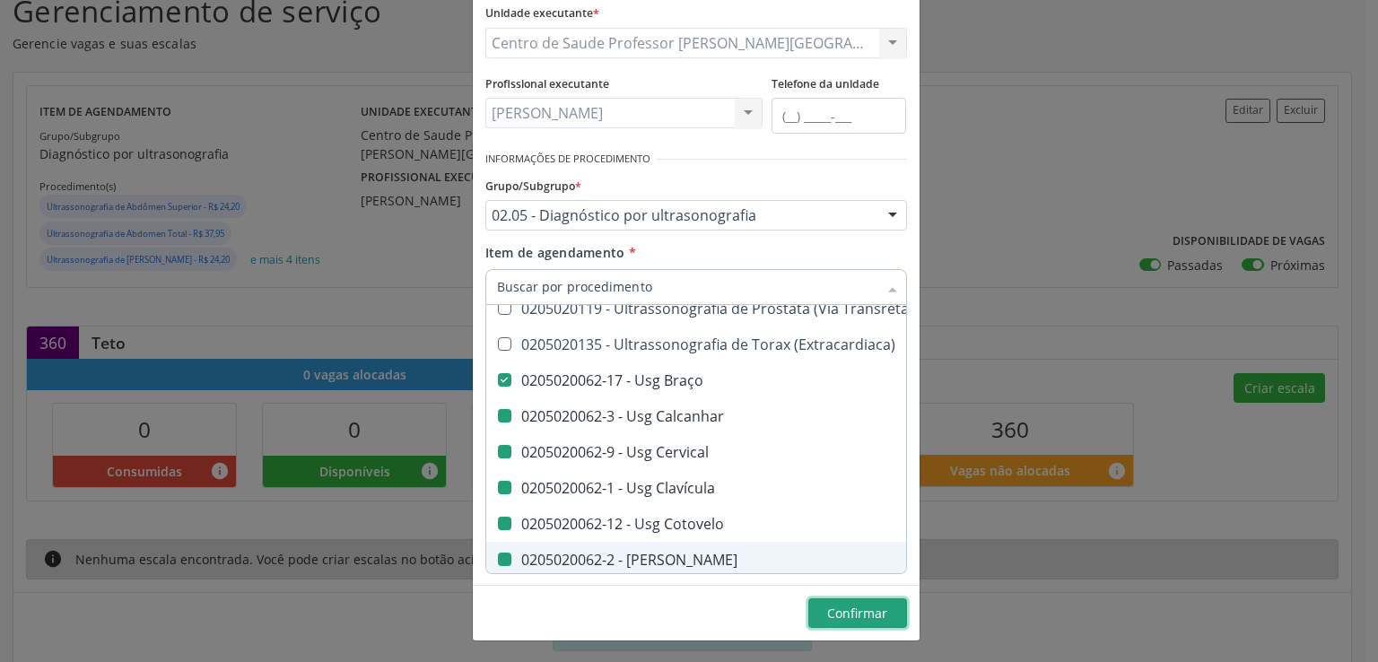
checkbox Cotovelo "false"
checkbox Coxa "false"
checkbox Joelho "false"
checkbox Mão "false"
checkbox Ombro "false"
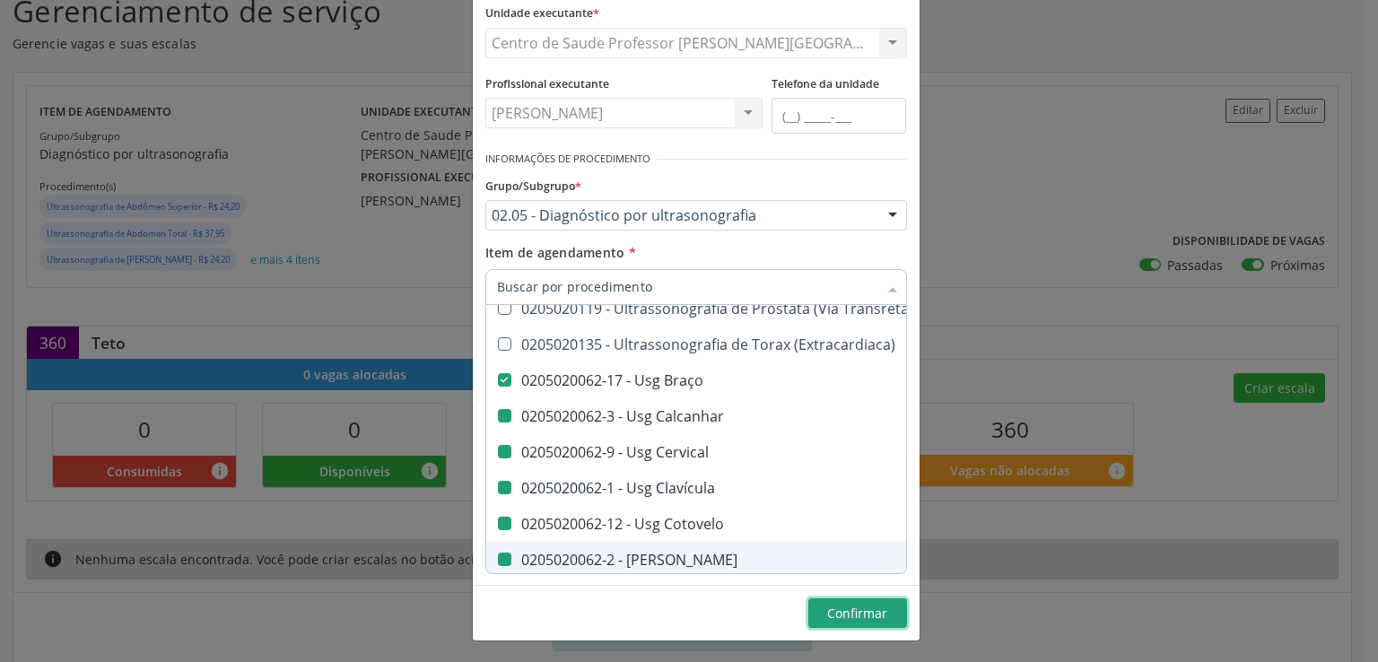
checkbox Moles "false"
checkbox Perna "false"
checkbox Pescoço "false"
checkbox Punho "false"
checkbox Pé "false"
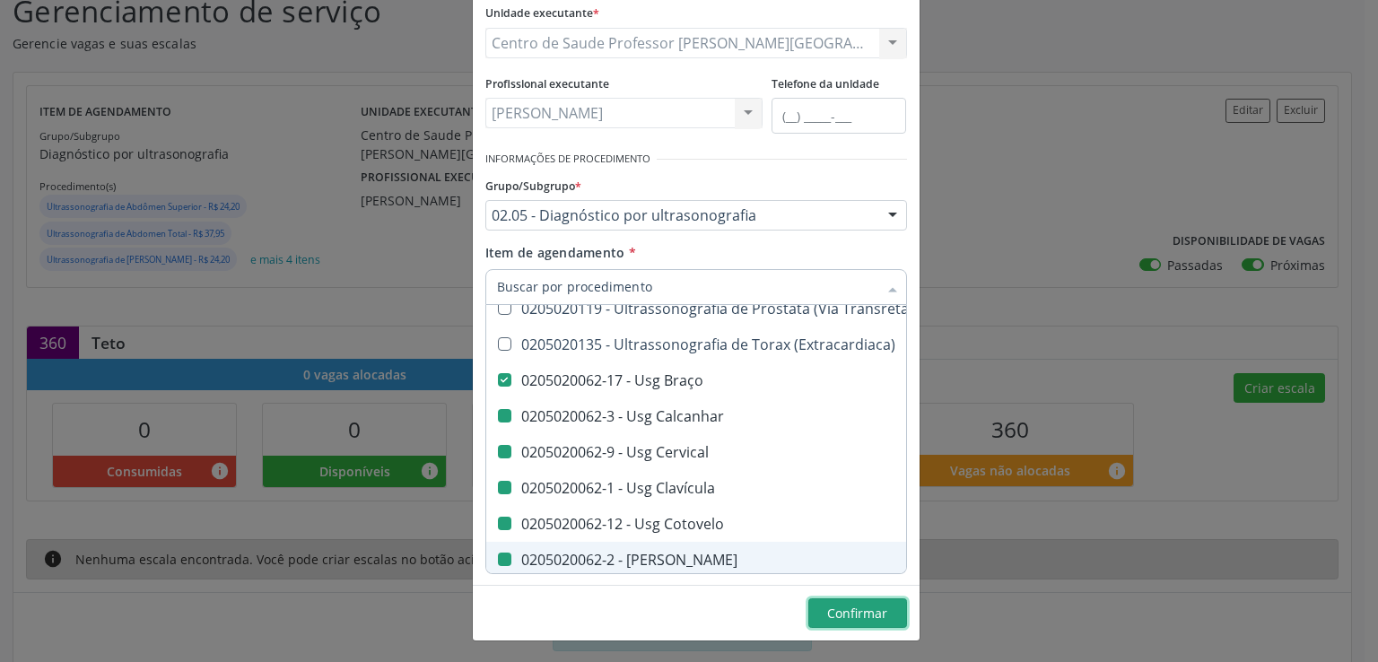
checkbox Quadril "false"
checkbox Inguinal "false"
checkbox Tornozelo "false"
checkbox Carpo "false"
click at [818, 608] on button "Confirmar" at bounding box center [857, 614] width 99 height 31
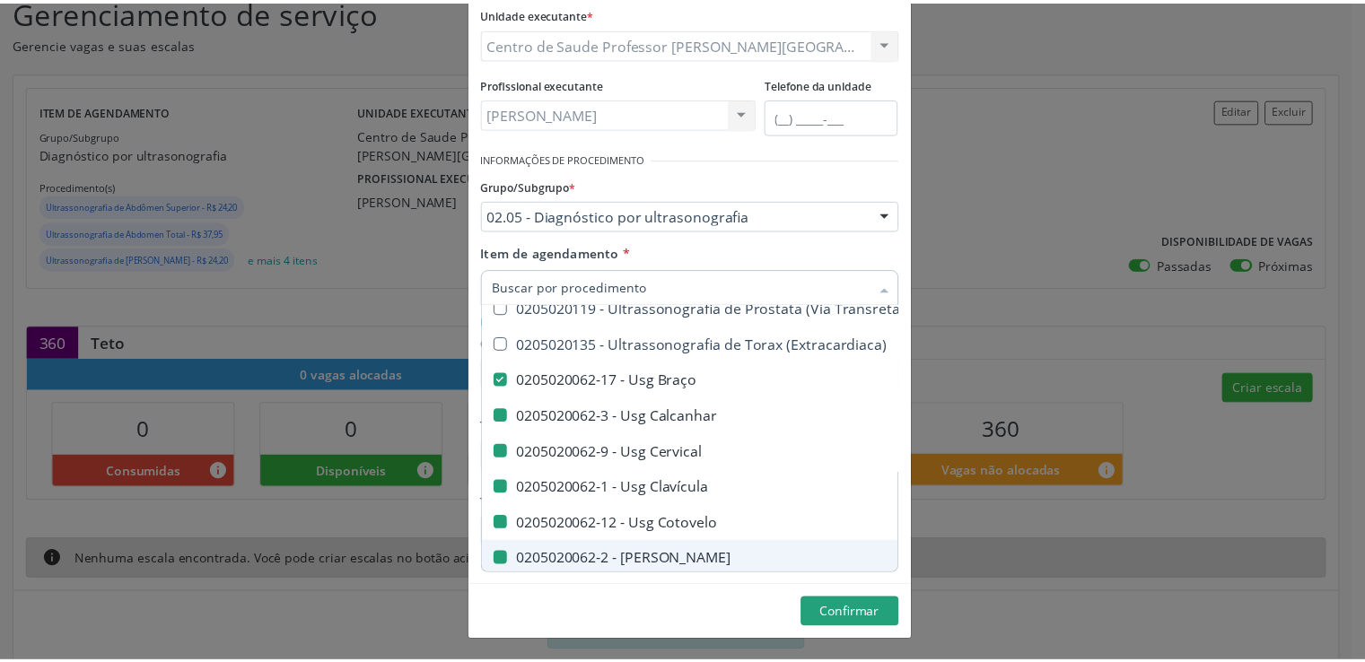
scroll to position [0, 0]
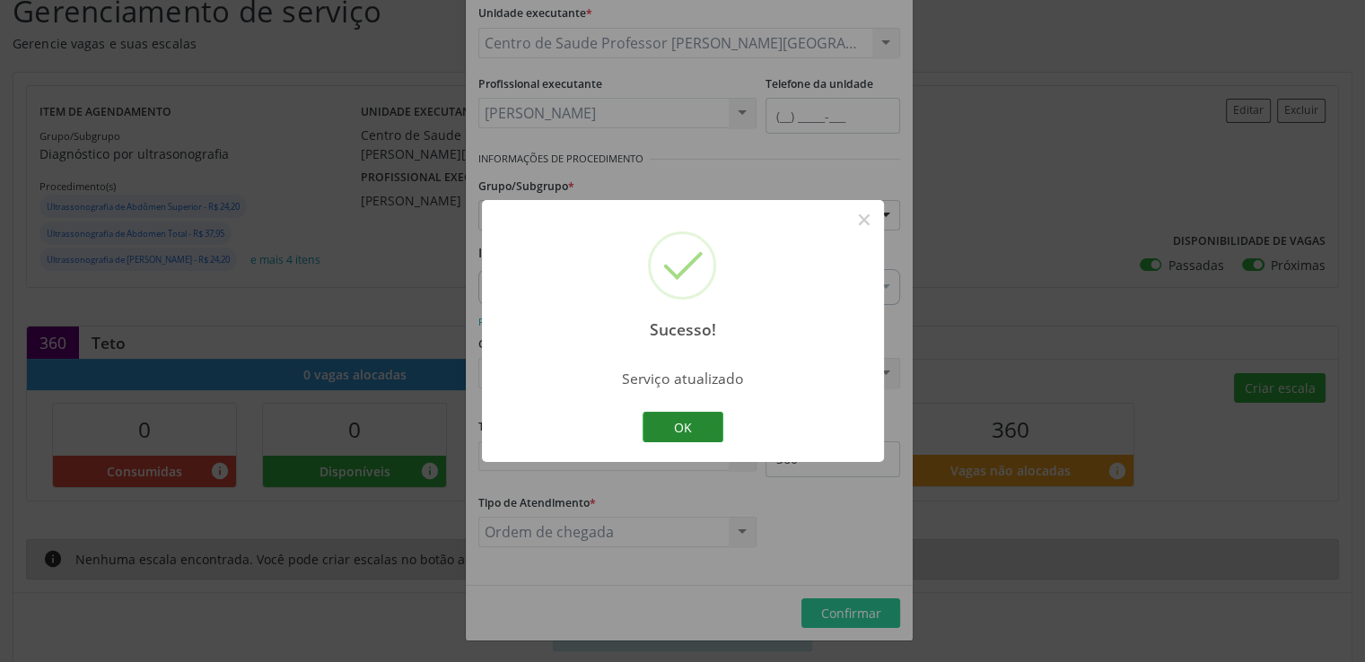
click at [682, 424] on button "OK" at bounding box center [682, 427] width 81 height 31
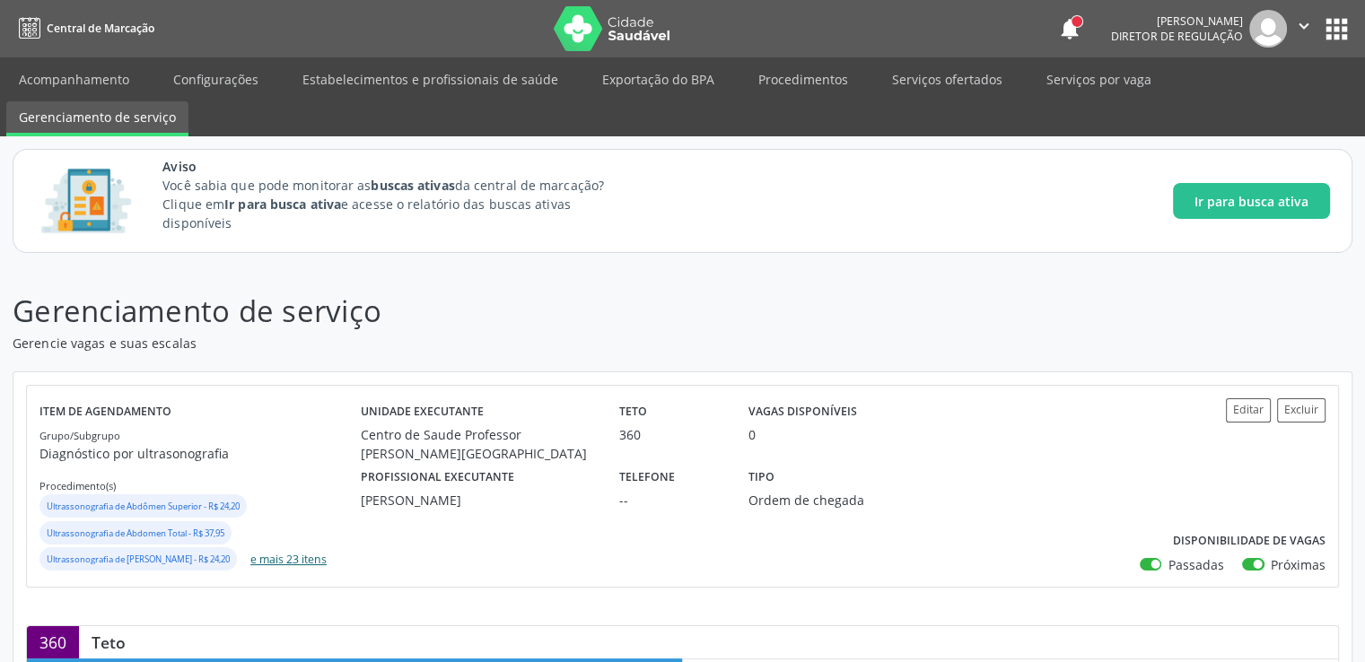
click at [293, 554] on button "e mais 23 itens" at bounding box center [288, 559] width 91 height 24
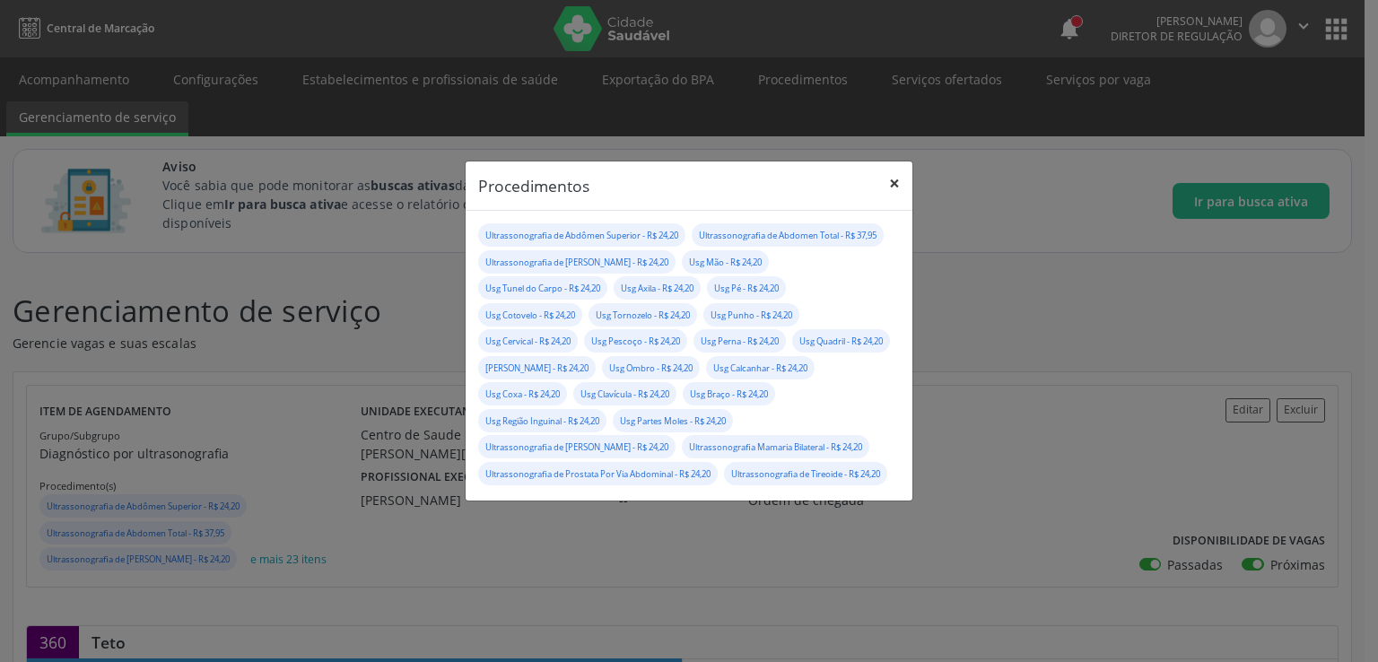
click at [894, 162] on button "×" at bounding box center [895, 184] width 36 height 44
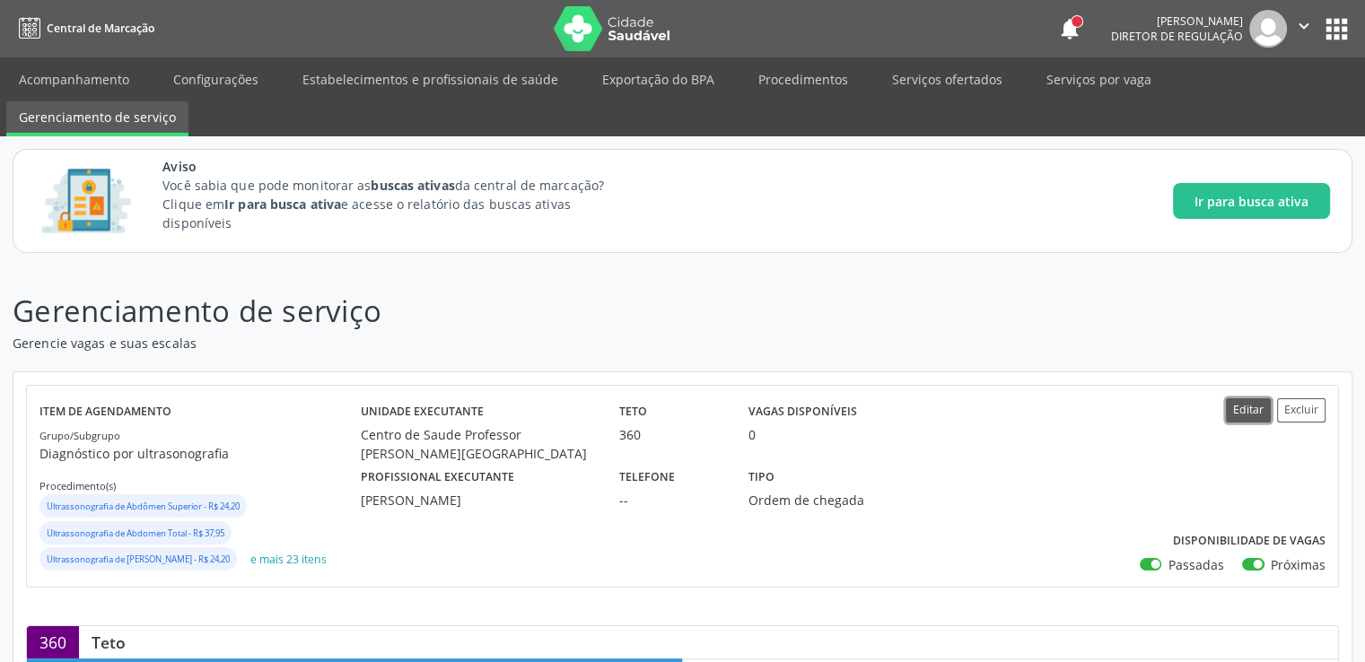
click at [1241, 414] on button "Editar" at bounding box center [1248, 410] width 45 height 24
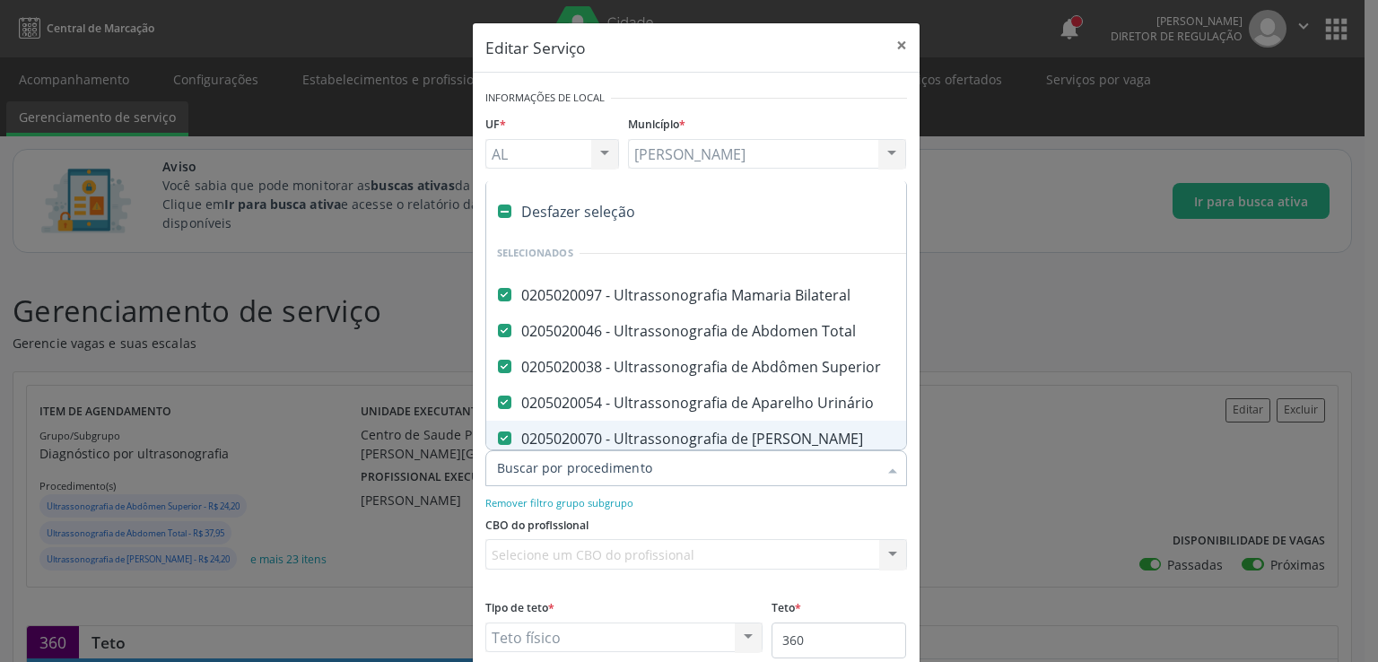
type input "P"
checkbox Cervical "false"
checkbox Clavícula "false"
checkbox Cotovelo "false"
checkbox Coxa "false"
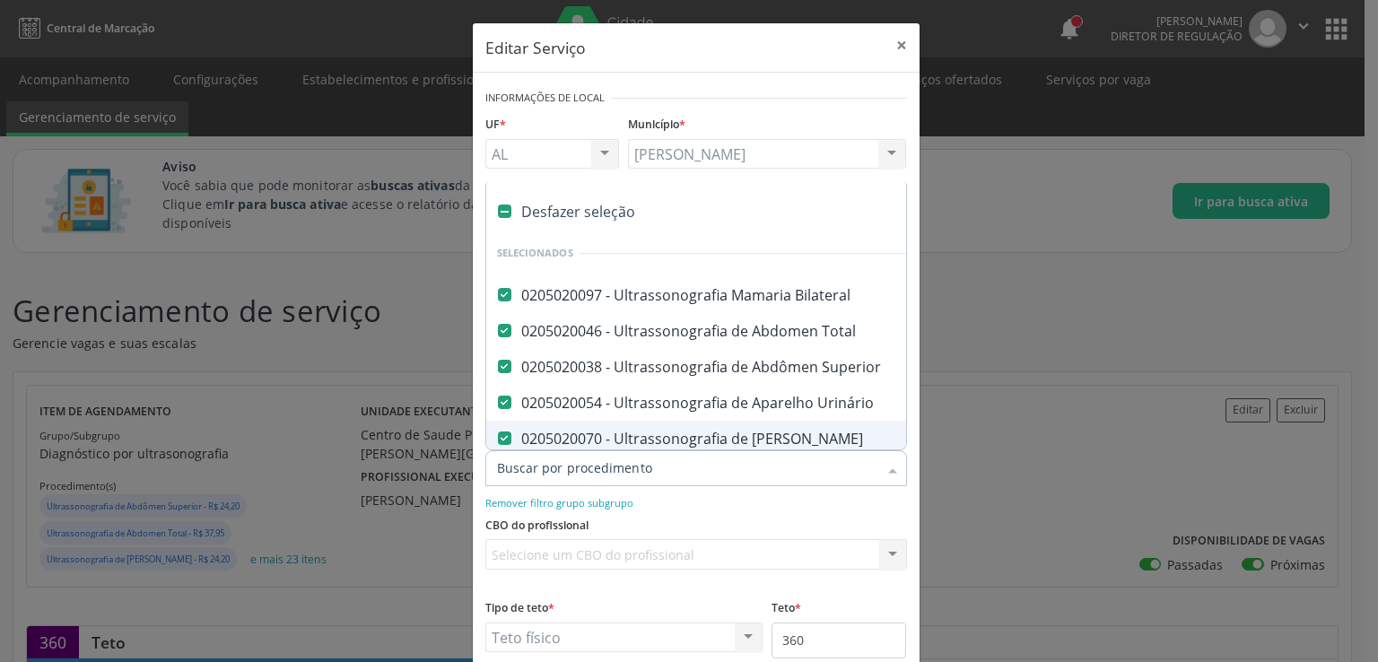
checkbox Joelho "false"
checkbox Mão "false"
checkbox Ombro "false"
checkbox Moles "false"
checkbox Perna "false"
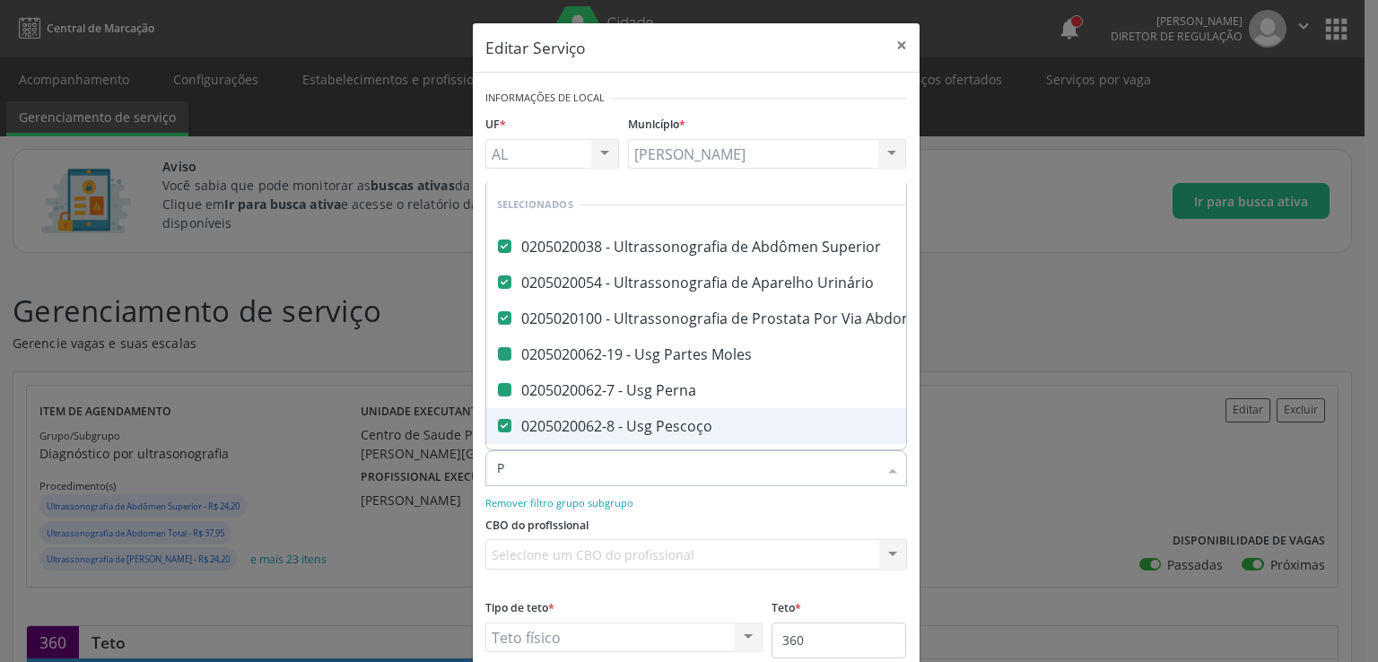
type input "PA"
checkbox Moles "false"
checkbox Perna "false"
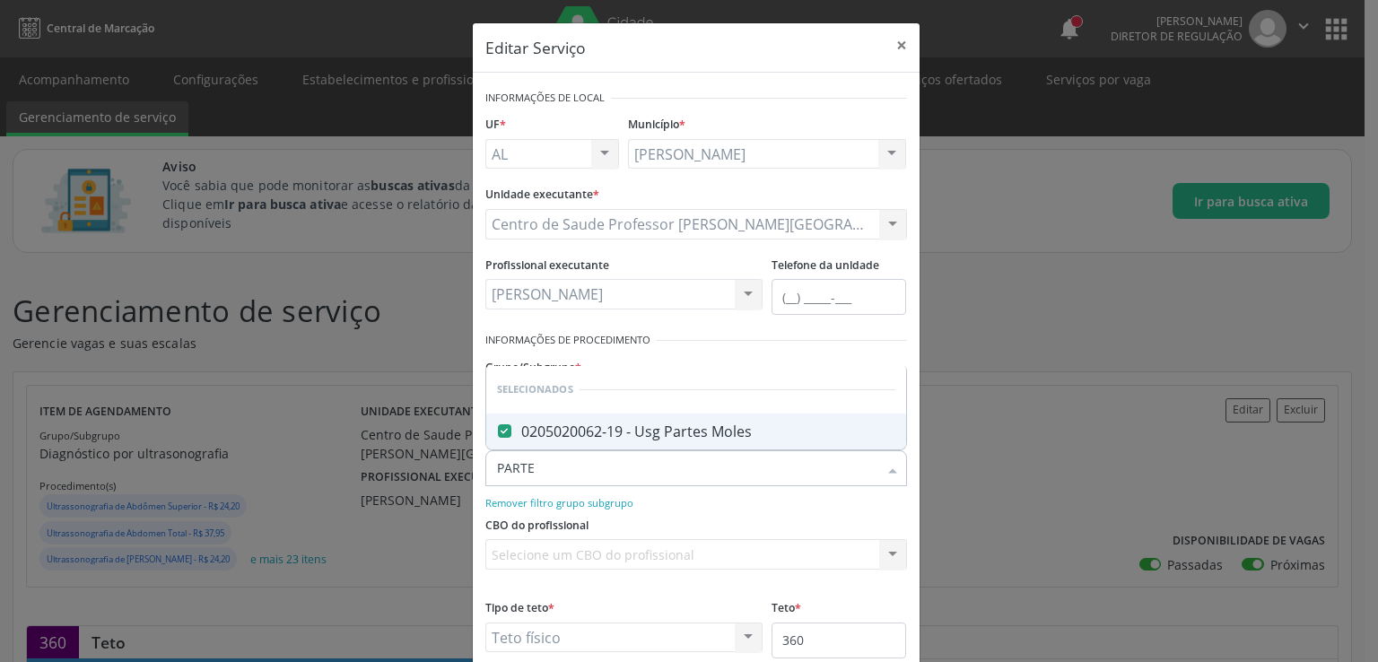
type input "PARTES"
click at [626, 427] on div "0205020062-19 - Usg Partes Moles" at bounding box center [696, 431] width 398 height 14
checkbox Moles "true"
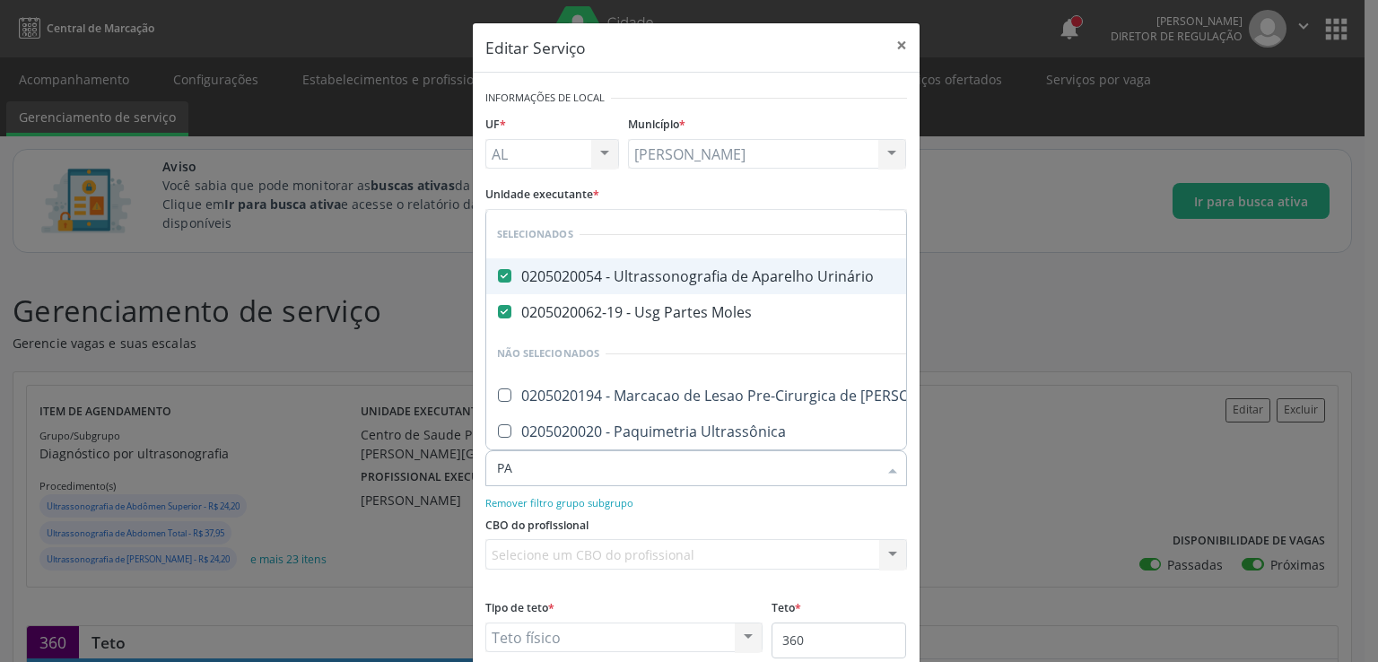
type input "P"
checkbox Ultrassonografia "true"
checkbox Ultrassônica "true"
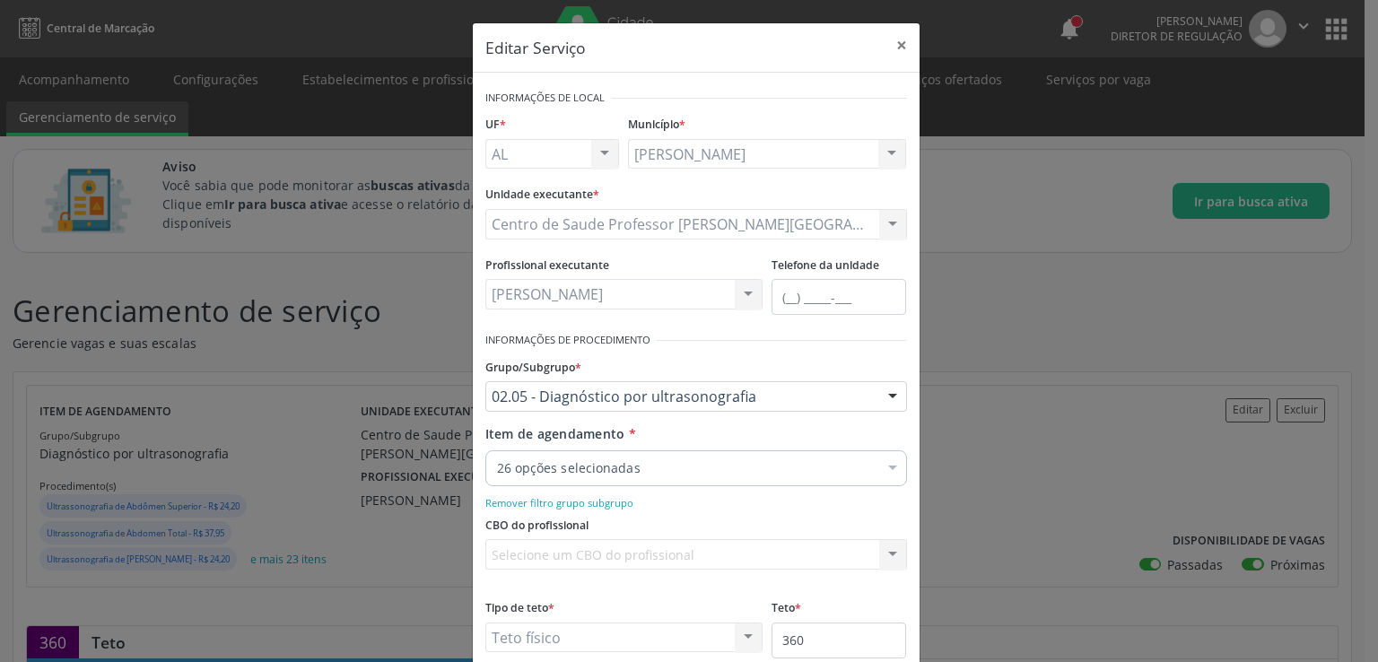
checkbox Cervical "true"
checkbox Clavícula "true"
checkbox Cotovelo "true"
checkbox Coxa "true"
checkbox Joelho "true"
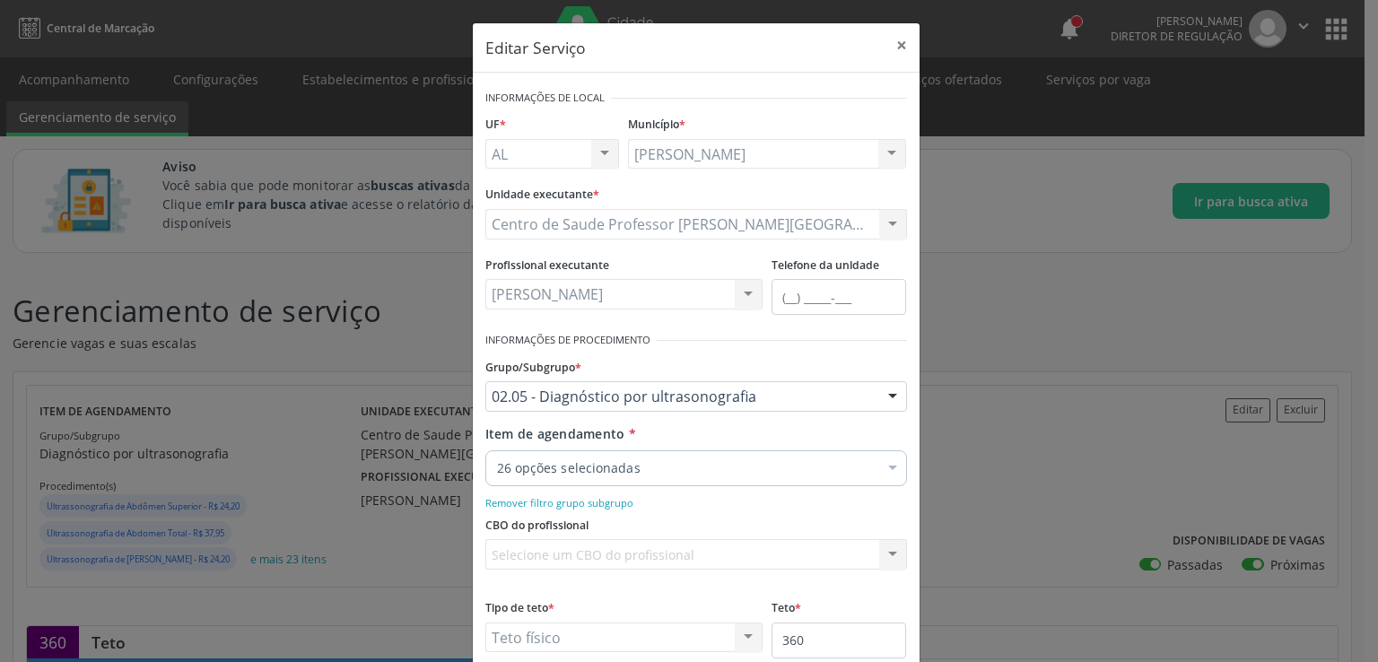
checkbox Mão "true"
checkbox Ombro "true"
checkbox Perna "true"
checkbox Pescoço "true"
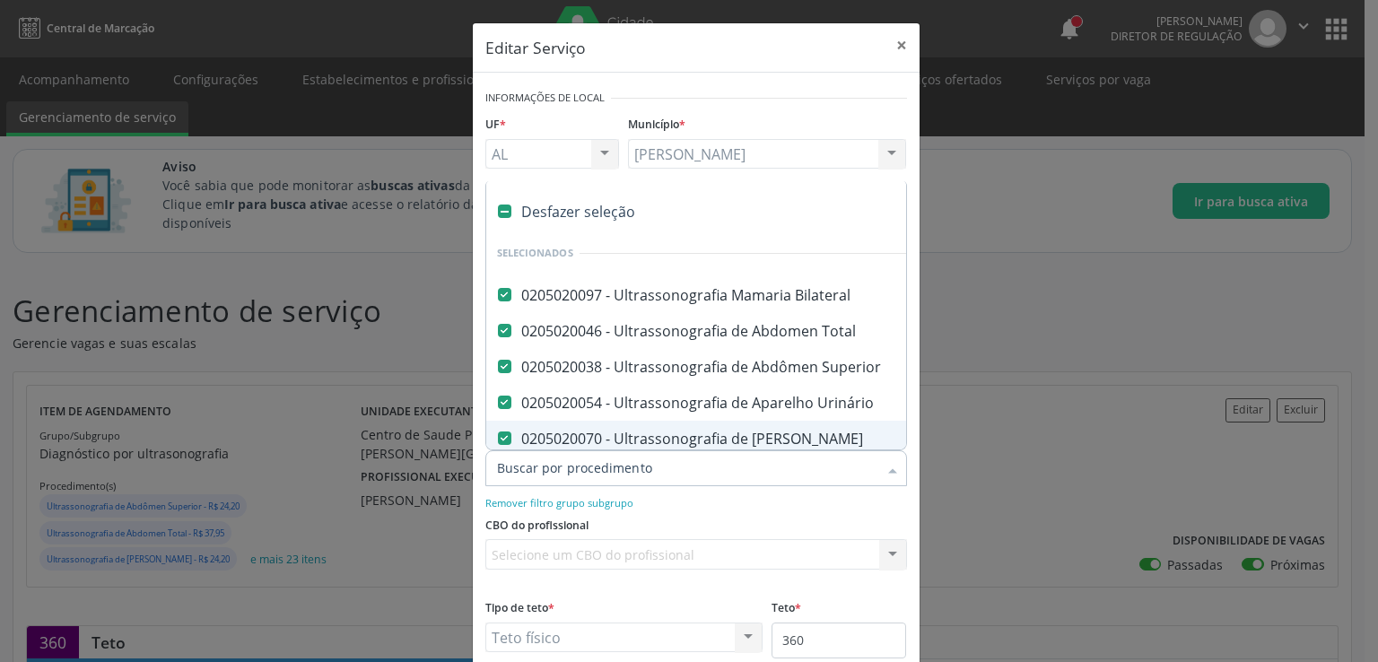
paste input "0205020062"
type input "0205020062"
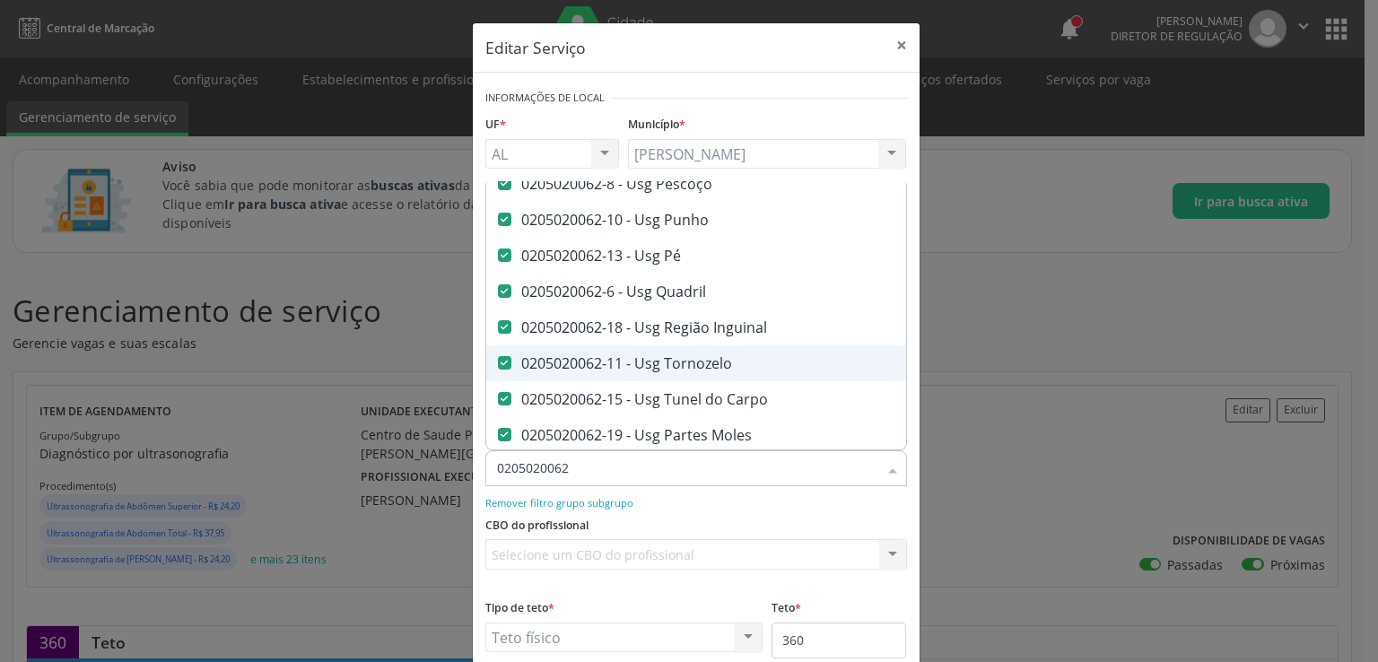
scroll to position [460, 0]
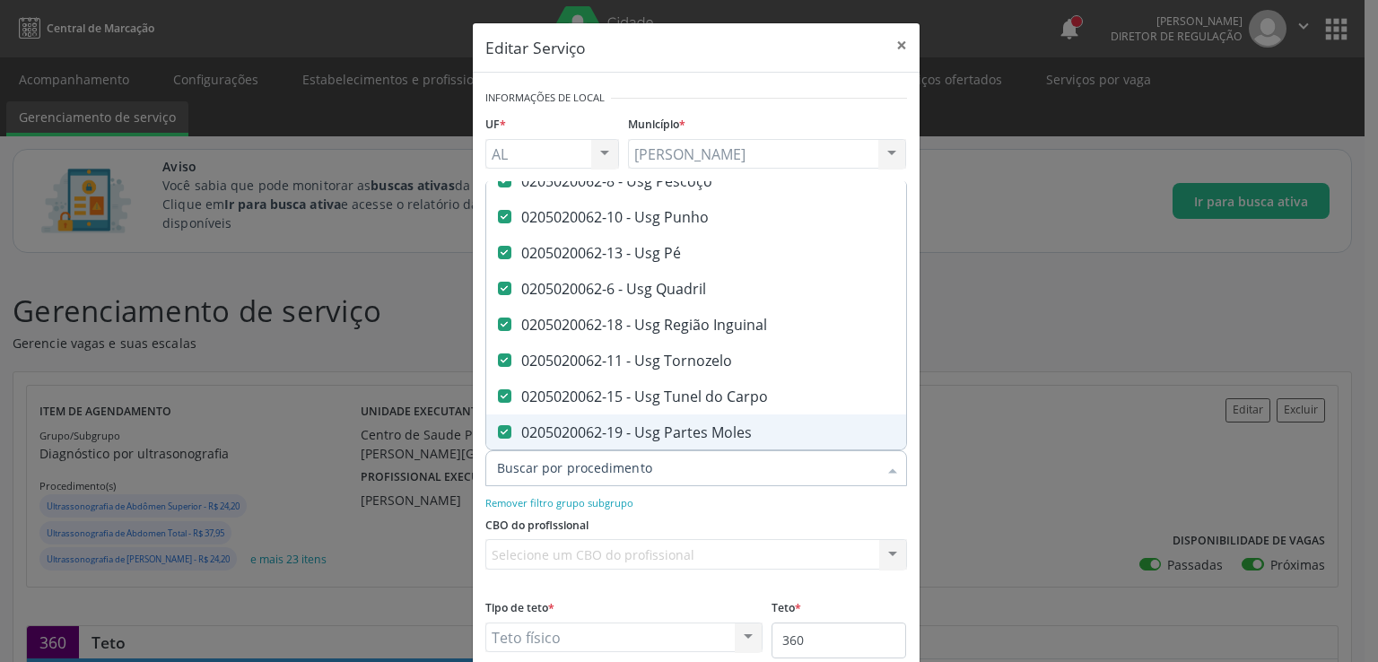
click at [819, 518] on div "CBO do profissional Selecione um CBO do profissional Nenhum resultado encontrad…" at bounding box center [696, 546] width 431 height 70
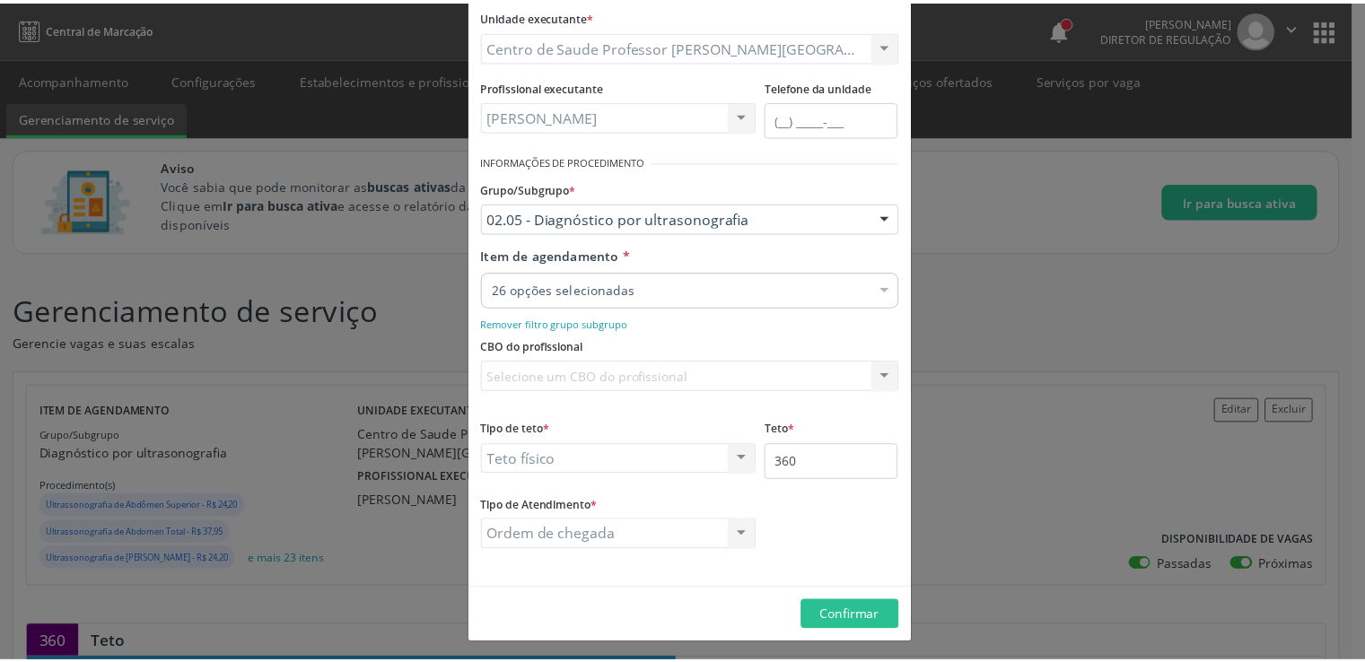
scroll to position [181, 0]
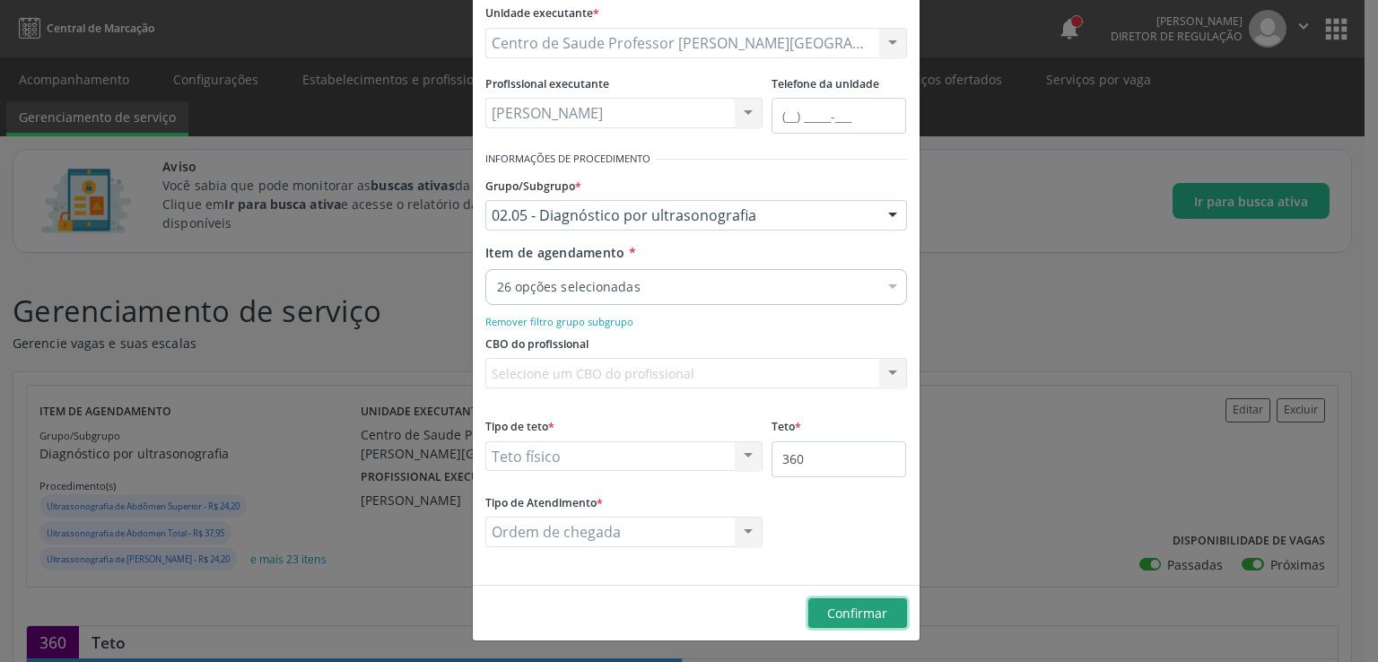
click at [847, 610] on span "Confirmar" at bounding box center [857, 613] width 60 height 17
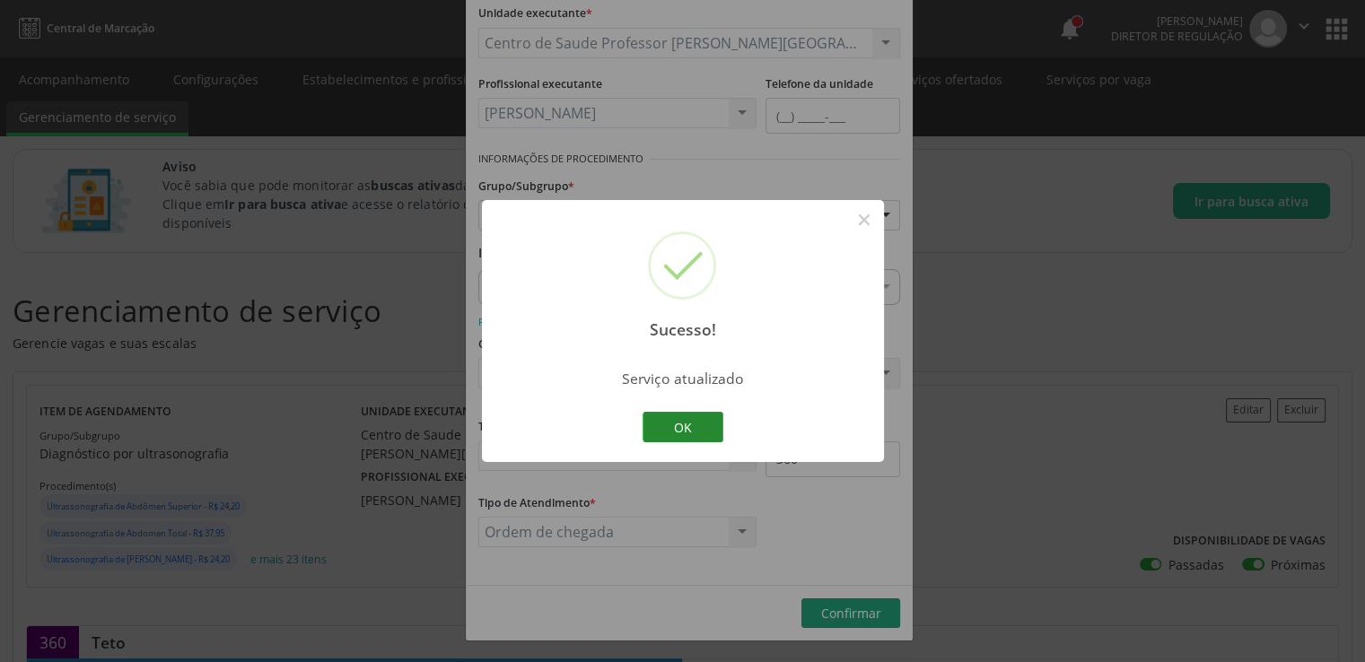
click at [701, 429] on button "OK" at bounding box center [682, 427] width 81 height 31
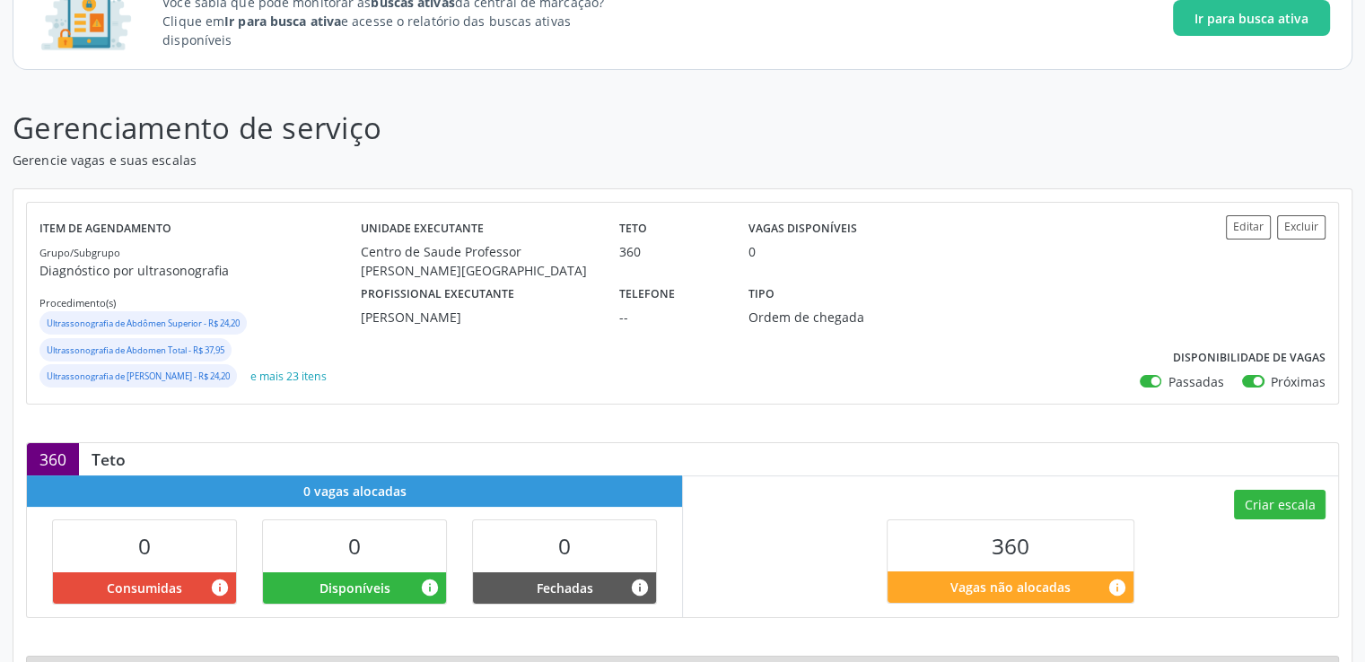
scroll to position [0, 0]
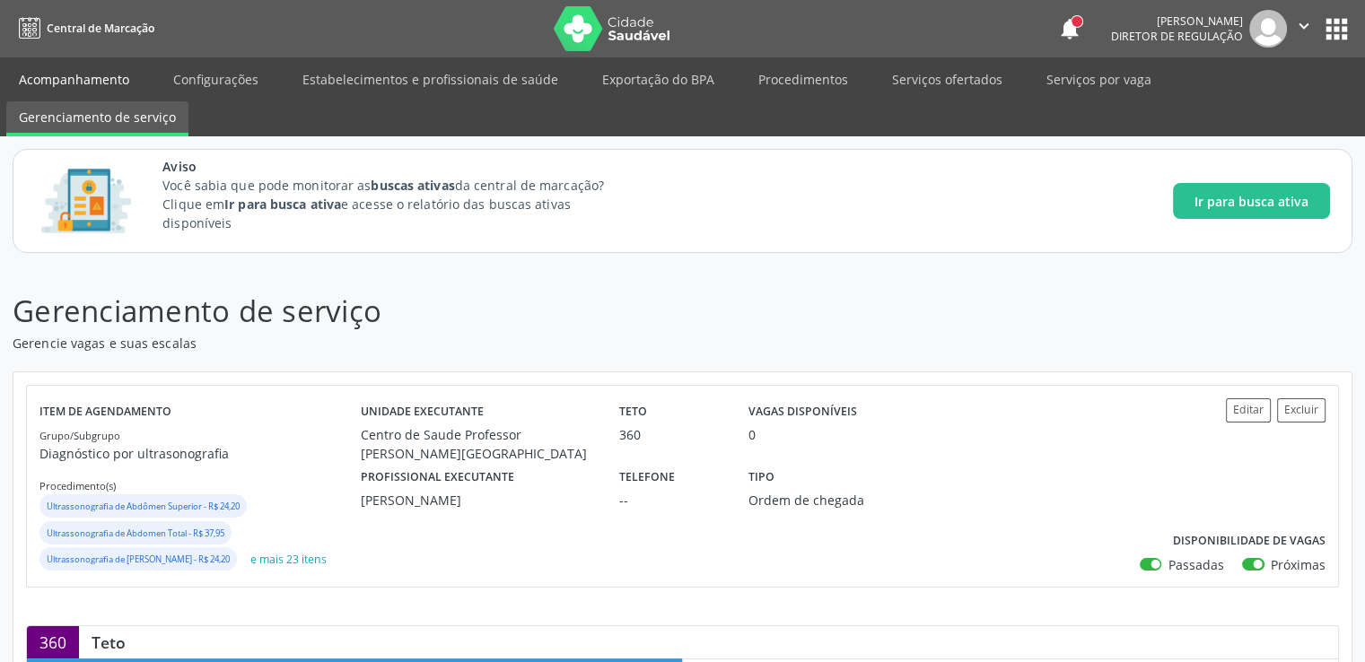
click at [72, 79] on link "Acompanhamento" at bounding box center [73, 79] width 135 height 31
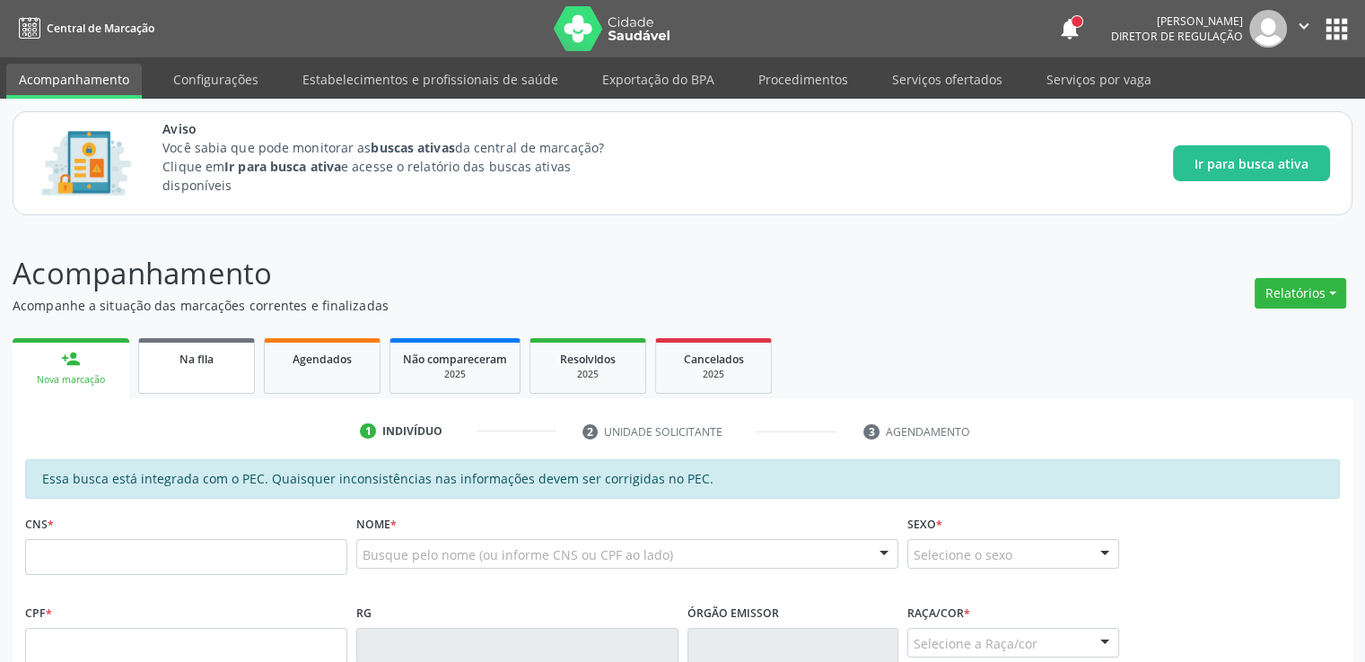
click at [208, 363] on span "Na fila" at bounding box center [196, 359] width 34 height 15
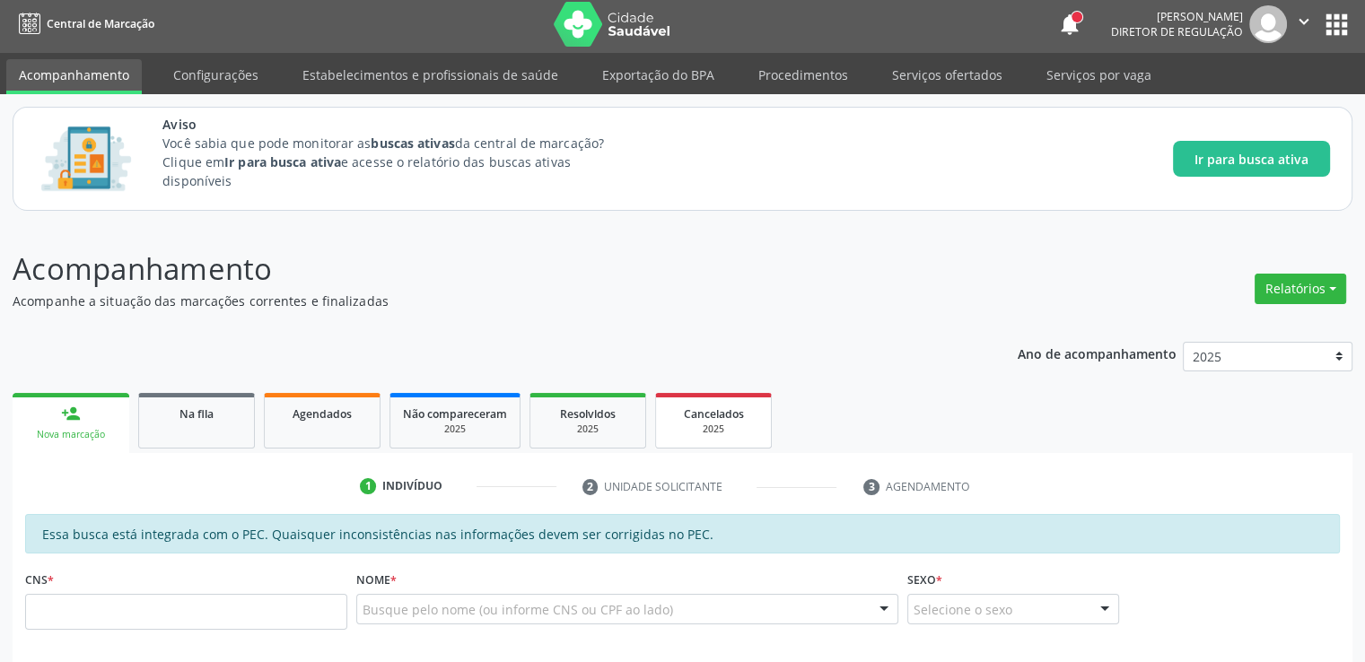
scroll to position [179, 0]
